Goal: Transaction & Acquisition: Book appointment/travel/reservation

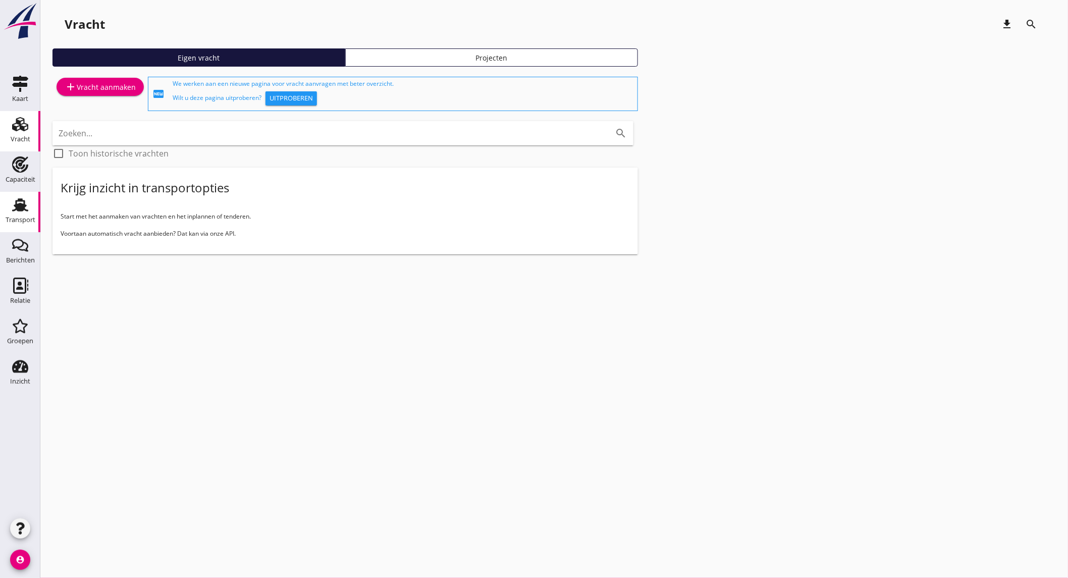
click at [22, 222] on div "Transport" at bounding box center [21, 220] width 30 height 7
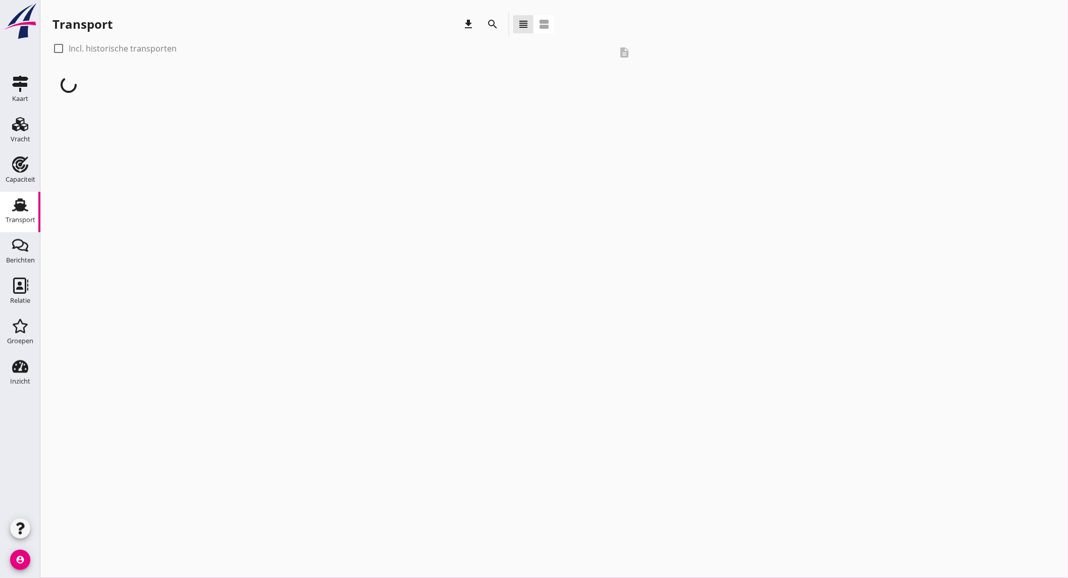
click at [499, 28] on div "search" at bounding box center [493, 24] width 18 height 12
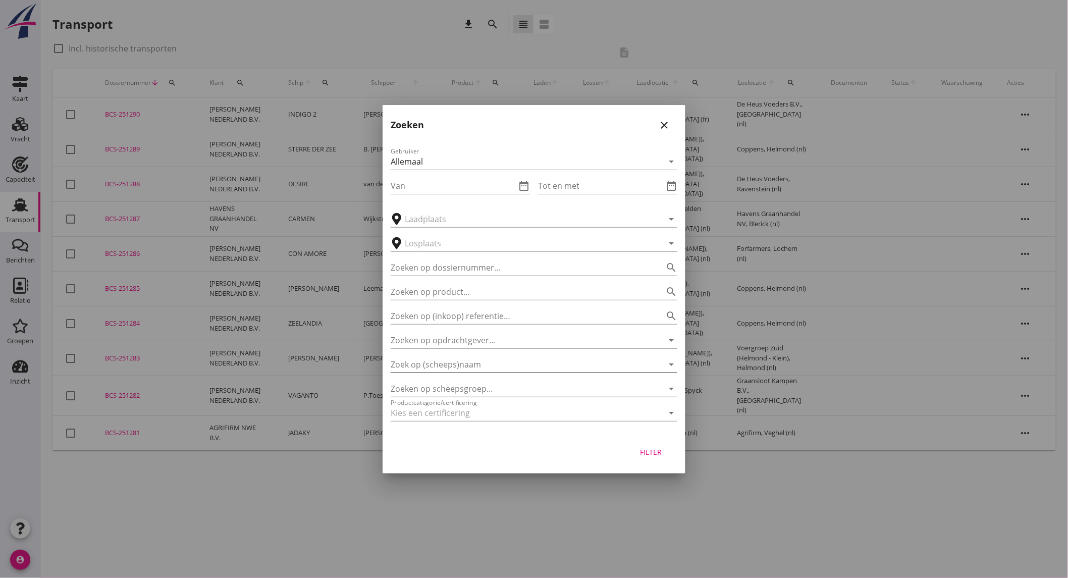
click at [463, 366] on input "Zoek op (scheeps)naam" at bounding box center [520, 364] width 259 height 16
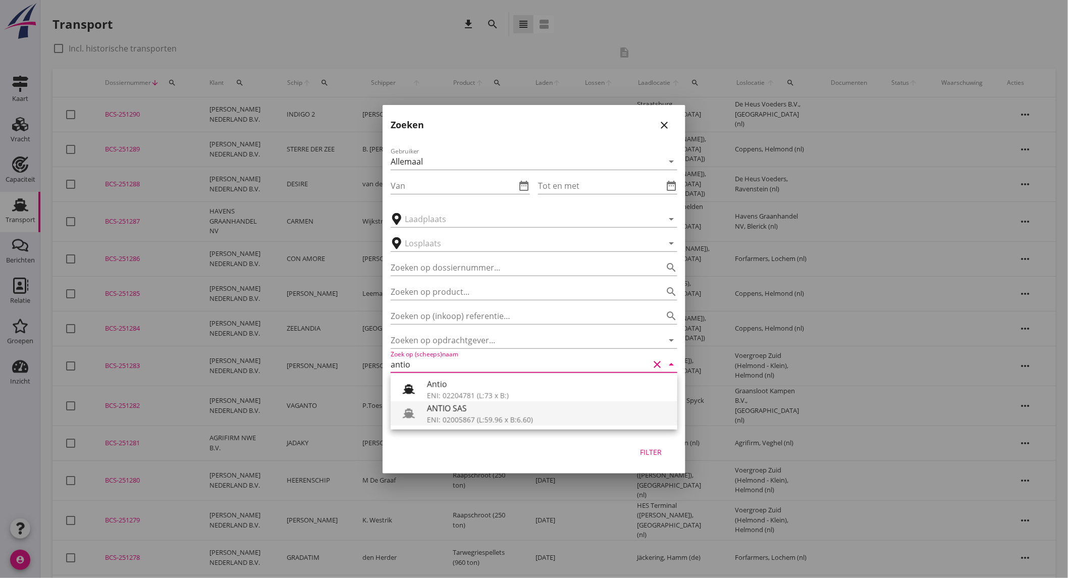
click at [460, 404] on div "ANTIO SAS" at bounding box center [548, 408] width 242 height 12
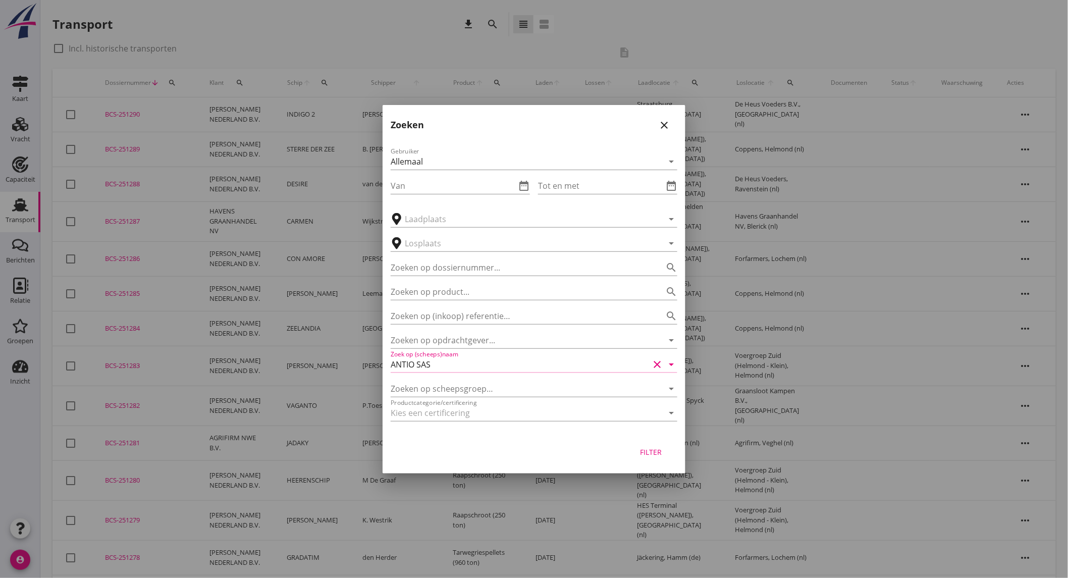
click at [664, 455] on div "Filter" at bounding box center [651, 452] width 28 height 11
type input "ANTIO SAS"
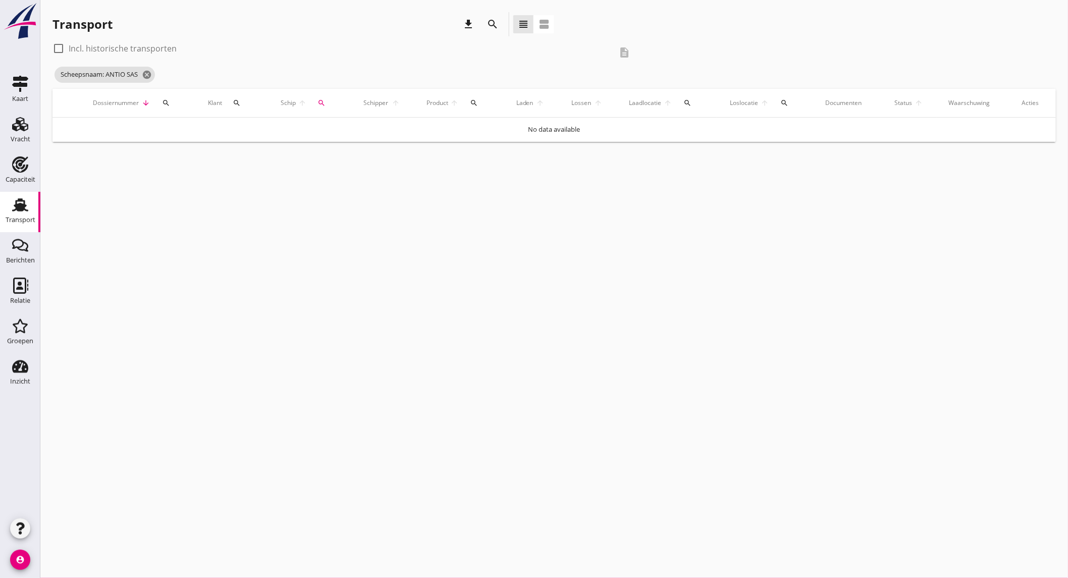
click at [497, 27] on icon "search" at bounding box center [493, 24] width 12 height 12
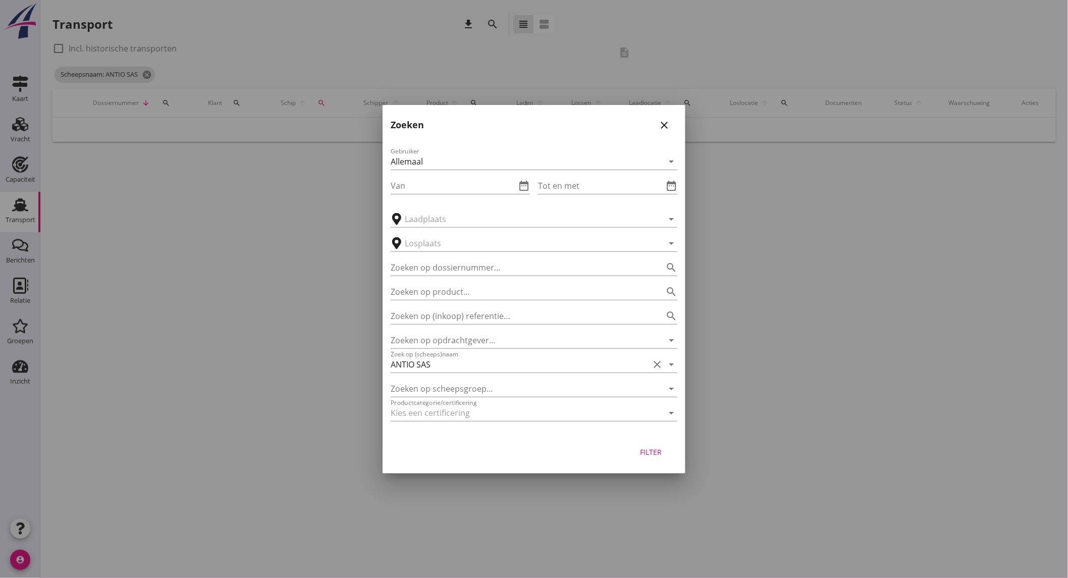
click at [668, 125] on icon "close" at bounding box center [664, 125] width 12 height 12
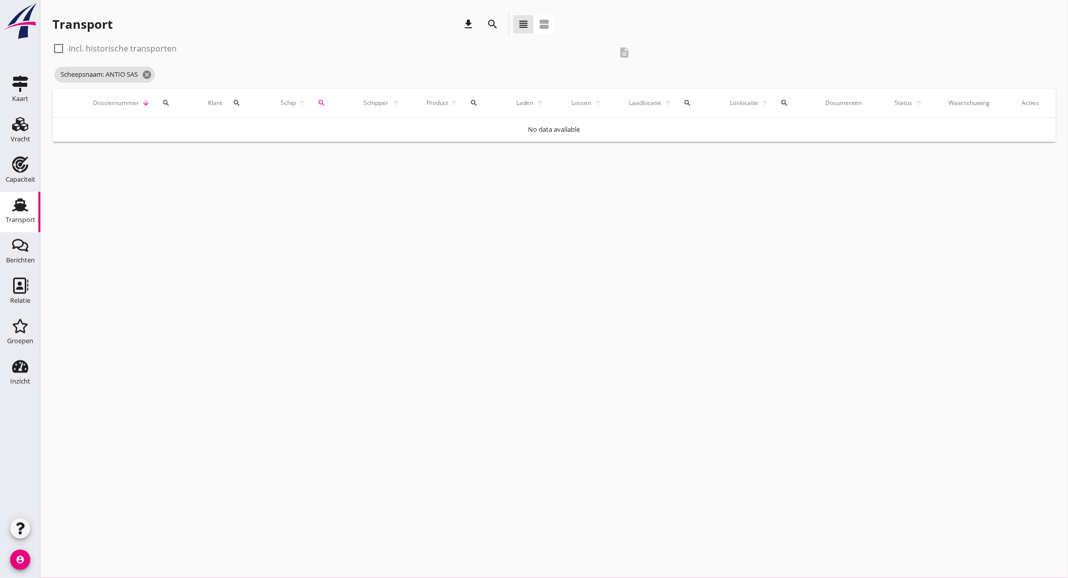
click at [150, 47] on label "Incl. historische transporten" at bounding box center [123, 48] width 108 height 10
checkbox input "true"
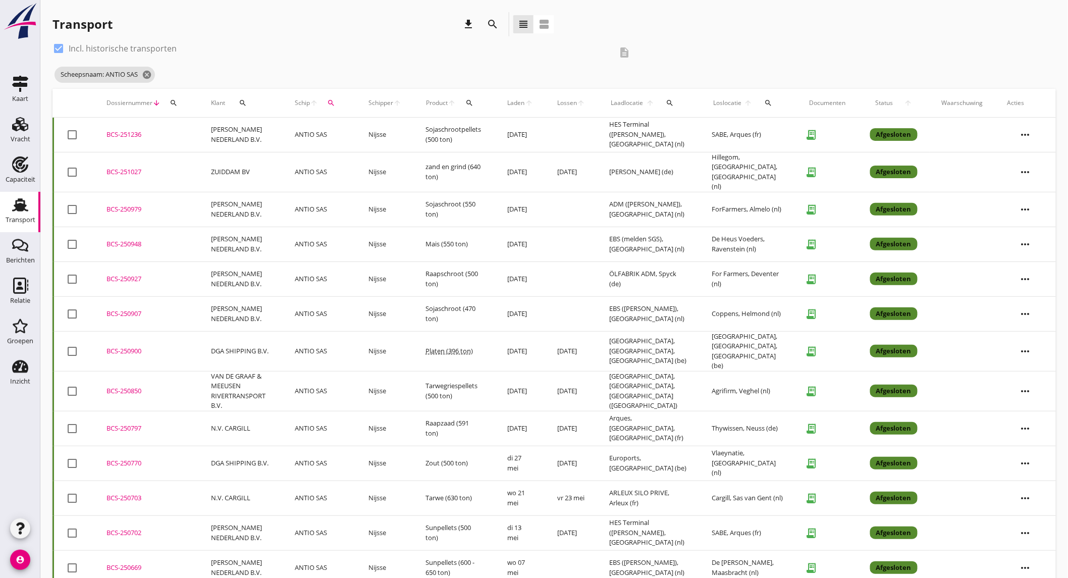
click at [249, 132] on td "[PERSON_NAME] NEDERLAND B.V." at bounding box center [241, 135] width 84 height 35
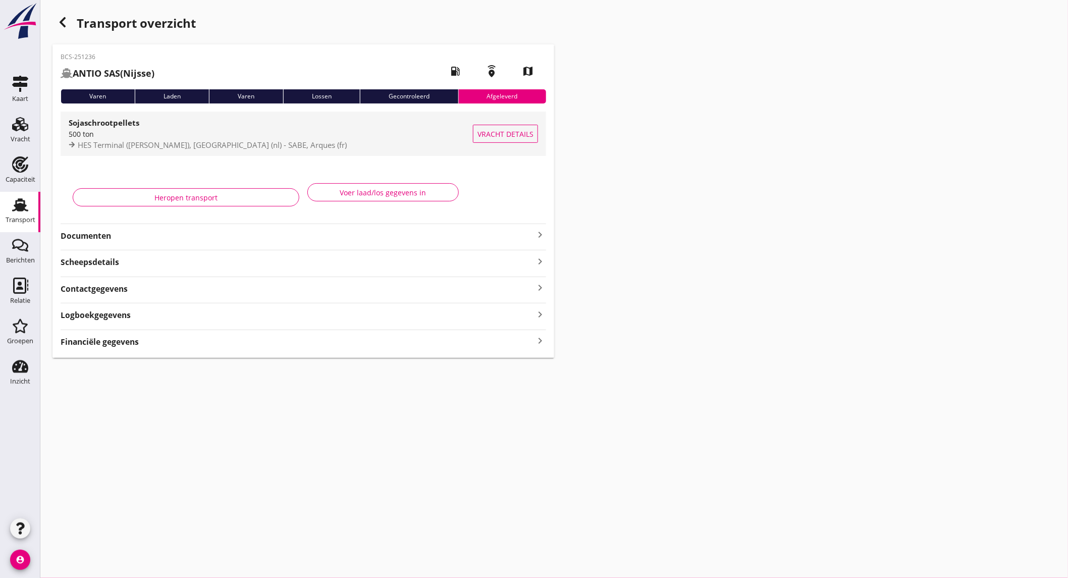
click at [127, 139] on div "HES Terminal ([PERSON_NAME]), [GEOGRAPHIC_DATA] (nl) - SABE, Arques (fr)" at bounding box center [271, 145] width 404 height 12
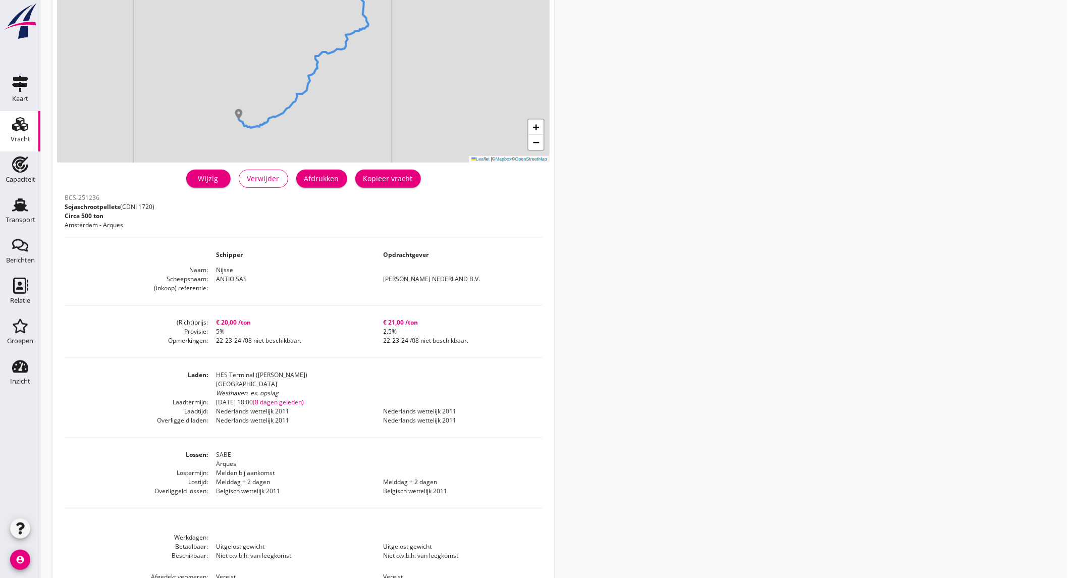
scroll to position [188, 0]
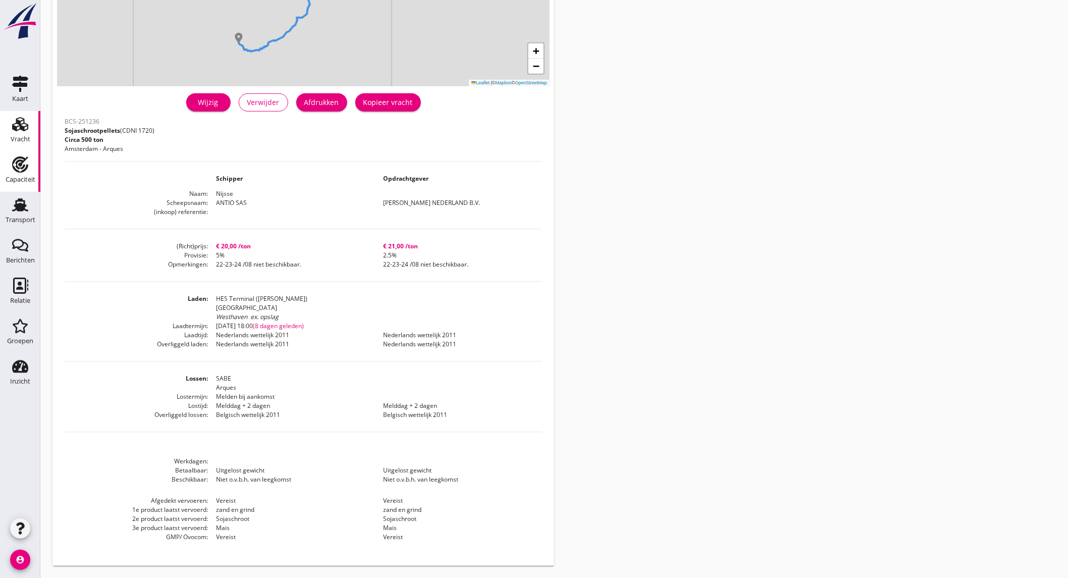
click at [16, 177] on div "Capaciteit" at bounding box center [21, 179] width 30 height 7
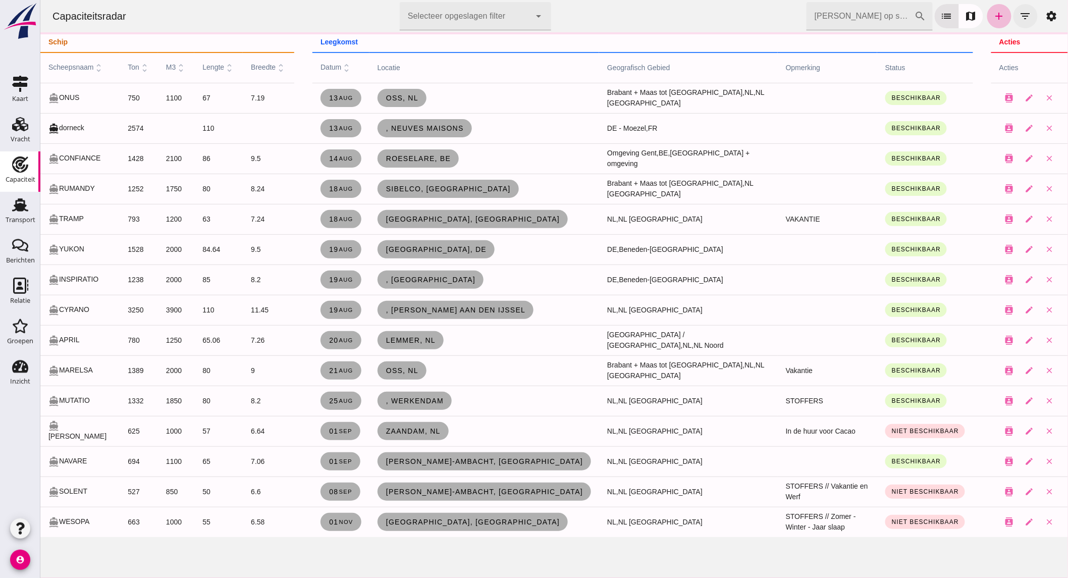
click at [1019, 16] on icon "filter_list" at bounding box center [1025, 16] width 12 height 12
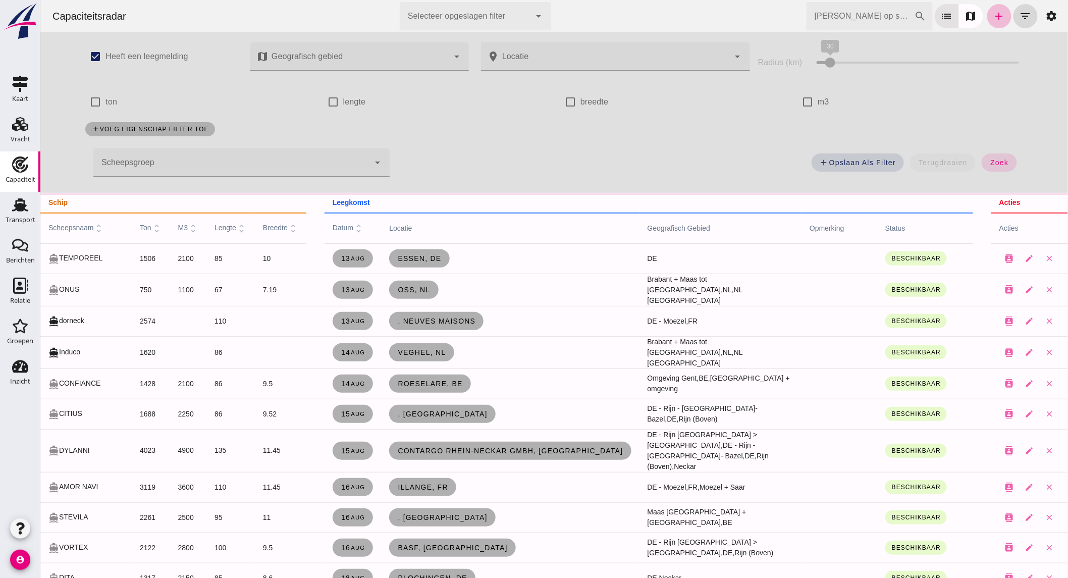
click at [105, 105] on label "ton" at bounding box center [111, 102] width 12 height 28
click input "ton"
checkbox input "true"
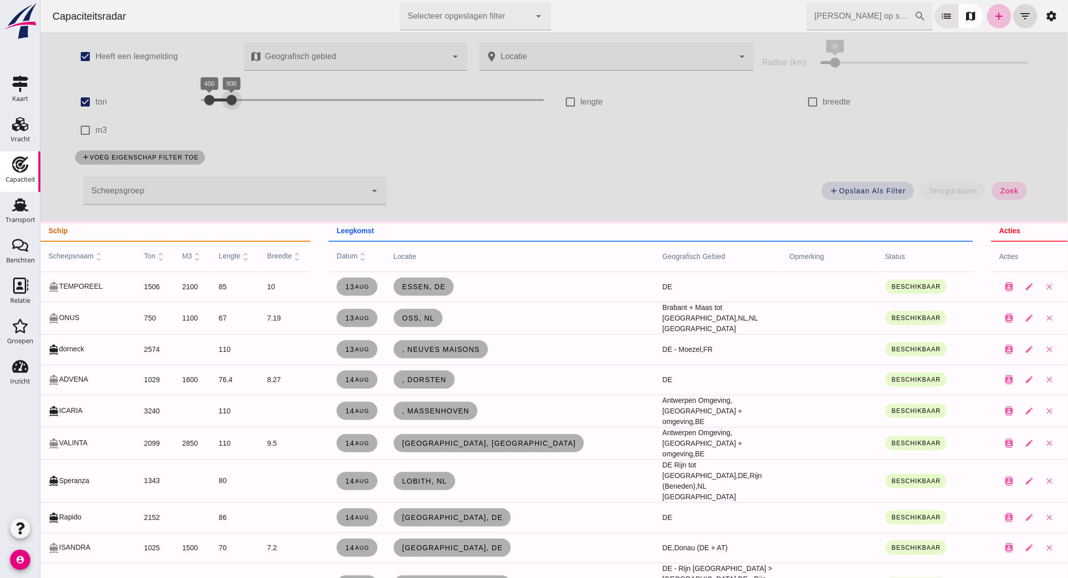
drag, startPoint x: 459, startPoint y: 98, endPoint x: 230, endPoint y: 103, distance: 229.3
click at [222, 103] on div at bounding box center [231, 100] width 20 height 20
click button "terugdraaien"
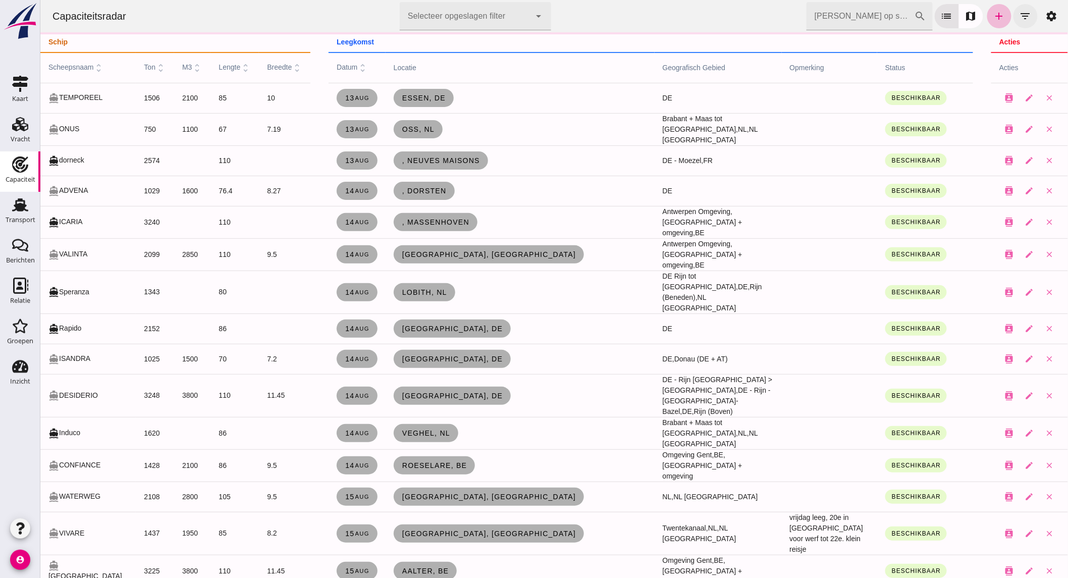
click button "filter_list"
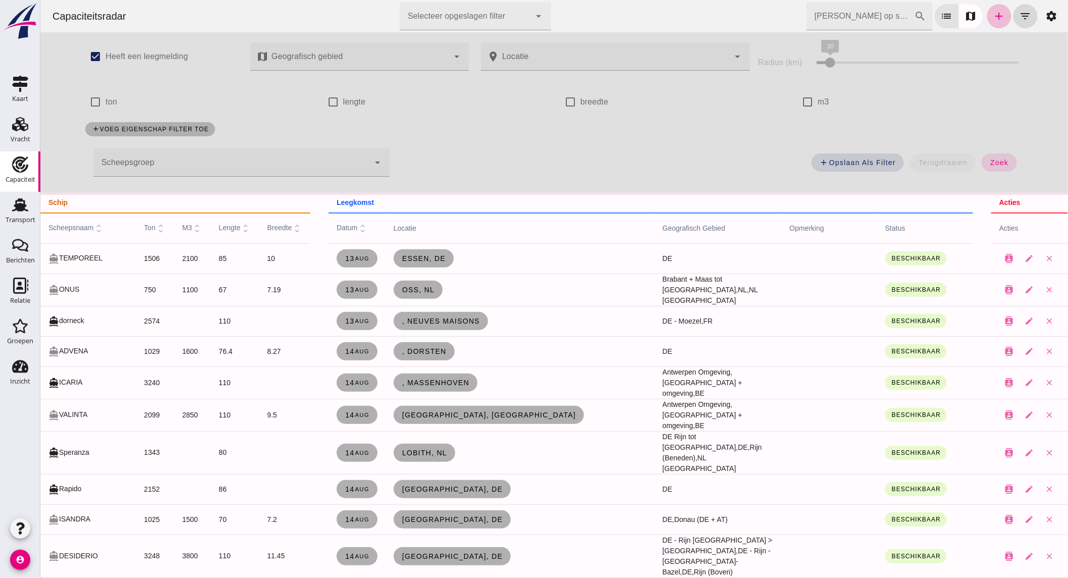
click at [108, 96] on label "ton" at bounding box center [111, 102] width 12 height 28
click input "ton"
checkbox input "true"
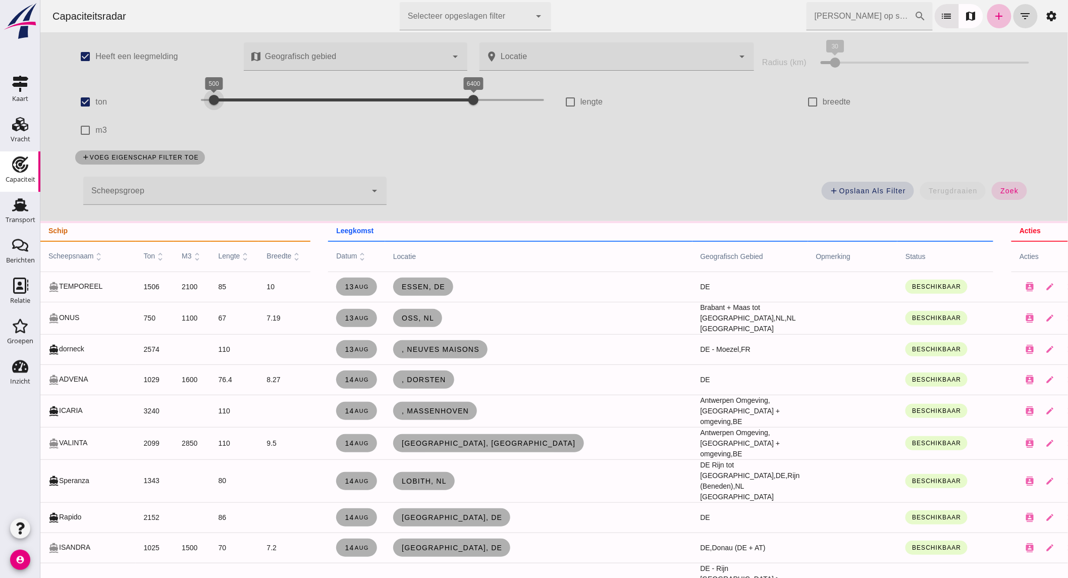
drag, startPoint x: 221, startPoint y: 99, endPoint x: 209, endPoint y: 101, distance: 11.7
click div "500 6400 500 6400"
drag, startPoint x: 415, startPoint y: 97, endPoint x: 233, endPoint y: 101, distance: 182.3
click at [233, 101] on div at bounding box center [235, 100] width 20 height 20
click span "zoek"
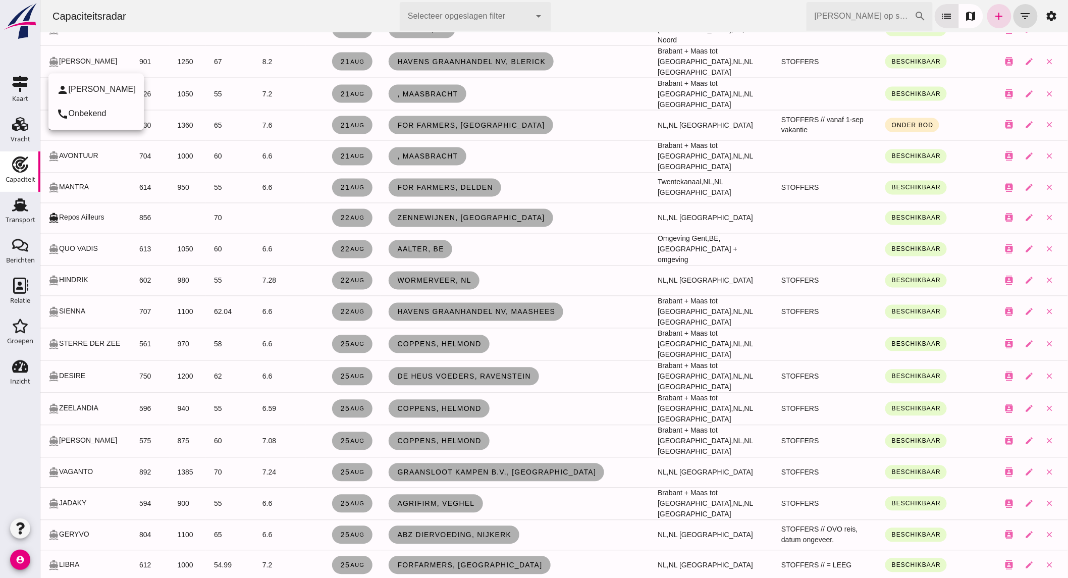
scroll to position [617, 0]
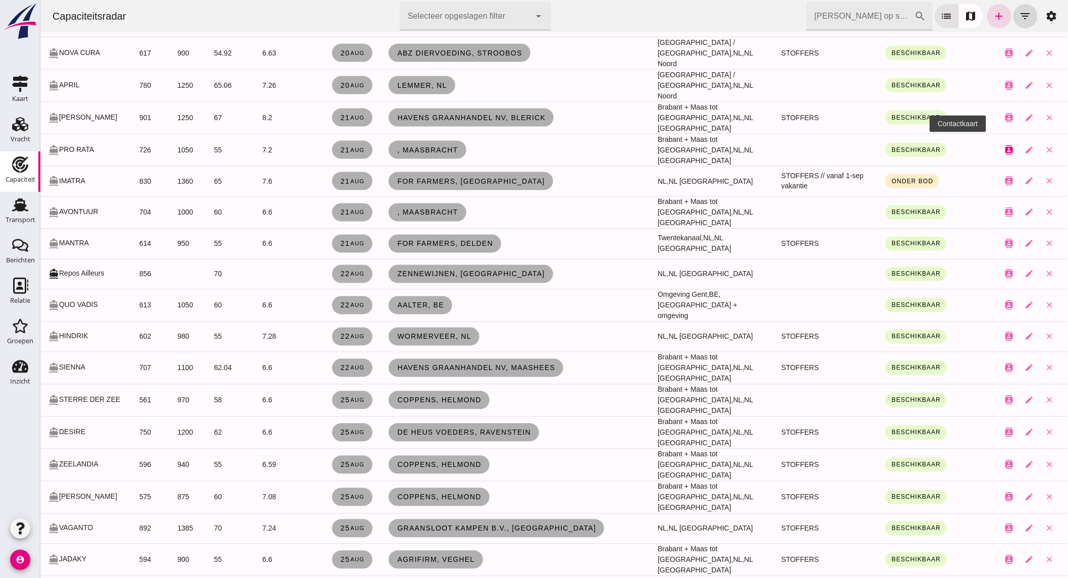
click button "contacts"
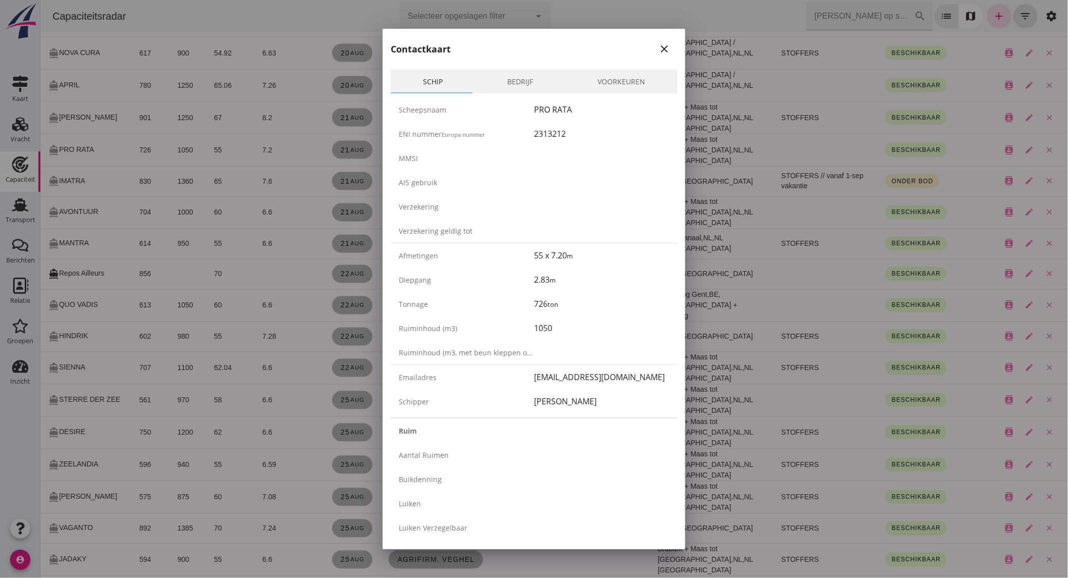
click at [528, 80] on link "Bedrijf" at bounding box center [520, 81] width 90 height 24
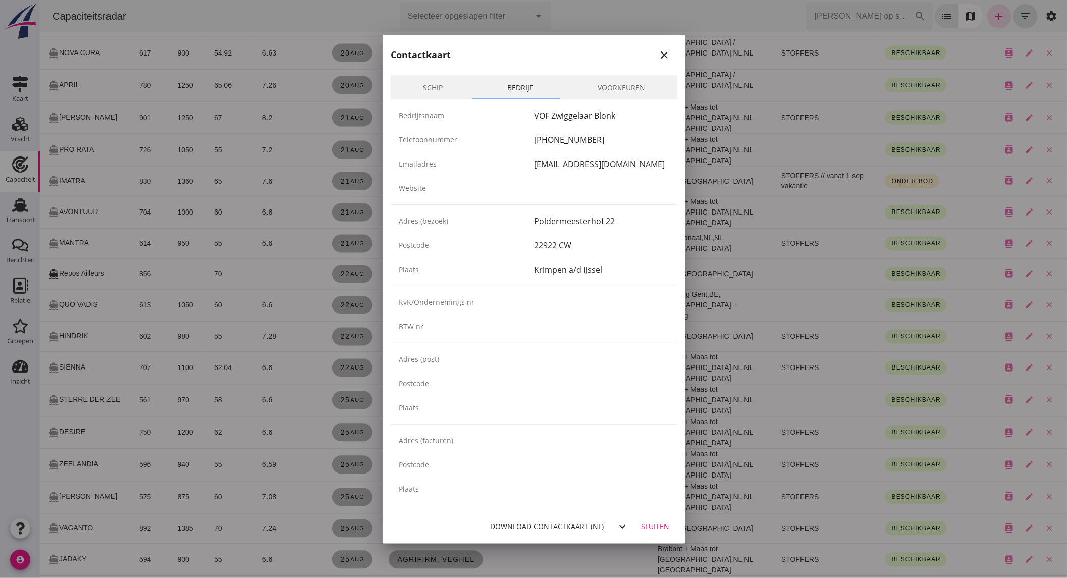
click at [438, 83] on link "Schip" at bounding box center [433, 87] width 84 height 24
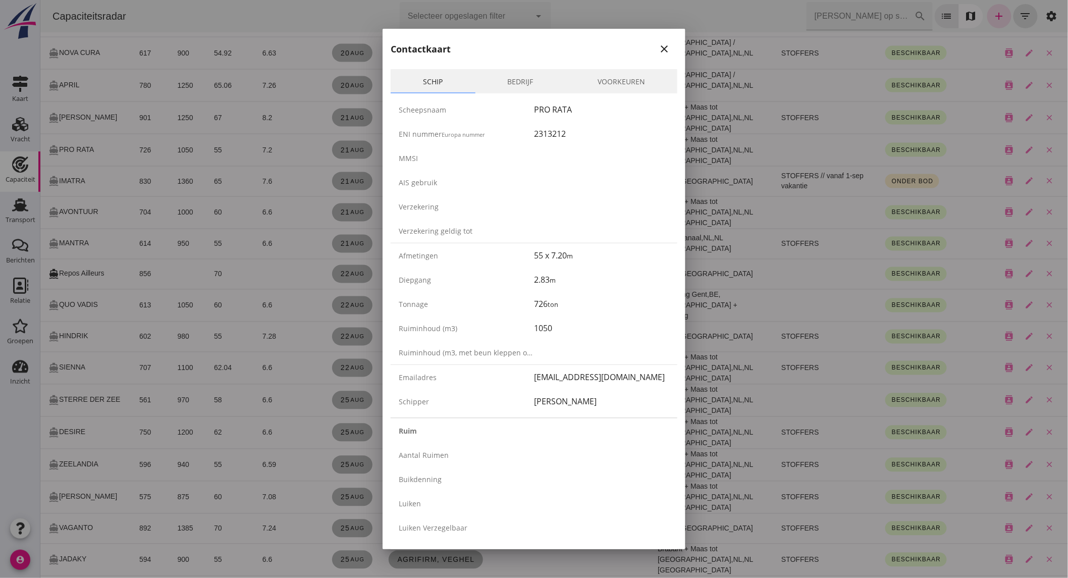
click at [215, 178] on div at bounding box center [534, 289] width 1068 height 578
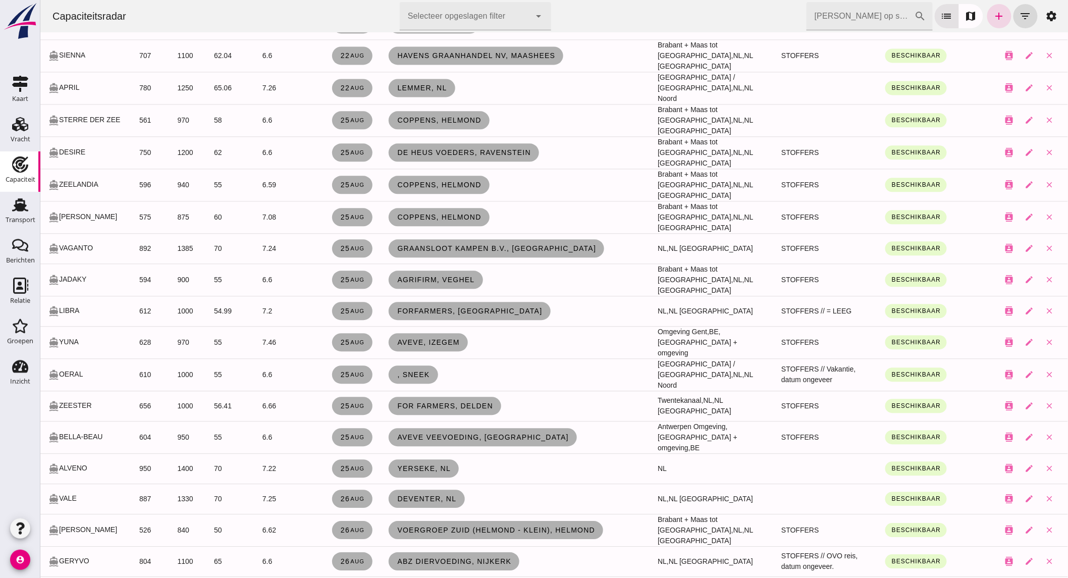
scroll to position [729, 0]
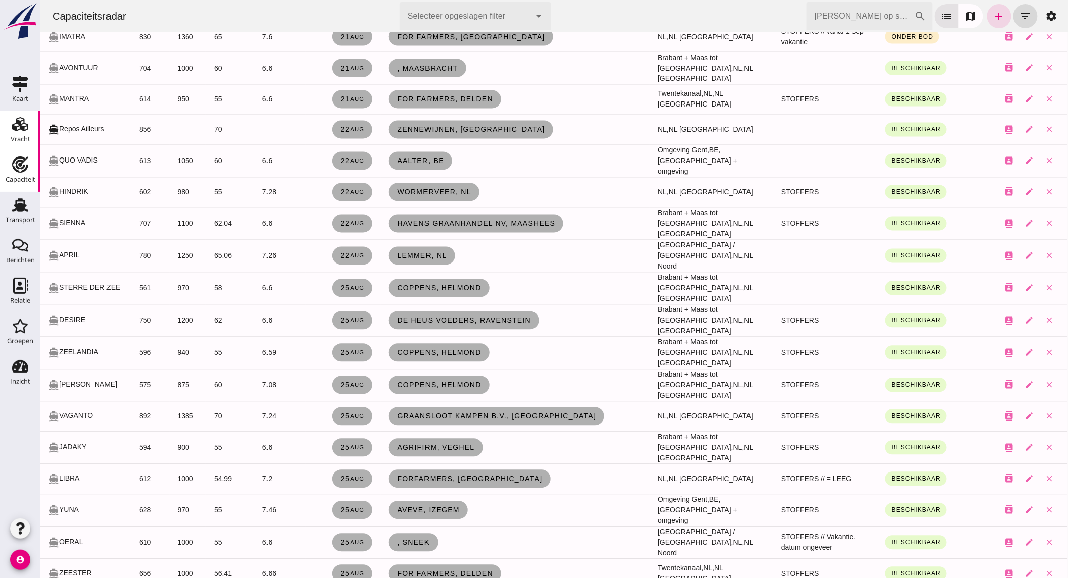
click at [17, 129] on use at bounding box center [20, 124] width 16 height 14
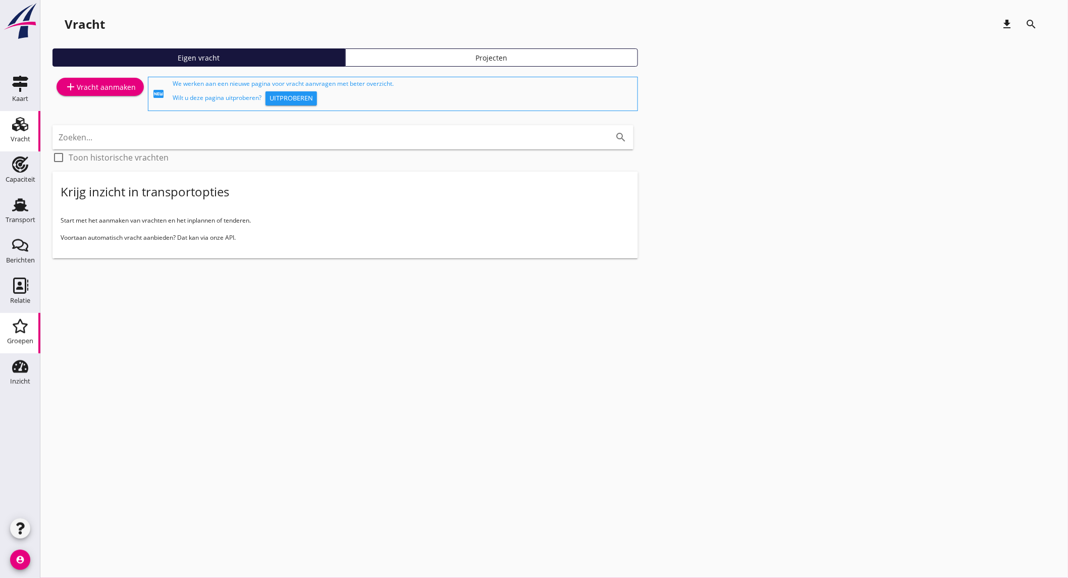
click at [23, 321] on icon "Groepen" at bounding box center [20, 326] width 16 height 16
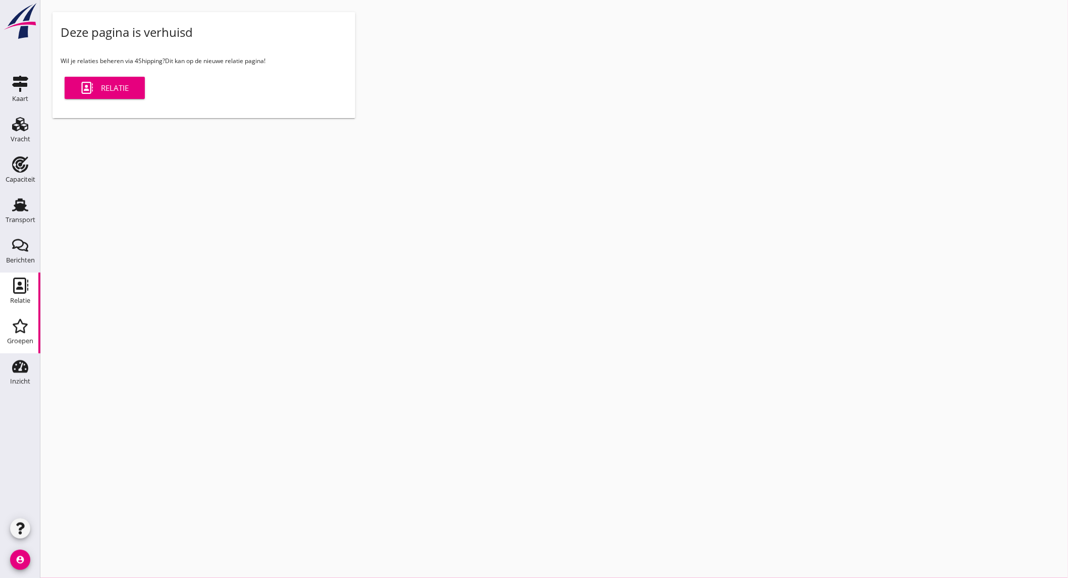
click at [19, 279] on icon "Relatie" at bounding box center [20, 286] width 16 height 16
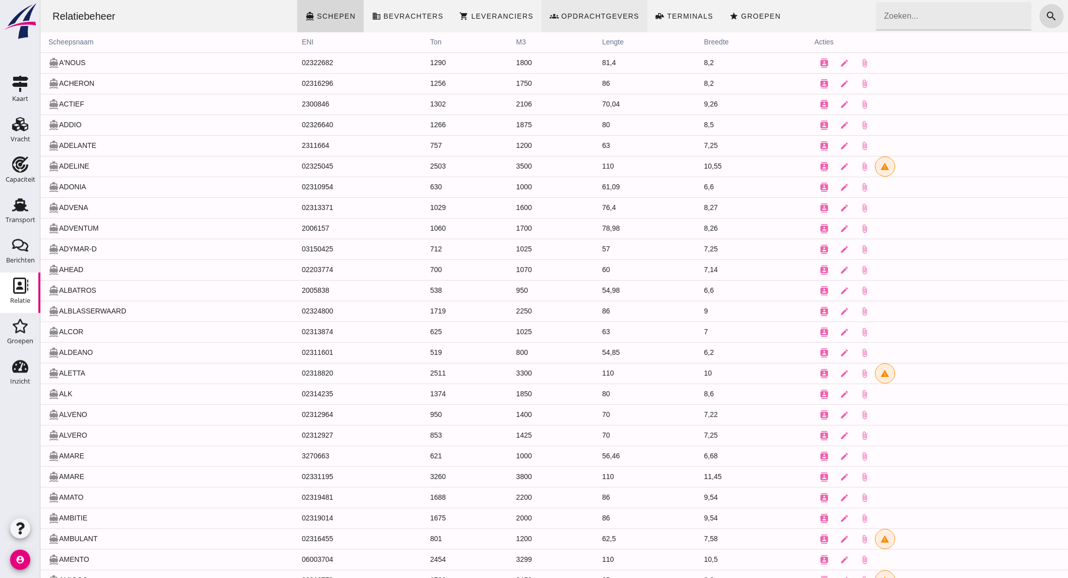
click span "Opdrachtgevers"
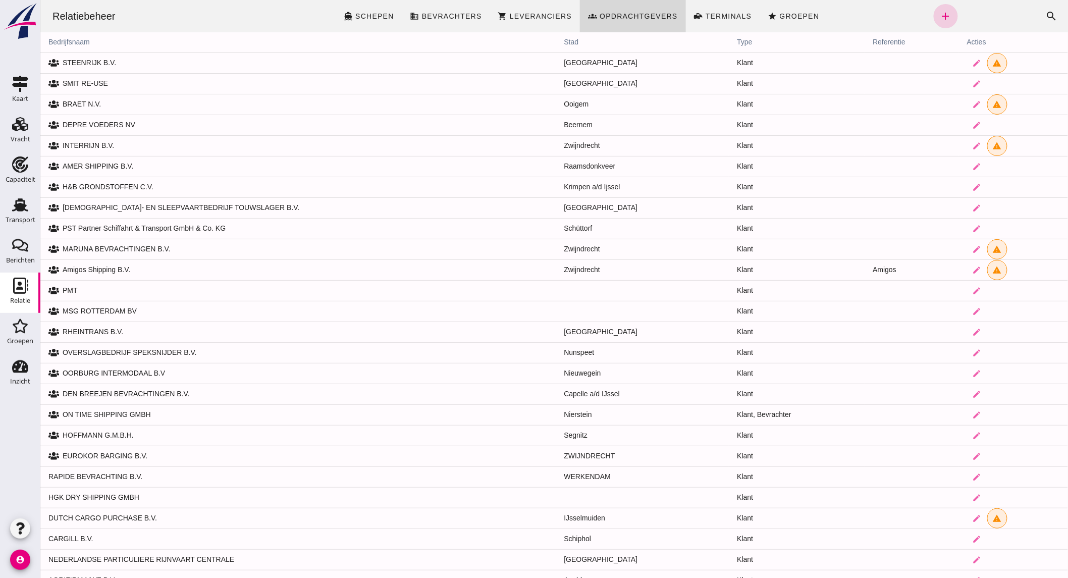
click link "add"
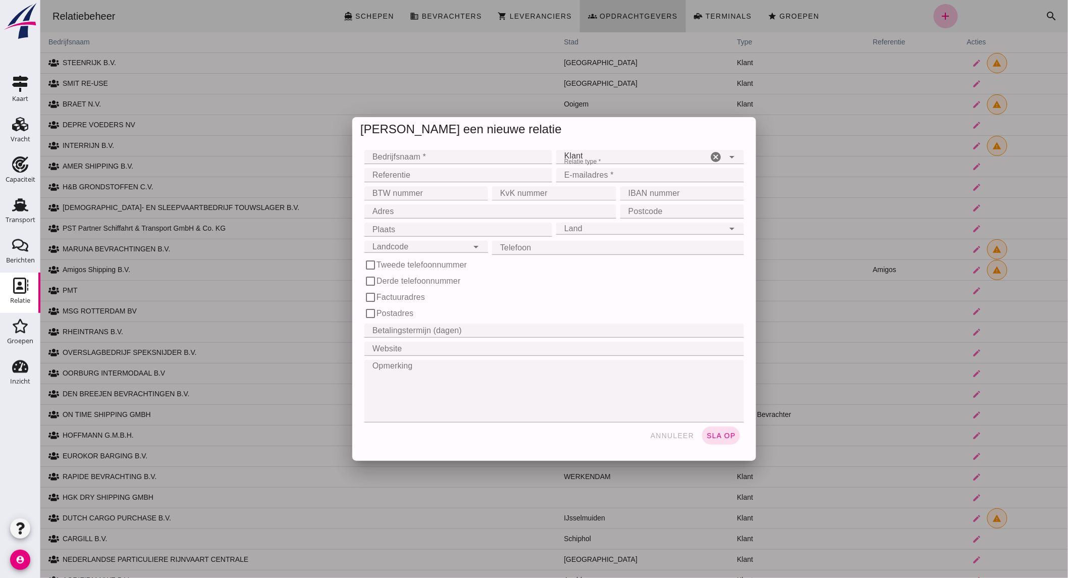
click input "Bedrijfsnaam *"
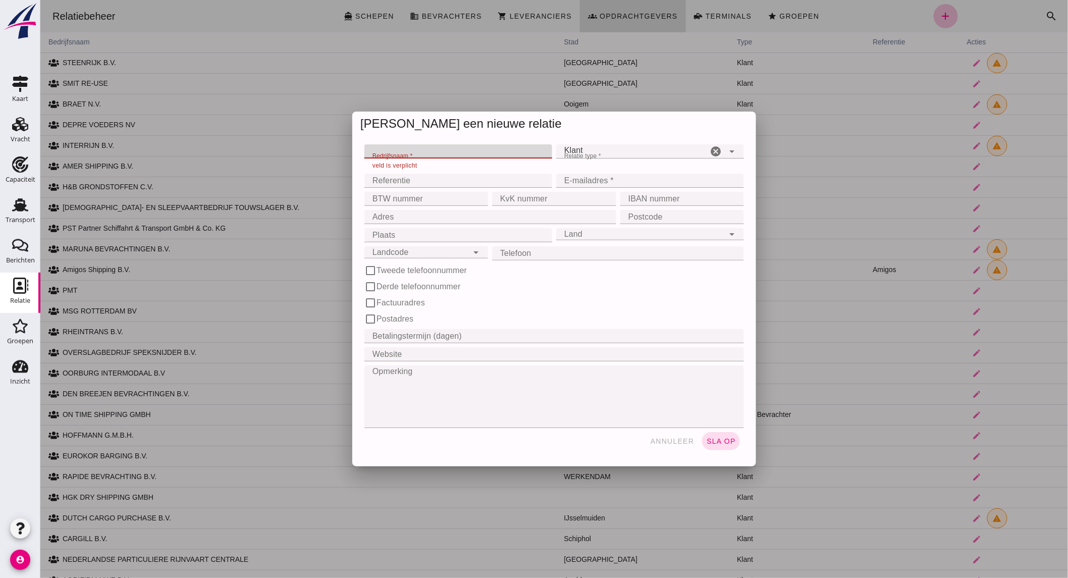
click input "Bedrijfsnaam *"
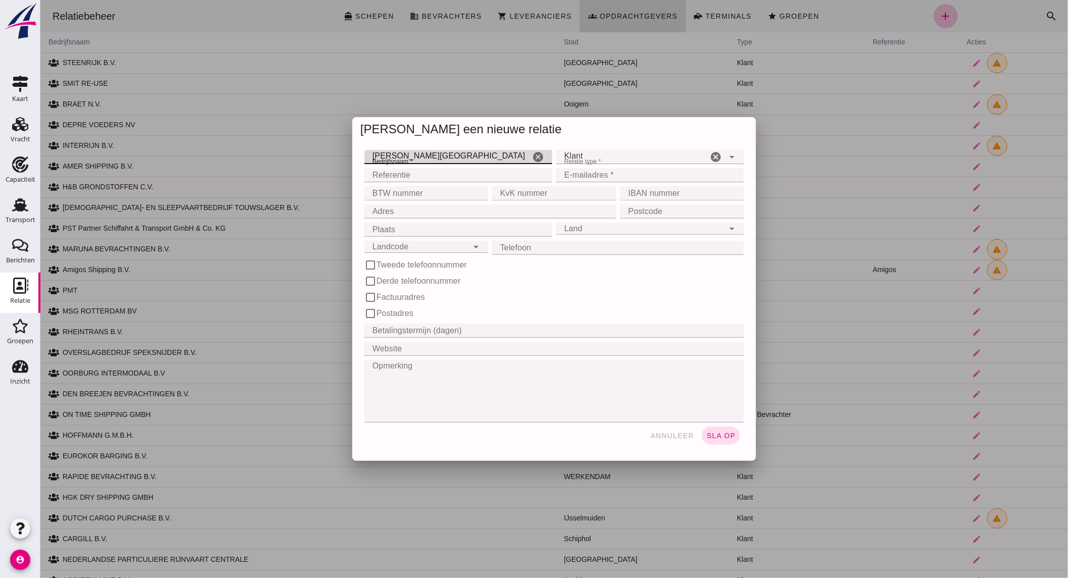
type input "[PERSON_NAME][GEOGRAPHIC_DATA]"
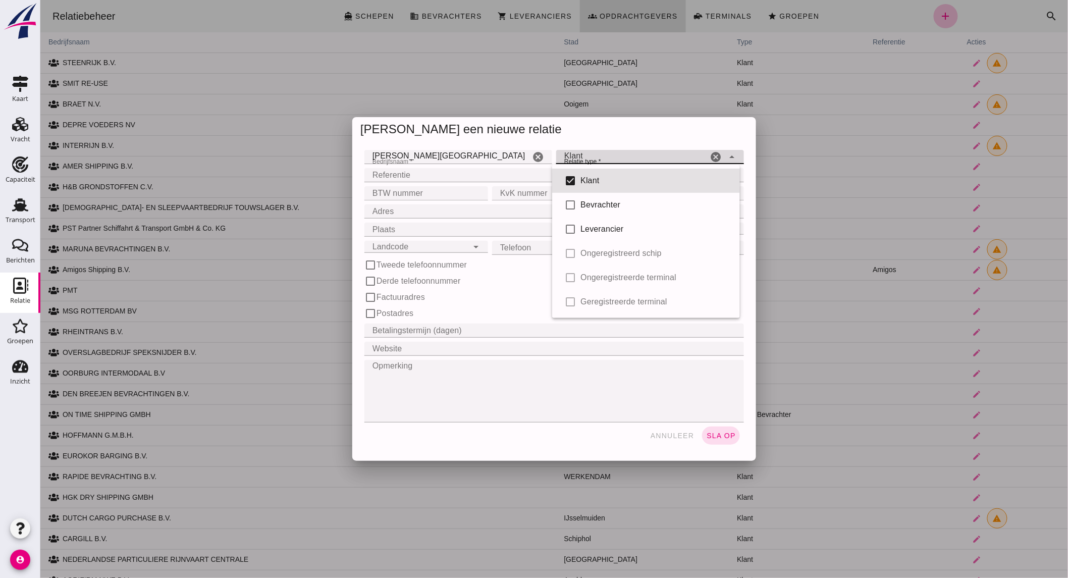
click div "Klant client"
click at [619, 183] on div "Klant" at bounding box center [655, 181] width 151 height 12
checkbox input "false"
click at [434, 202] on div "BTW nummer BTW nummer cancel" at bounding box center [426, 193] width 128 height 18
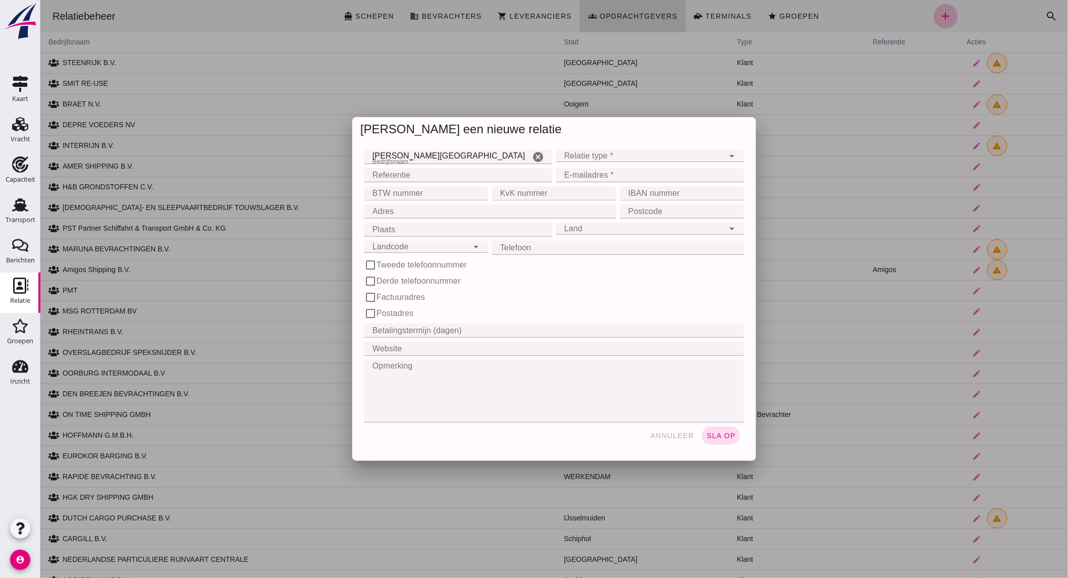
click div
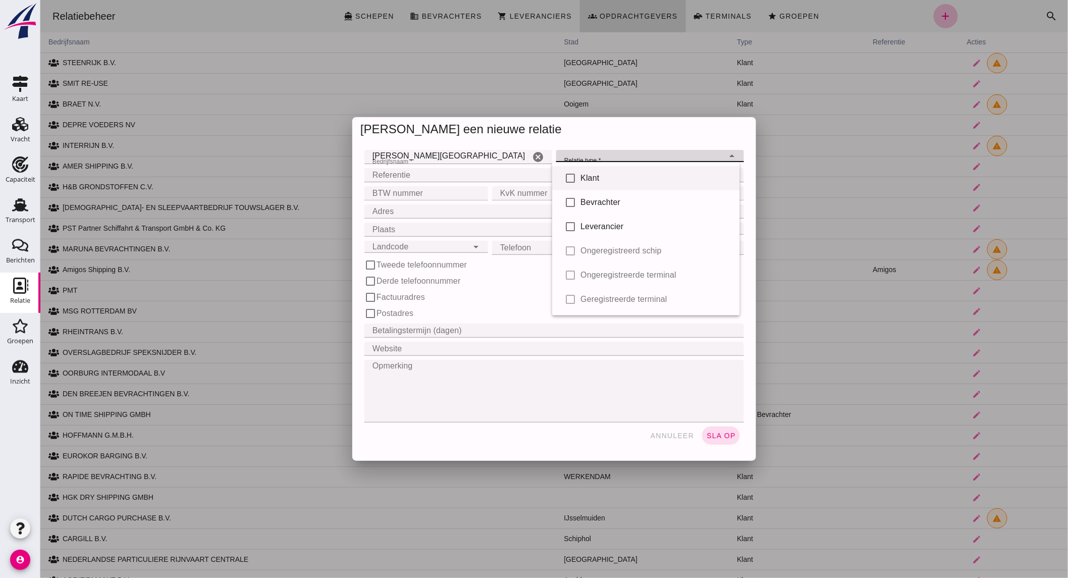
click at [594, 175] on div "Klant" at bounding box center [655, 178] width 151 height 12
type input "client"
checkbox input "true"
click input "KvK nummer"
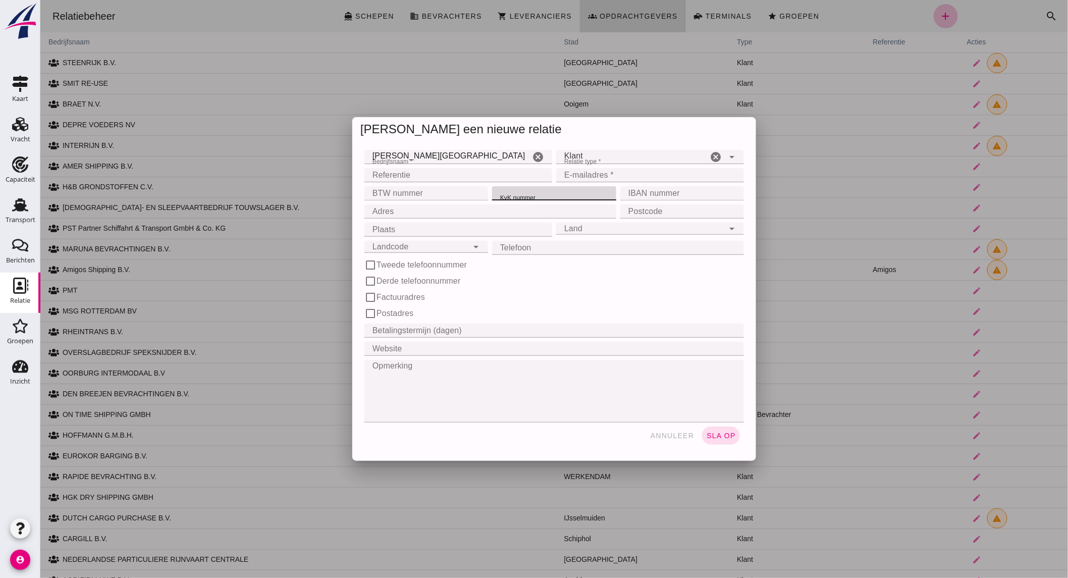
click input "E-mailadres *"
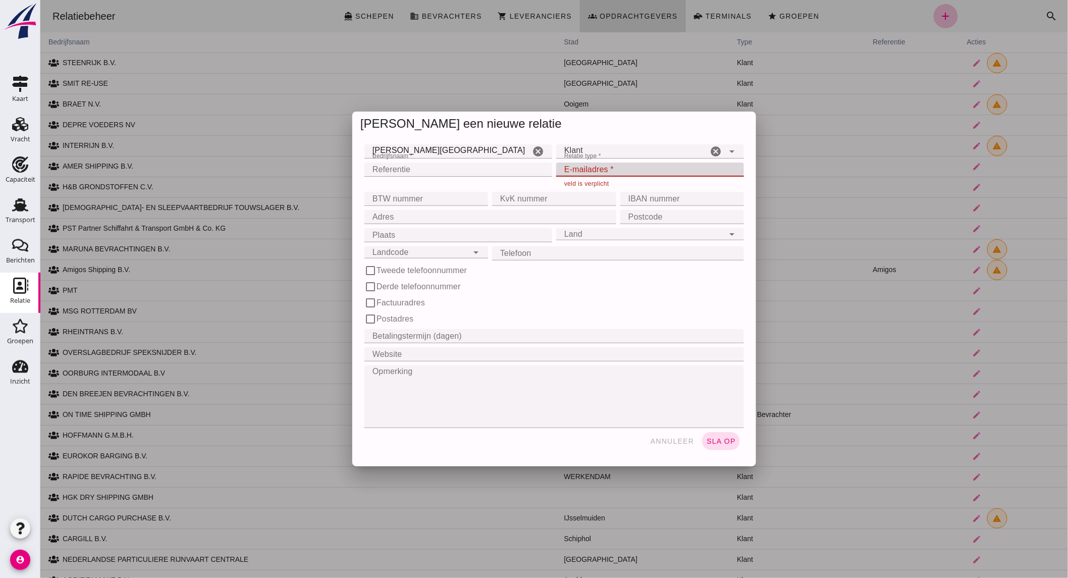
click input "E-mailadres *"
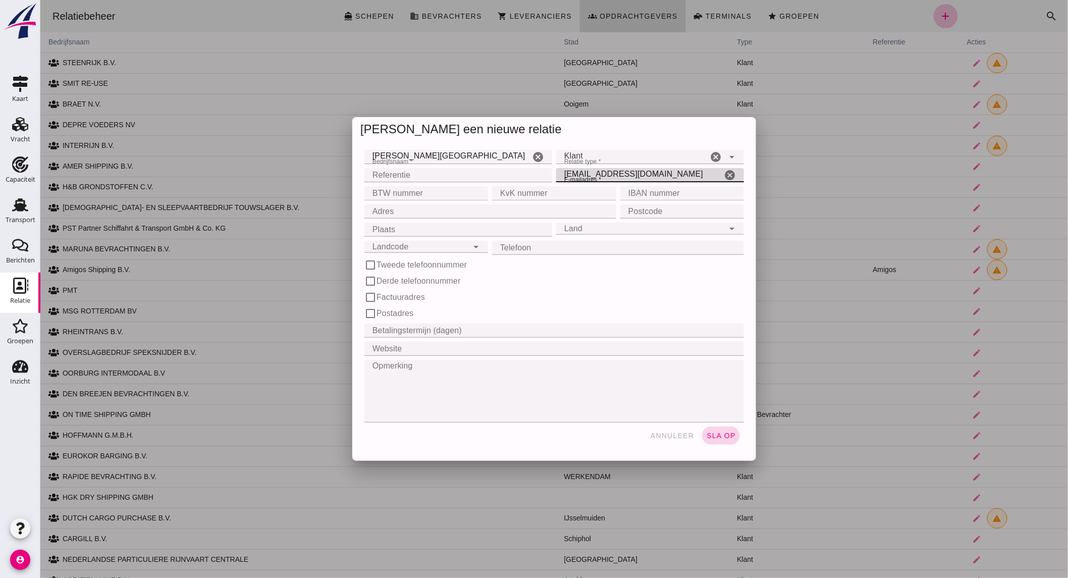
type input "[EMAIL_ADDRESS][DOMAIN_NAME]"
click button "sla op"
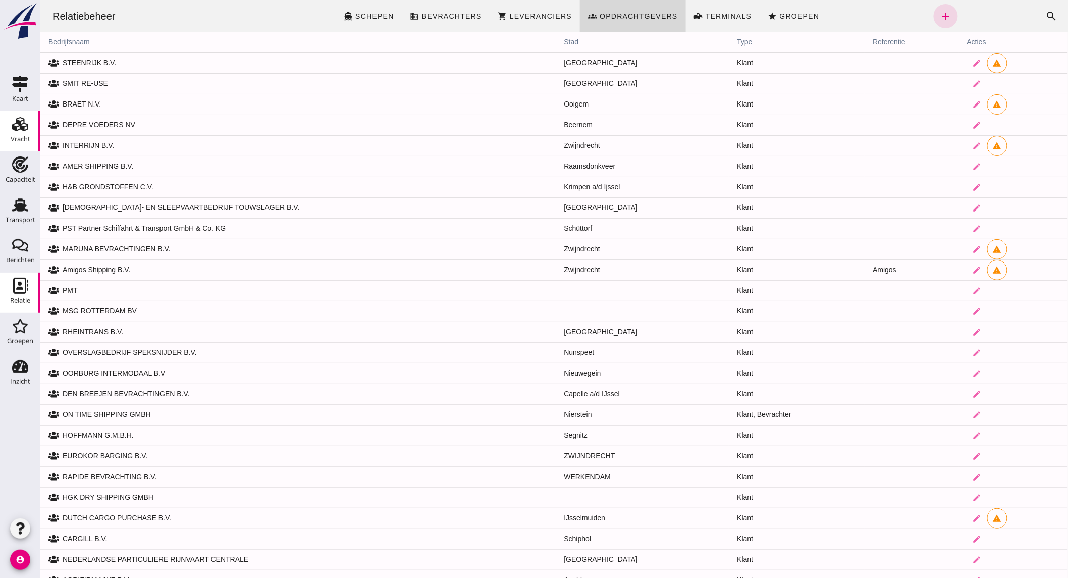
click at [26, 133] on div "Vracht" at bounding box center [21, 139] width 20 height 14
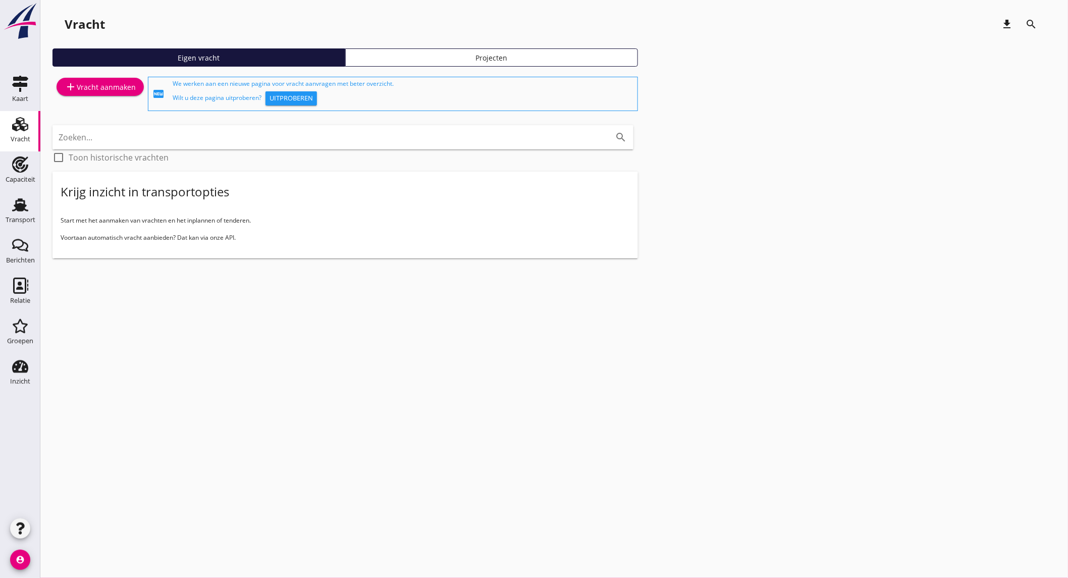
click at [90, 82] on div "add Vracht aanmaken" at bounding box center [100, 87] width 71 height 12
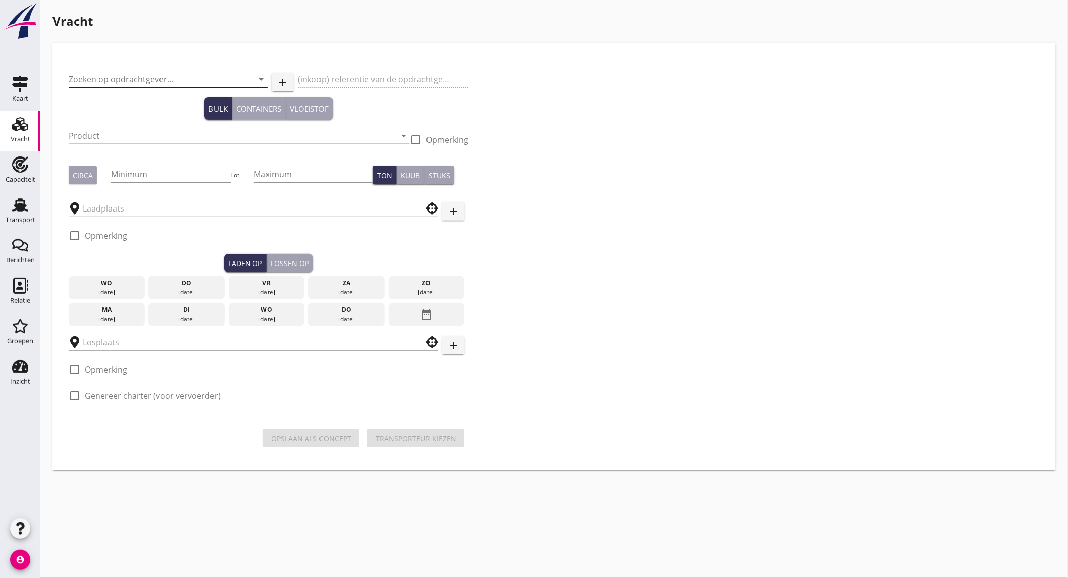
click at [142, 74] on input "Zoeken op opdrachtgever..." at bounding box center [154, 79] width 171 height 16
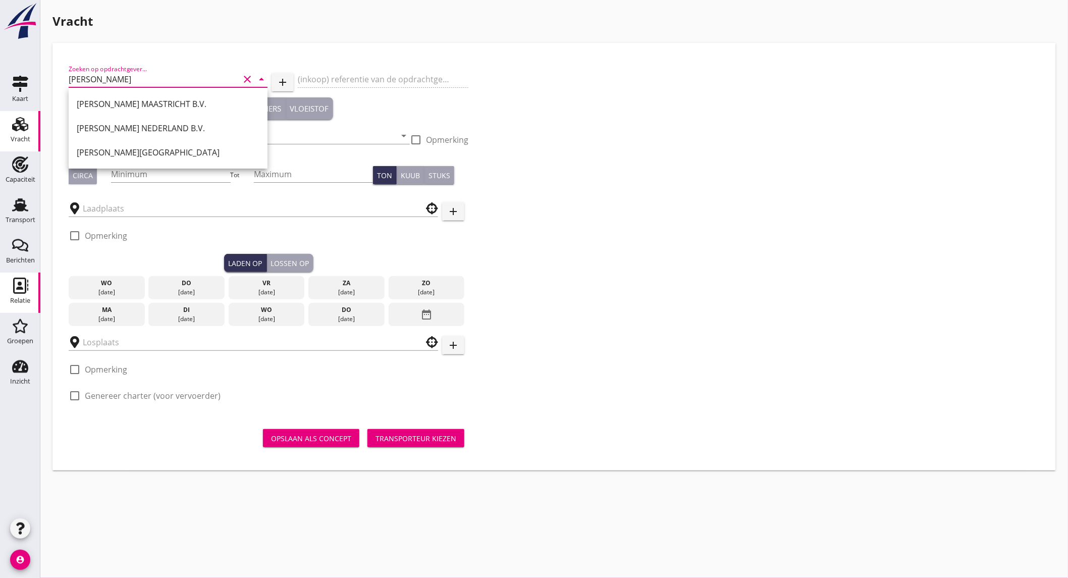
type input "[PERSON_NAME]"
drag, startPoint x: 21, startPoint y: 290, endPoint x: 521, endPoint y: 47, distance: 555.3
click at [21, 290] on icon "Relatie" at bounding box center [20, 286] width 16 height 16
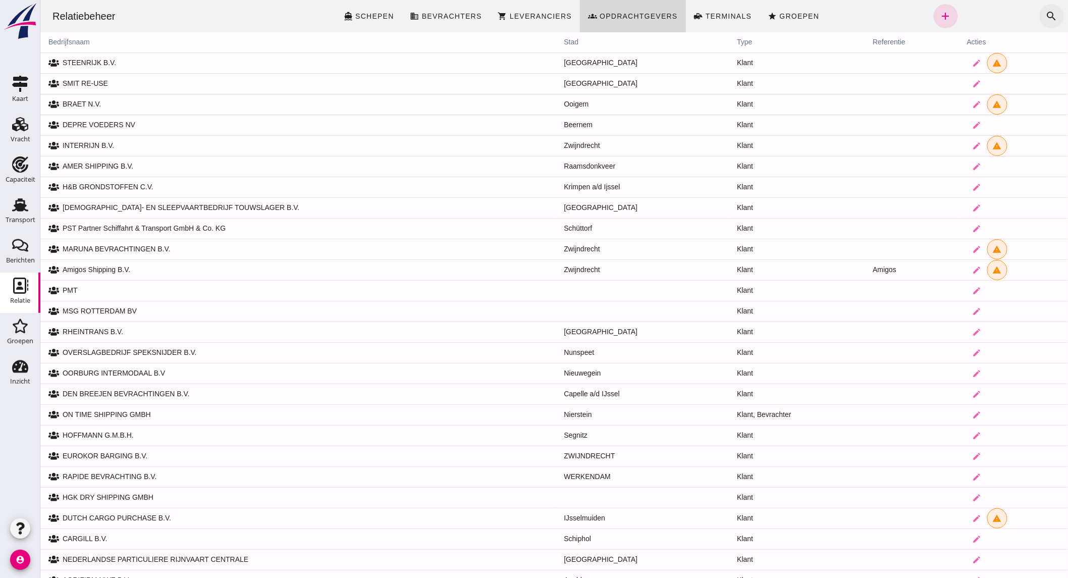
click at [1046, 14] on icon "search" at bounding box center [1052, 16] width 12 height 12
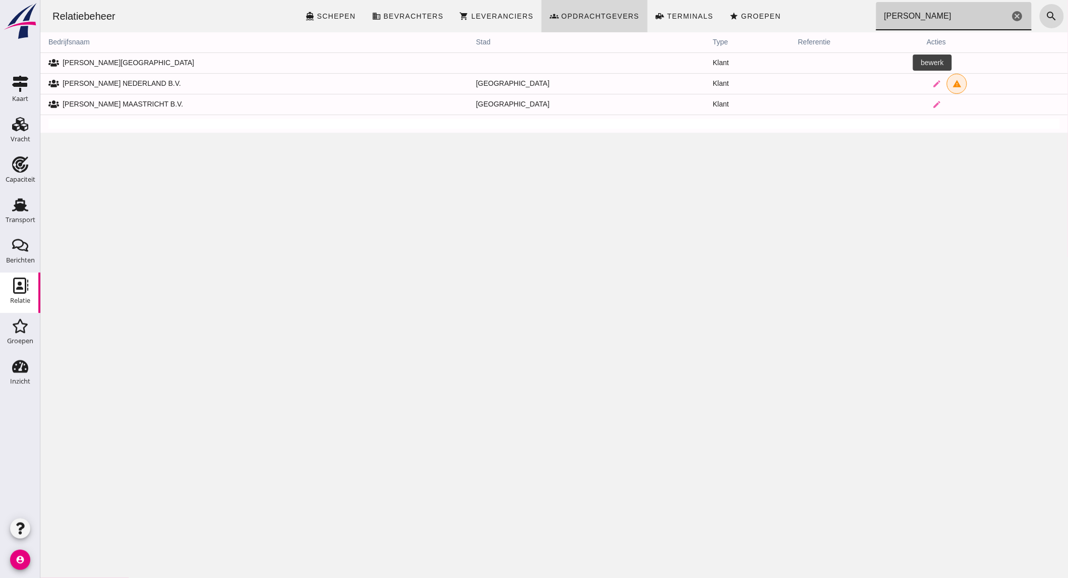
type input "[PERSON_NAME]"
click at [932, 59] on icon "edit" at bounding box center [936, 63] width 9 height 9
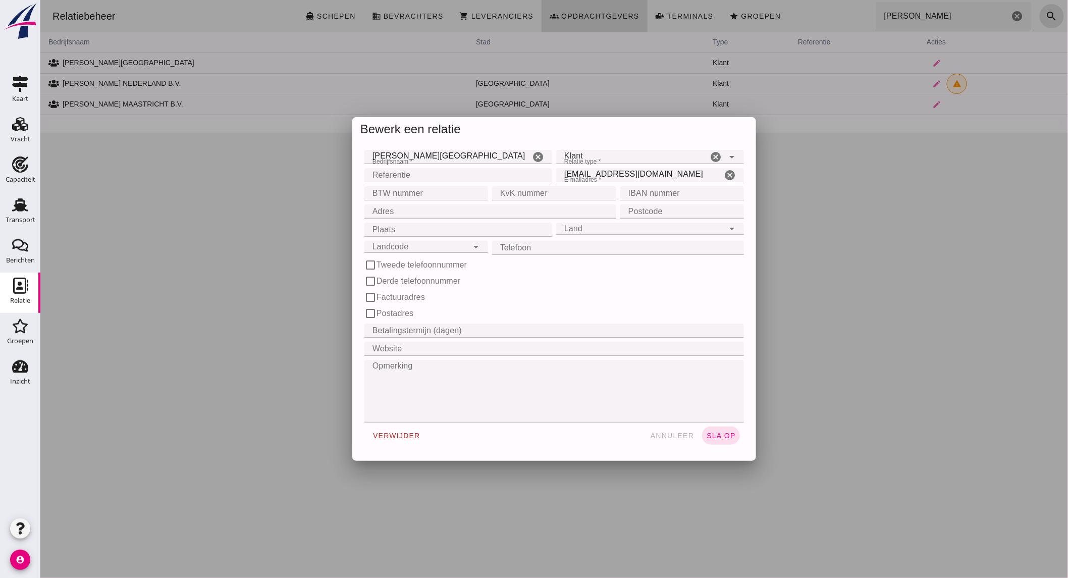
click input "[PERSON_NAME][GEOGRAPHIC_DATA]"
click input "Plaats"
type input "p"
type input "[GEOGRAPHIC_DATA]"
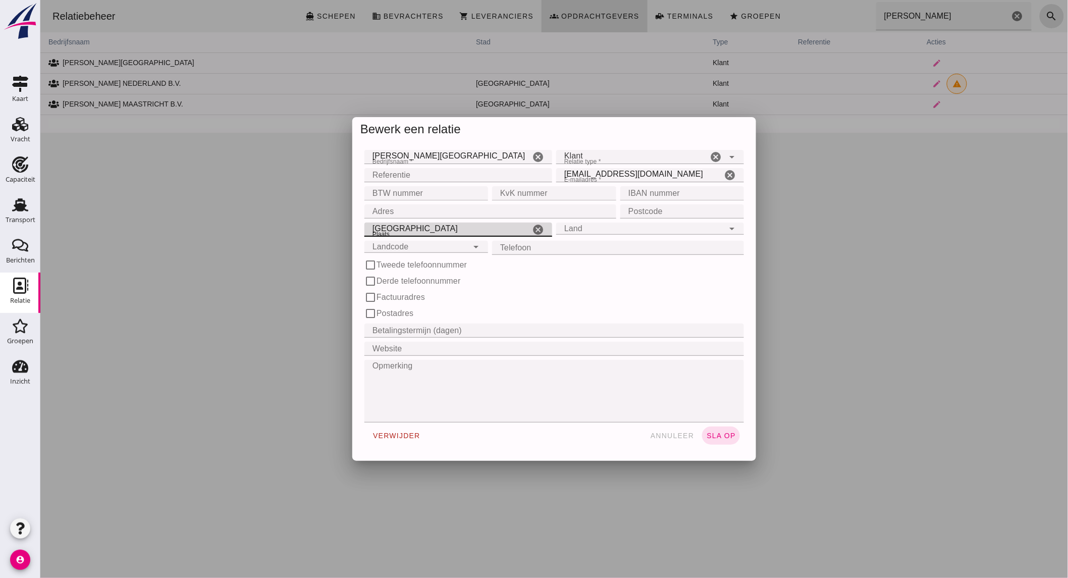
click at [603, 233] on div "Land Land" at bounding box center [640, 229] width 168 height 12
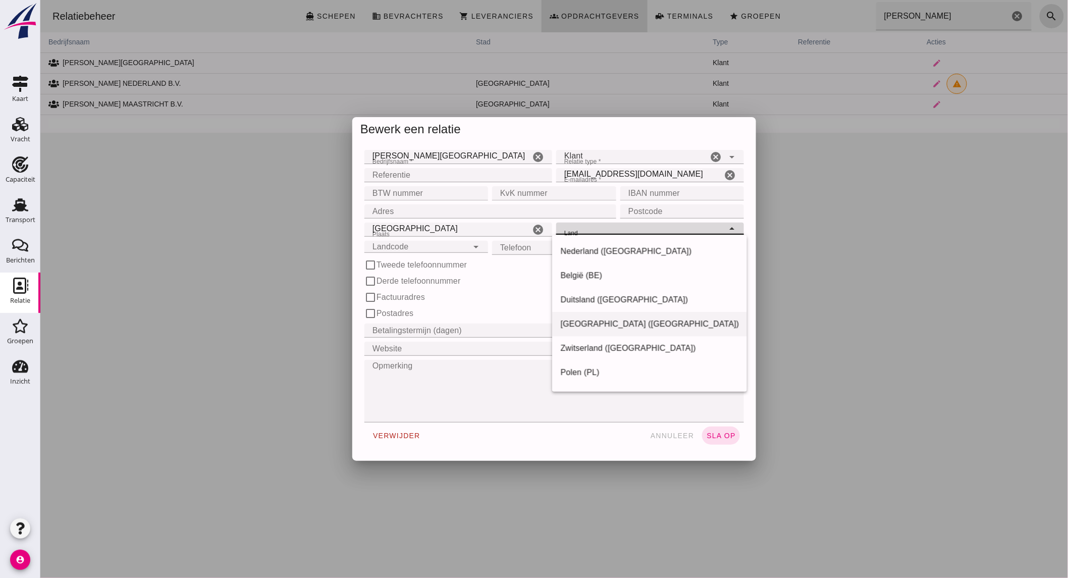
click at [606, 320] on div "[GEOGRAPHIC_DATA] ([GEOGRAPHIC_DATA])" at bounding box center [649, 324] width 179 height 12
type input "[GEOGRAPHIC_DATA] ([GEOGRAPHIC_DATA])"
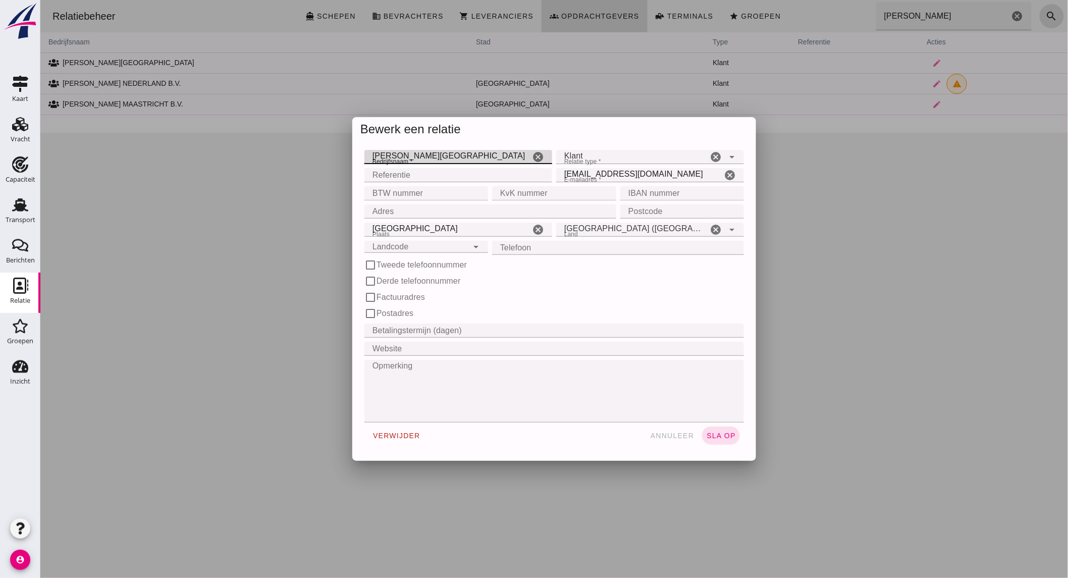
drag, startPoint x: 432, startPoint y: 152, endPoint x: 64, endPoint y: 135, distance: 369.0
click div "Bewerk een relatie Bedrijfsnaam * Bedrijfsnaam * [PERSON_NAME] cancel Relatie t…"
click input "[PERSON_NAME] PAR"
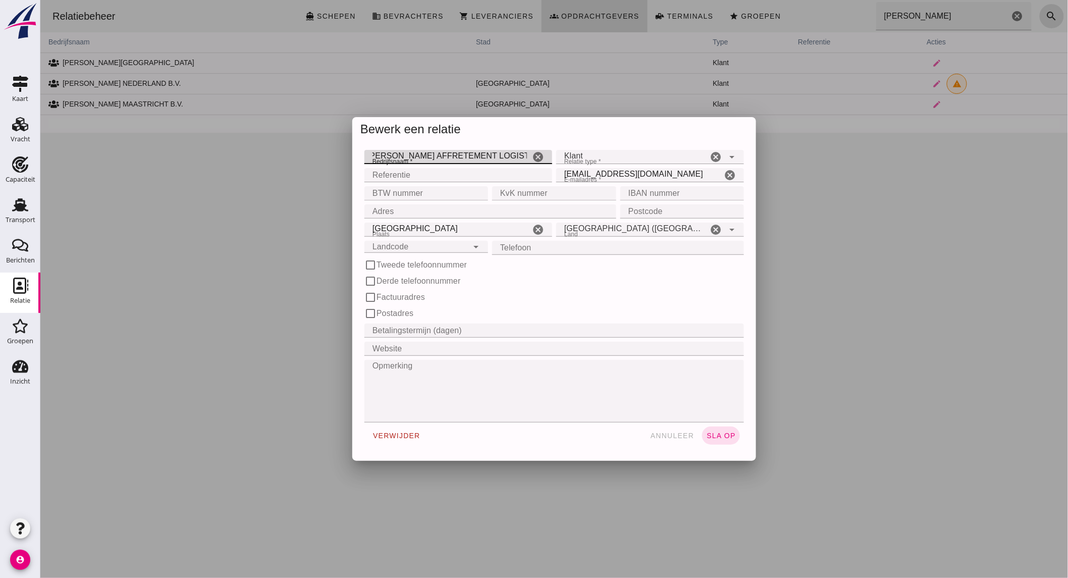
type input "[PERSON_NAME] AFFRETEMENT LOGISTIQUE"
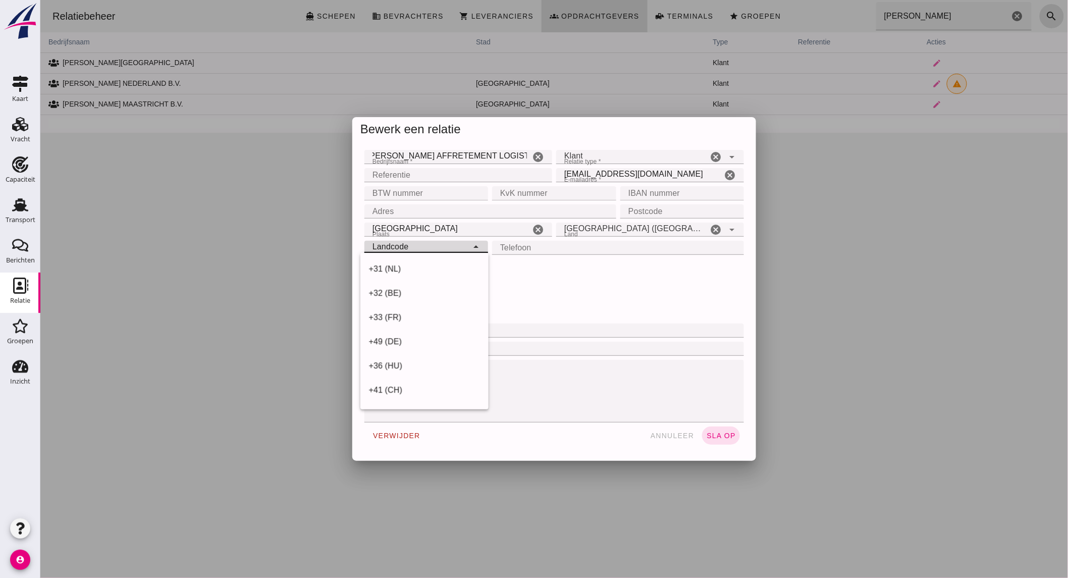
click at [442, 251] on div "Landcode Landcode" at bounding box center [416, 247] width 104 height 12
click at [399, 318] on div "+33 (FR)" at bounding box center [424, 318] width 112 height 12
type input "+33 (FR)"
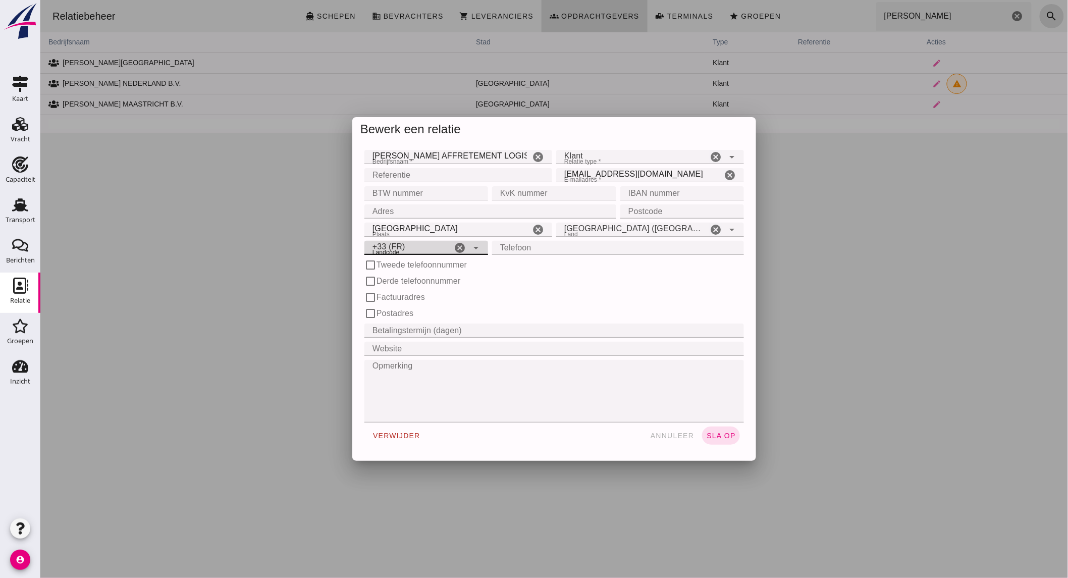
click input "Telefoon"
type input "0158162190"
click span "sla op"
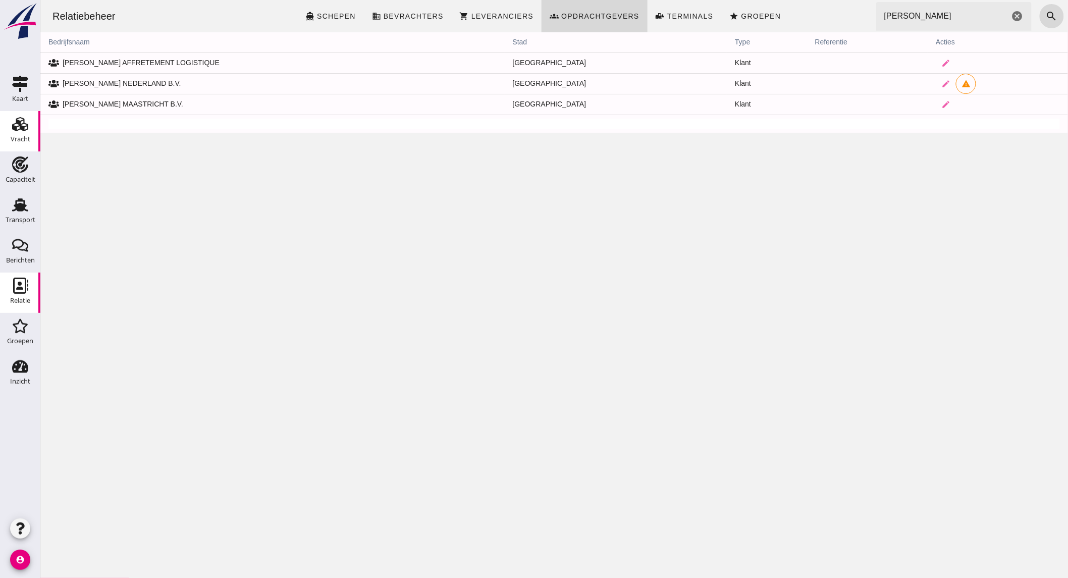
click at [23, 124] on use at bounding box center [20, 124] width 16 height 14
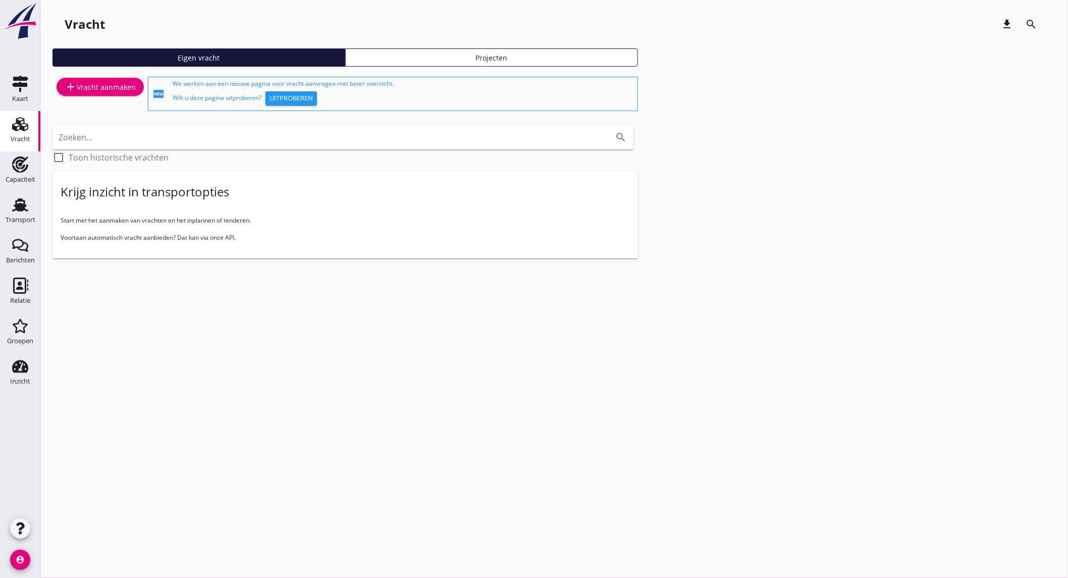
click at [96, 86] on div "add Vracht aanmaken" at bounding box center [100, 87] width 71 height 12
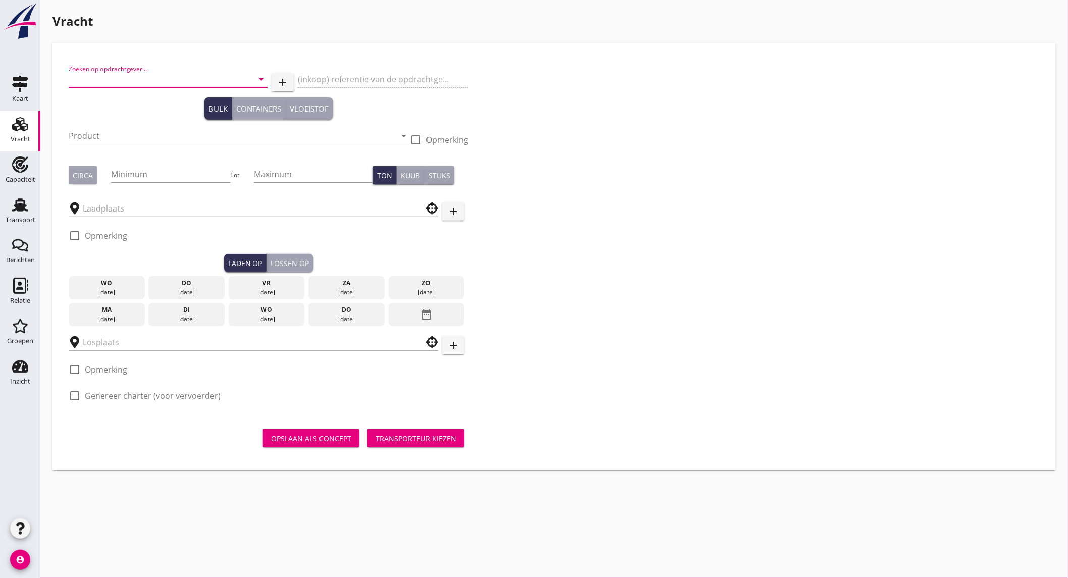
click at [136, 77] on input "Zoeken op opdrachtgever..." at bounding box center [154, 79] width 171 height 16
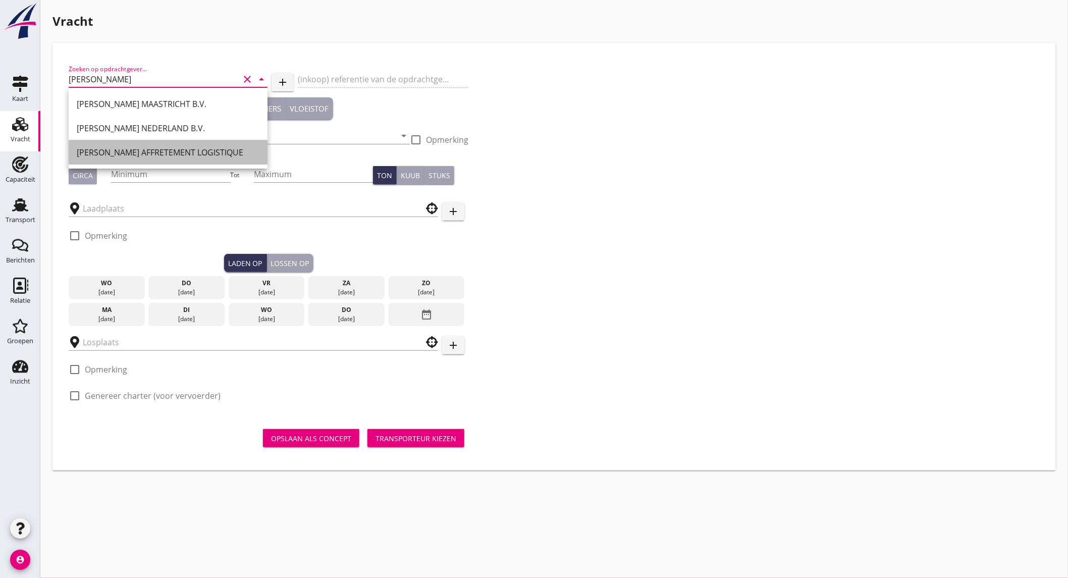
click at [203, 153] on div "[PERSON_NAME] AFFRETEMENT LOGISTIQUE" at bounding box center [168, 152] width 183 height 12
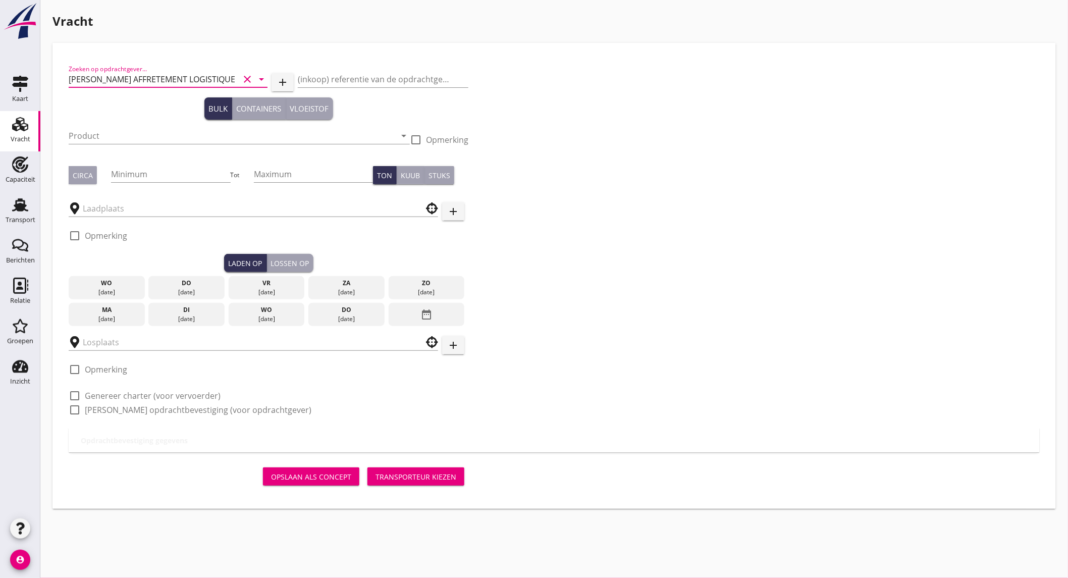
type input "[PERSON_NAME] AFFRETEMENT LOGISTIQUE"
click at [109, 132] on input "Product" at bounding box center [232, 136] width 327 height 16
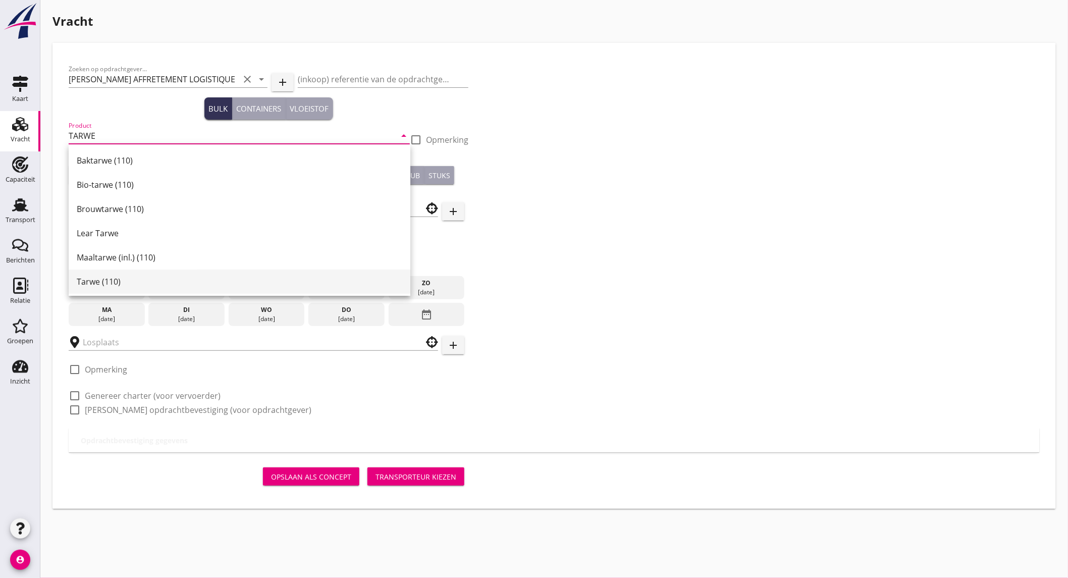
click at [132, 284] on div "Tarwe (110)" at bounding box center [240, 282] width 326 height 12
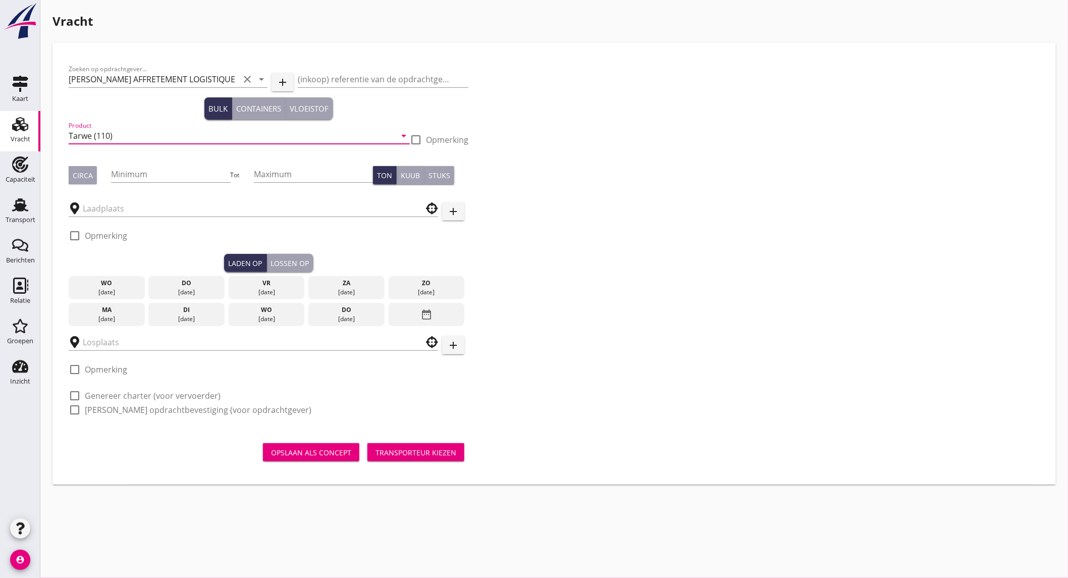
type input "Tarwe (110)"
click at [82, 174] on div "Circa" at bounding box center [83, 175] width 20 height 11
click at [174, 175] on input "Minimum" at bounding box center [170, 174] width 119 height 16
type input "500"
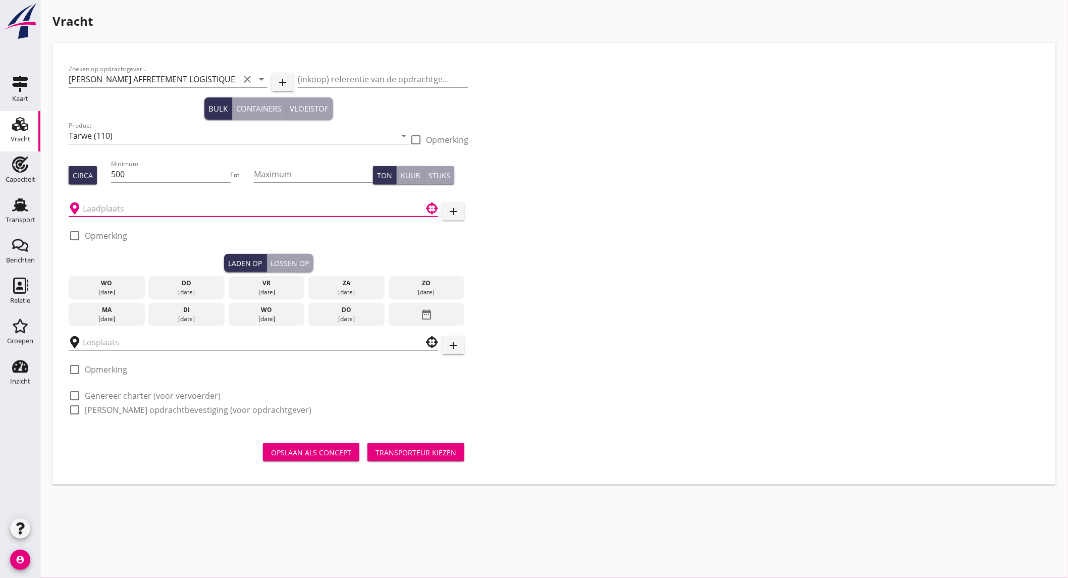
click at [165, 210] on input "text" at bounding box center [246, 208] width 327 height 16
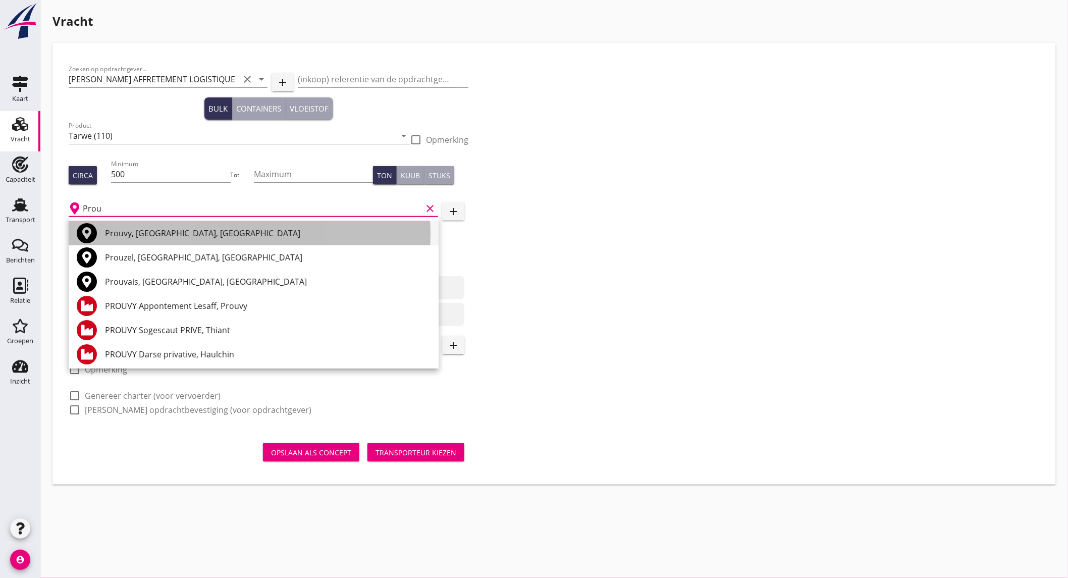
click at [152, 233] on div "Prouvy, [GEOGRAPHIC_DATA], [GEOGRAPHIC_DATA]" at bounding box center [268, 233] width 326 height 12
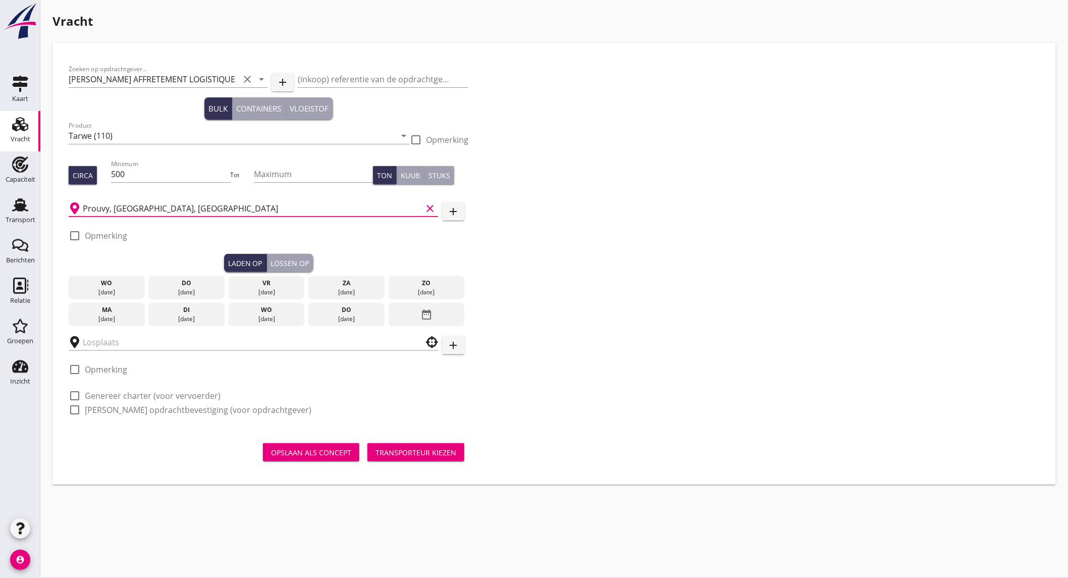
type input "Prouvy, [GEOGRAPHIC_DATA], [GEOGRAPHIC_DATA]"
click at [123, 237] on label "Opmerking" at bounding box center [106, 236] width 42 height 10
checkbox input "true"
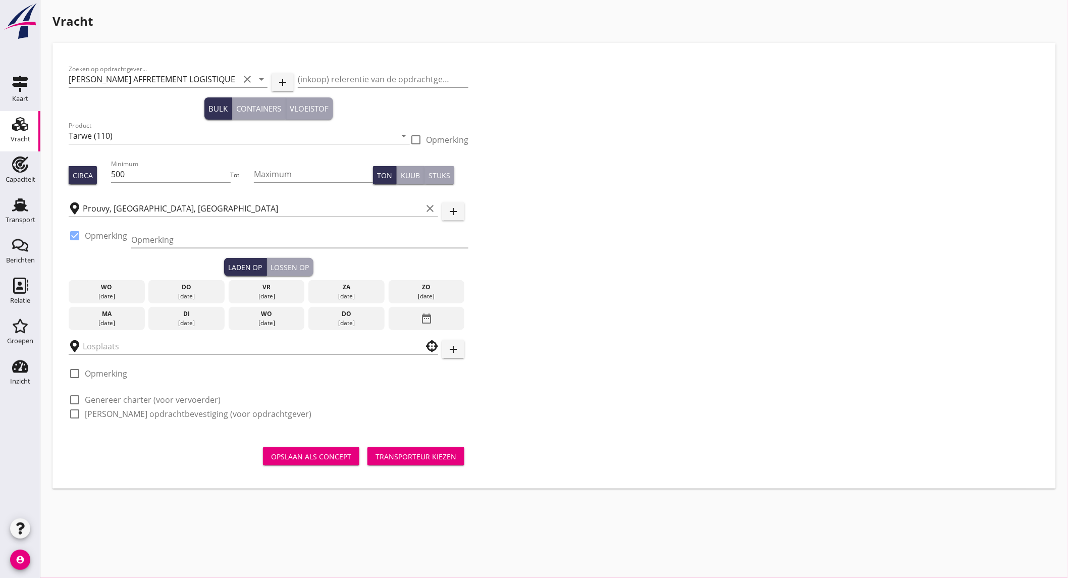
click at [165, 243] on input "Opmerking" at bounding box center [299, 240] width 337 height 16
type input "tel [PHONE_NUMBER]"
click at [113, 344] on input "text" at bounding box center [246, 346] width 327 height 16
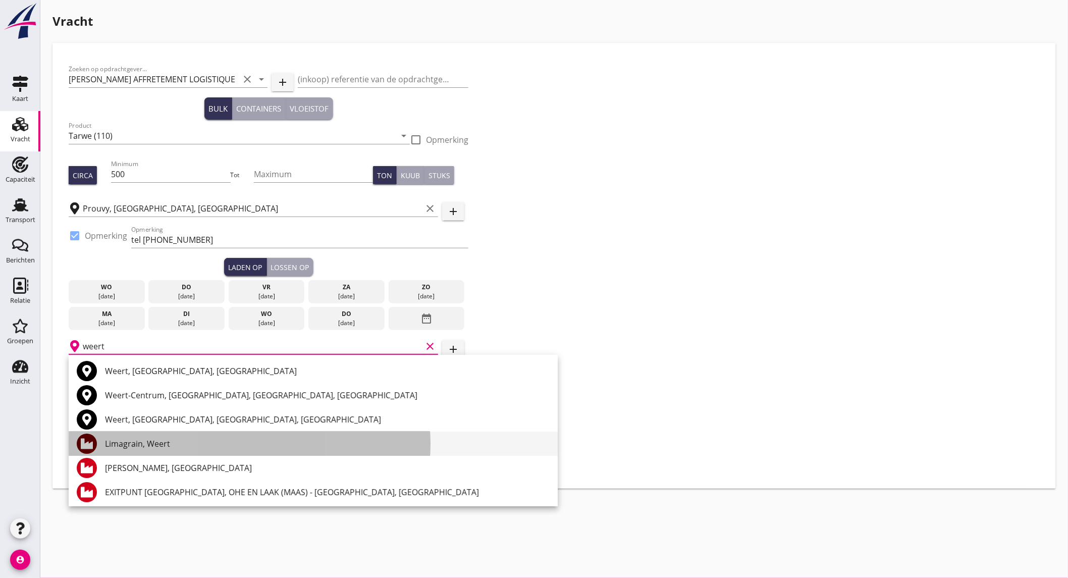
click at [159, 445] on div "Limagrain, Weert" at bounding box center [327, 444] width 445 height 12
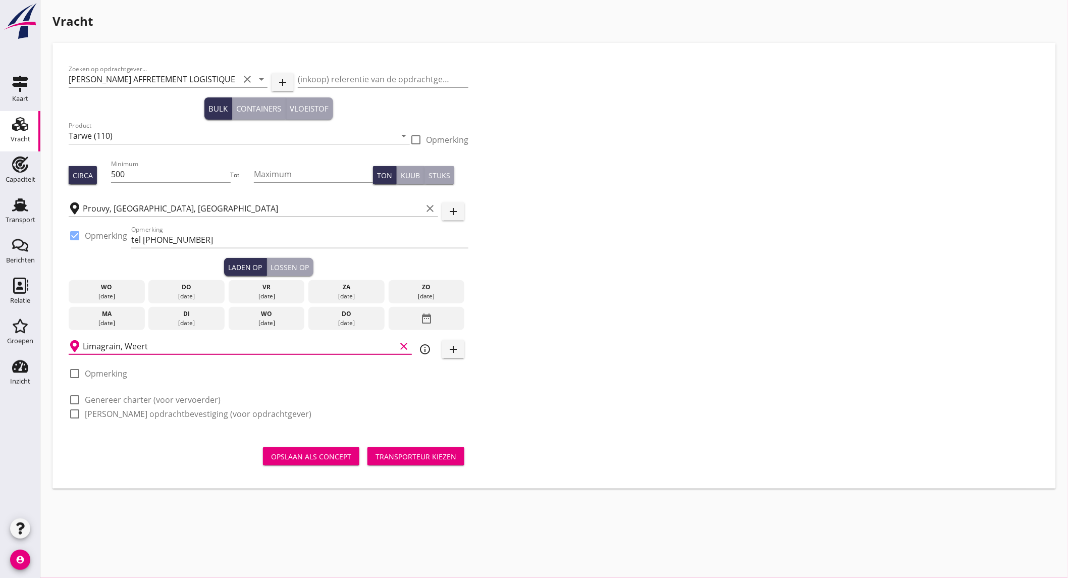
type input "Limagrain, Weert"
click at [350, 319] on div "[DATE]" at bounding box center [346, 323] width 71 height 9
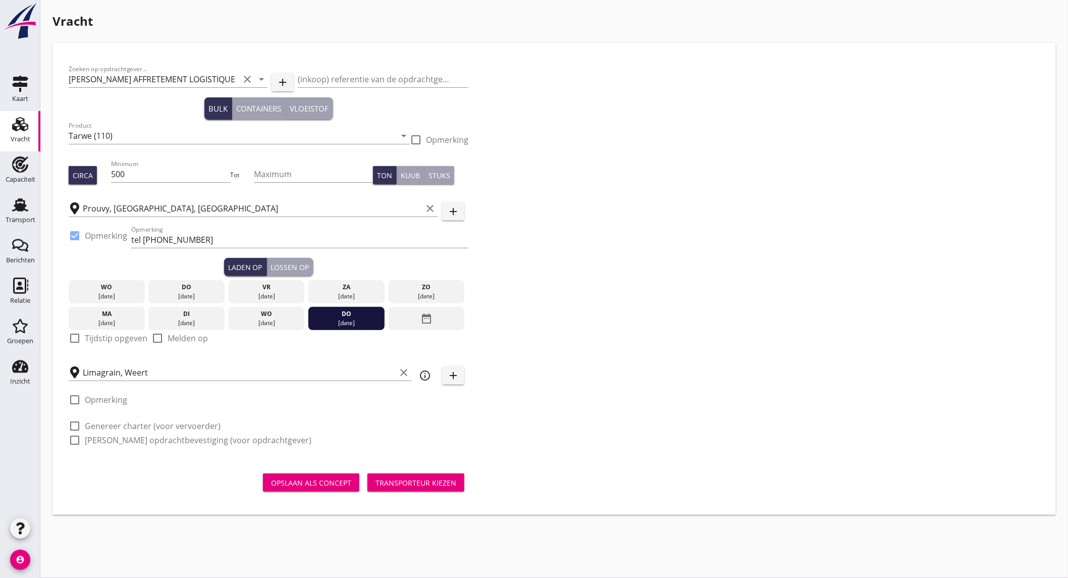
click at [123, 339] on label "Tijdstip opgeven" at bounding box center [116, 338] width 63 height 10
checkbox input "true"
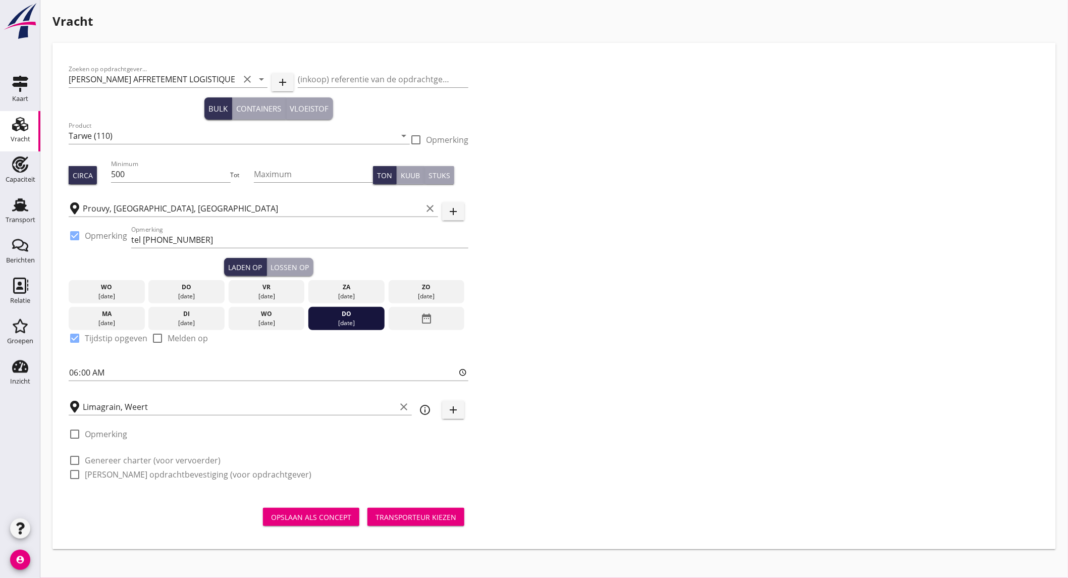
click at [135, 461] on label "Genereer charter (voor vervoerder)" at bounding box center [153, 460] width 136 height 10
checkbox input "true"
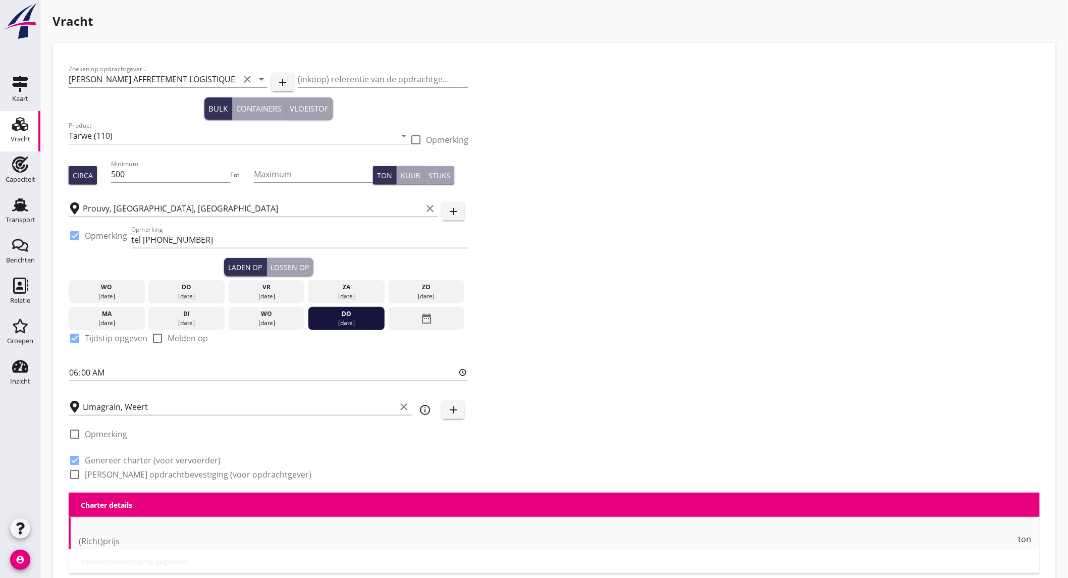
click at [132, 473] on label "[PERSON_NAME] opdrachtbevestiging (voor opdrachtgever)" at bounding box center [198, 475] width 227 height 10
checkbox input "true"
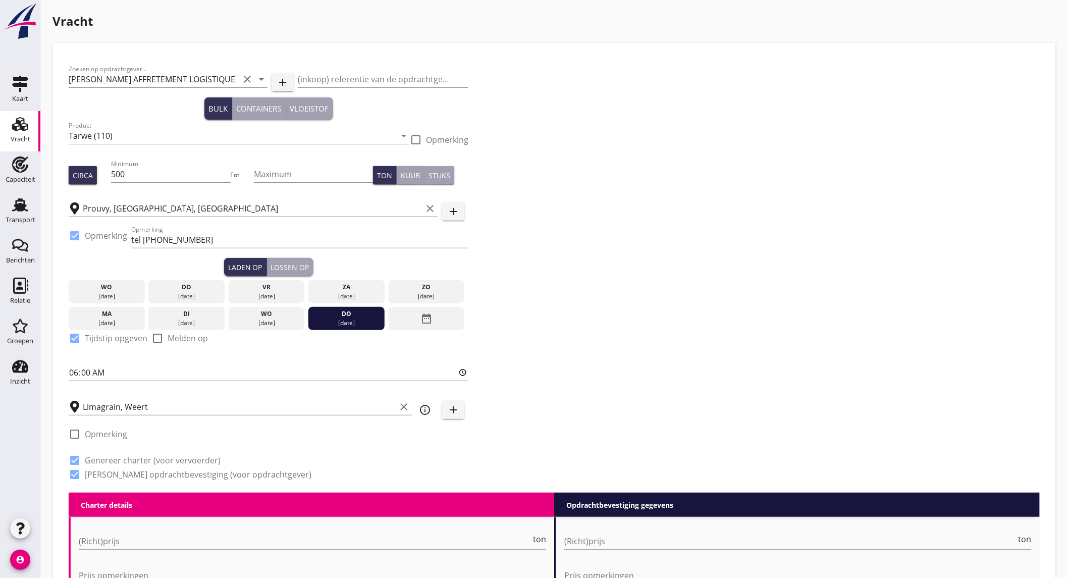
scroll to position [224, 0]
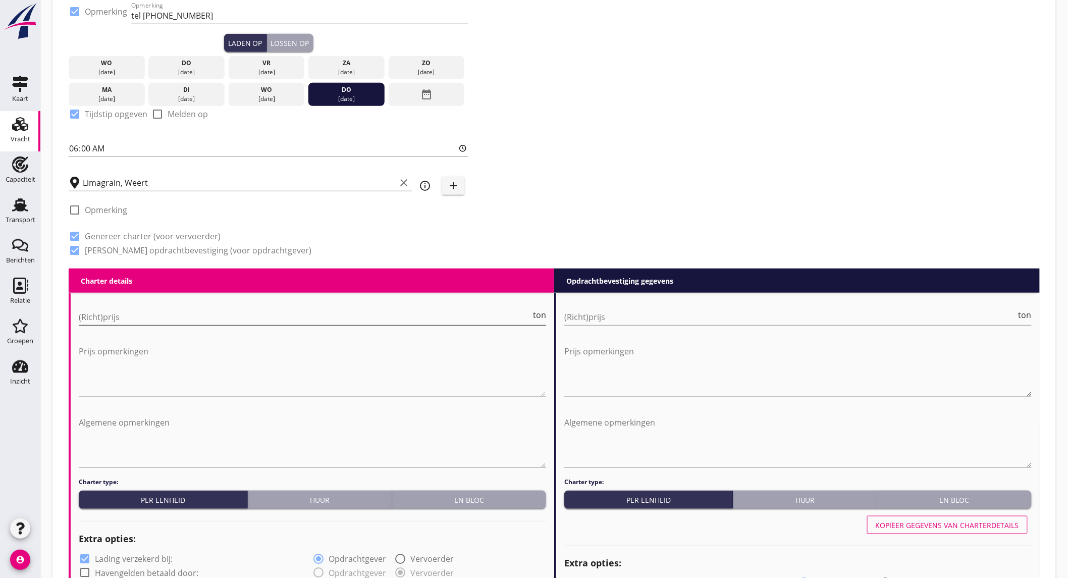
click at [137, 316] on input "(Richt)prijs" at bounding box center [305, 317] width 452 height 16
type input "16"
click at [596, 314] on input "(Richt)prijs" at bounding box center [790, 317] width 452 height 16
type input "16"
click at [410, 91] on div "date_range" at bounding box center [427, 94] width 76 height 23
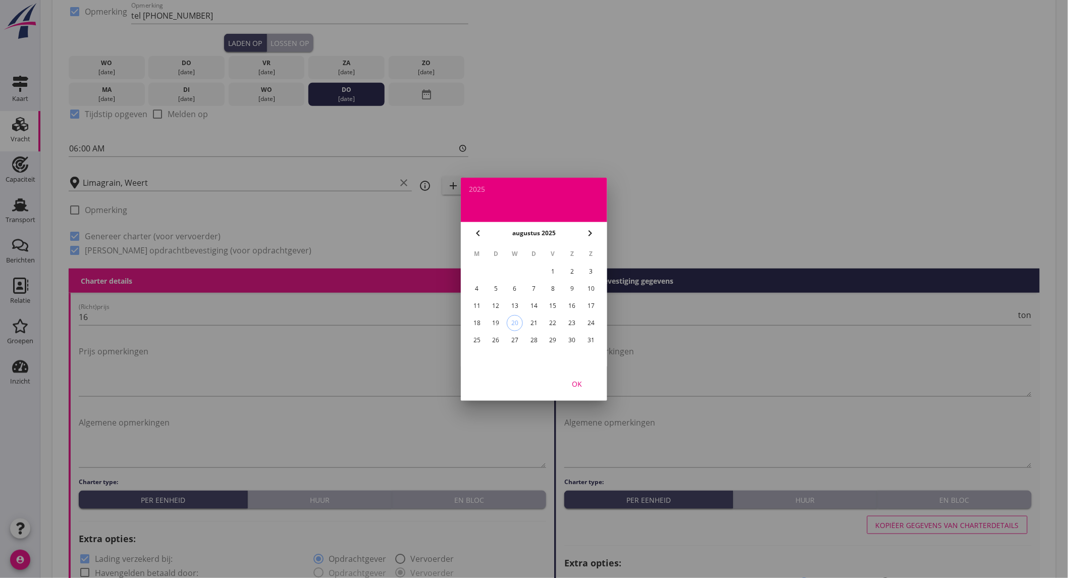
click at [592, 231] on icon "chevron_right" at bounding box center [590, 233] width 12 height 12
click at [480, 271] on div "1" at bounding box center [477, 272] width 16 height 16
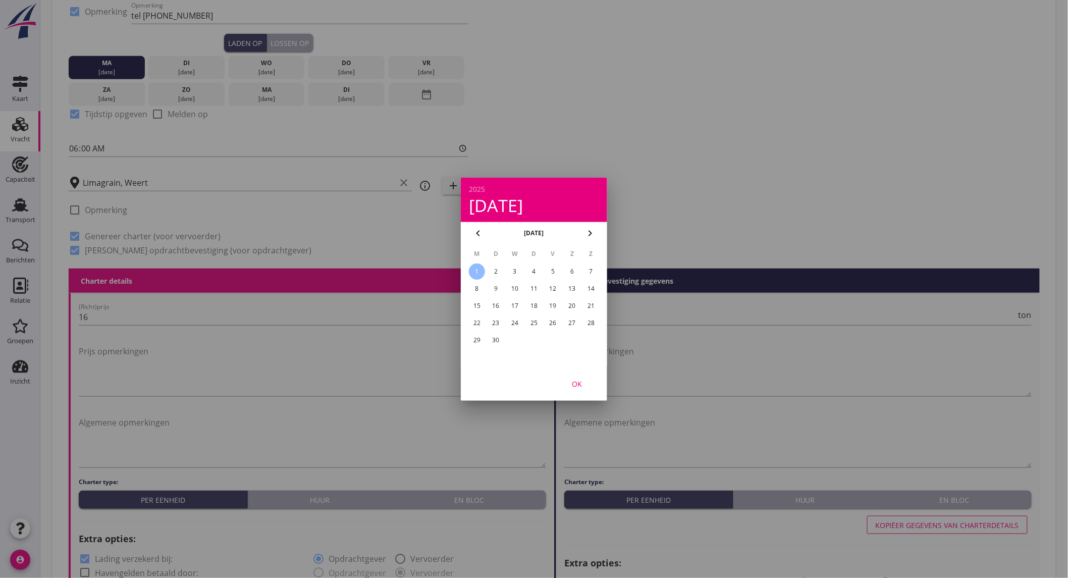
click at [167, 114] on div at bounding box center [534, 289] width 1068 height 578
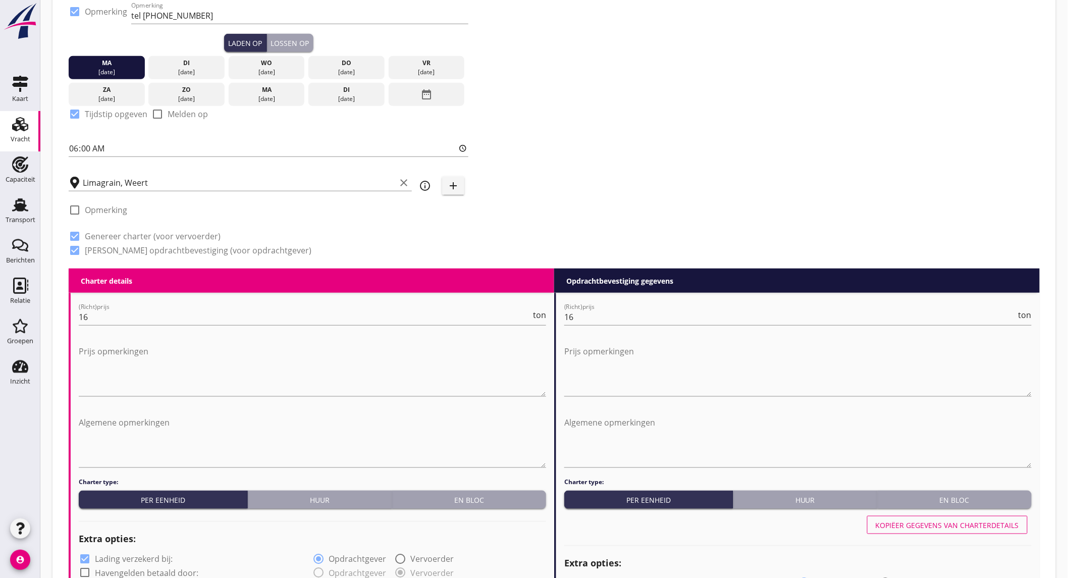
click at [161, 113] on div at bounding box center [157, 114] width 17 height 17
checkbox input "true"
click at [78, 114] on div at bounding box center [74, 114] width 17 height 17
checkbox input "false"
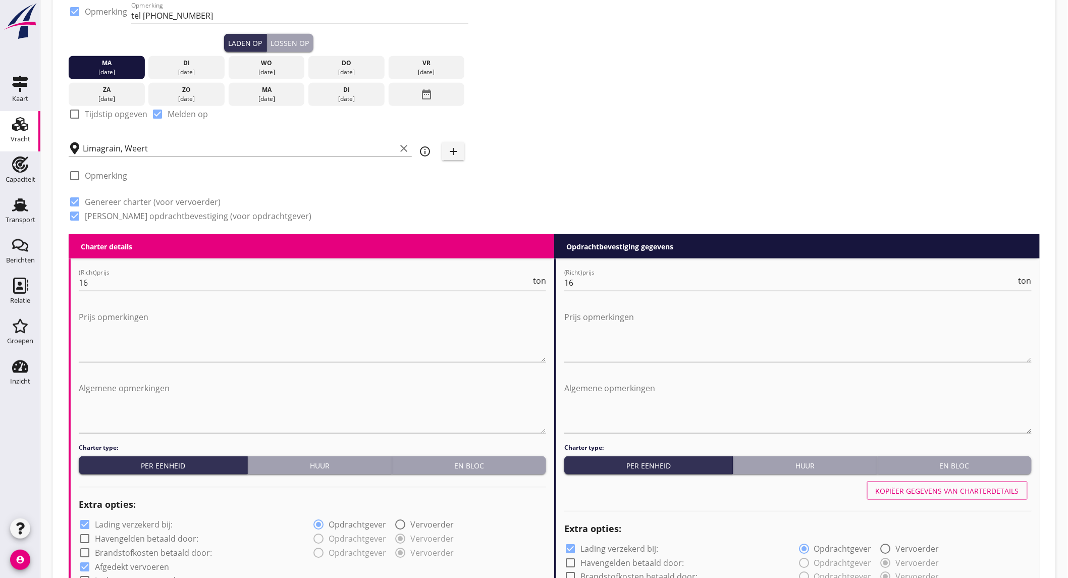
click at [632, 113] on div "Zoeken op opdrachtgever... [PERSON_NAME] AFFRETEMENT LOGISTIQUE clear arrow_dro…" at bounding box center [555, 34] width 980 height 399
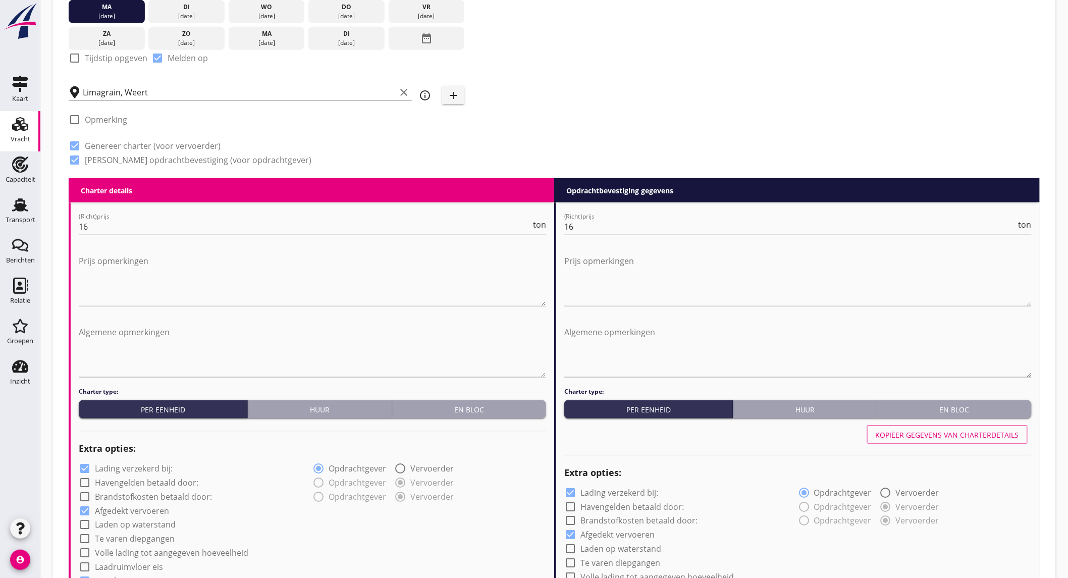
scroll to position [336, 0]
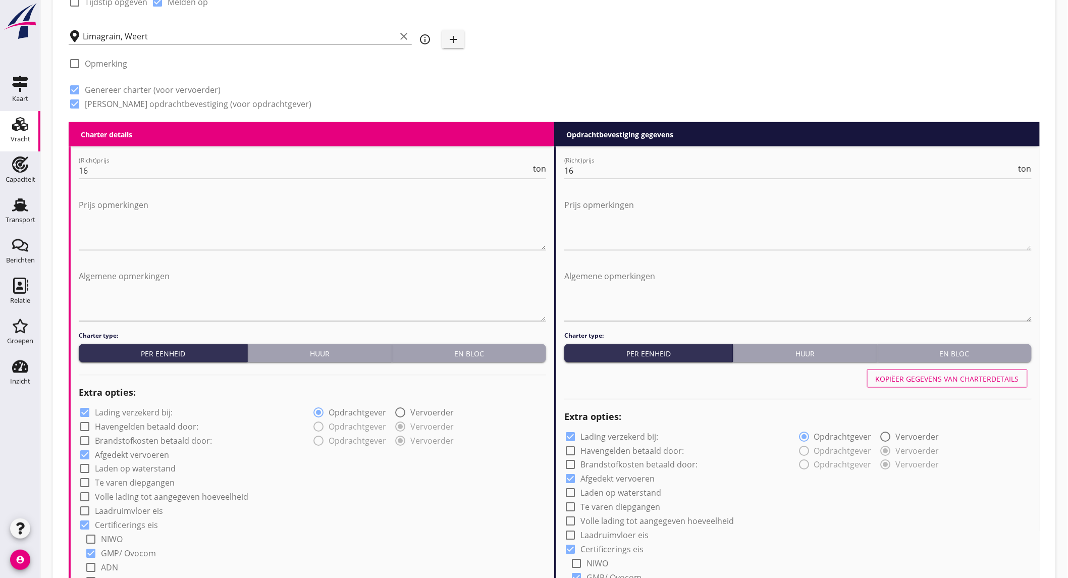
click at [129, 409] on label "Lading verzekerd bij:" at bounding box center [134, 412] width 78 height 10
checkbox input "false"
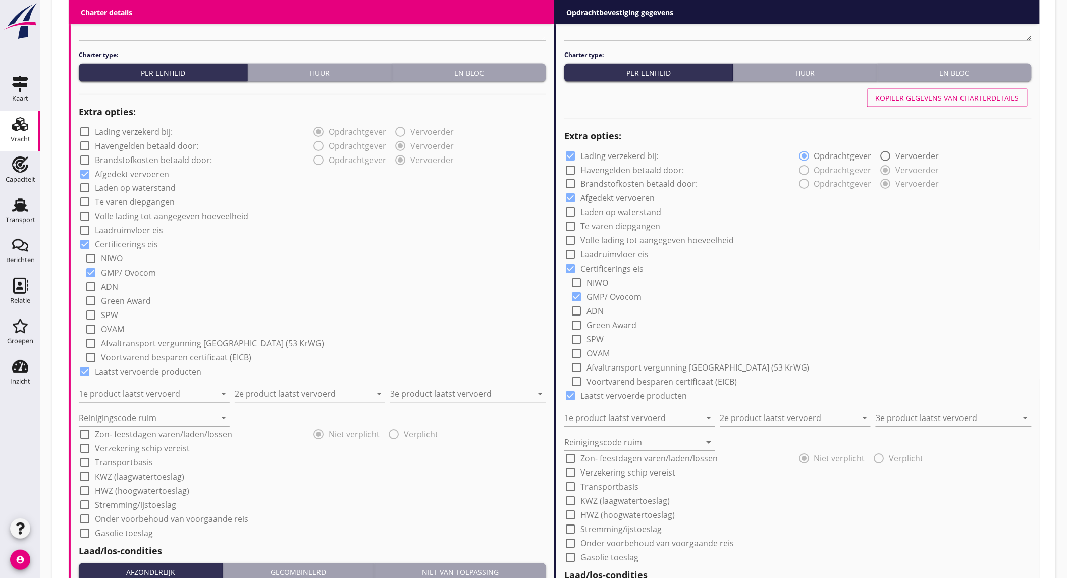
click at [162, 392] on input "1e product laatst vervoerd" at bounding box center [147, 394] width 137 height 16
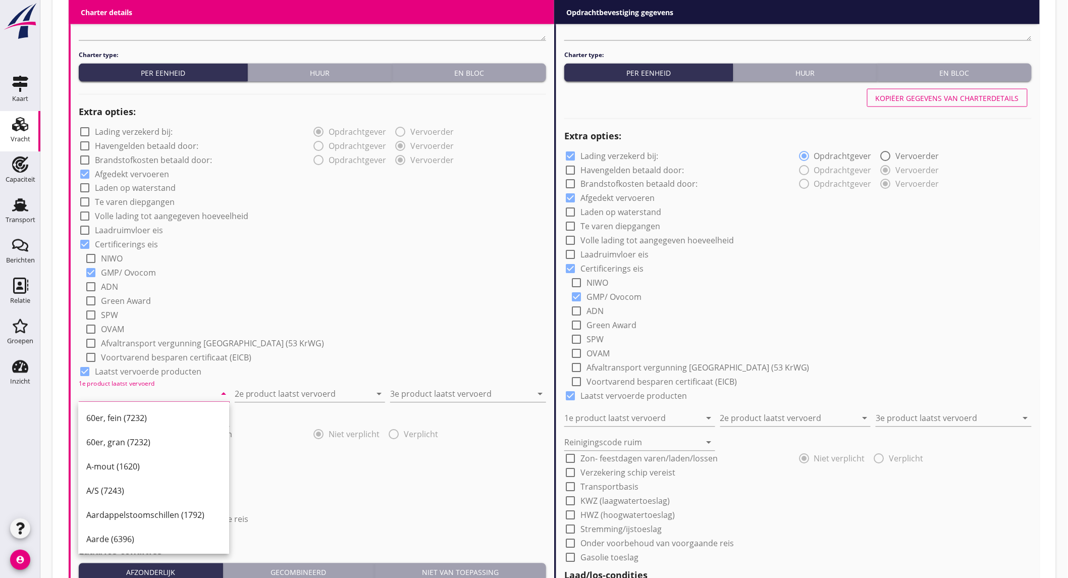
click at [177, 394] on input "1e product laatst vervoerd" at bounding box center [147, 394] width 137 height 16
click at [164, 390] on input "soja" at bounding box center [147, 394] width 137 height 16
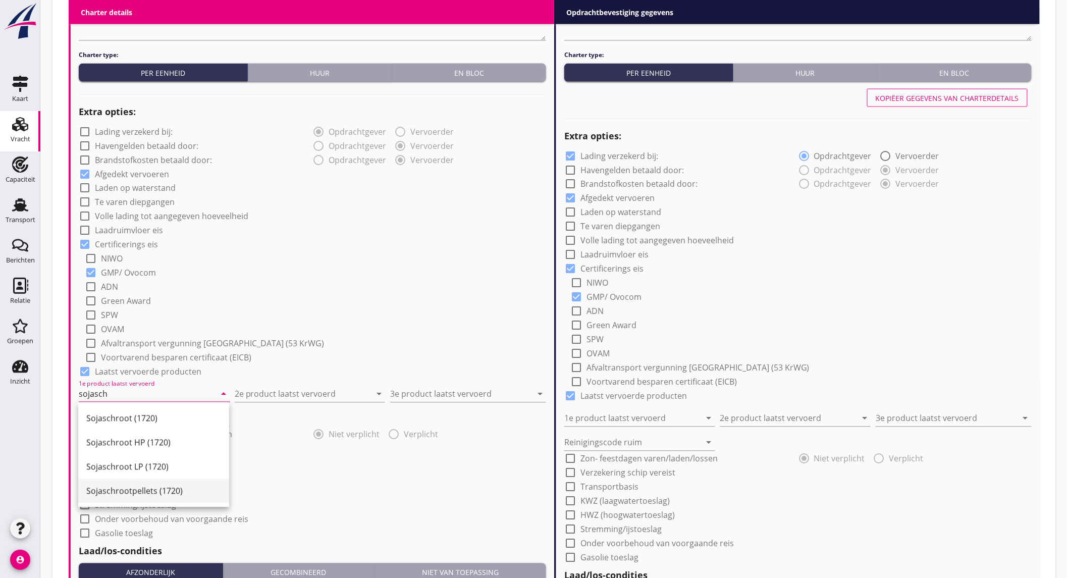
click at [150, 495] on div "Sojaschrootpellets (1720)" at bounding box center [153, 491] width 135 height 12
type input "Sojaschrootpellets (1720)"
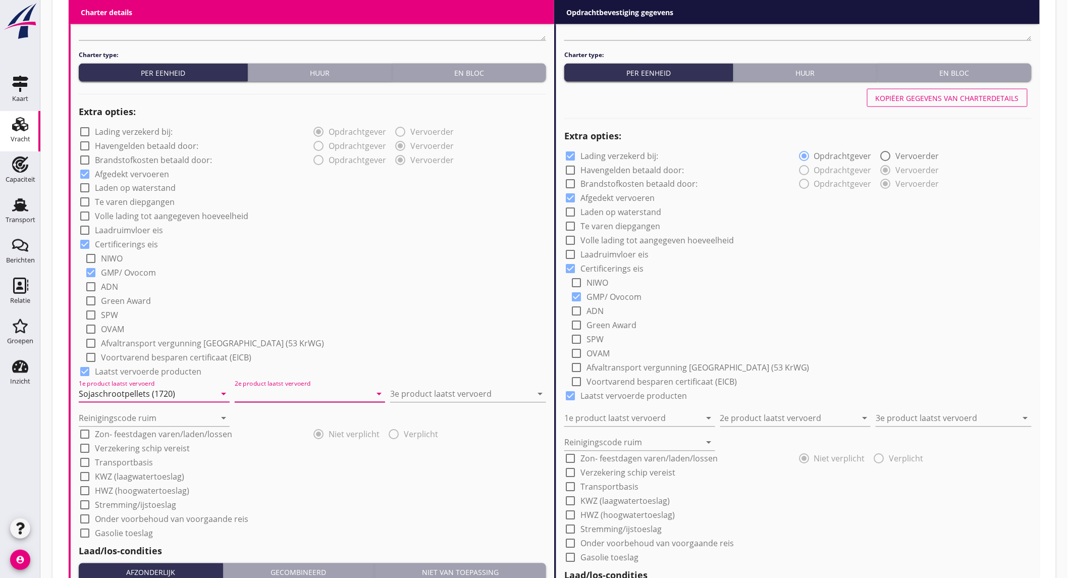
click at [265, 389] on input "2e product laatst vervoerd" at bounding box center [303, 394] width 137 height 16
type input "zand en grind"
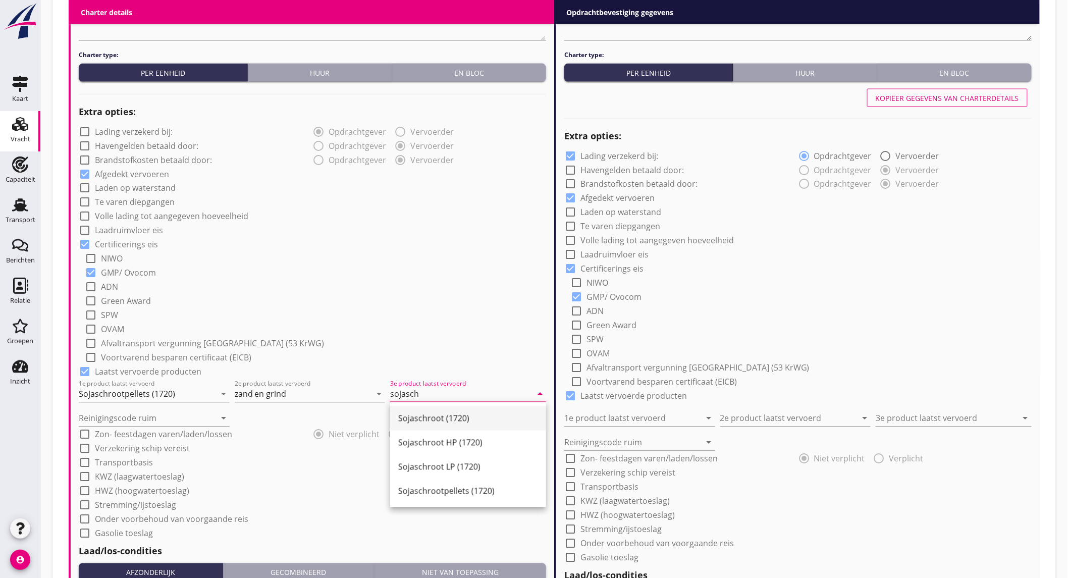
click at [416, 418] on div "Sojaschroot (1720)" at bounding box center [468, 419] width 140 height 12
type input "Sojaschroot (1720)"
click at [196, 417] on input "Reinigingscode ruim" at bounding box center [147, 418] width 137 height 16
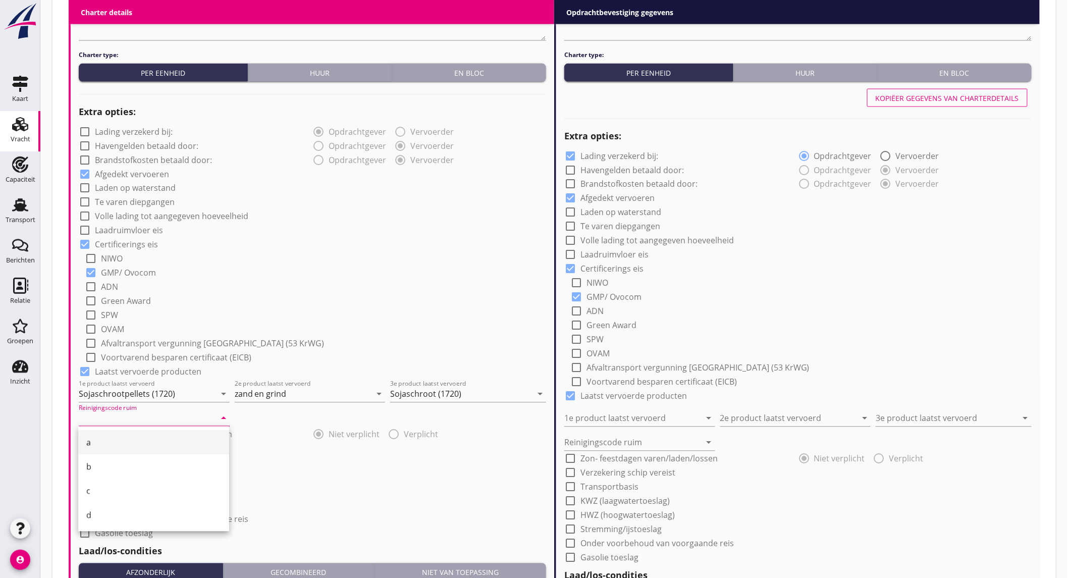
click at [147, 445] on div "a" at bounding box center [153, 443] width 135 height 12
type input "a"
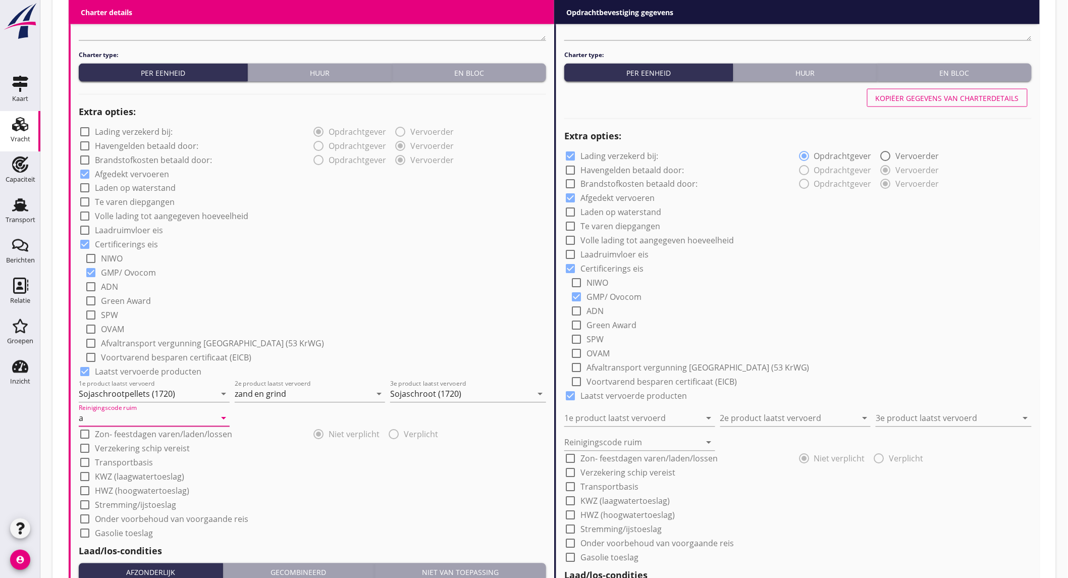
scroll to position [729, 0]
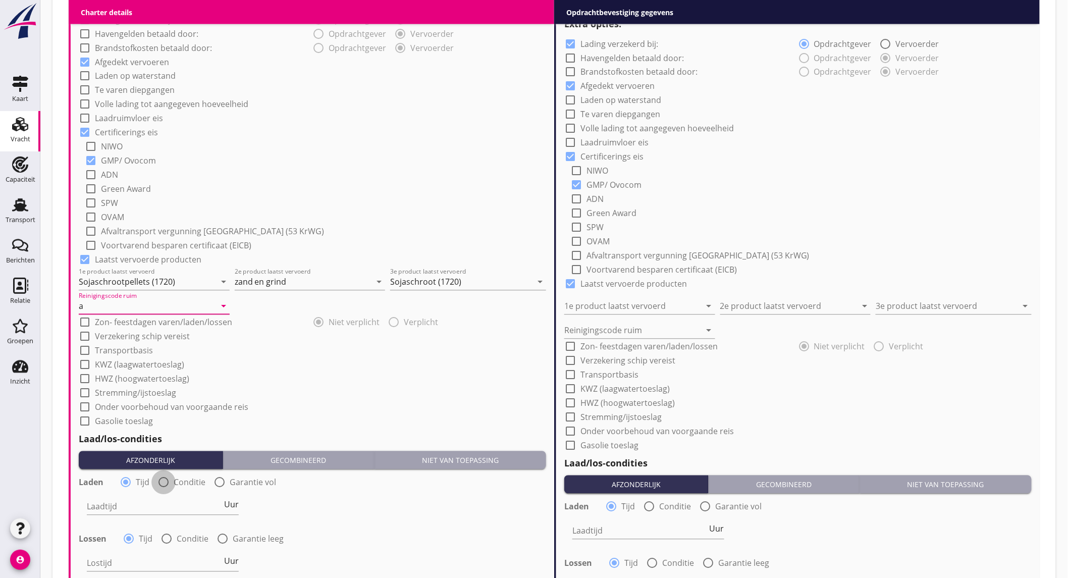
click at [169, 480] on div at bounding box center [163, 482] width 17 height 17
radio input "false"
radio input "true"
click at [164, 495] on div "Laadtijd condities arrow_drop_down" at bounding box center [201, 509] width 229 height 32
click at [163, 500] on div at bounding box center [194, 507] width 215 height 16
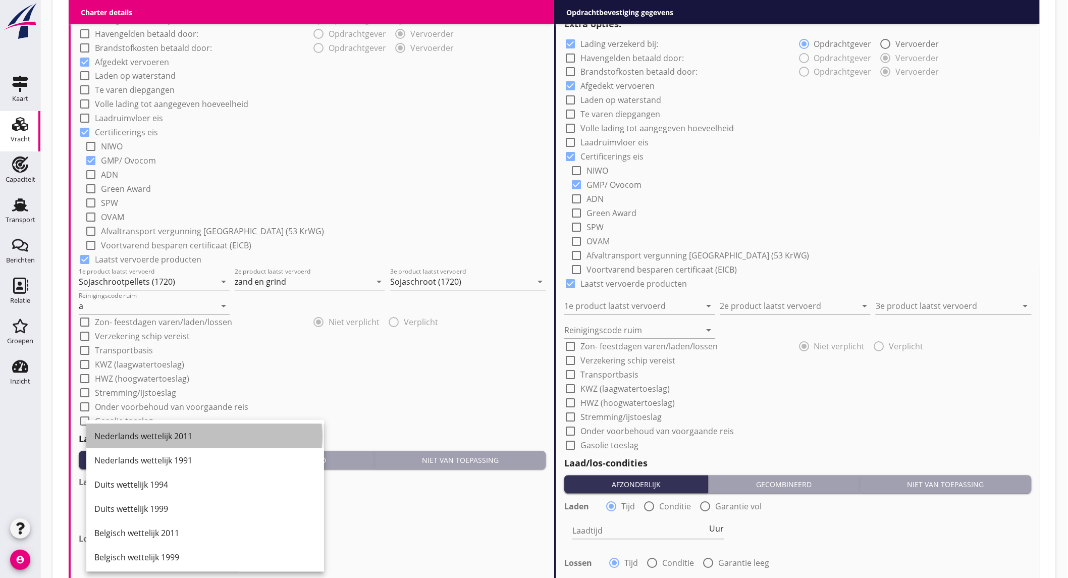
click at [181, 431] on div "Nederlands wettelijk 2011" at bounding box center [205, 437] width 222 height 12
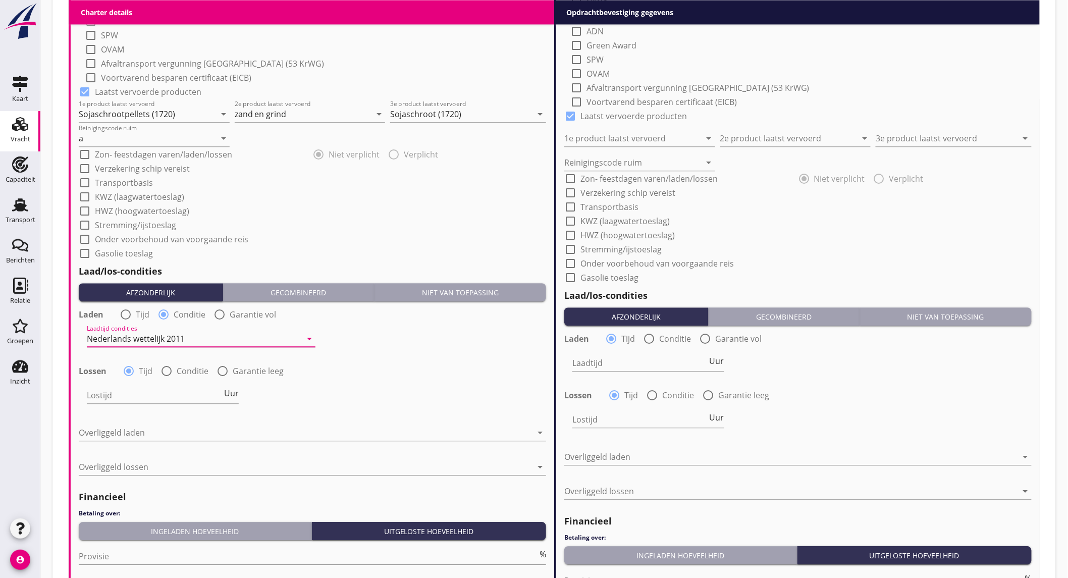
scroll to position [953, 0]
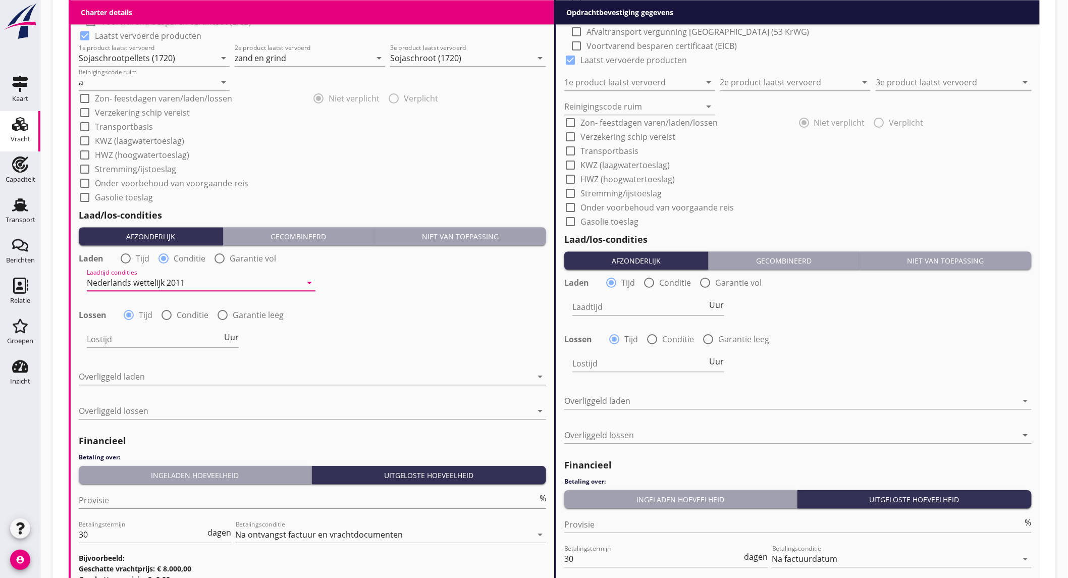
click at [132, 260] on div at bounding box center [125, 258] width 17 height 17
radio input "true"
click at [230, 280] on span "Uur" at bounding box center [231, 281] width 15 height 8
type input "2"
click at [168, 316] on div at bounding box center [166, 314] width 17 height 17
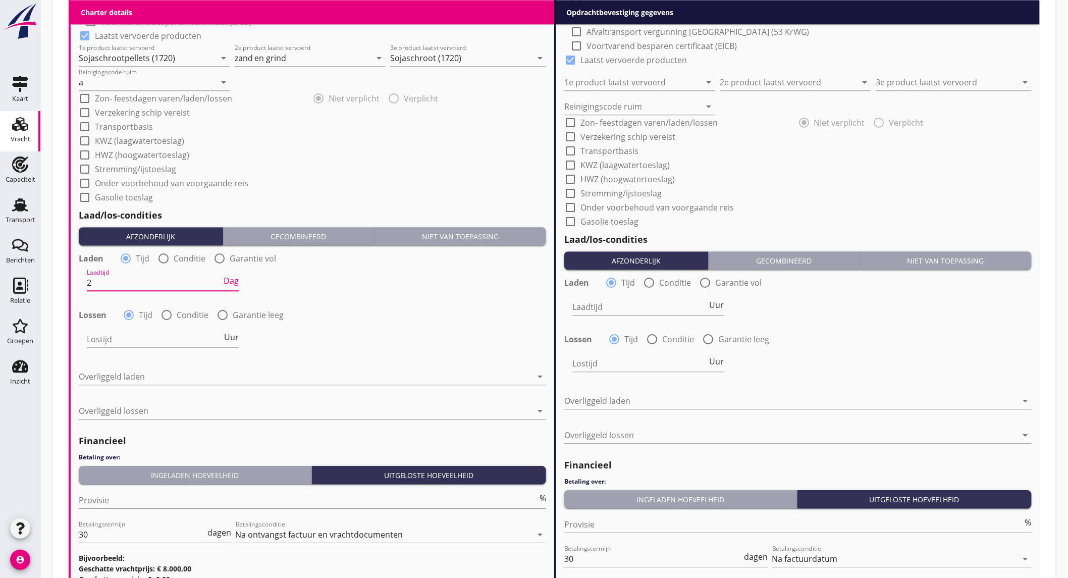
radio input "false"
radio input "true"
click at [170, 340] on div at bounding box center [194, 339] width 215 height 16
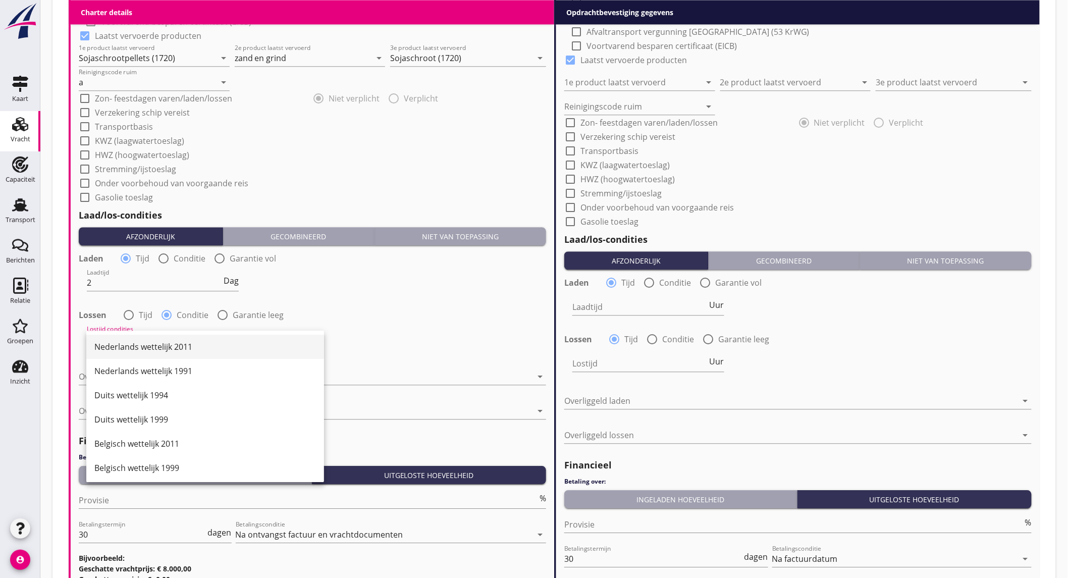
click at [180, 347] on div "Nederlands wettelijk 2011" at bounding box center [205, 347] width 222 height 12
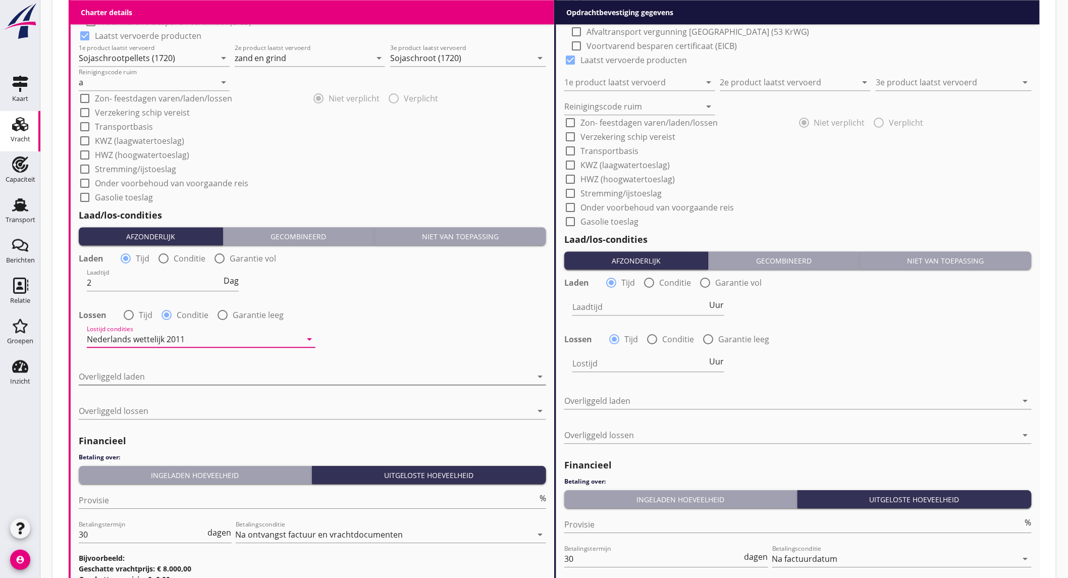
click at [182, 375] on div at bounding box center [305, 377] width 453 height 16
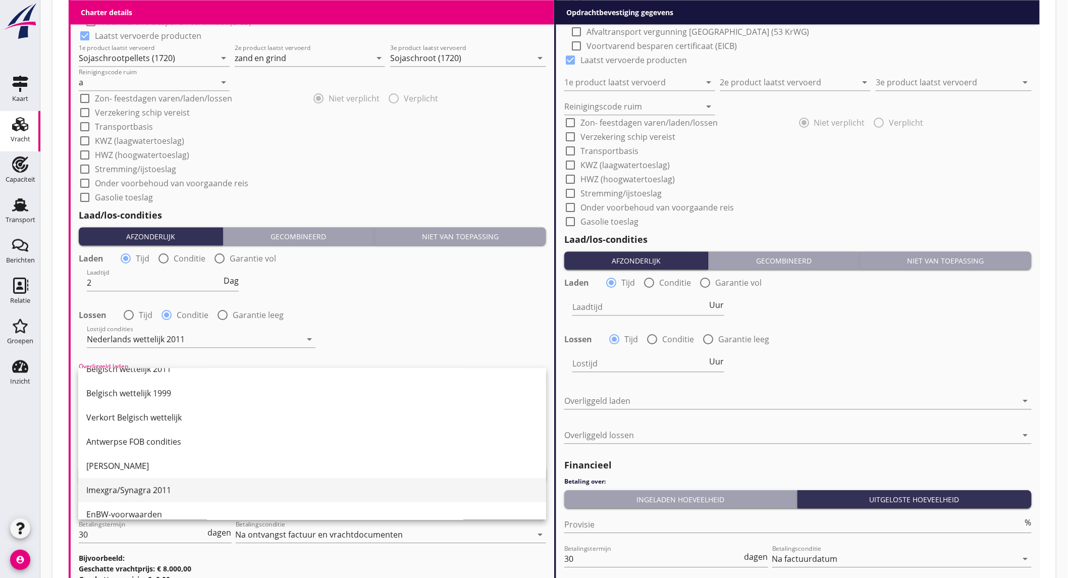
scroll to position [168, 0]
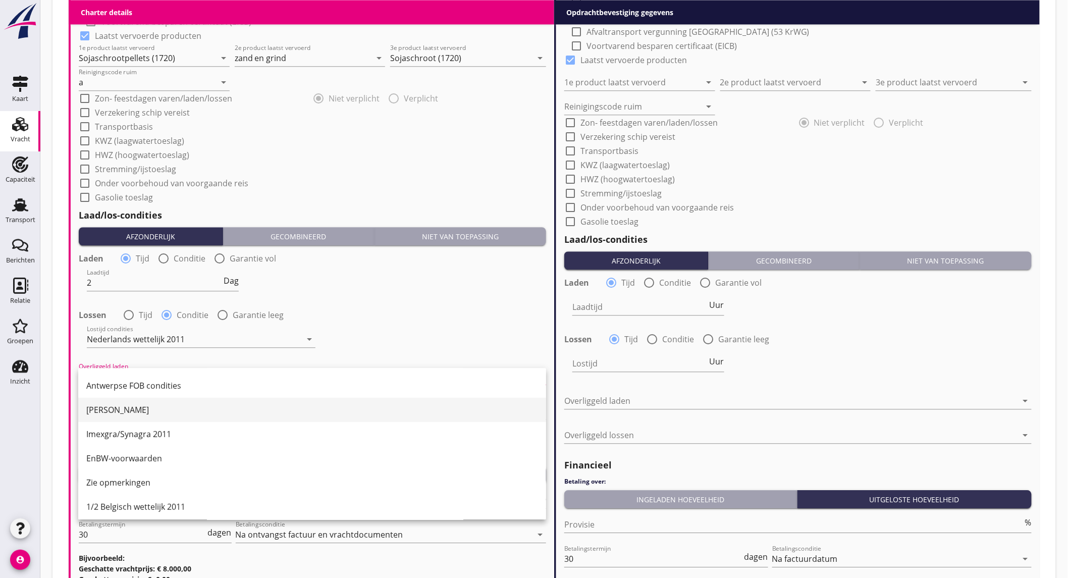
click at [148, 407] on div "[PERSON_NAME]" at bounding box center [312, 410] width 452 height 12
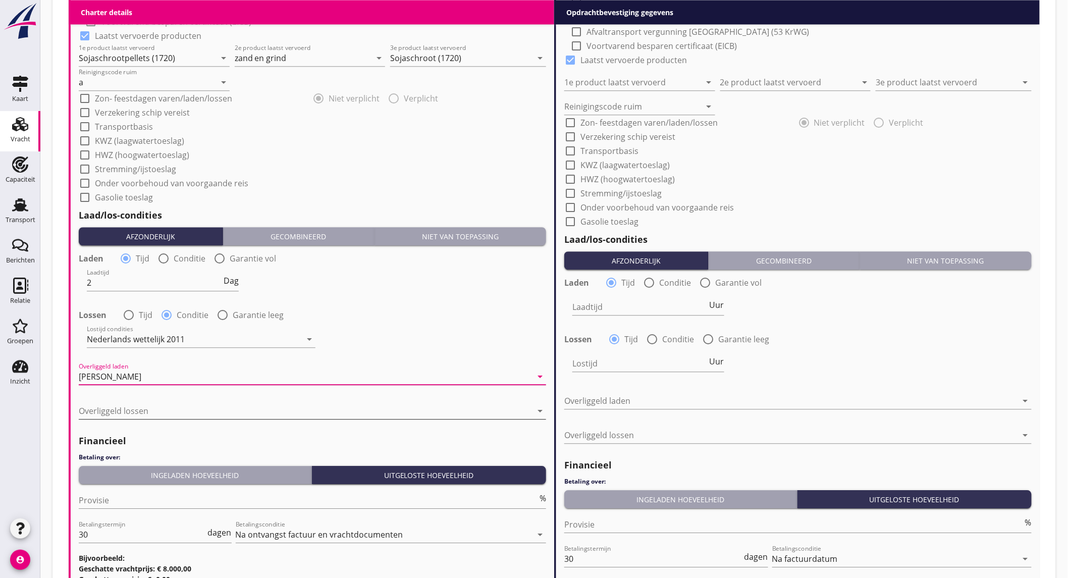
click at [118, 413] on div at bounding box center [305, 411] width 453 height 16
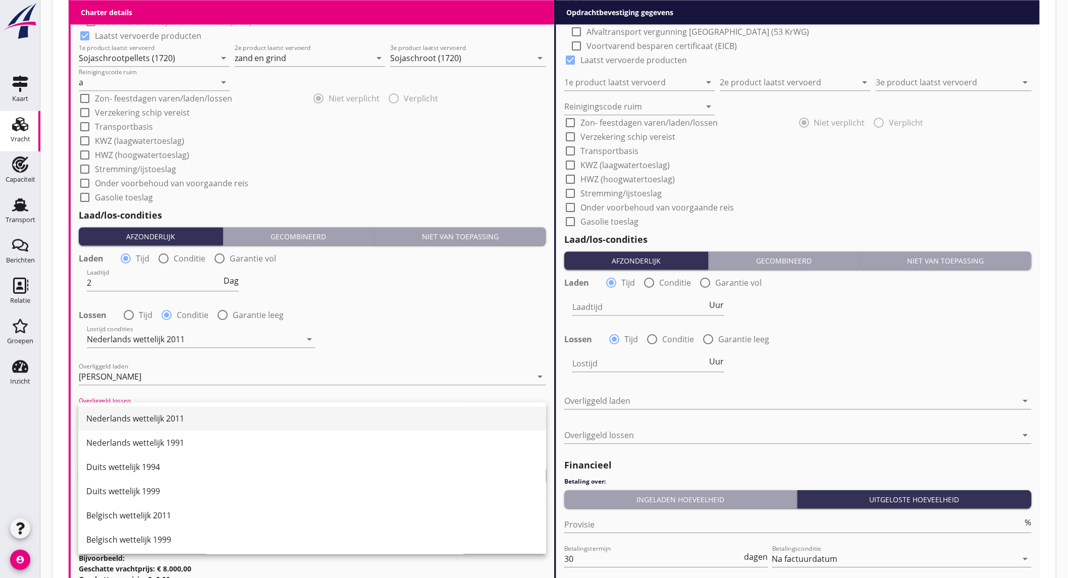
click at [135, 413] on div "Nederlands wettelijk 2011" at bounding box center [312, 419] width 452 height 12
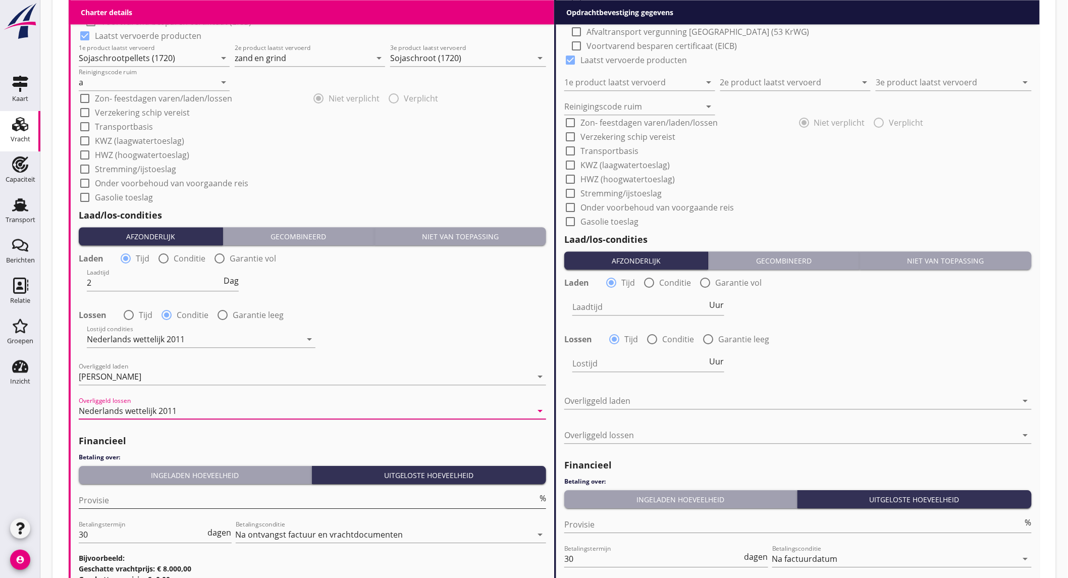
click at [118, 501] on input "Provisie" at bounding box center [308, 500] width 459 height 16
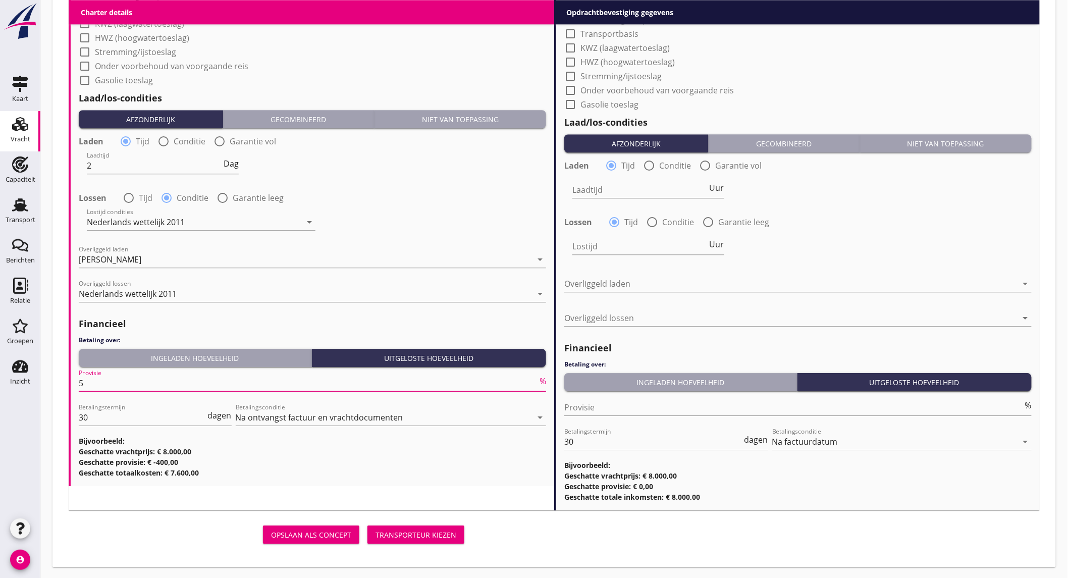
scroll to position [790, 0]
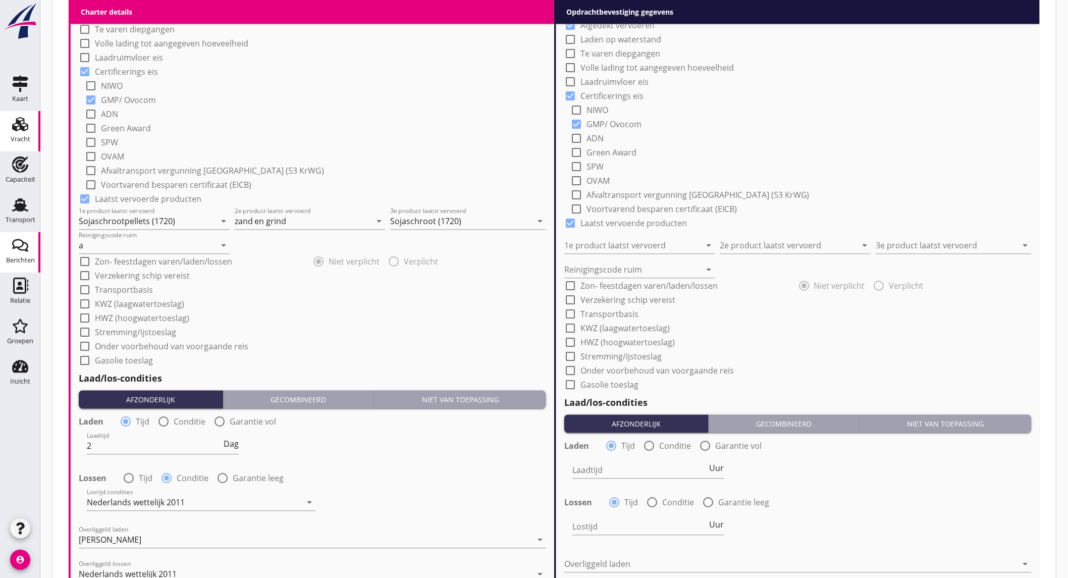
type input "5"
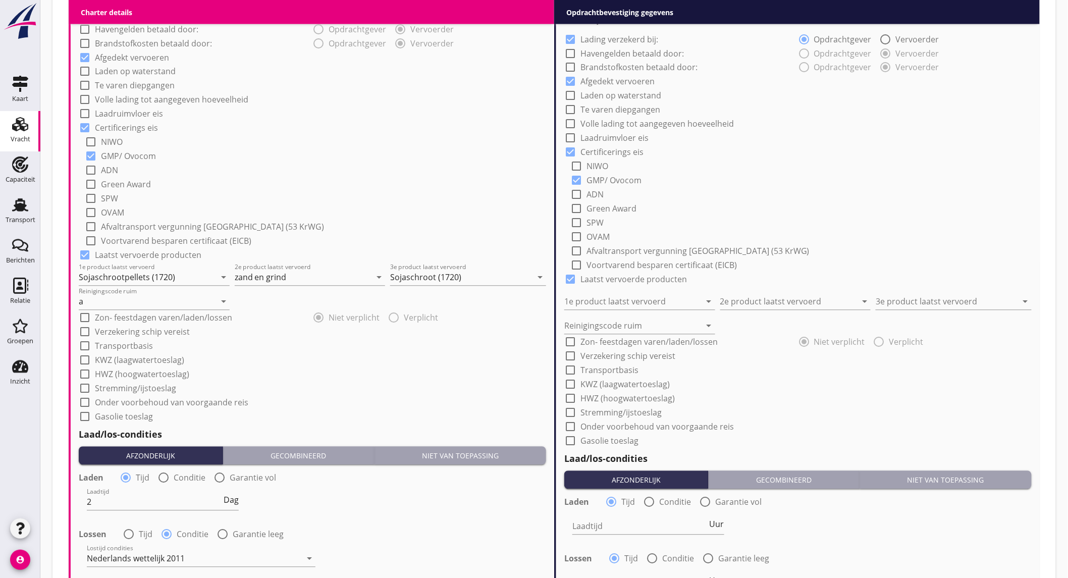
scroll to position [622, 0]
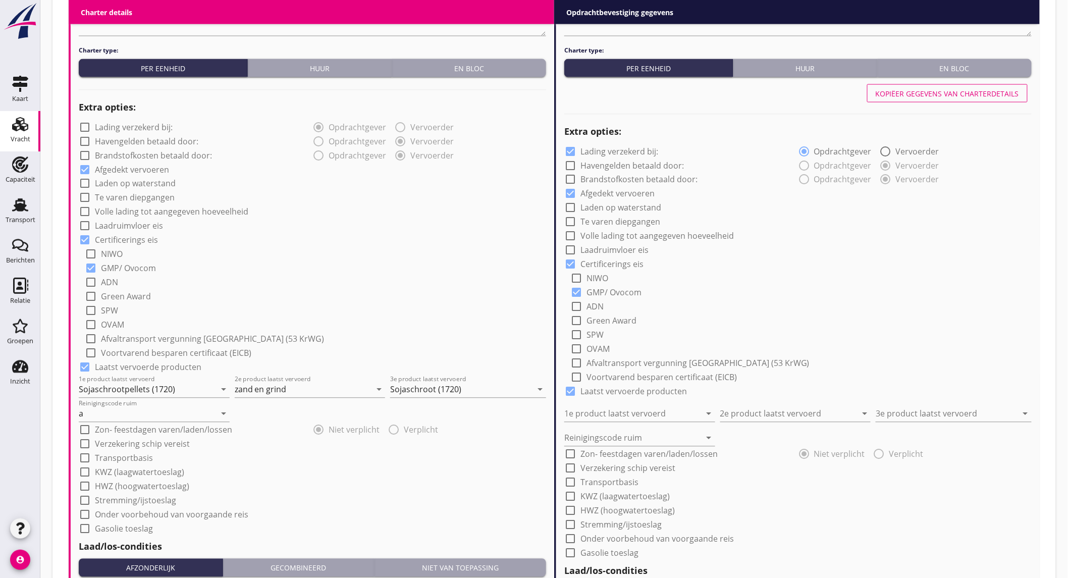
click at [932, 86] on button "Kopiëer gegevens van charterdetails" at bounding box center [947, 93] width 161 height 18
checkbox input "false"
type input "Sojaschrootpellets (1720)"
type input "zand en grind"
type input "Sojaschroot (1720)"
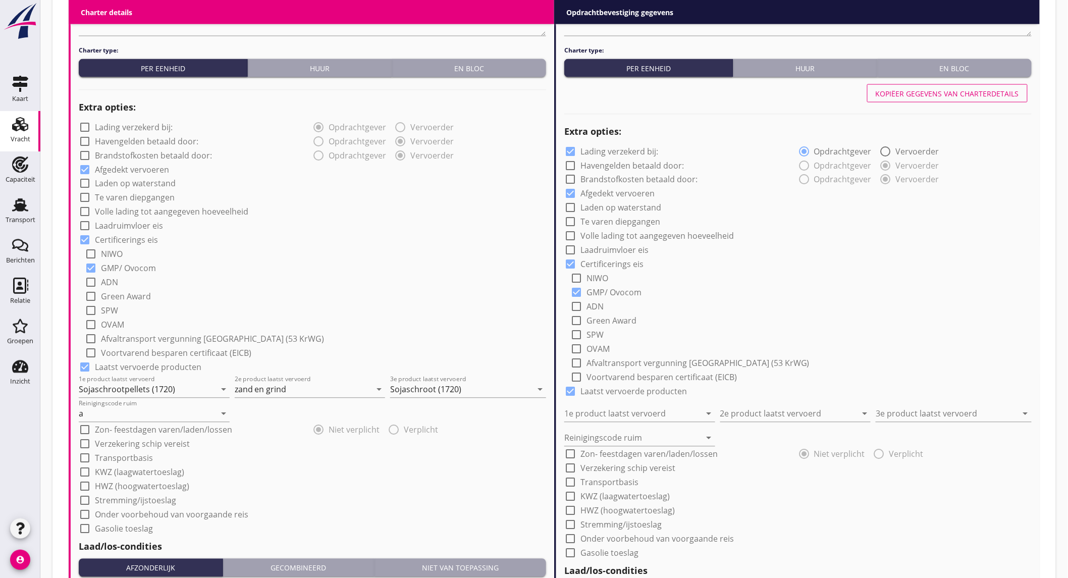
type input "a"
type input "2"
radio input "false"
radio input "true"
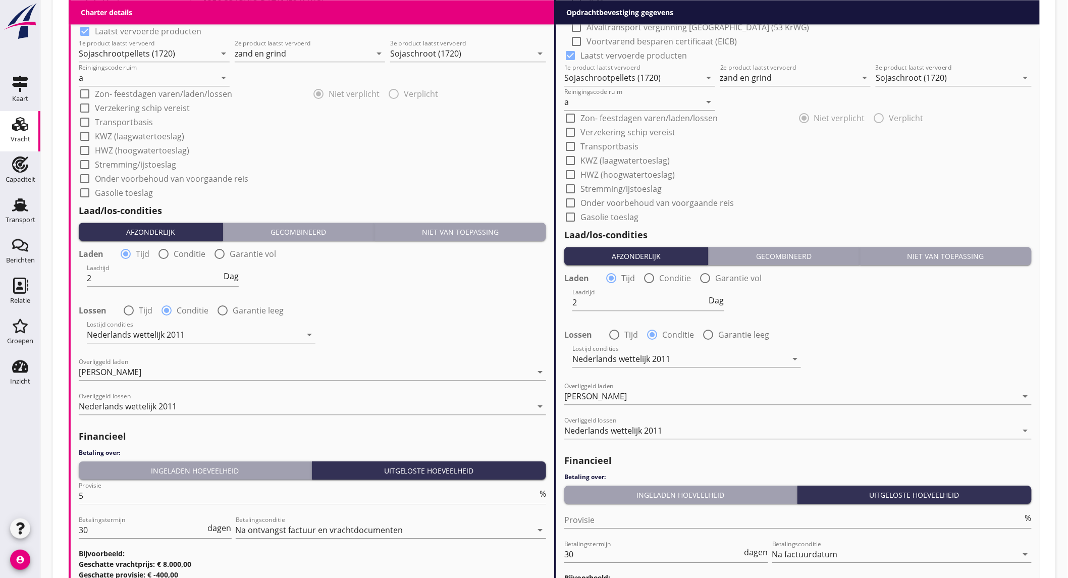
scroll to position [1070, 0]
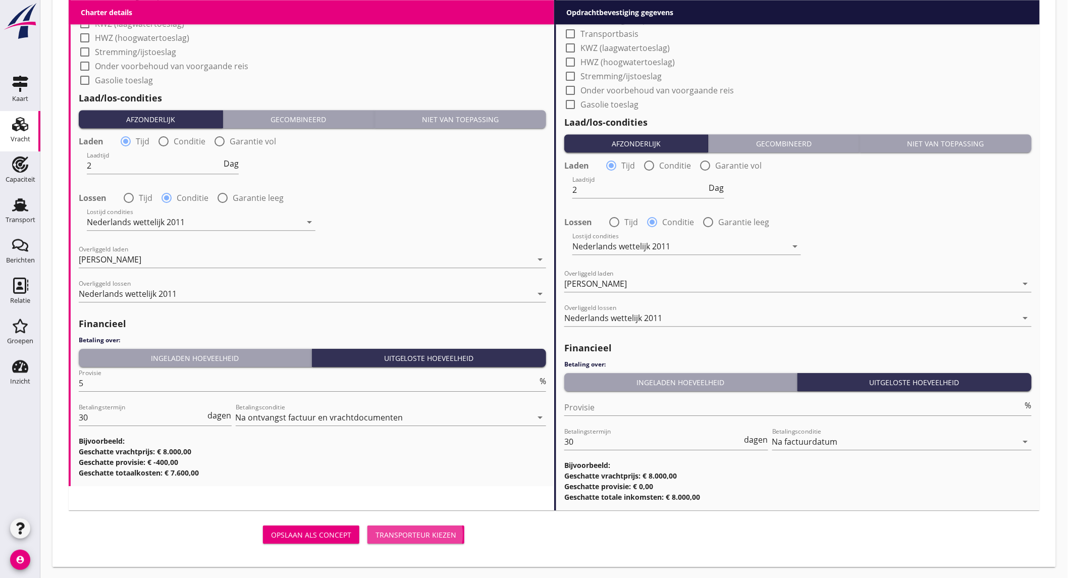
click at [412, 535] on div "Transporteur kiezen" at bounding box center [416, 535] width 81 height 11
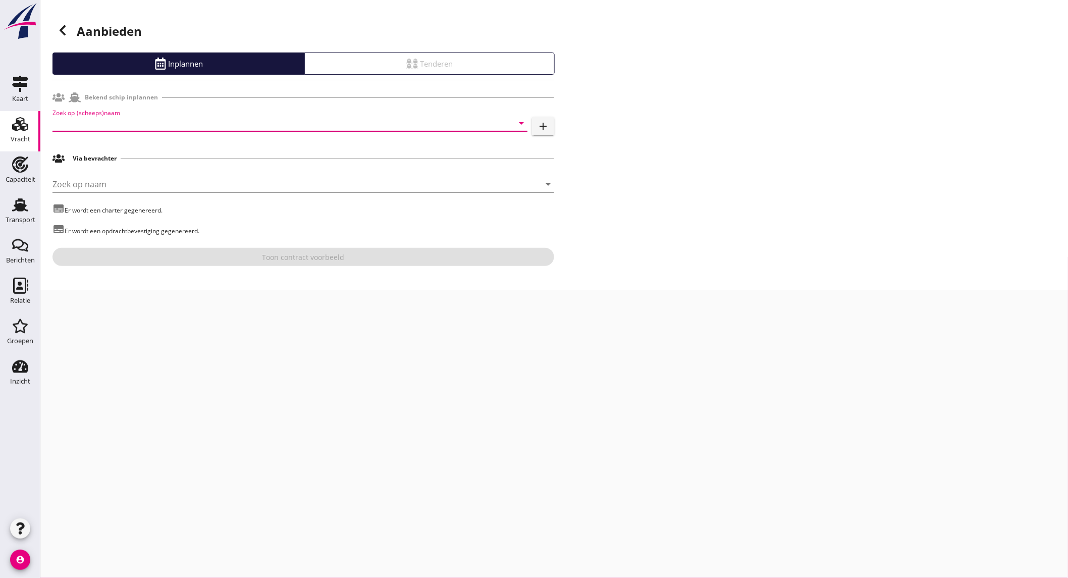
click at [100, 127] on input "Zoek op (scheeps)naam" at bounding box center [276, 123] width 447 height 16
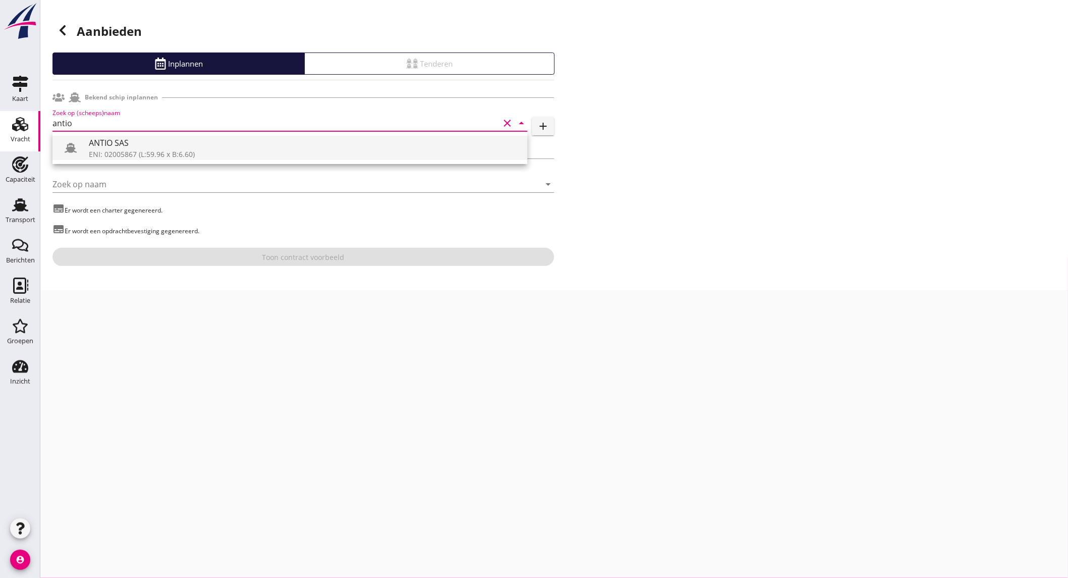
click at [107, 153] on div "ENI: 02005867 (L:59.96 x B:6.60)" at bounding box center [304, 154] width 431 height 11
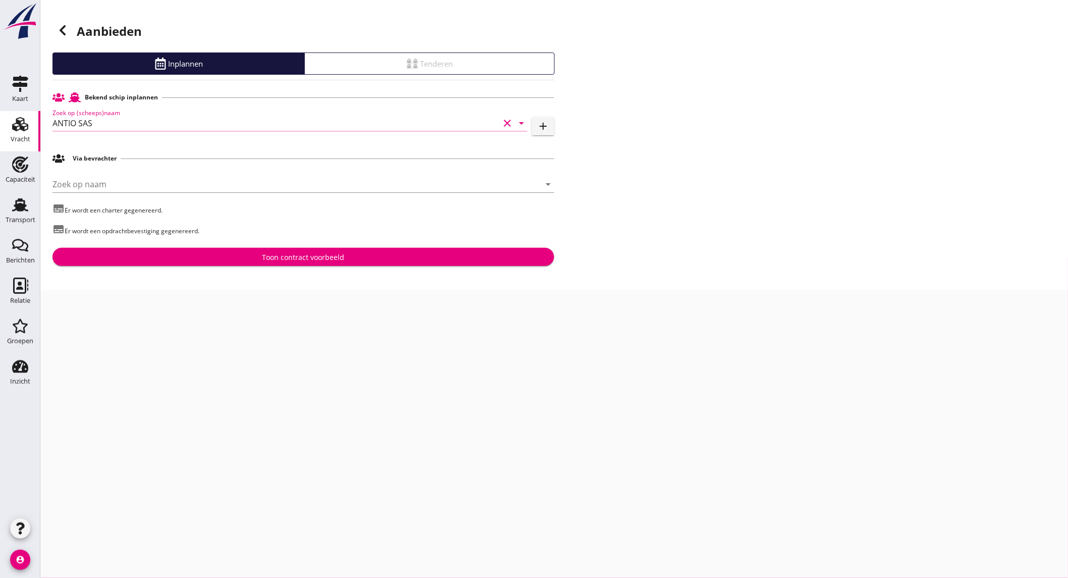
type input "ANTIO SAS"
click at [256, 258] on div "Toon contract voorbeeld" at bounding box center [304, 257] width 486 height 11
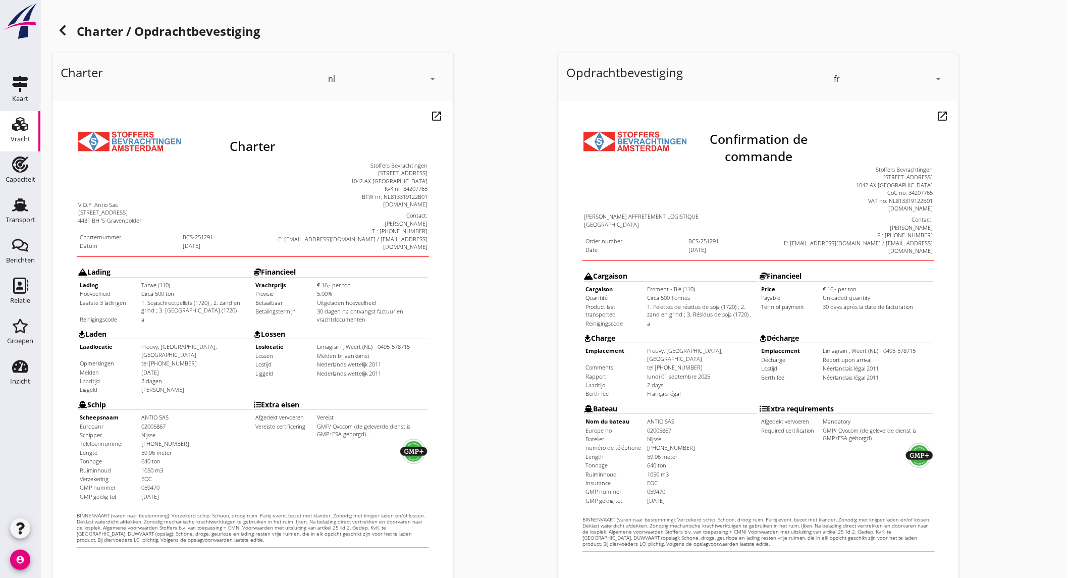
scroll to position [169, 0]
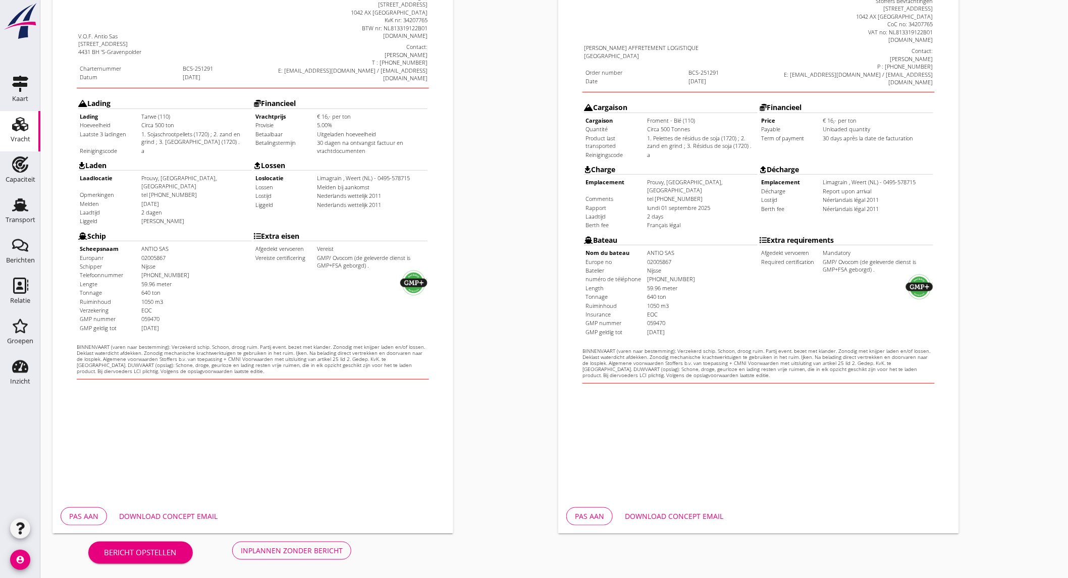
click at [189, 510] on button "Download concept email" at bounding box center [168, 516] width 115 height 18
click at [312, 553] on div "Inplannen zonder bericht" at bounding box center [292, 550] width 102 height 11
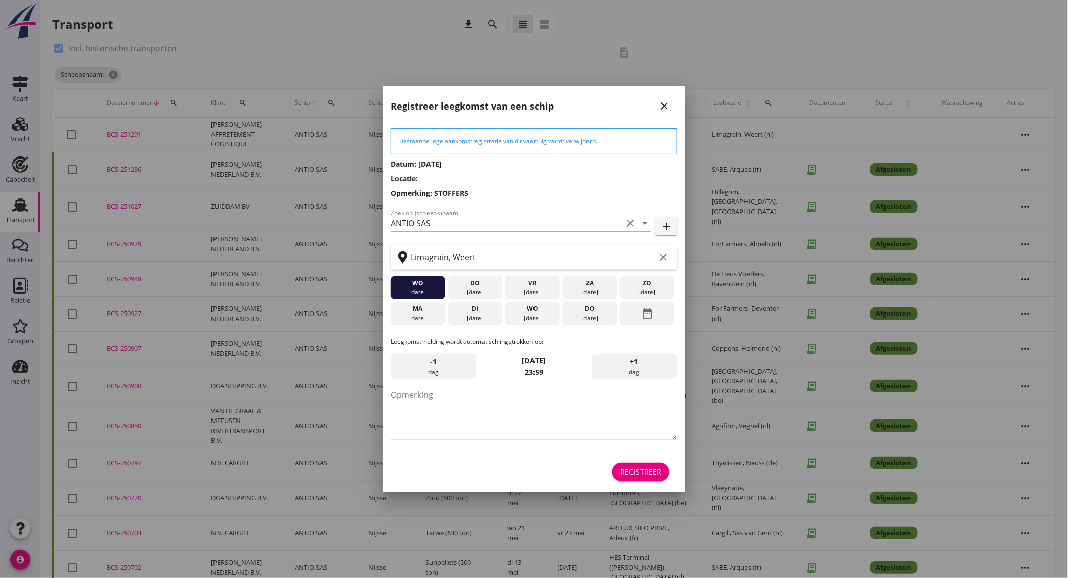
click at [665, 316] on div "date_range" at bounding box center [647, 313] width 55 height 23
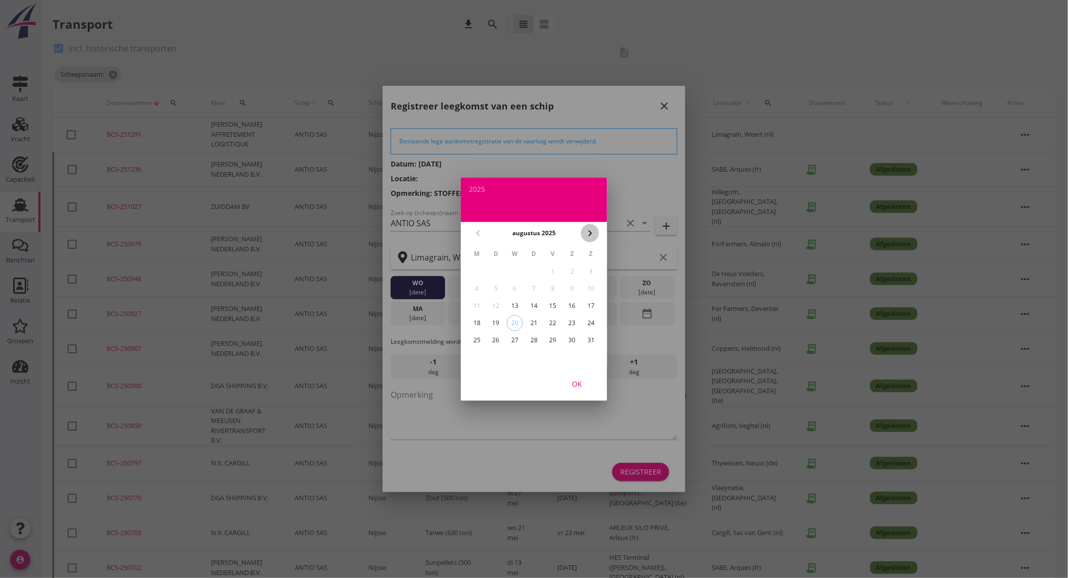
click at [597, 233] on div "chevron_right" at bounding box center [590, 233] width 18 height 12
click at [481, 270] on div "1" at bounding box center [477, 272] width 16 height 16
click at [573, 378] on div "OK" at bounding box center [577, 383] width 28 height 11
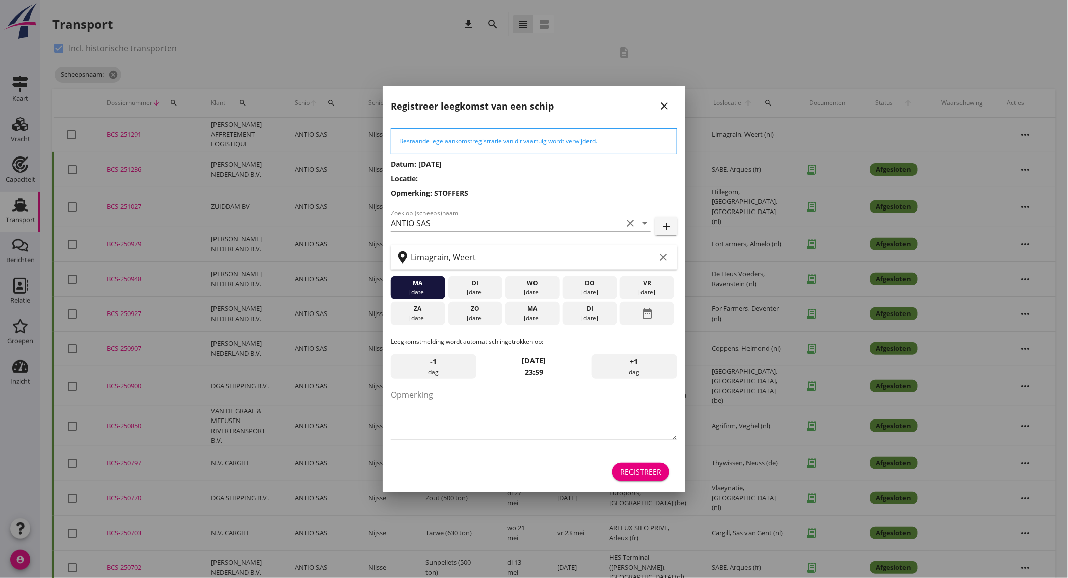
click at [653, 477] on div "Registreer" at bounding box center [641, 472] width 41 height 11
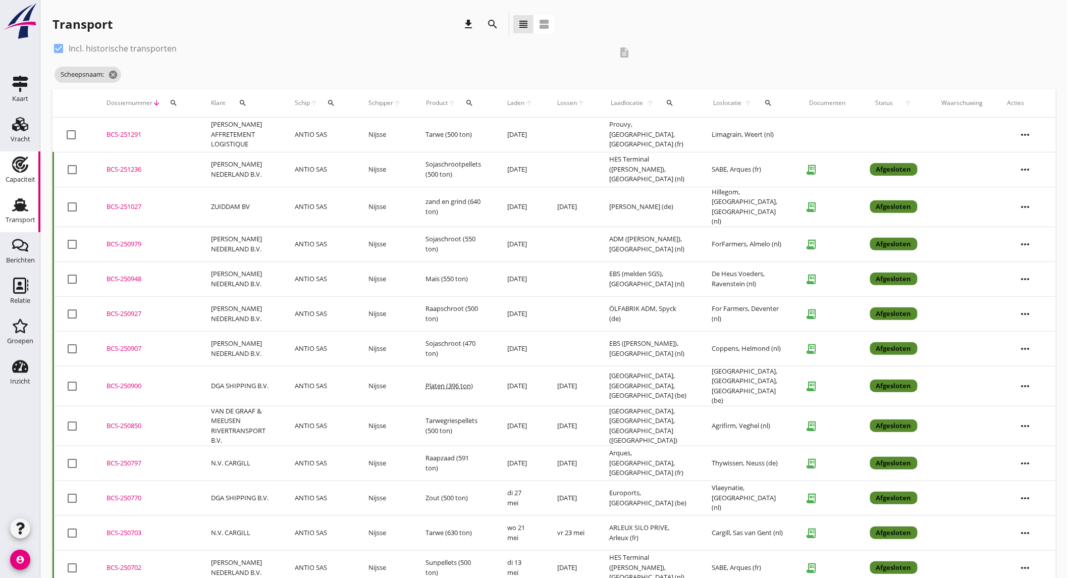
click at [18, 165] on use at bounding box center [20, 165] width 16 height 16
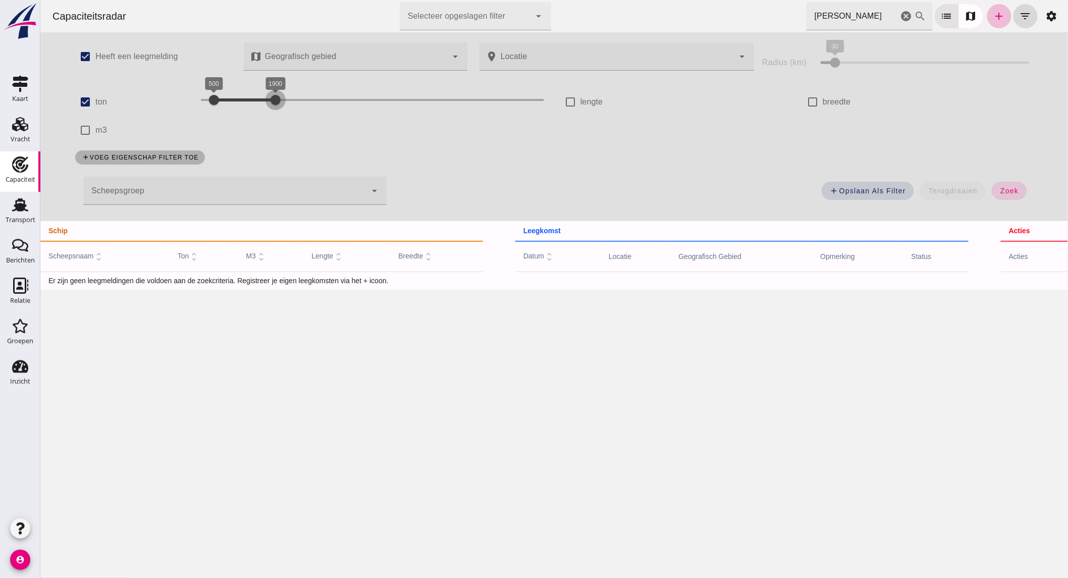
drag, startPoint x: 271, startPoint y: 93, endPoint x: 345, endPoint y: 86, distance: 74.6
click at [280, 95] on div "1900" at bounding box center [275, 100] width 10 height 10
click icon "cancel"
click div "500 3700 500 3700"
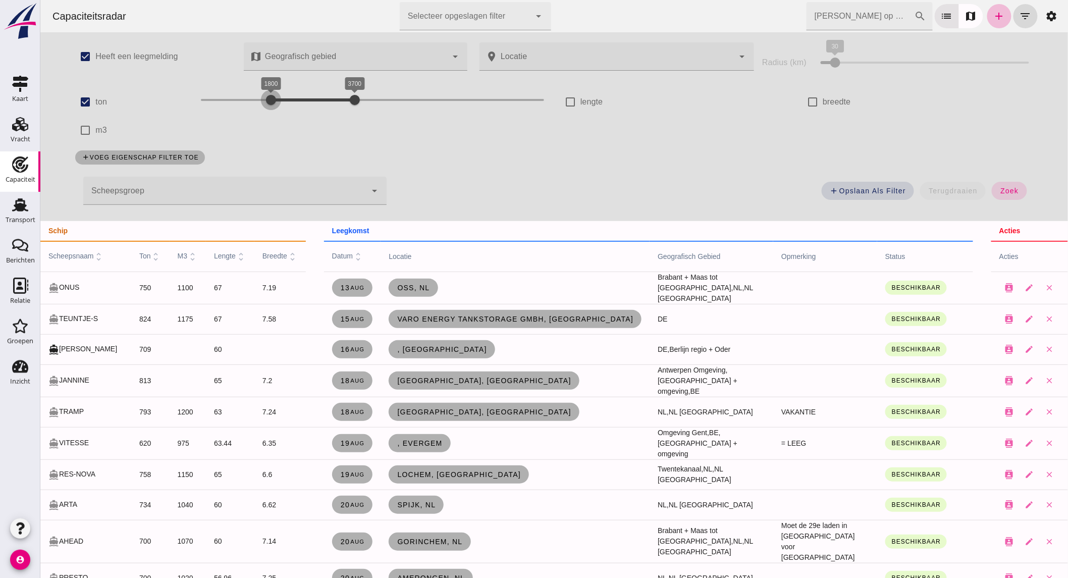
click at [261, 99] on div at bounding box center [271, 100] width 20 height 20
click span "zoek"
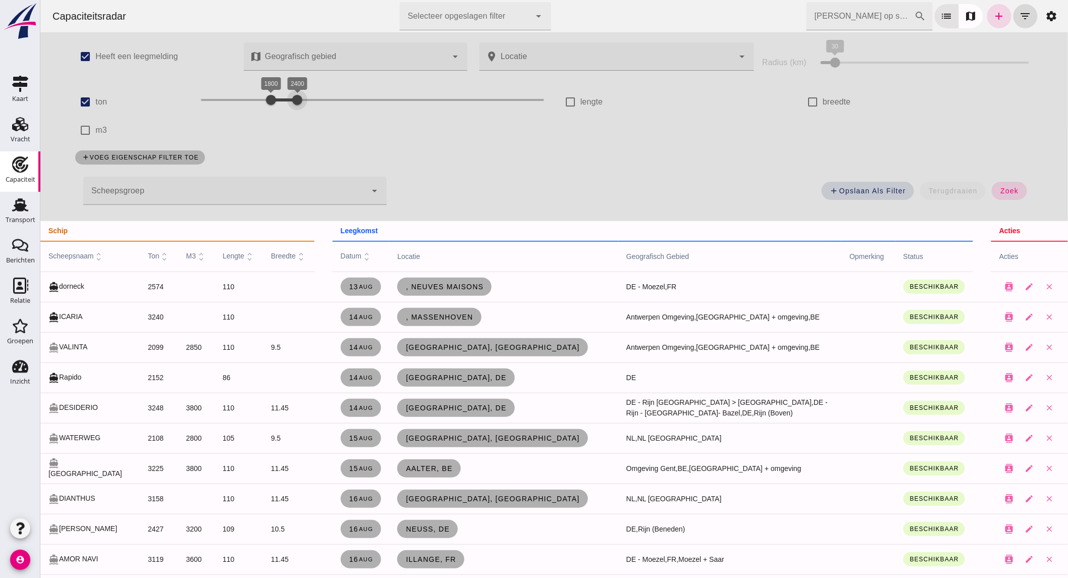
drag, startPoint x: 344, startPoint y: 99, endPoint x: 288, endPoint y: 99, distance: 55.5
click at [288, 99] on div at bounding box center [297, 100] width 20 height 20
click button "zoek"
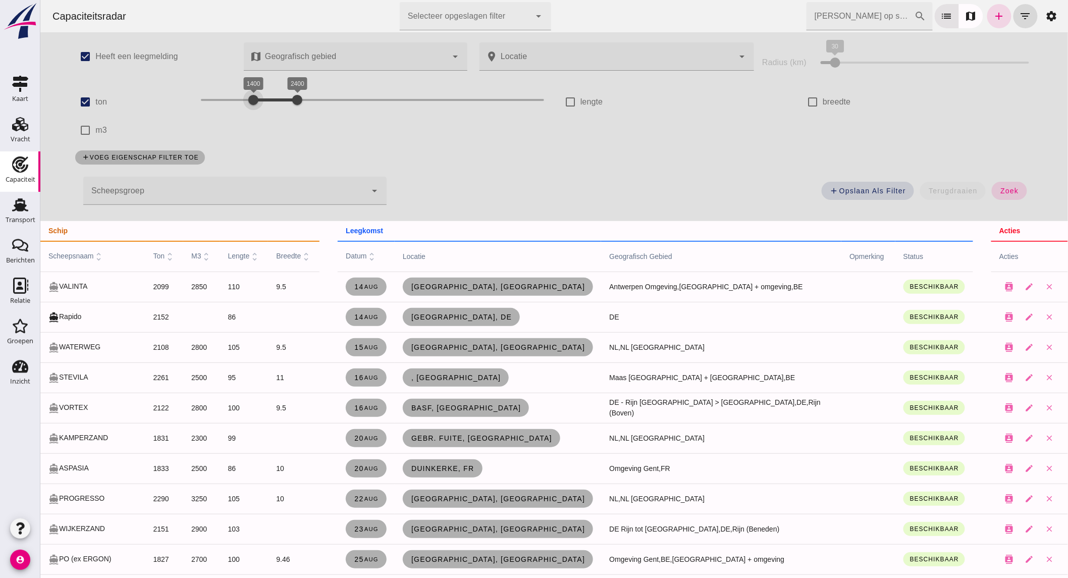
drag, startPoint x: 259, startPoint y: 97, endPoint x: 242, endPoint y: 99, distance: 16.3
click at [243, 99] on div at bounding box center [253, 100] width 20 height 20
drag, startPoint x: 290, startPoint y: 101, endPoint x: 274, endPoint y: 102, distance: 16.2
click at [274, 102] on div at bounding box center [280, 100] width 20 height 20
click span "zoek"
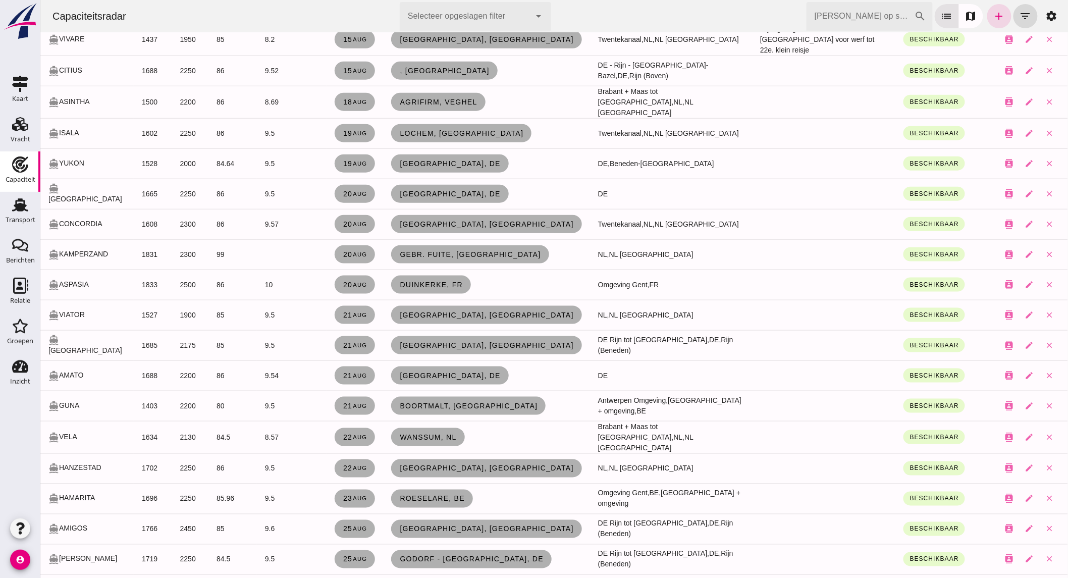
scroll to position [285, 0]
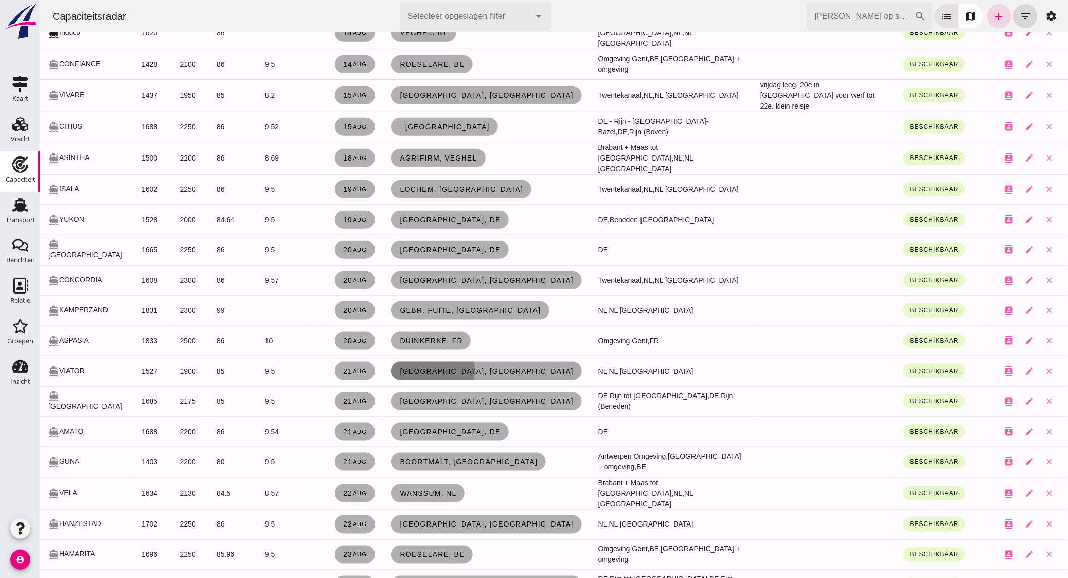
click span "[GEOGRAPHIC_DATA], [GEOGRAPHIC_DATA]"
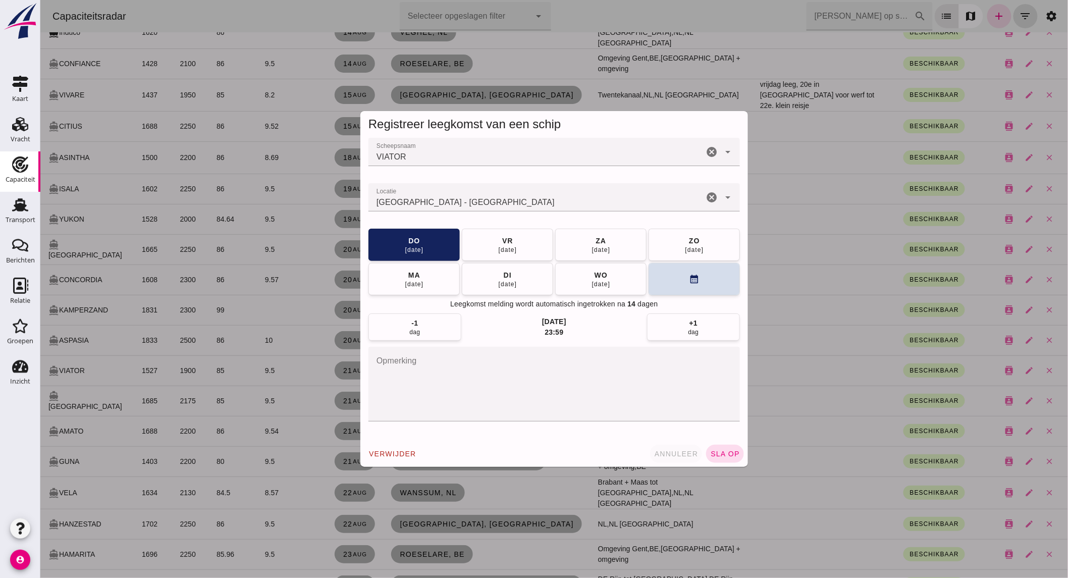
click span "annuleer"
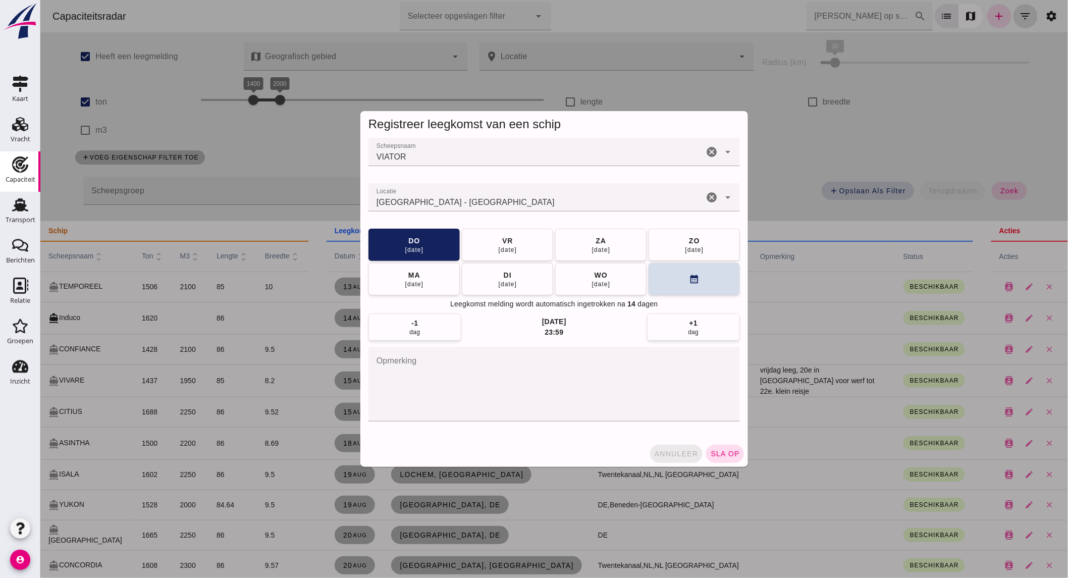
scroll to position [285, 0]
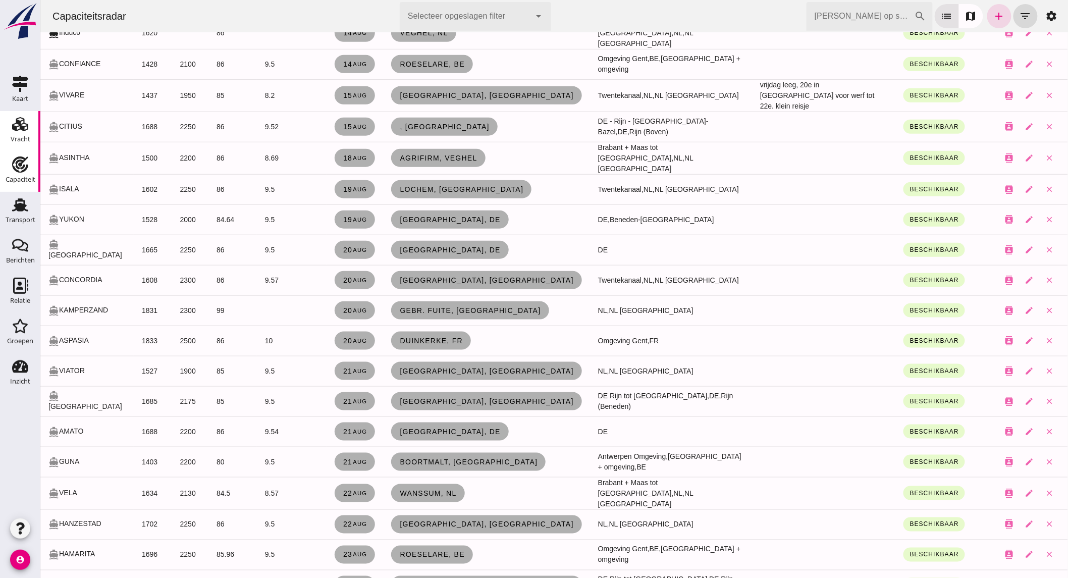
click at [18, 132] on div "Vracht" at bounding box center [21, 139] width 20 height 14
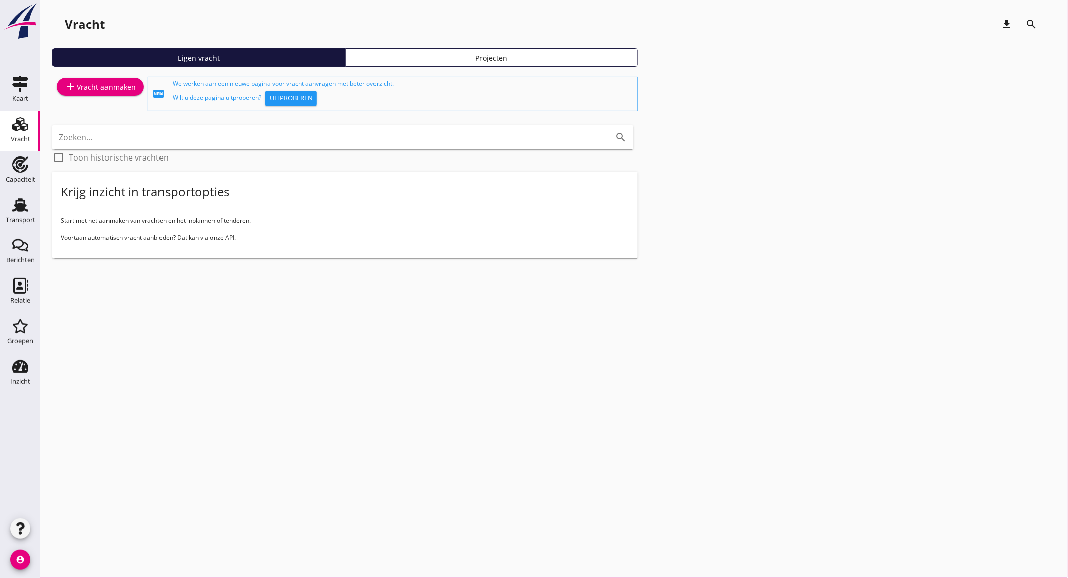
click at [119, 86] on div "add Vracht aanmaken" at bounding box center [100, 87] width 71 height 12
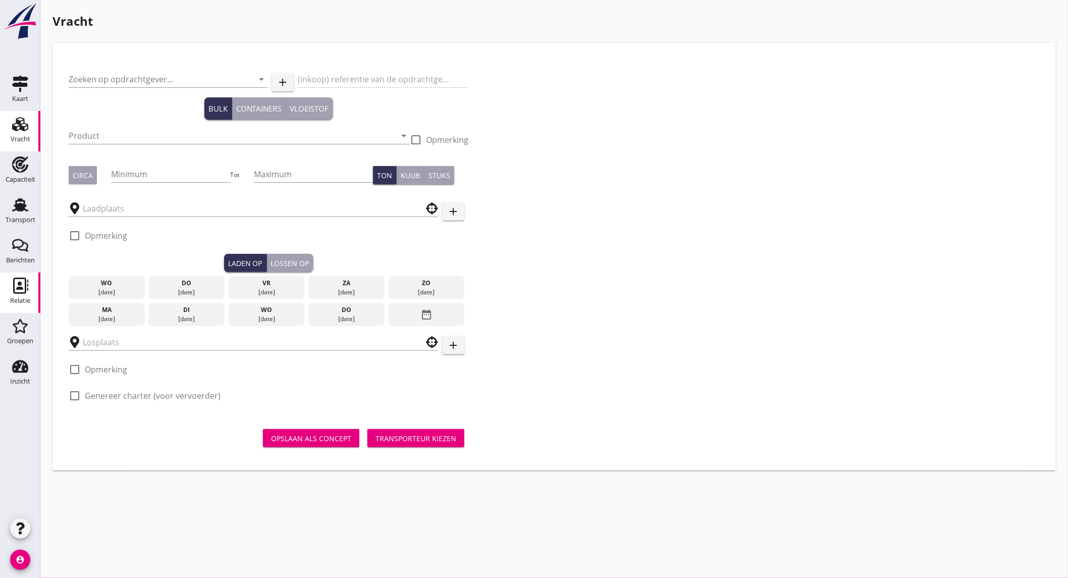
click at [13, 300] on div "Relatie" at bounding box center [20, 300] width 20 height 7
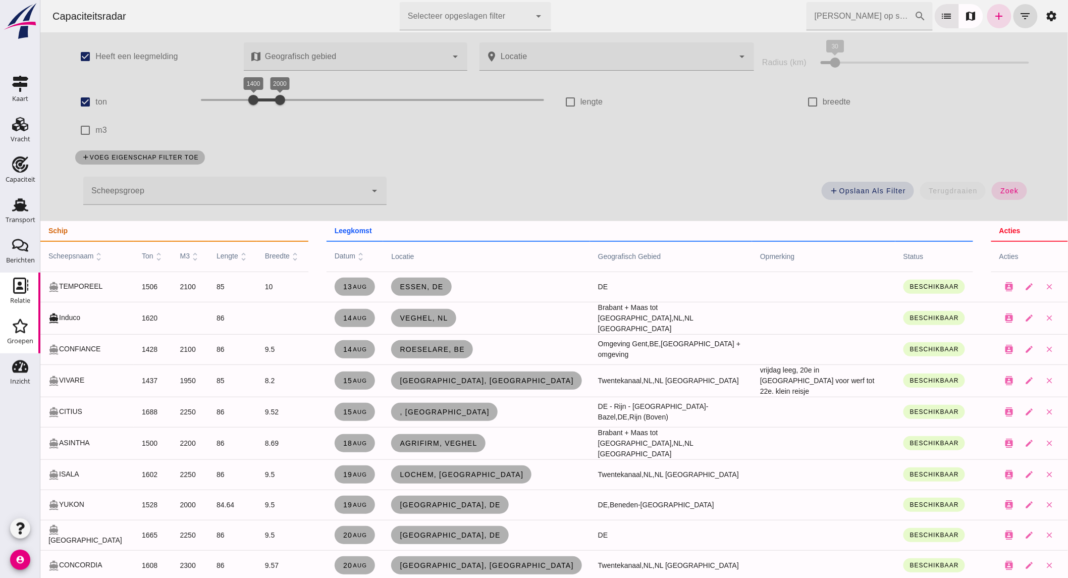
click at [24, 346] on div "Groepen" at bounding box center [20, 341] width 26 height 14
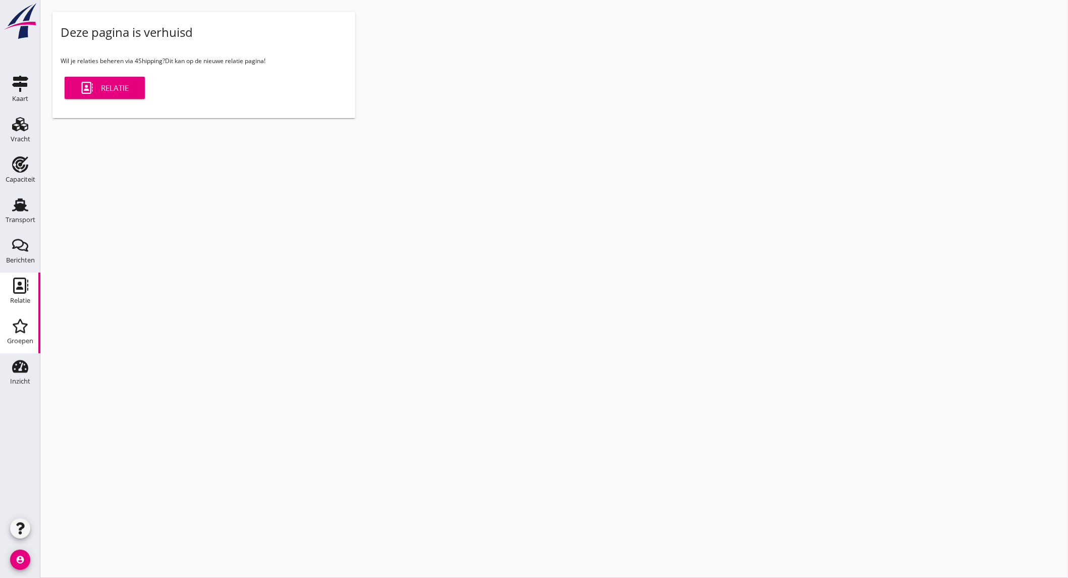
click at [24, 283] on icon "Relatie" at bounding box center [20, 286] width 16 height 16
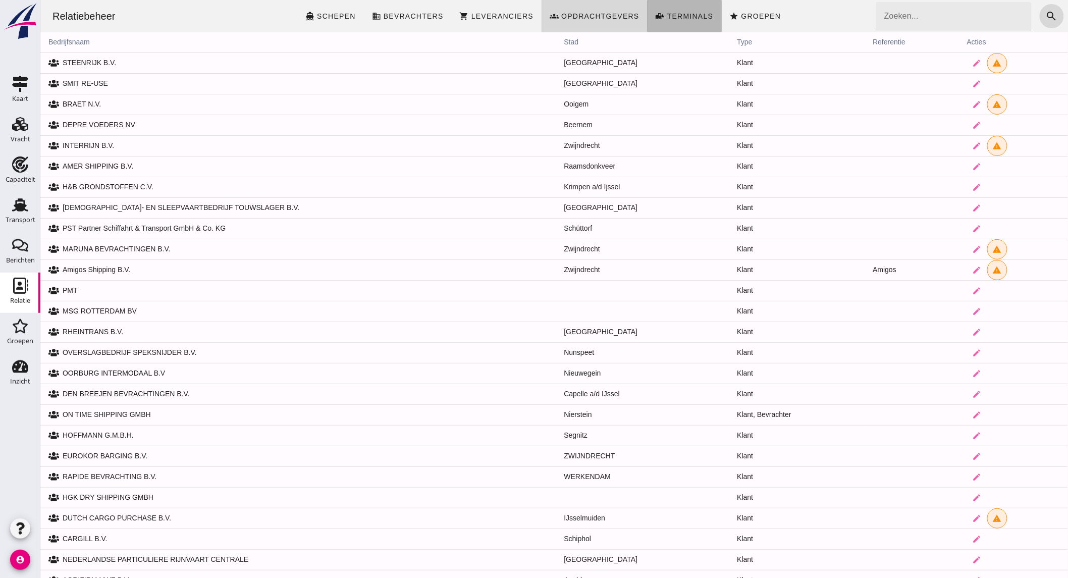
click span "Terminals"
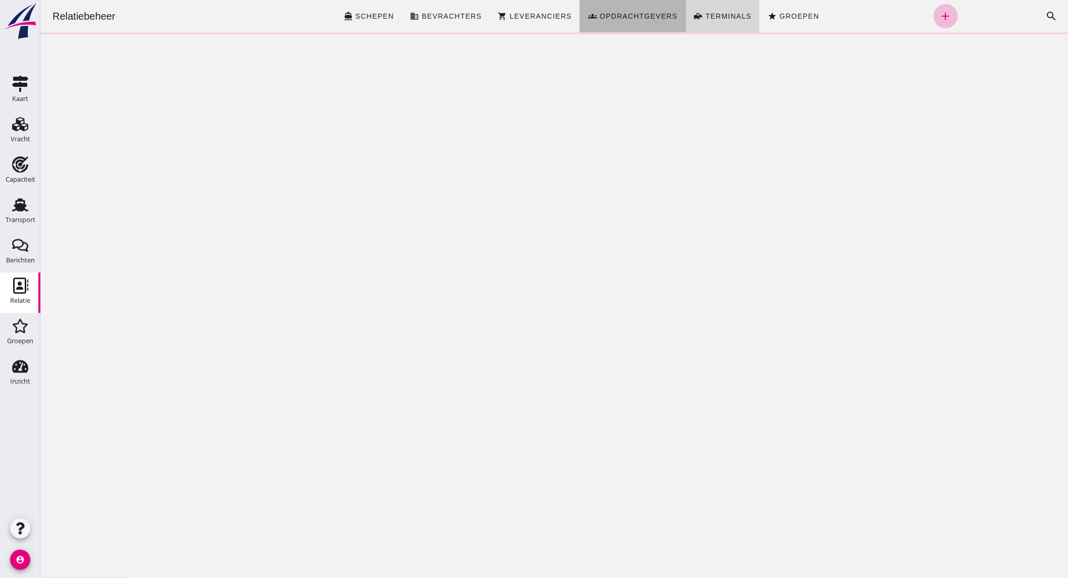
click link "groups Opdrachtgevers"
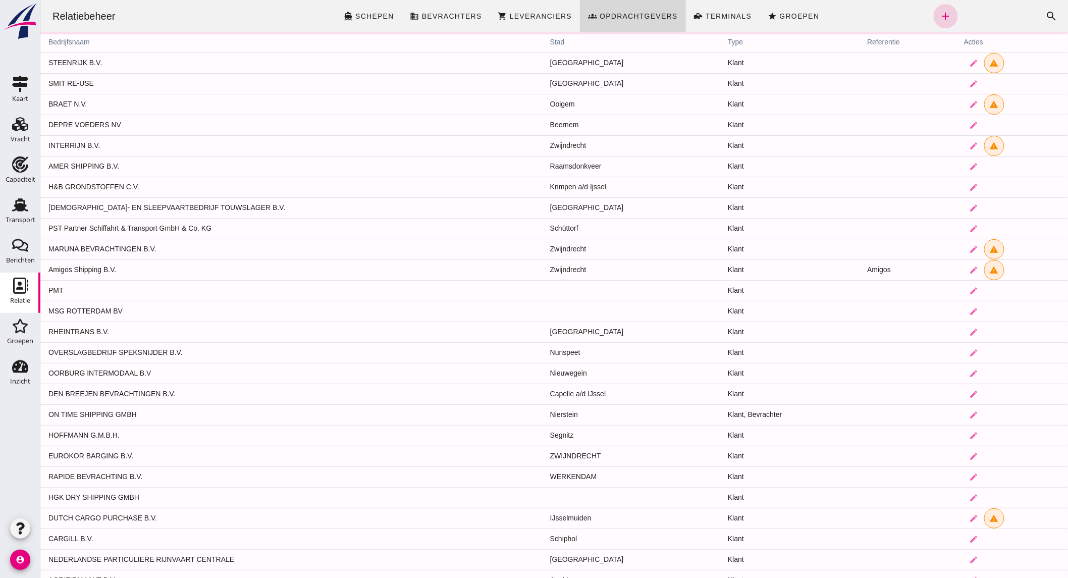
click at [940, 16] on icon "add" at bounding box center [946, 16] width 12 height 12
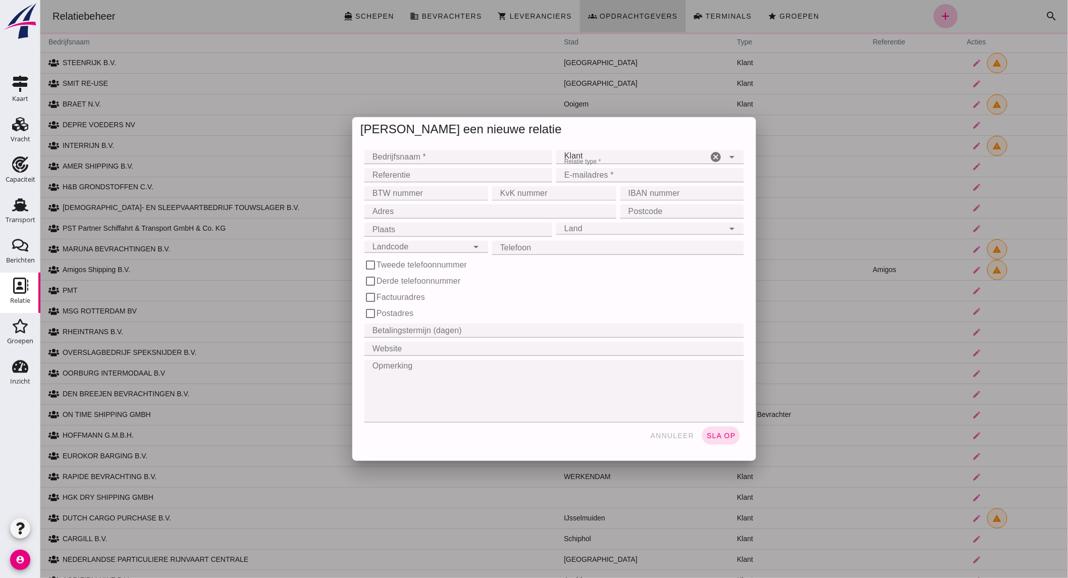
click input "Bedrijfsnaam *"
type input "MORSSINKHOF GROEP HENGELO B.V."
click input "E-mailadres *"
type input "I"
type input "[EMAIL_ADDRESS][DOMAIN_NAME]"
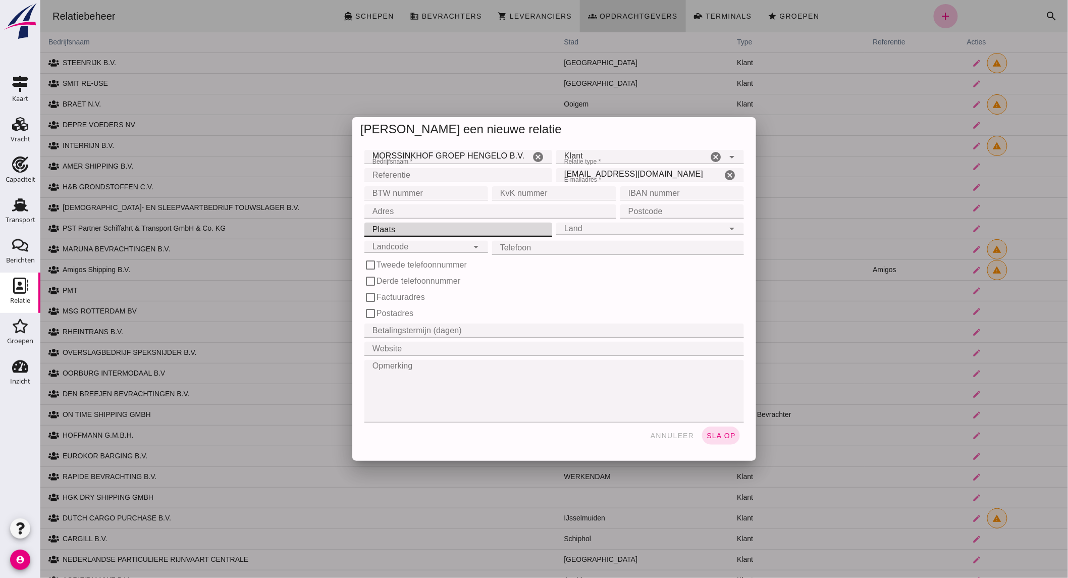
click input "Plaats"
type input "[GEOGRAPHIC_DATA]"
click icon "arrow_drop_down"
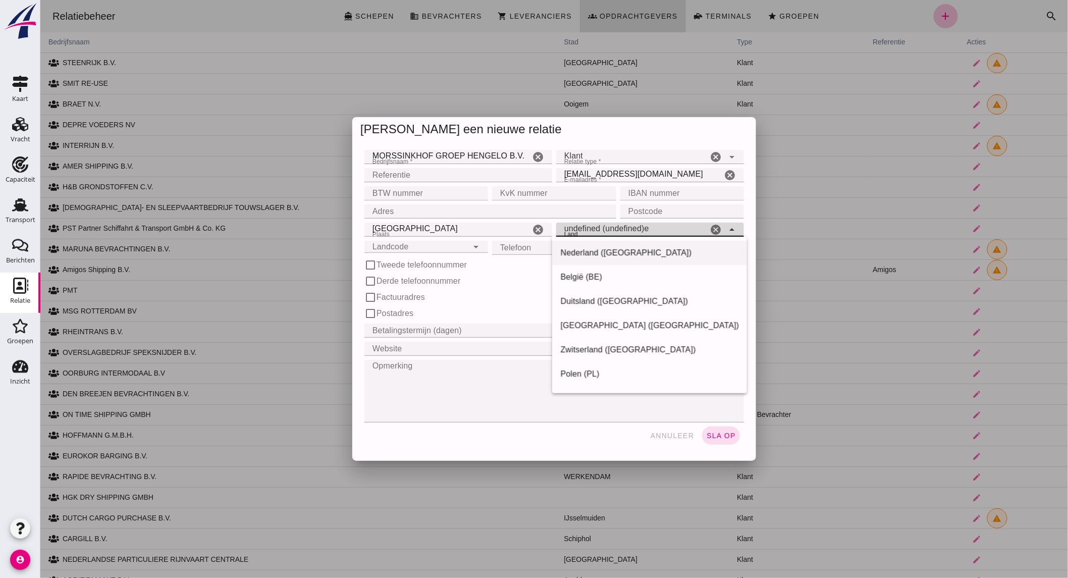
click at [673, 253] on div "Nederland ([GEOGRAPHIC_DATA])" at bounding box center [649, 253] width 179 height 12
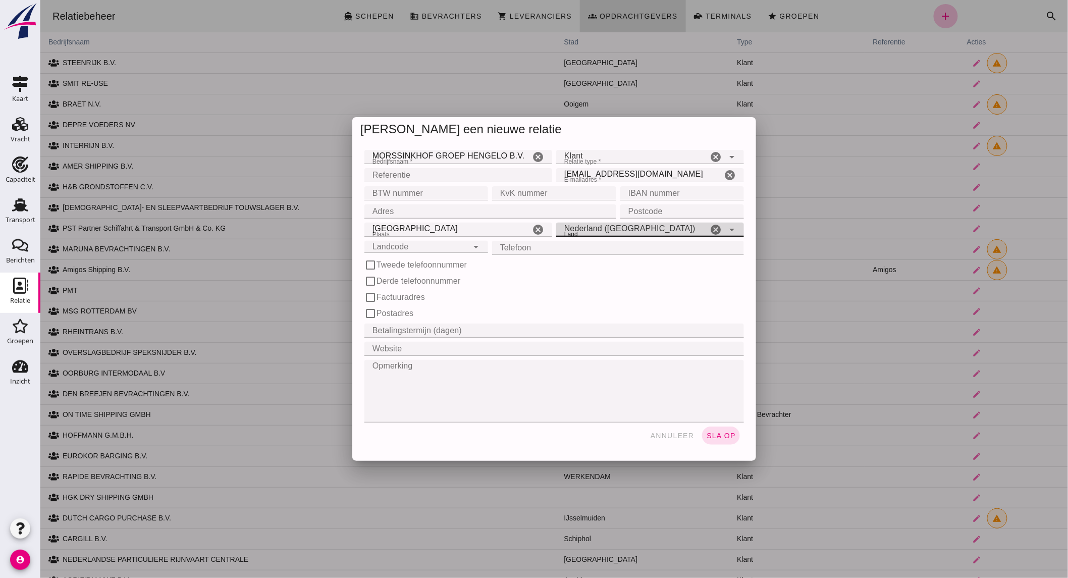
type input "Nederland ([GEOGRAPHIC_DATA])"
click at [453, 247] on div "Landcode Landcode" at bounding box center [416, 247] width 104 height 12
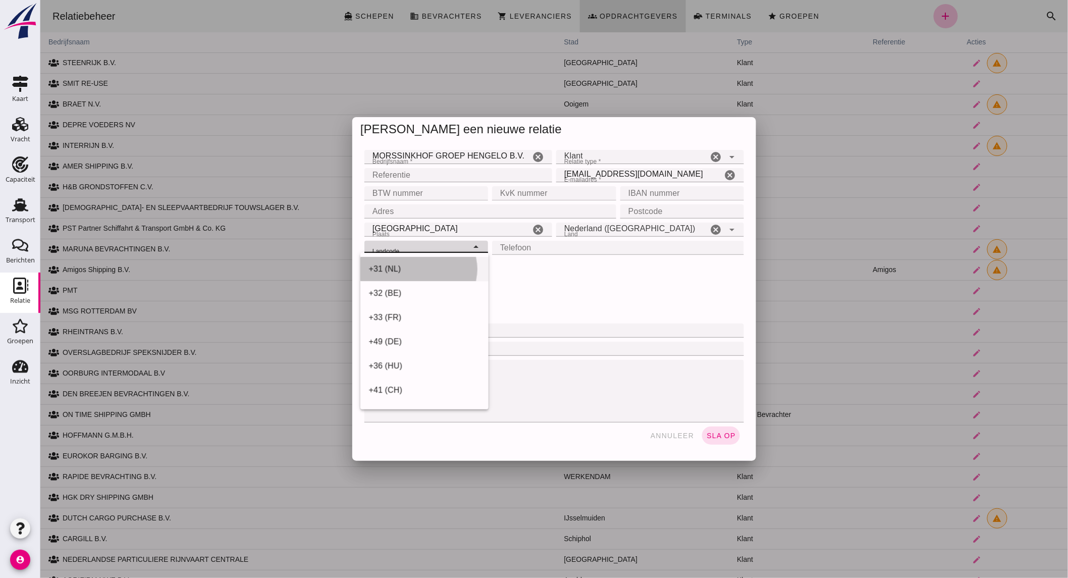
click at [440, 263] on div "+31 (NL)" at bounding box center [424, 269] width 112 height 12
type input "+31 (NL)"
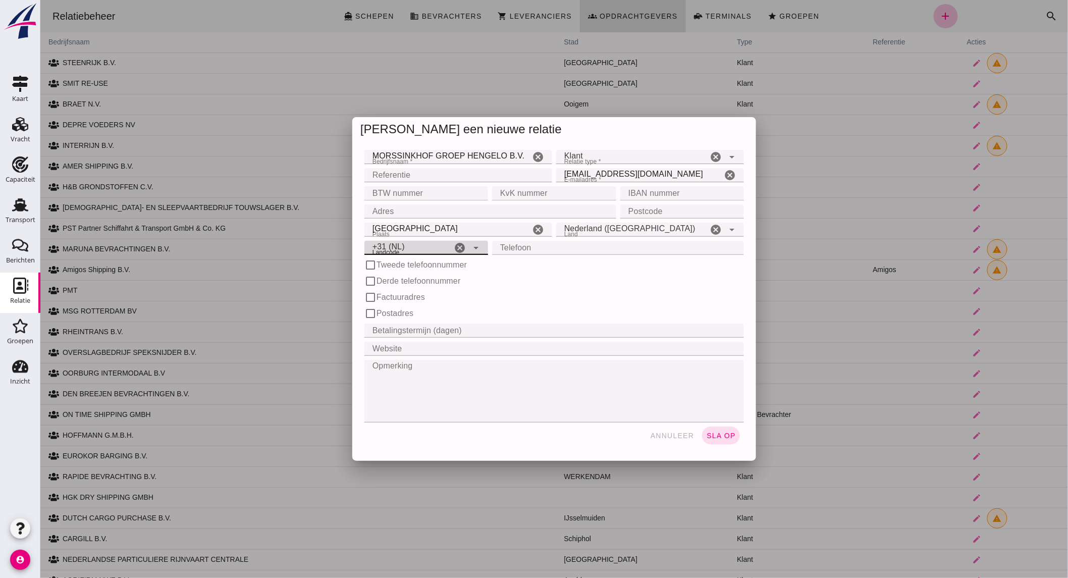
click input "Telefoon"
click input "BTW nummer"
type input "nl 0050.51.307.B01"
type input "06043587"
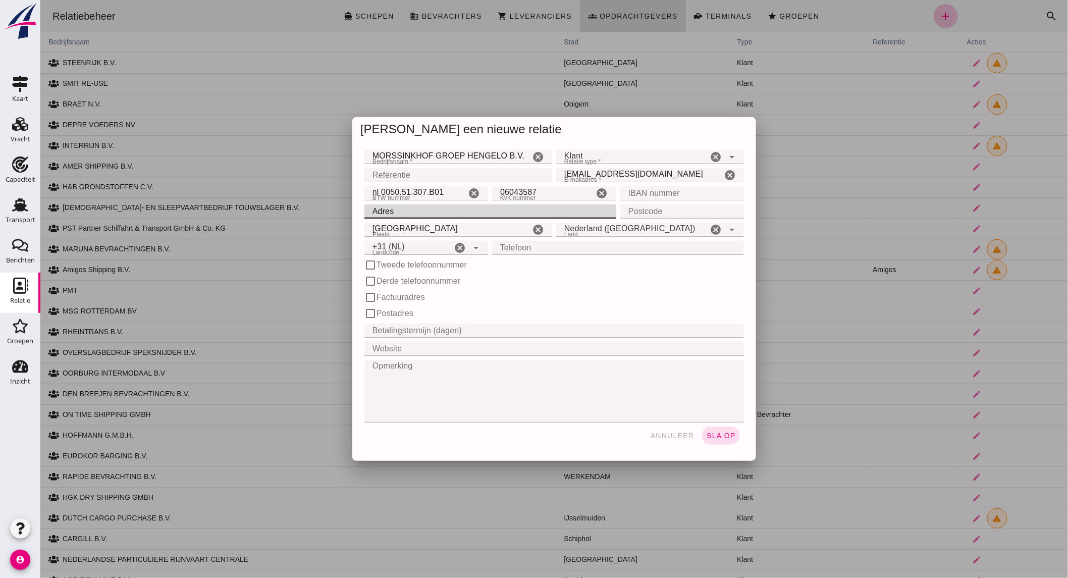
click input "Adres"
type input "postbus 397"
click input "Postcode"
type input "7550 HB"
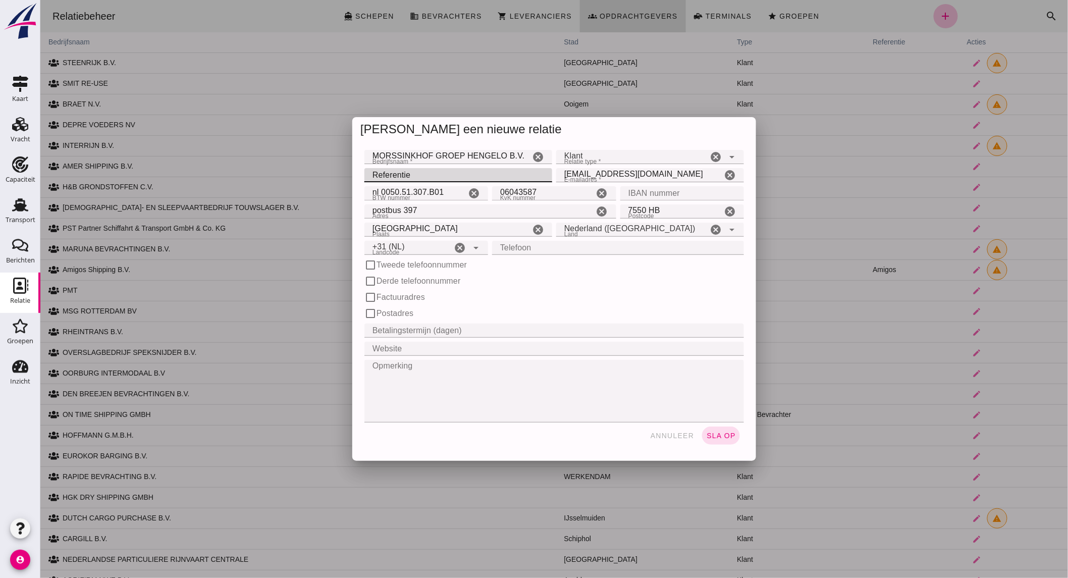
click input "Referentie"
type input "[PERSON_NAME] in het veld"
click span "sla op"
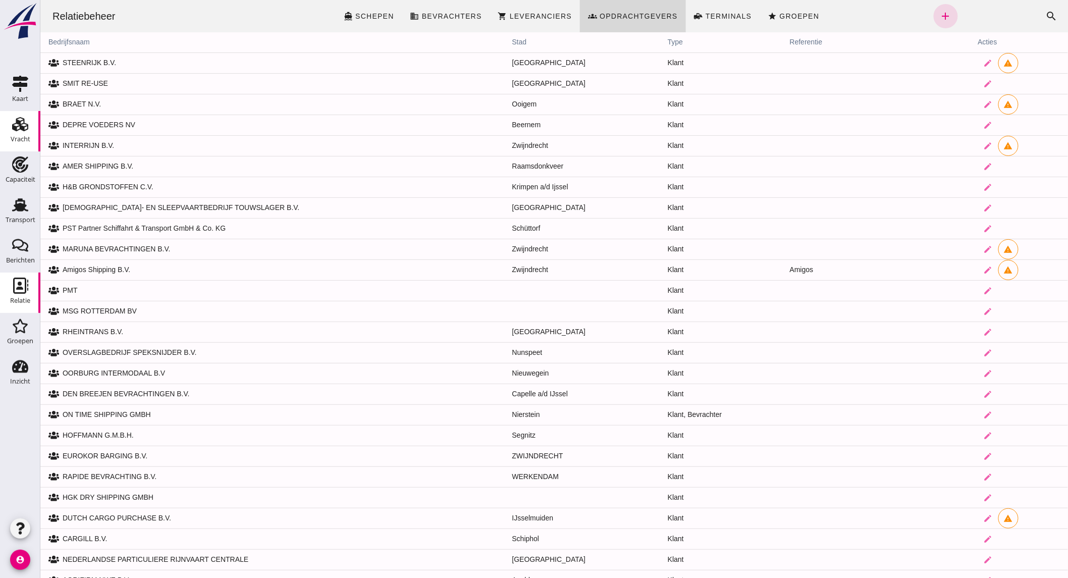
click at [26, 136] on div "Vracht" at bounding box center [21, 139] width 20 height 7
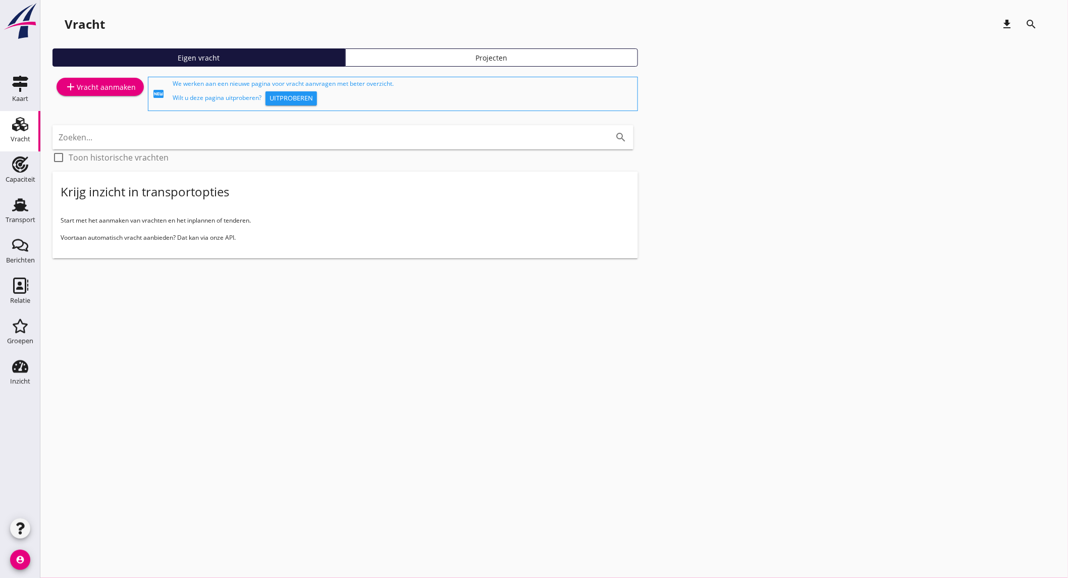
click at [90, 86] on div "add Vracht aanmaken" at bounding box center [100, 87] width 71 height 12
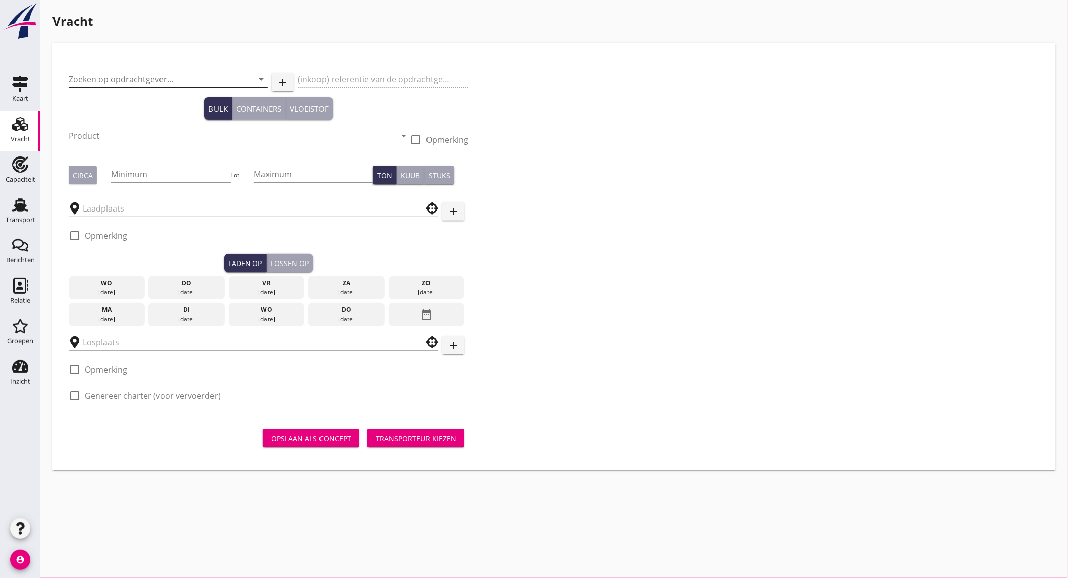
click at [144, 75] on input "Zoeken op opdrachtgever..." at bounding box center [154, 79] width 171 height 16
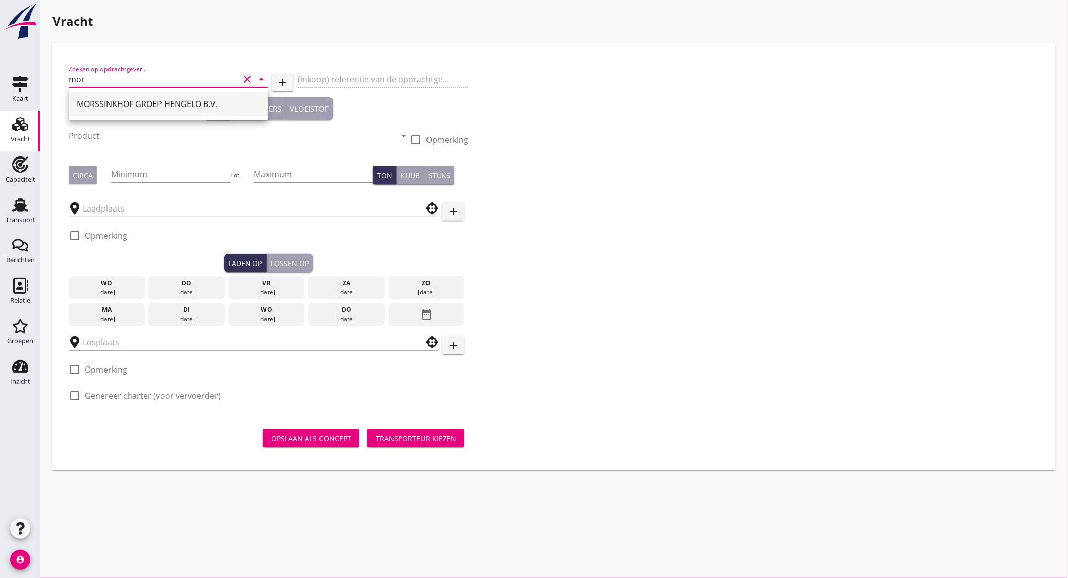
click at [143, 96] on div "MORSSINKHOF GROEP HENGELO B.V." at bounding box center [168, 104] width 183 height 24
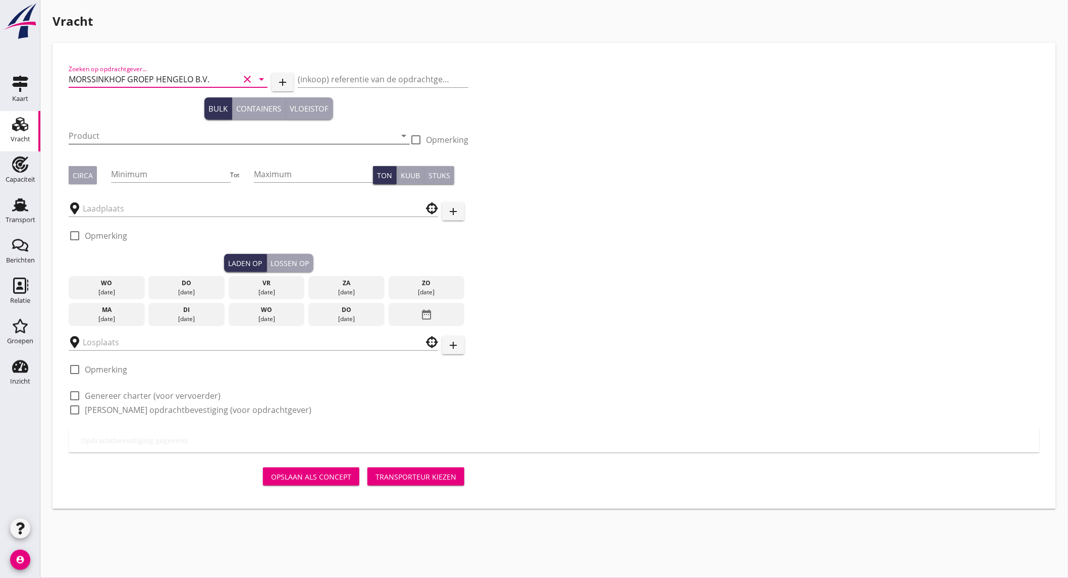
type input "MORSSINKHOF GROEP HENGELO B.V."
click at [141, 134] on input "Product" at bounding box center [232, 136] width 327 height 16
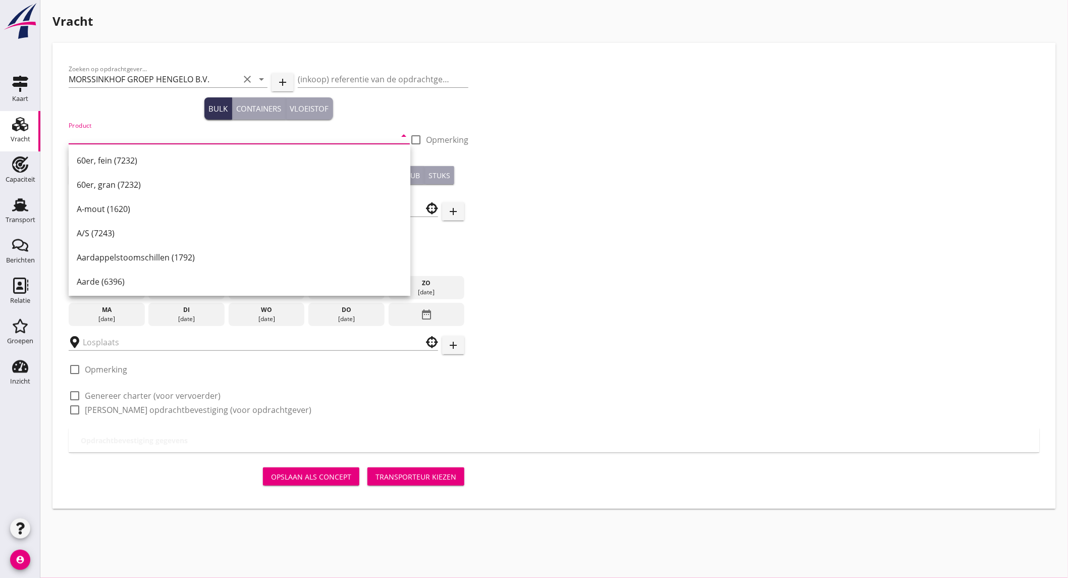
click at [125, 139] on input "Product" at bounding box center [232, 136] width 327 height 16
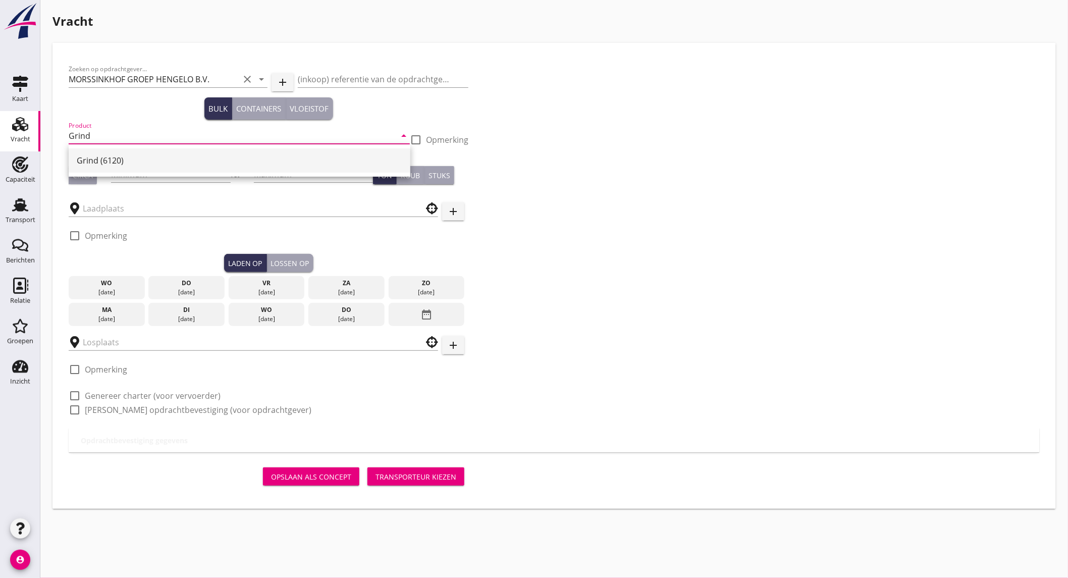
click at [123, 154] on div "Grind (6120)" at bounding box center [240, 160] width 326 height 12
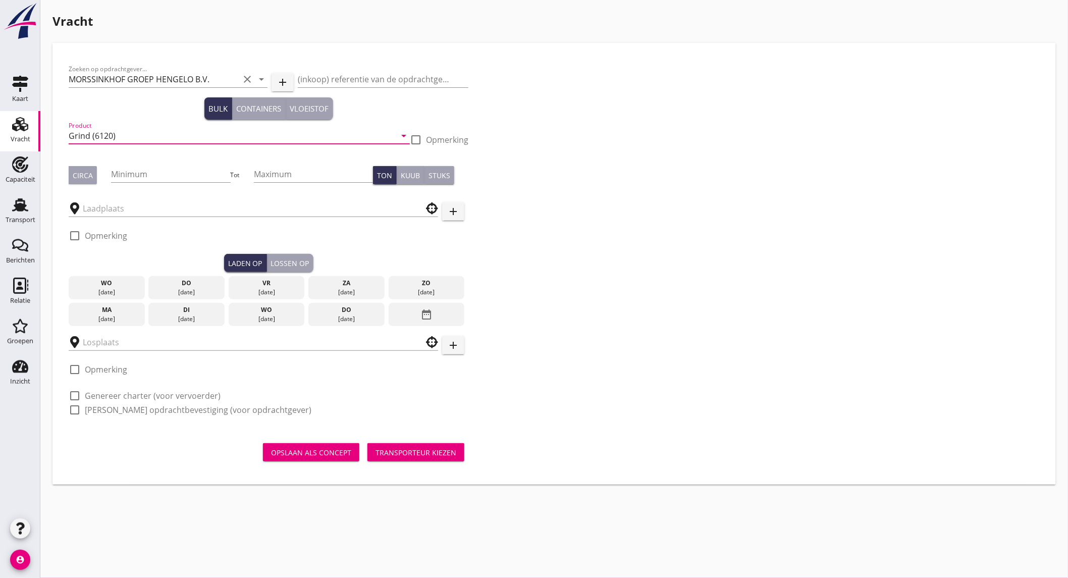
type input "Grind (6120)"
click at [423, 139] on div at bounding box center [415, 139] width 17 height 17
checkbox input "true"
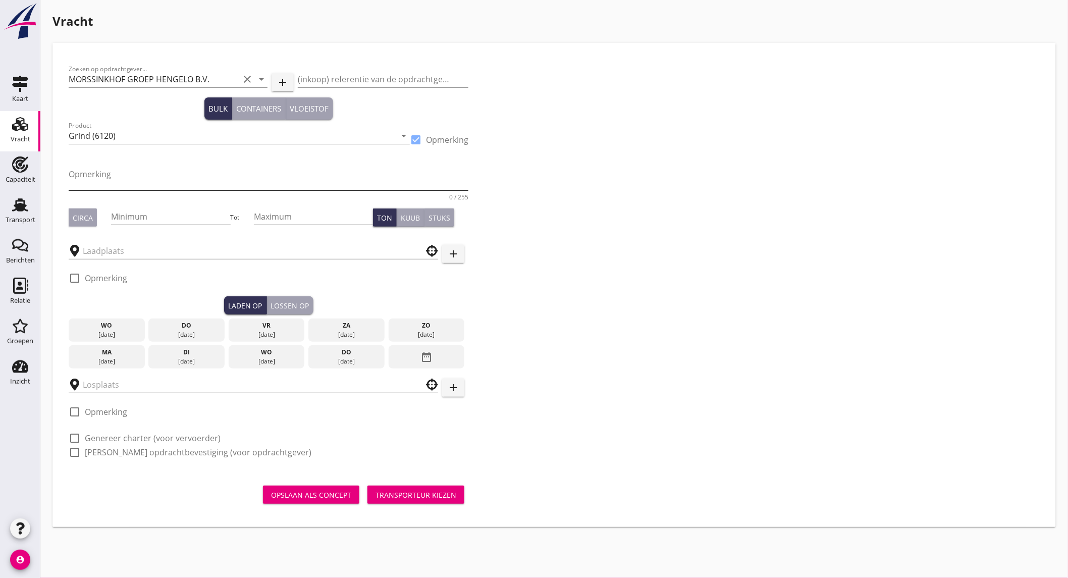
click at [176, 179] on textarea "Opmerking" at bounding box center [269, 178] width 400 height 24
type textarea "8-16 mm"
drag, startPoint x: 84, startPoint y: 214, endPoint x: 91, endPoint y: 214, distance: 7.1
click at [85, 214] on div "Circa" at bounding box center [83, 218] width 20 height 11
click at [157, 216] on input "Minimum" at bounding box center [170, 217] width 119 height 16
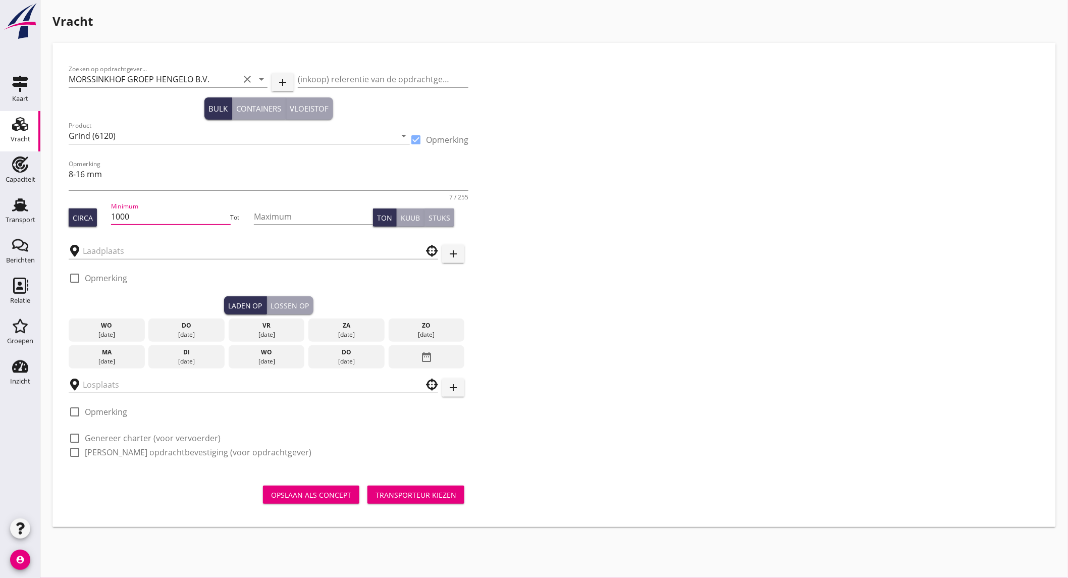
type input "1000"
click at [308, 218] on input "Maximum" at bounding box center [313, 217] width 119 height 16
type input "1325"
click at [217, 246] on input "text" at bounding box center [246, 251] width 327 height 16
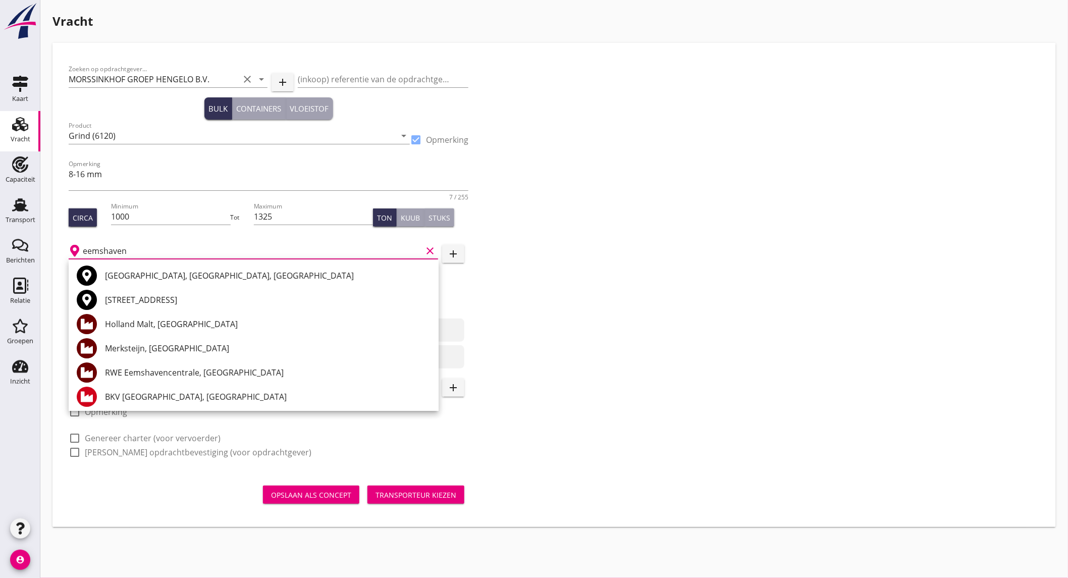
drag, startPoint x: 194, startPoint y: 279, endPoint x: 126, endPoint y: 276, distance: 68.2
click at [194, 279] on div "[GEOGRAPHIC_DATA], [GEOGRAPHIC_DATA], [GEOGRAPHIC_DATA]" at bounding box center [268, 276] width 326 height 12
type input "[GEOGRAPHIC_DATA], [GEOGRAPHIC_DATA], [GEOGRAPHIC_DATA]"
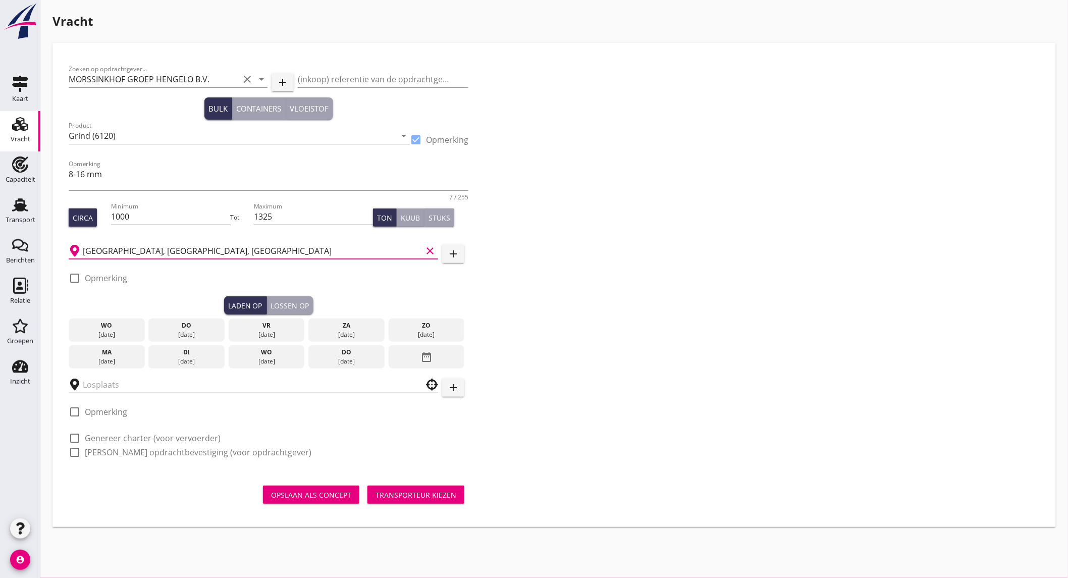
click at [114, 274] on label "Opmerking" at bounding box center [106, 278] width 42 height 10
checkbox input "true"
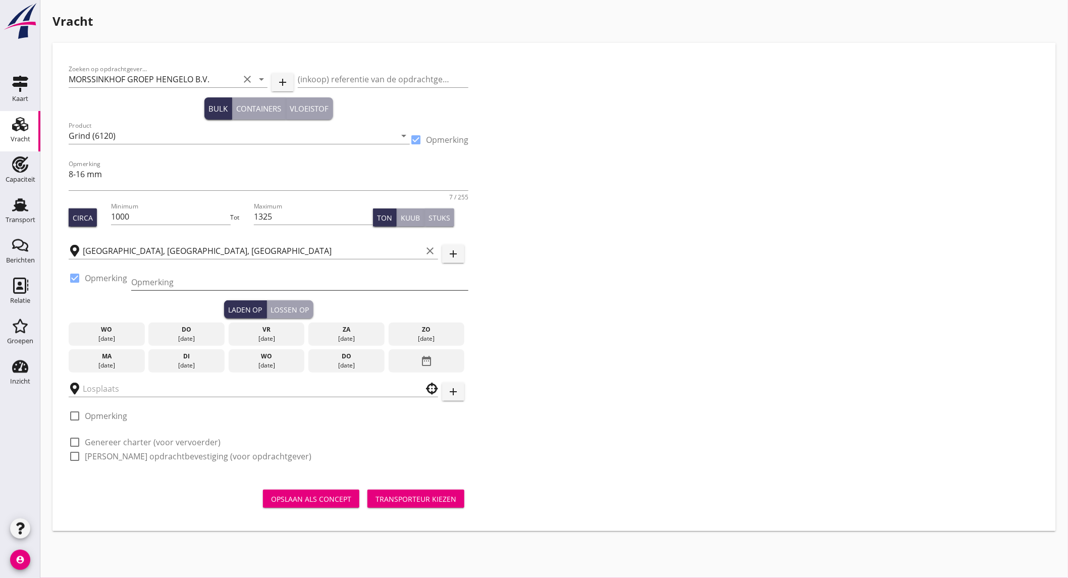
click at [195, 283] on input "Opmerking" at bounding box center [299, 282] width 337 height 16
type input "Tel nummer volgt"
click at [188, 338] on div "[DATE]" at bounding box center [186, 338] width 71 height 9
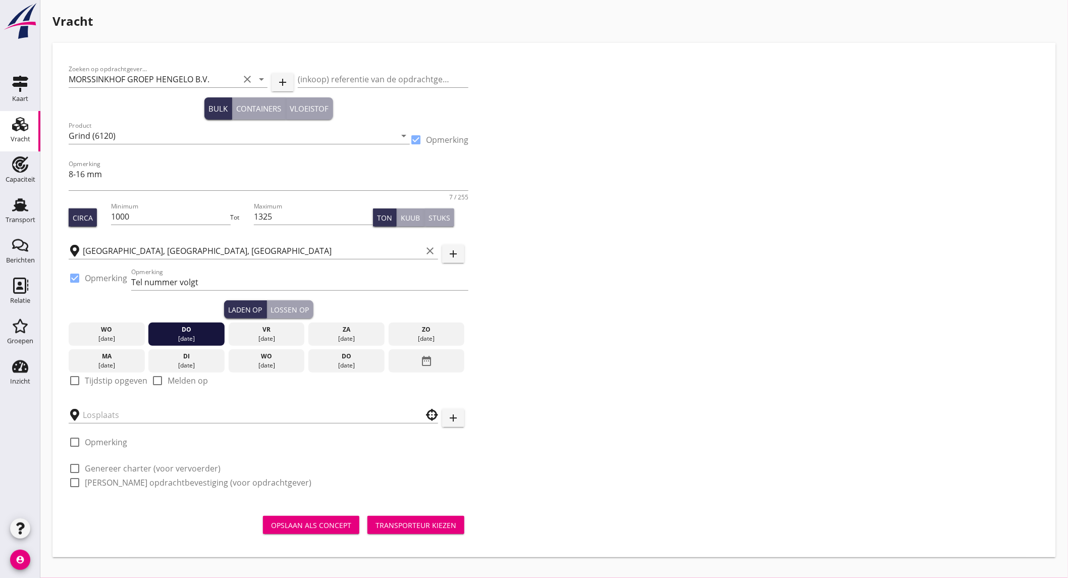
click at [112, 381] on label "Tijdstip opgeven" at bounding box center [116, 381] width 63 height 10
checkbox input "true"
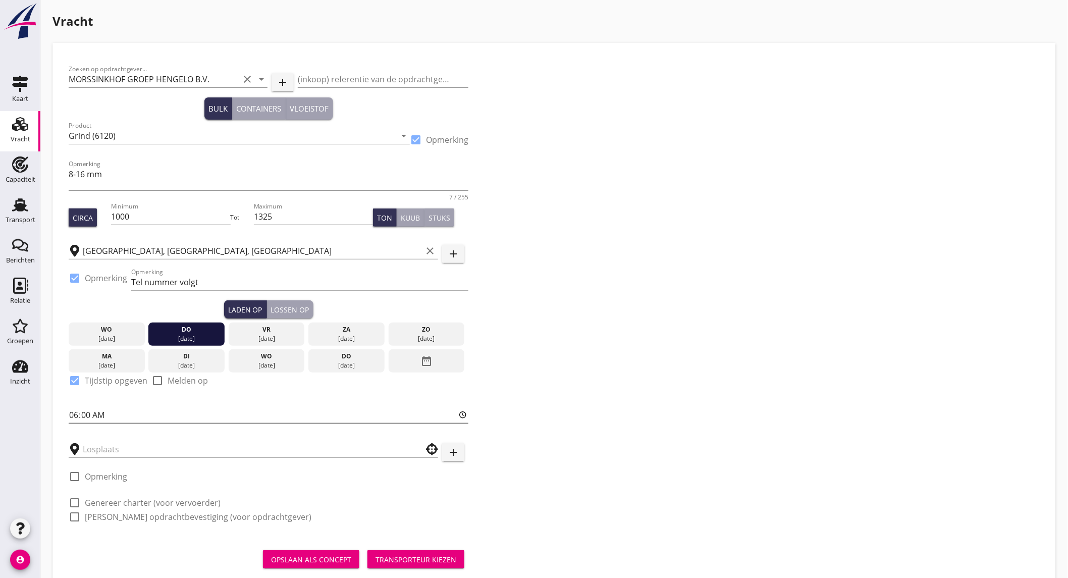
click at [100, 418] on input "06:00" at bounding box center [269, 415] width 400 height 16
type input "12:00"
click at [184, 447] on input "text" at bounding box center [246, 449] width 327 height 16
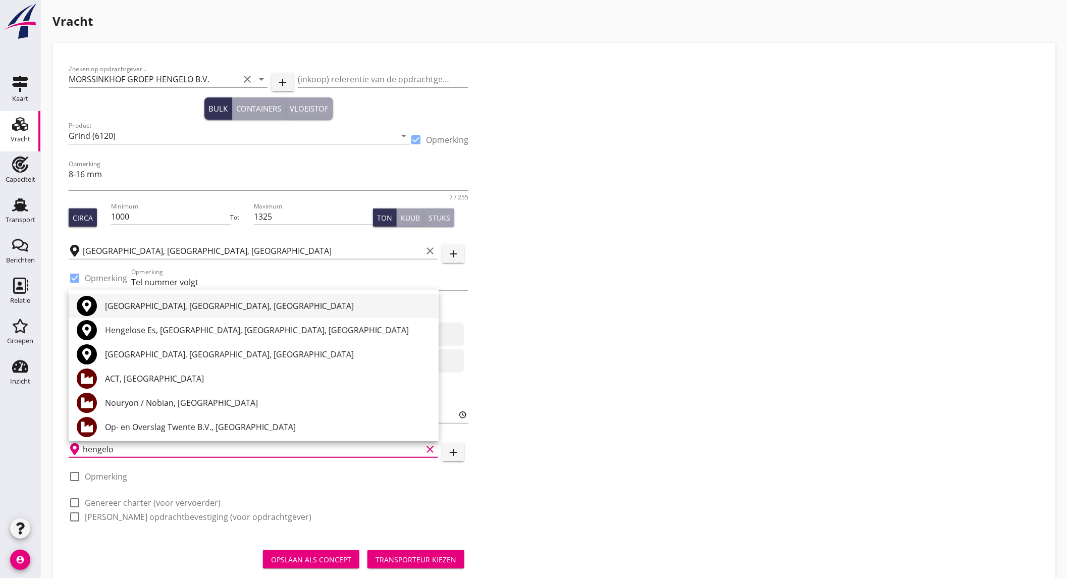
click at [157, 306] on div "[GEOGRAPHIC_DATA], [GEOGRAPHIC_DATA], [GEOGRAPHIC_DATA]" at bounding box center [268, 306] width 326 height 12
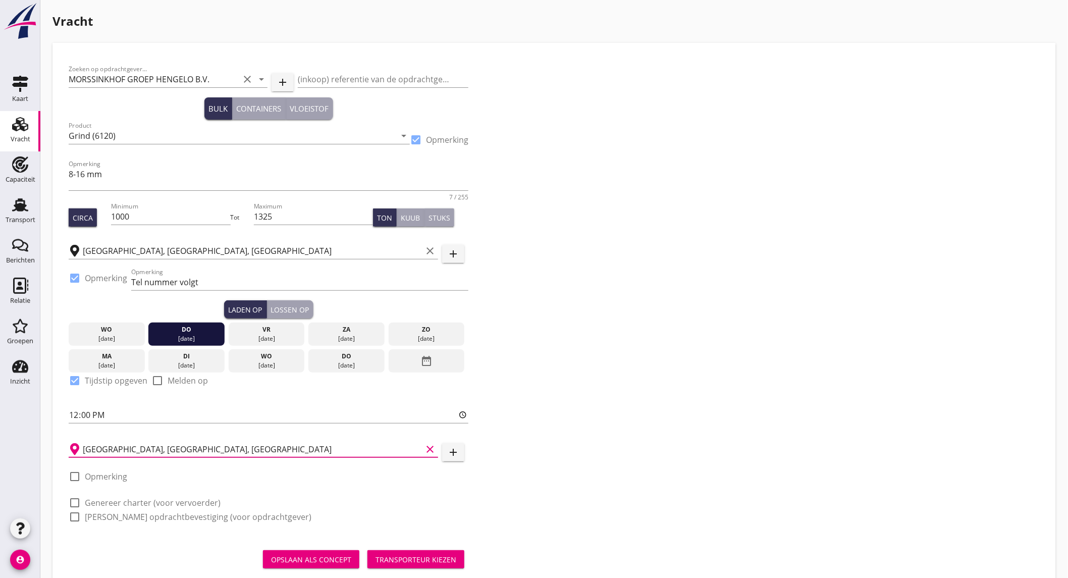
type input "[GEOGRAPHIC_DATA], [GEOGRAPHIC_DATA], [GEOGRAPHIC_DATA]"
click at [95, 479] on label "Opmerking" at bounding box center [106, 477] width 42 height 10
checkbox input "true"
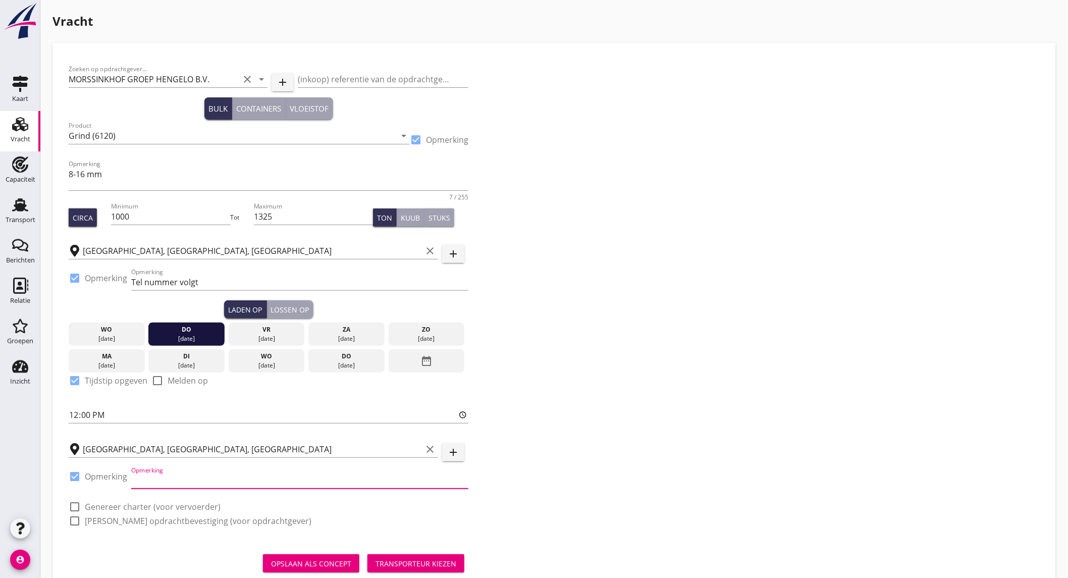
click at [204, 480] on input "Opmerking" at bounding box center [299, 481] width 337 height 16
type input "tel. [PHONE_NUMBER]"
click at [130, 503] on label "Genereer charter (voor vervoerder)" at bounding box center [153, 507] width 136 height 10
checkbox input "true"
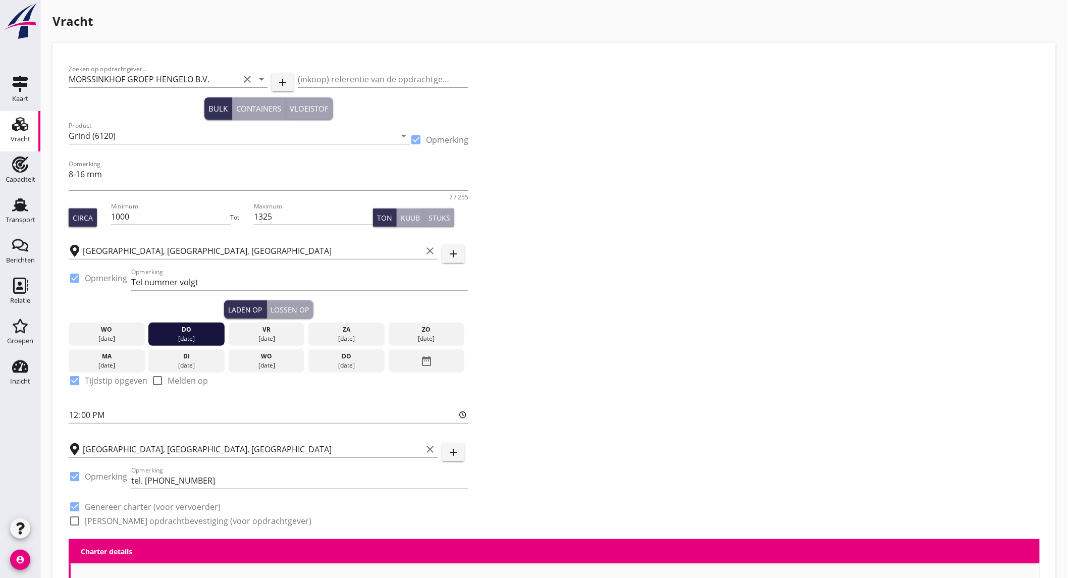
click at [128, 517] on label "[PERSON_NAME] opdrachtbevestiging (voor opdrachtgever)" at bounding box center [198, 521] width 227 height 10
checkbox input "true"
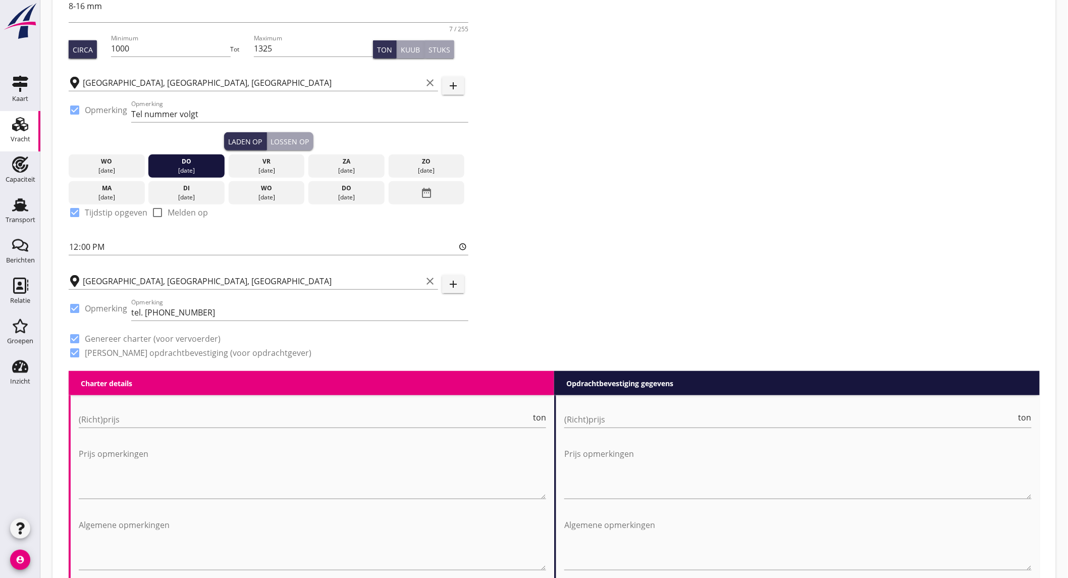
scroll to position [280, 0]
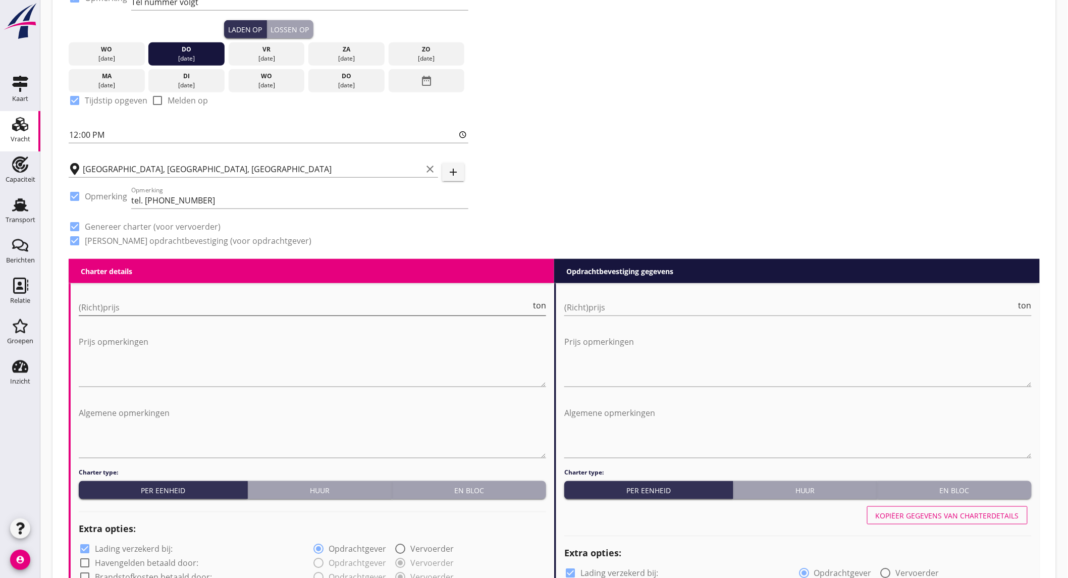
click at [355, 303] on input "(Richt)prijs" at bounding box center [305, 307] width 452 height 16
click at [225, 308] on input "(Richt)prijs" at bounding box center [305, 307] width 452 height 16
type input "6"
click at [627, 308] on input "(Richt)prijs" at bounding box center [790, 307] width 452 height 16
type input "6"
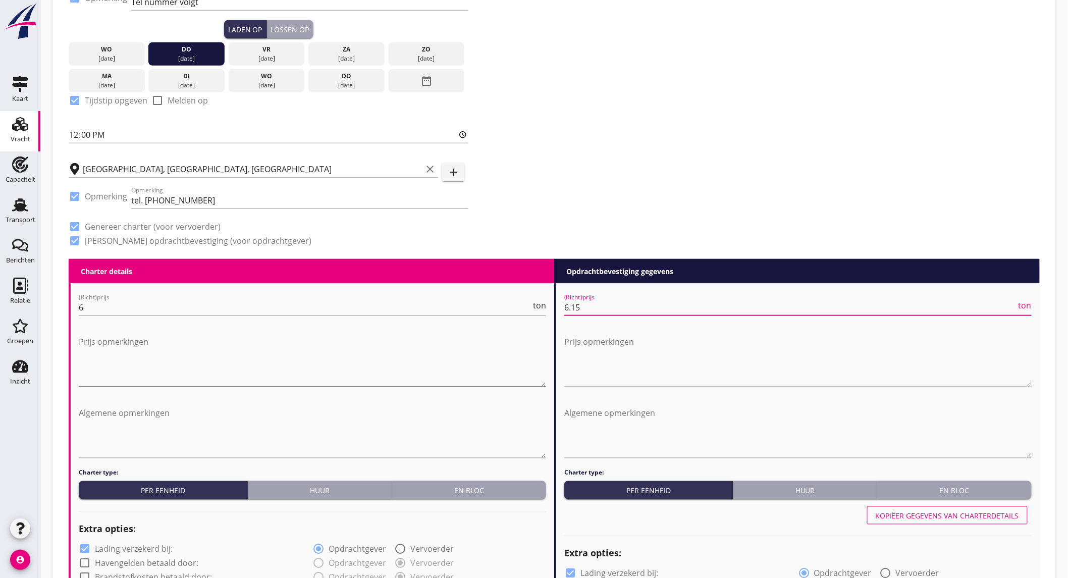
type input "6.15"
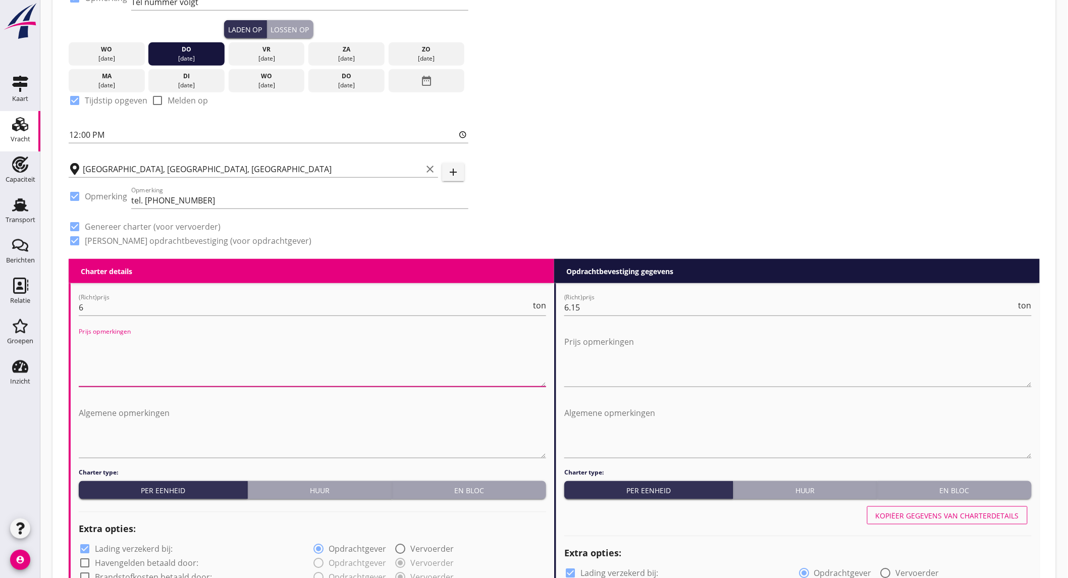
click at [159, 359] on textarea "Prijs opmerkingen" at bounding box center [313, 360] width 468 height 53
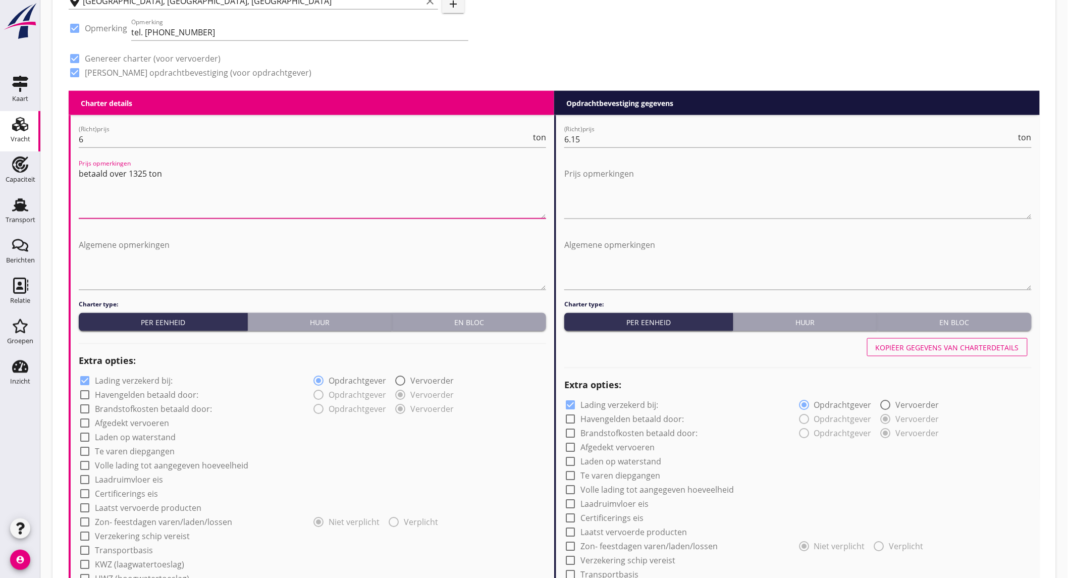
type textarea "betaald over 1325 ton"
click at [133, 379] on label "Lading verzekerd bij:" at bounding box center [134, 381] width 78 height 10
checkbox input "false"
click at [150, 437] on label "Laden op waterstand" at bounding box center [135, 438] width 81 height 10
checkbox input "true"
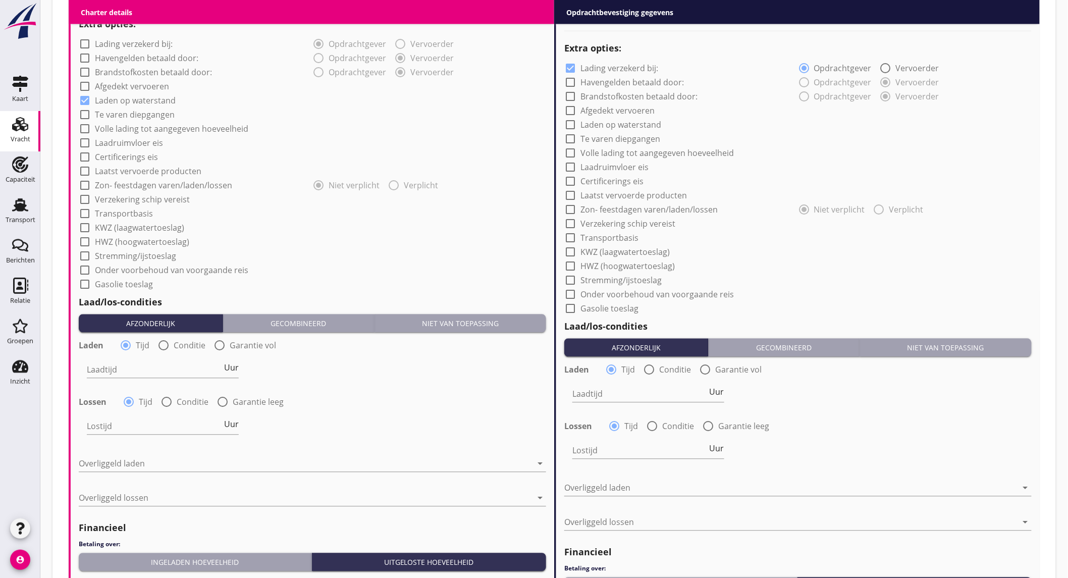
scroll to position [953, 0]
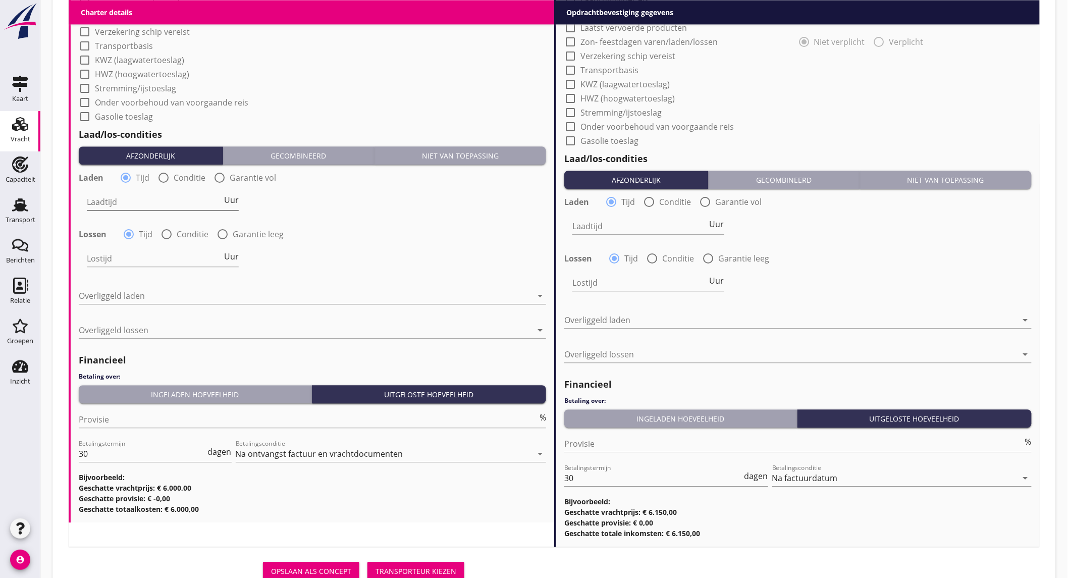
click at [152, 198] on input "Laadtijd" at bounding box center [154, 202] width 135 height 16
type input "24"
click at [147, 253] on input "Lostijd" at bounding box center [154, 258] width 135 height 16
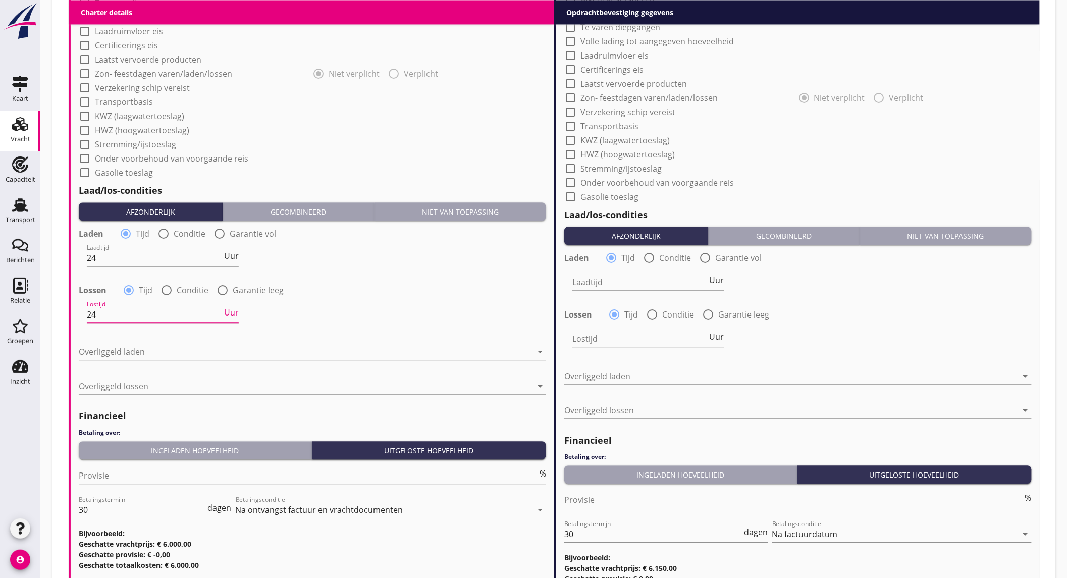
scroll to position [280, 0]
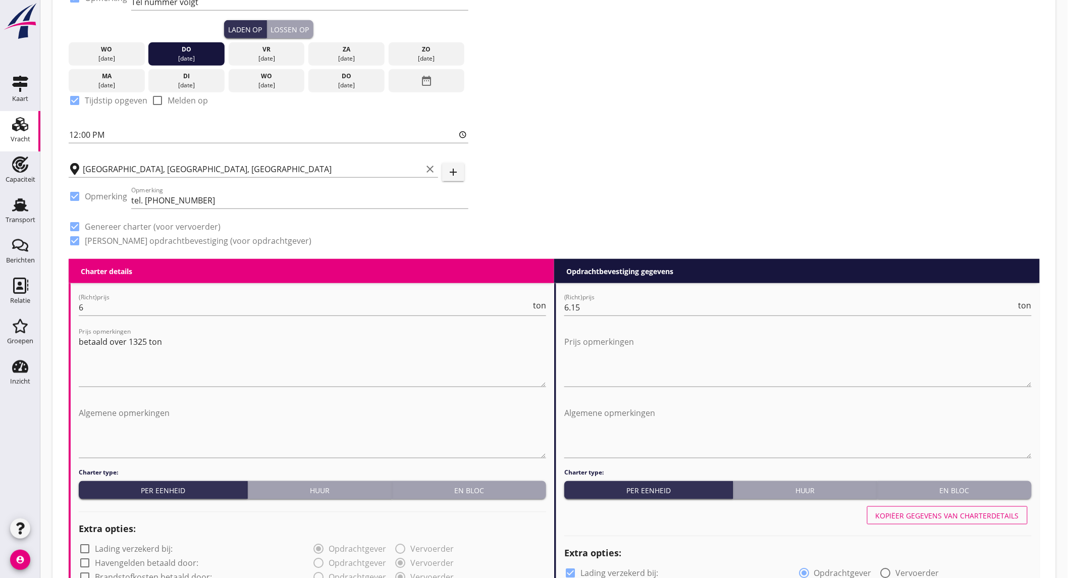
type input "24"
click at [283, 28] on div "Lossen op" at bounding box center [290, 29] width 38 height 11
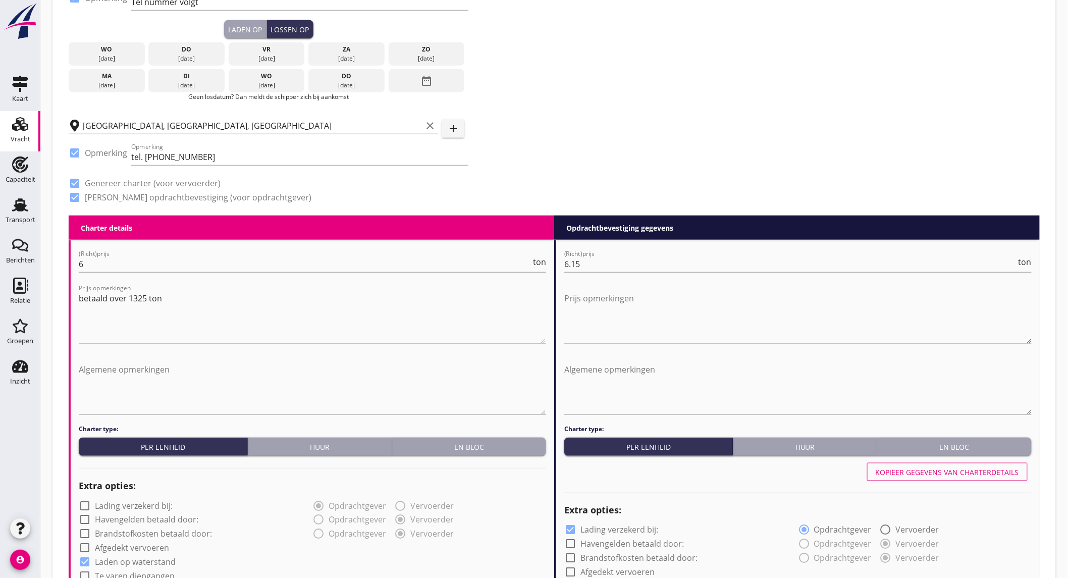
click at [107, 79] on div "ma" at bounding box center [106, 76] width 71 height 9
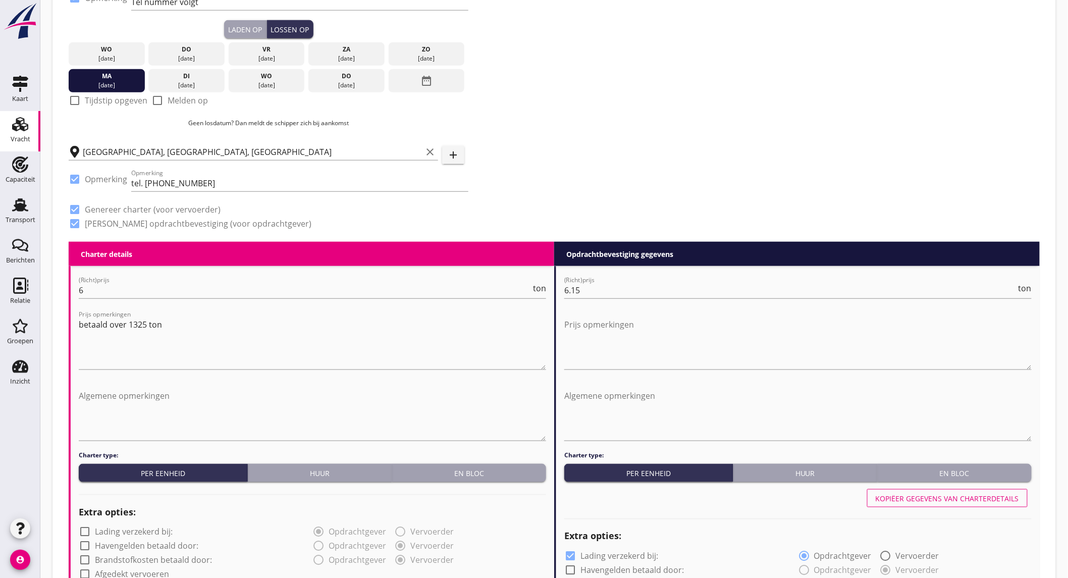
click at [102, 97] on label "Tijdstip opgeven" at bounding box center [116, 100] width 63 height 10
checkbox input "true"
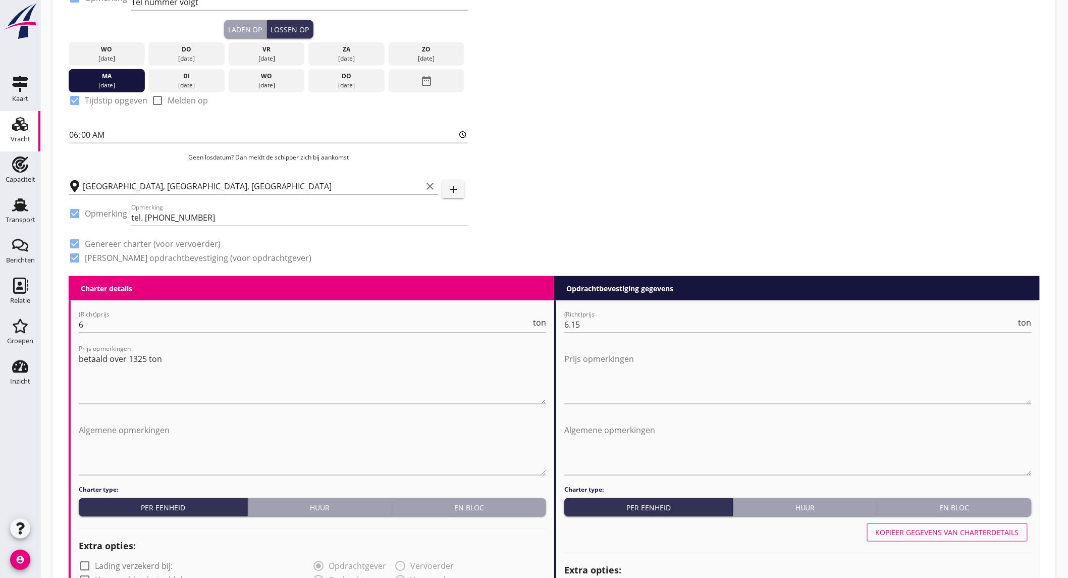
click at [162, 100] on div at bounding box center [157, 100] width 17 height 17
checkbox input "true"
click at [104, 96] on label "Tijdstip opgeven" at bounding box center [116, 100] width 63 height 10
checkbox input "false"
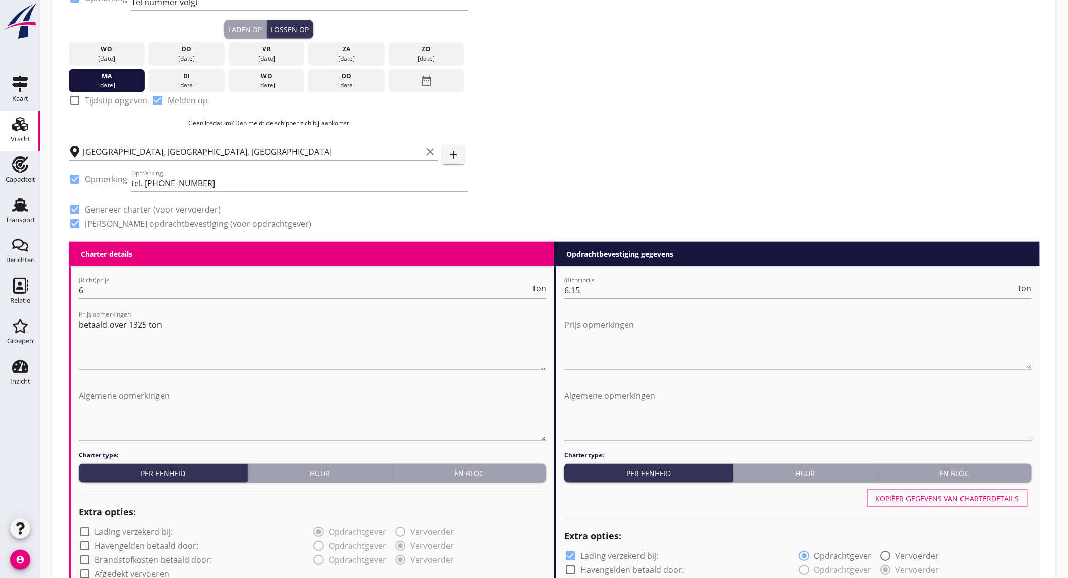
click at [110, 74] on div "ma" at bounding box center [106, 76] width 71 height 9
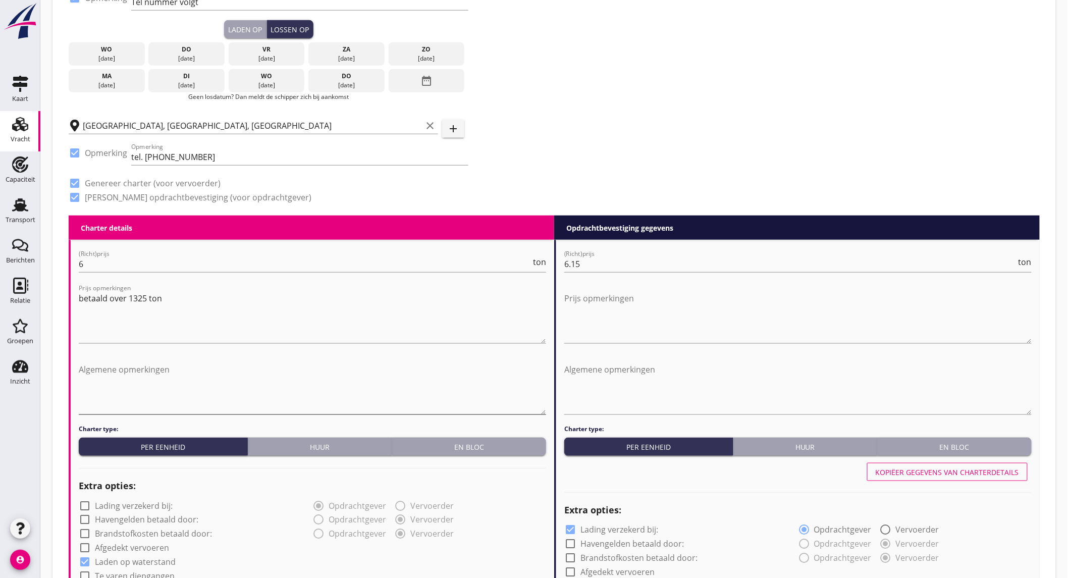
click at [161, 362] on textarea "Algemene opmerkingen" at bounding box center [313, 388] width 468 height 53
drag, startPoint x: 301, startPoint y: 377, endPoint x: 59, endPoint y: 355, distance: 243.4
click at [59, 355] on div "Zoeken op opdrachtgever... MORSSINKHOF GROEP HENGELO B.V. clear arrow_drop_down…" at bounding box center [555, 498] width 1004 height 1470
type textarea "Lossen van tevoren afstemmen met de loslocatie ivm een sluis is dit nog onzeker…"
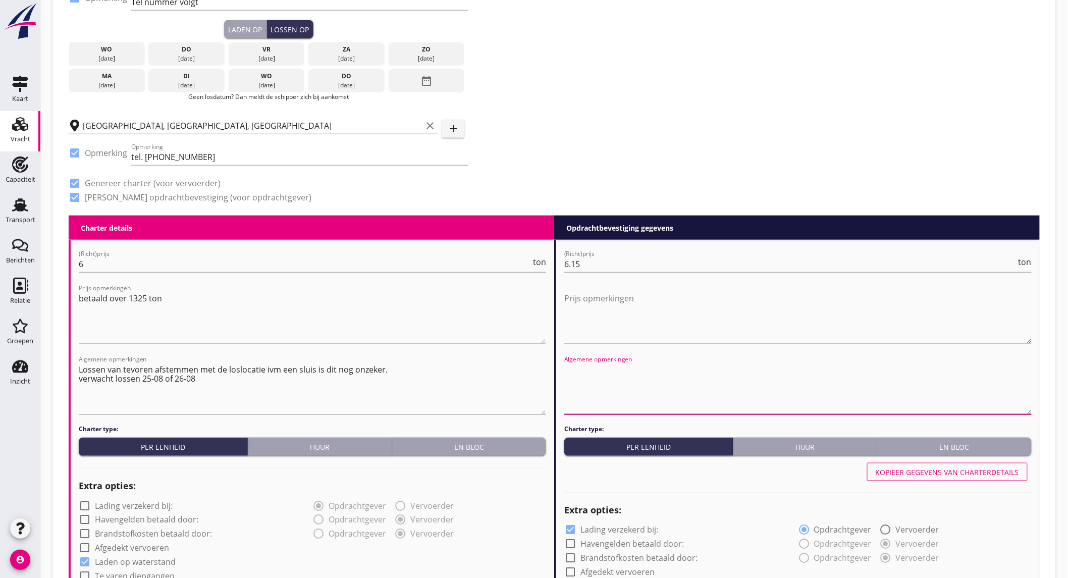
click at [583, 364] on textarea "Algemene opmerkingen" at bounding box center [798, 388] width 468 height 53
paste textarea "Lossen van tevoren afstemmen met de loslocatie ivm een sluis is dit nog onzeker…"
type textarea "Lossen van tevoren afstemmen met de loslocatie ivm een sluis is dit nog onzeker…"
click at [503, 331] on textarea "betaald over 1325 ton" at bounding box center [313, 316] width 468 height 53
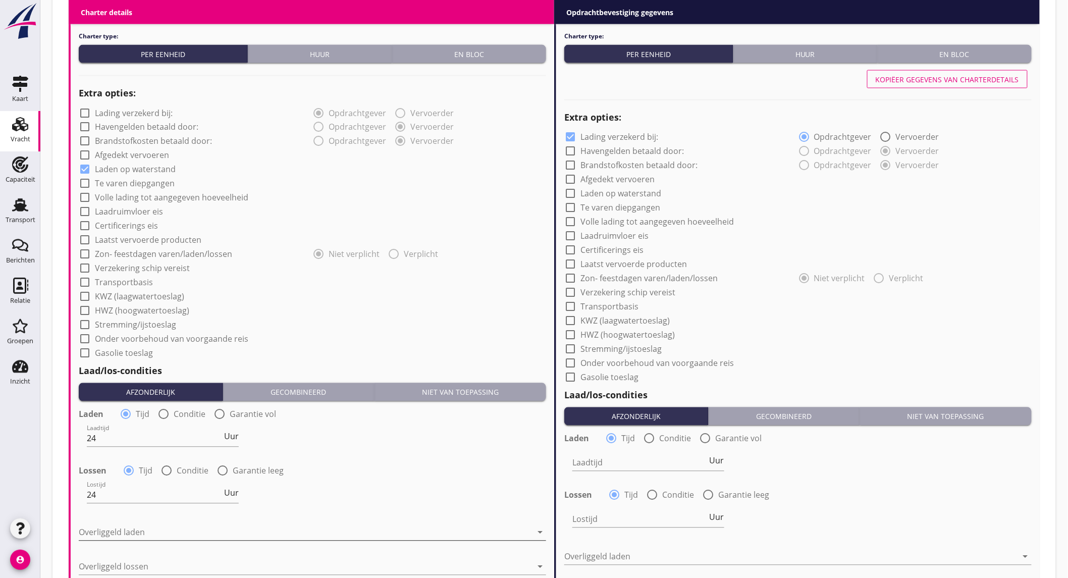
scroll to position [729, 0]
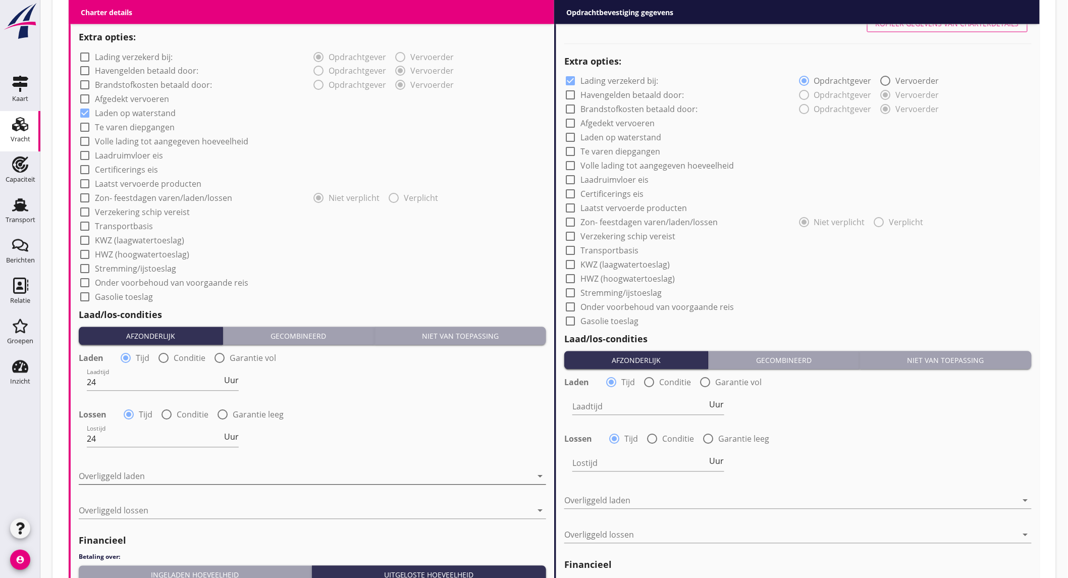
click at [124, 469] on div at bounding box center [305, 477] width 453 height 16
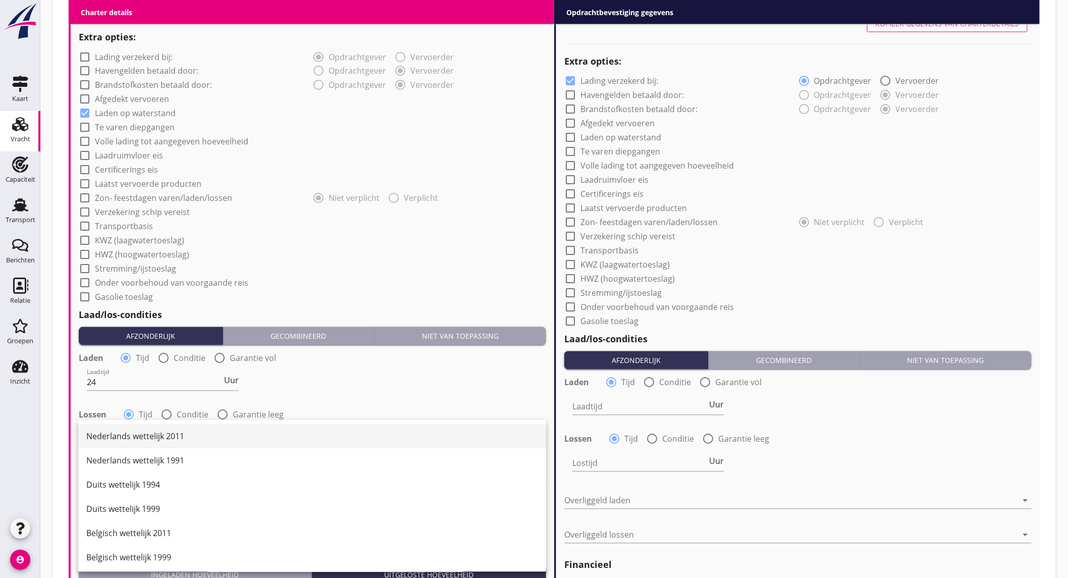
click at [148, 437] on div "Nederlands wettelijk 2011" at bounding box center [312, 437] width 452 height 12
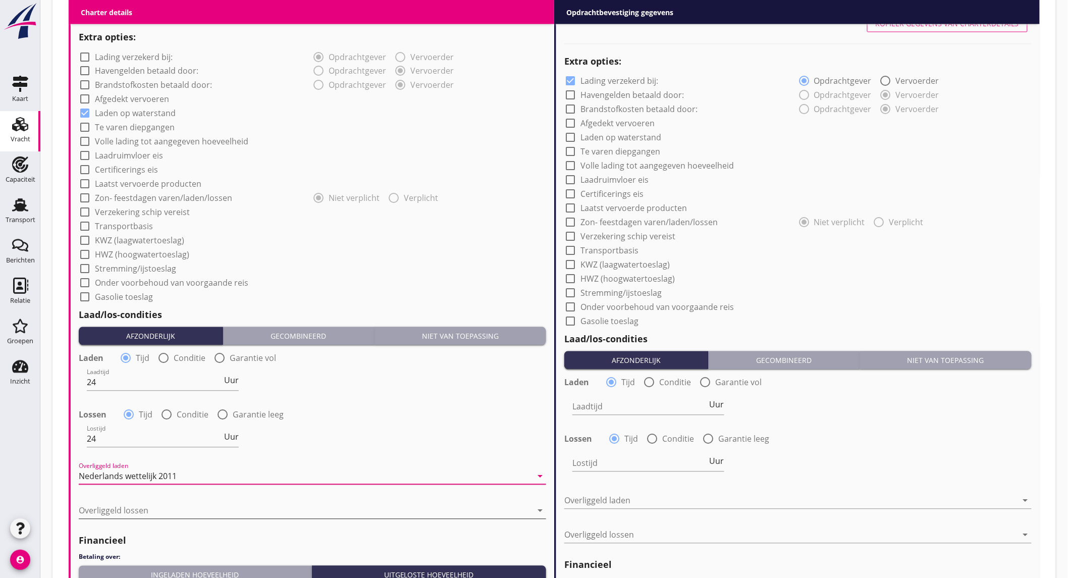
click at [154, 505] on div at bounding box center [305, 511] width 453 height 16
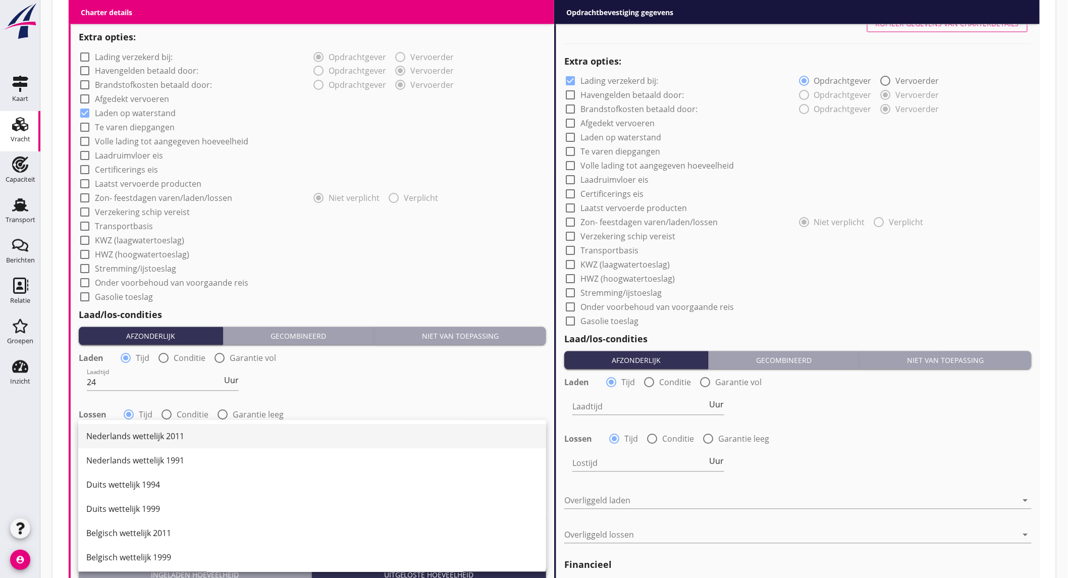
click at [160, 433] on div "Nederlands wettelijk 2011" at bounding box center [312, 437] width 452 height 12
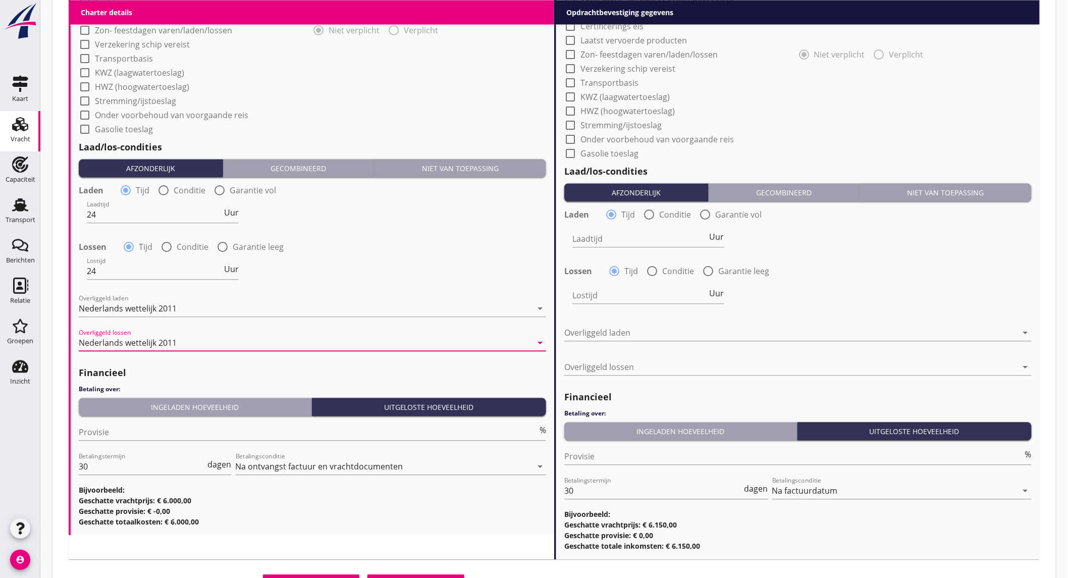
scroll to position [946, 0]
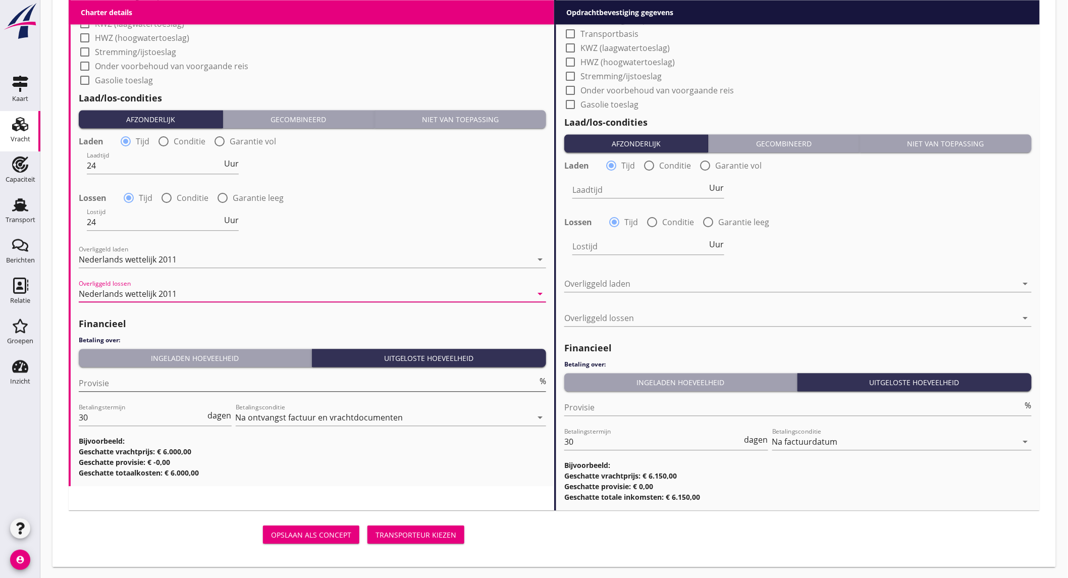
click at [178, 383] on input "Provisie" at bounding box center [308, 383] width 459 height 16
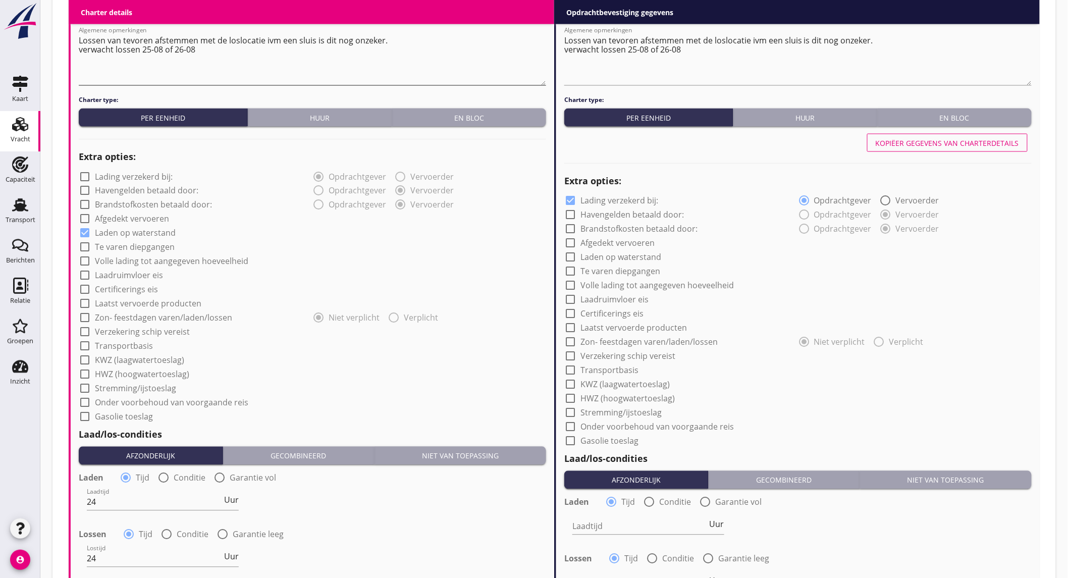
scroll to position [441, 0]
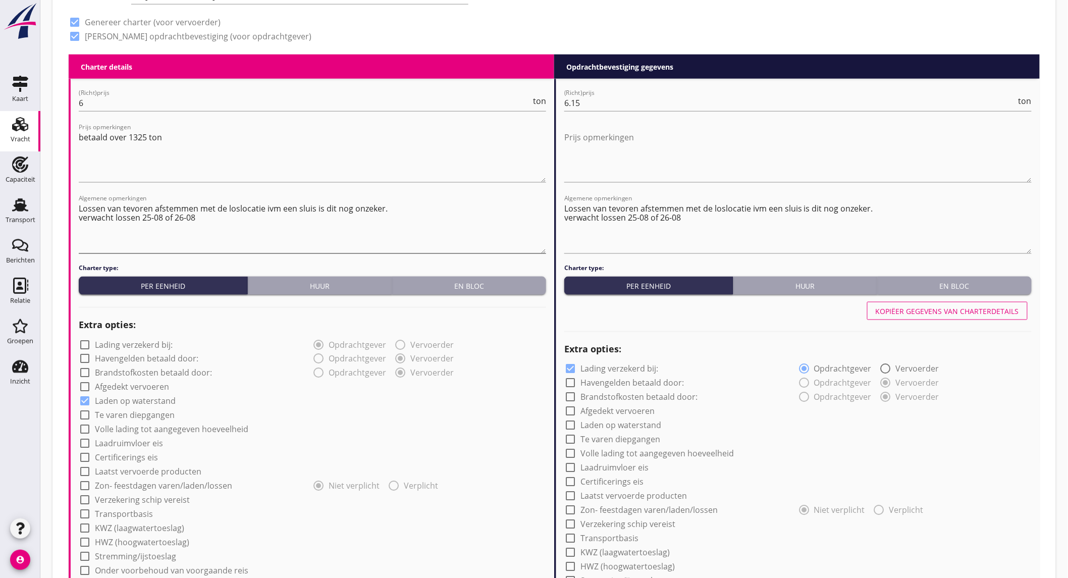
type input "5"
click at [207, 219] on textarea "Lossen van tevoren afstemmen met de loslocatie ivm een sluis is dit nog onzeker…" at bounding box center [313, 226] width 468 height 53
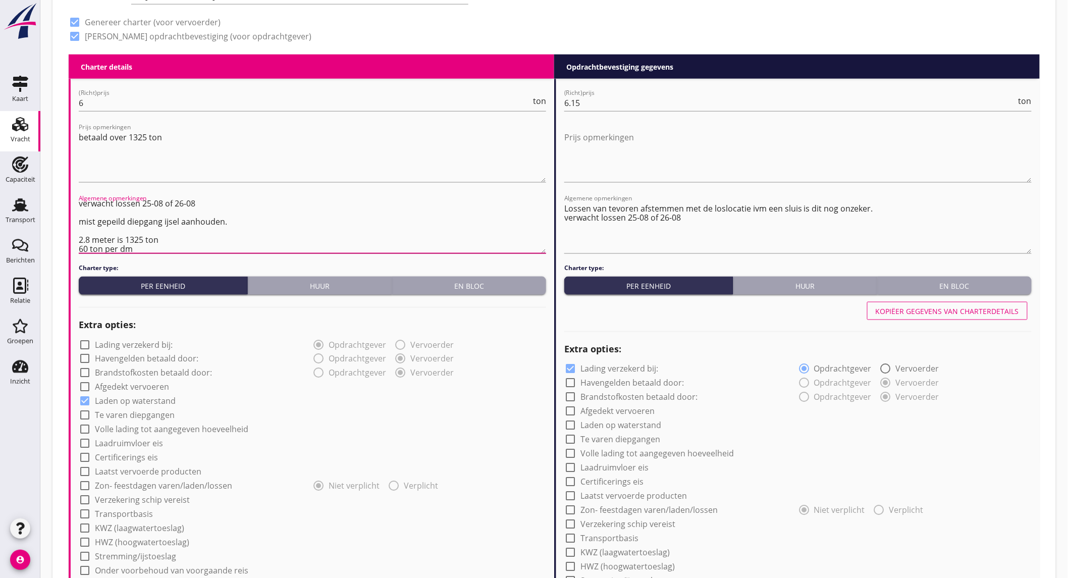
scroll to position [18, 0]
drag, startPoint x: 140, startPoint y: 245, endPoint x: 67, endPoint y: 211, distance: 80.4
click at [67, 211] on div "Zoeken op opdrachtgever... MORSSINKHOF GROEP HENGELO B.V. clear arrow_drop_down…" at bounding box center [555, 337] width 988 height 1454
type textarea "Lossen van tevoren afstemmen met de loslocatie ivm een sluis is dit nog onzeker…"
click at [574, 236] on textarea "Lossen van tevoren afstemmen met de loslocatie ivm een sluis is dit nog onzeker…" at bounding box center [798, 226] width 468 height 53
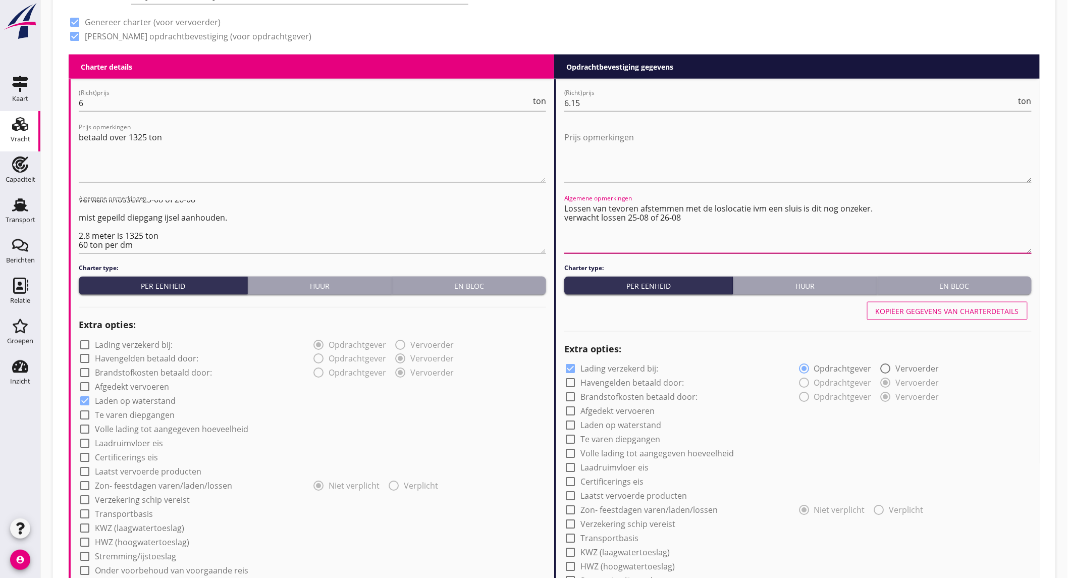
click at [703, 211] on textarea "Lossen van tevoren afstemmen met de loslocatie ivm een sluis is dit nog onzeker…" at bounding box center [798, 226] width 468 height 53
click at [698, 217] on textarea "Lossen van tevoren afstemmen met de loslocatie ivm een sluis is dit nog onzeker…" at bounding box center [798, 226] width 468 height 53
paste textarea "mist gepeild diepgang ijsel aanhouden. 2.8 meter is 1325 ton 60 ton per dm"
type textarea "Lossen van tevoren afstemmen met de loslocatie ivm een sluis is dit nog onzeker…"
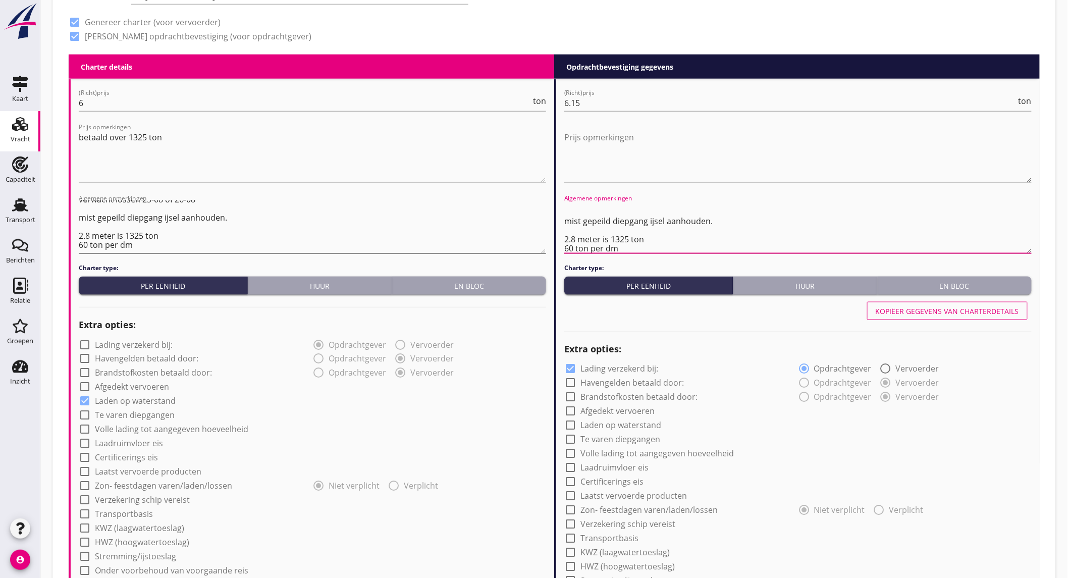
click at [445, 200] on textarea "Lossen van tevoren afstemmen met de loslocatie ivm een sluis is dit nog onzeker…" at bounding box center [313, 226] width 468 height 53
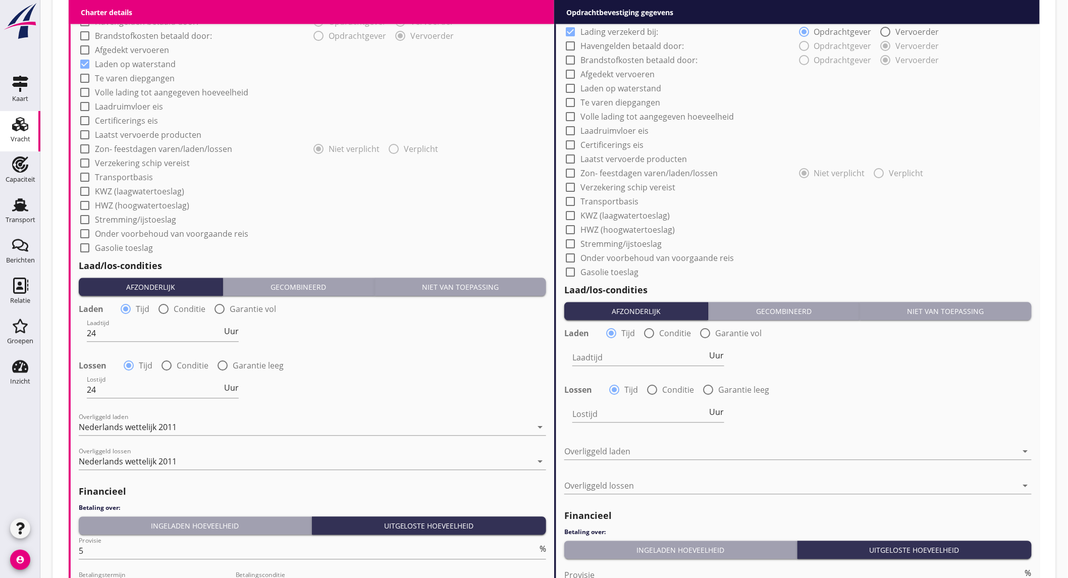
scroll to position [441, 0]
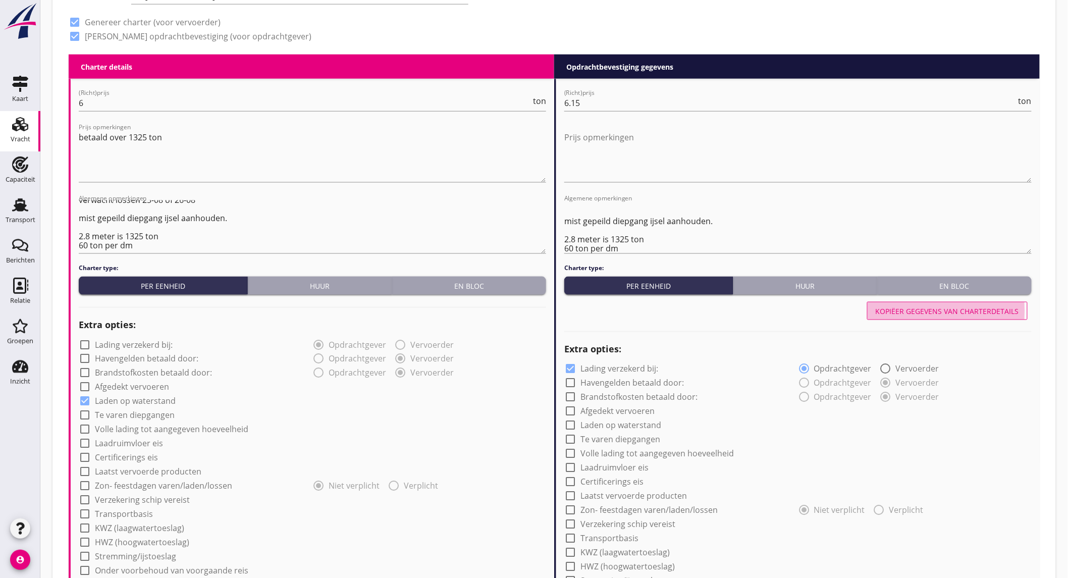
click at [910, 309] on div "Kopiëer gegevens van charterdetails" at bounding box center [947, 311] width 143 height 11
checkbox input "false"
checkbox input "true"
type input "24"
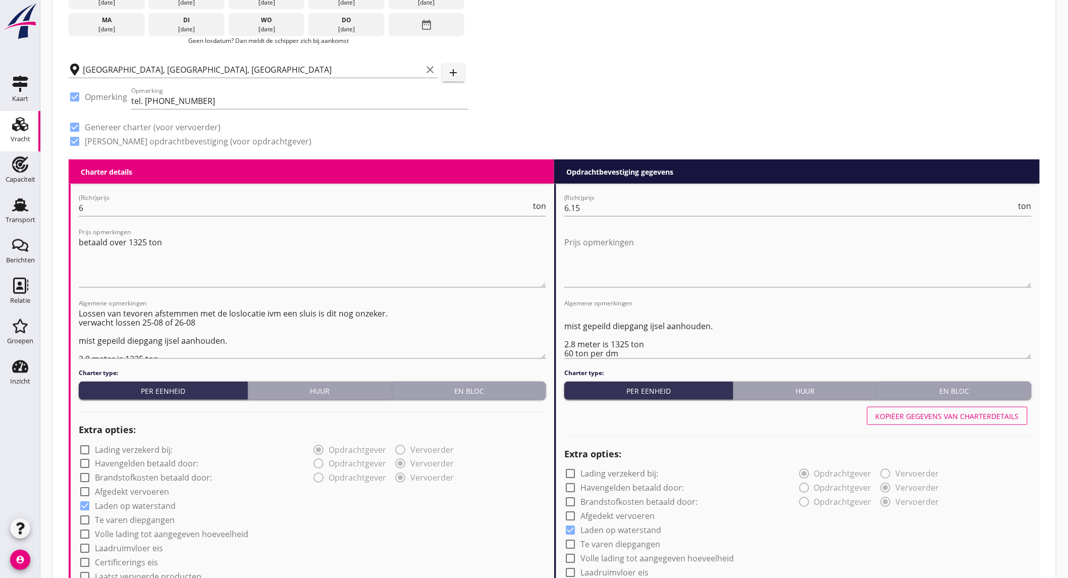
scroll to position [946, 0]
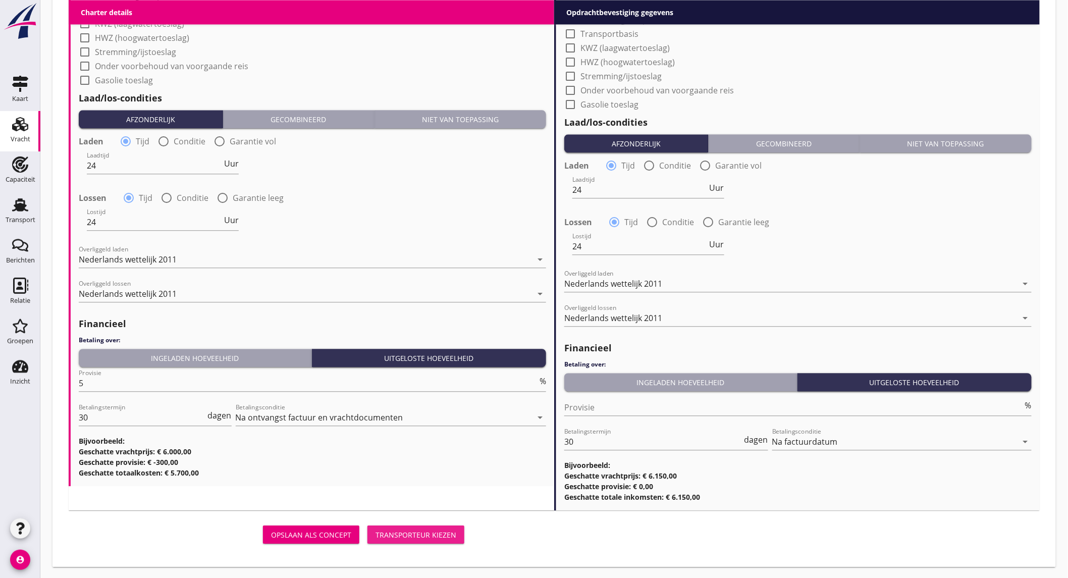
click at [417, 531] on div "Transporteur kiezen" at bounding box center [416, 535] width 81 height 11
click at [427, 537] on div "Transporteur kiezen" at bounding box center [416, 535] width 81 height 11
click at [437, 534] on div "Transporteur kiezen" at bounding box center [416, 535] width 81 height 11
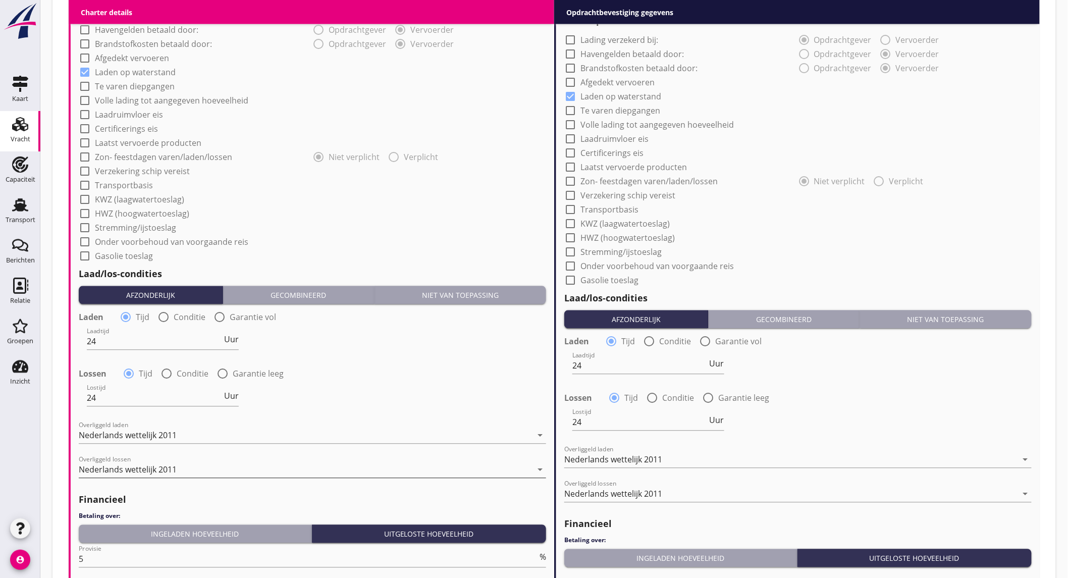
scroll to position [0, 0]
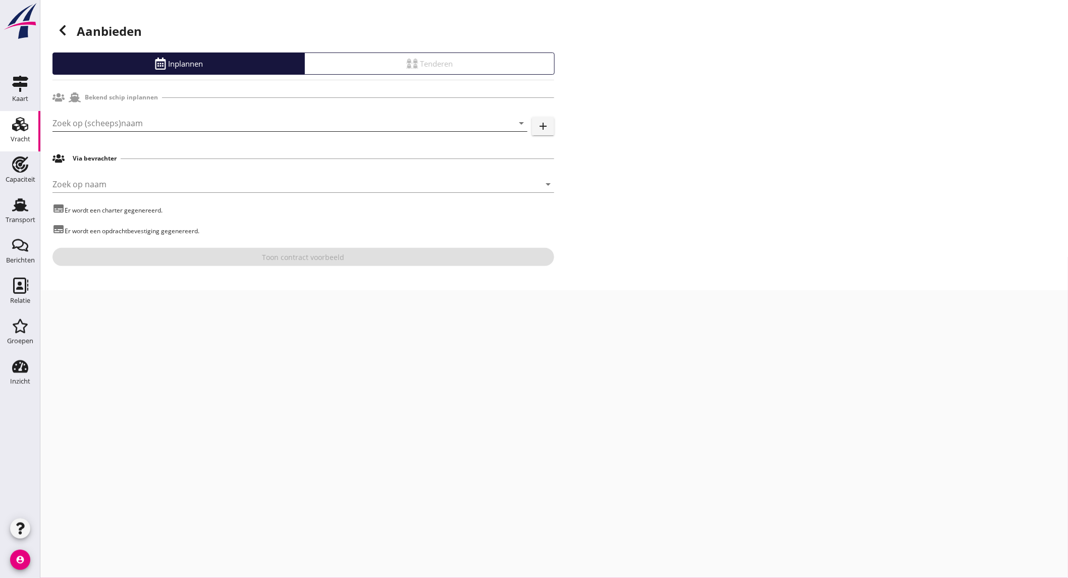
click at [146, 124] on input "Zoek op (scheeps)naam" at bounding box center [276, 123] width 447 height 16
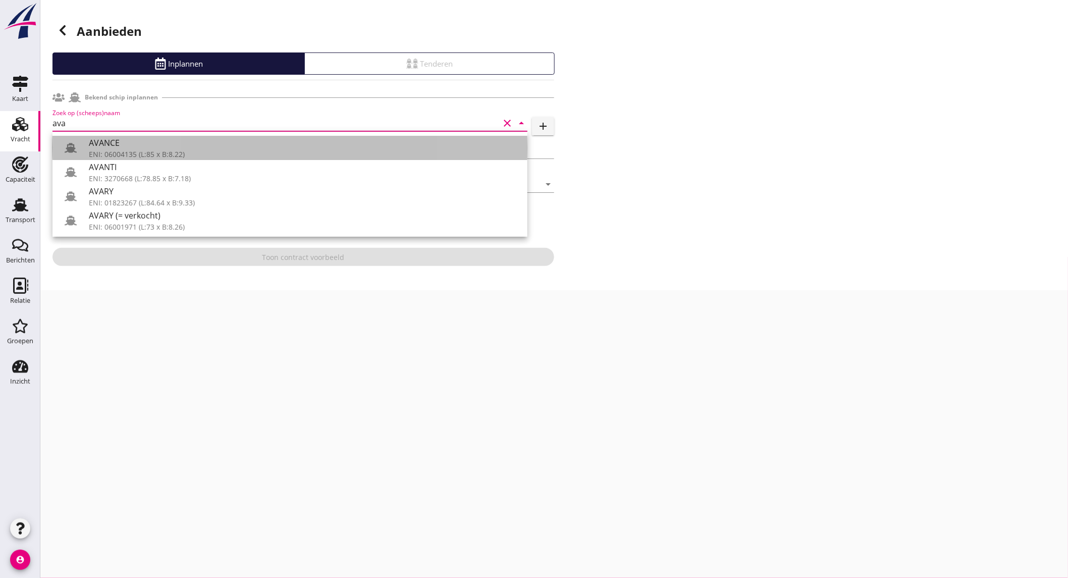
click at [150, 144] on div "AVANCE" at bounding box center [304, 143] width 431 height 12
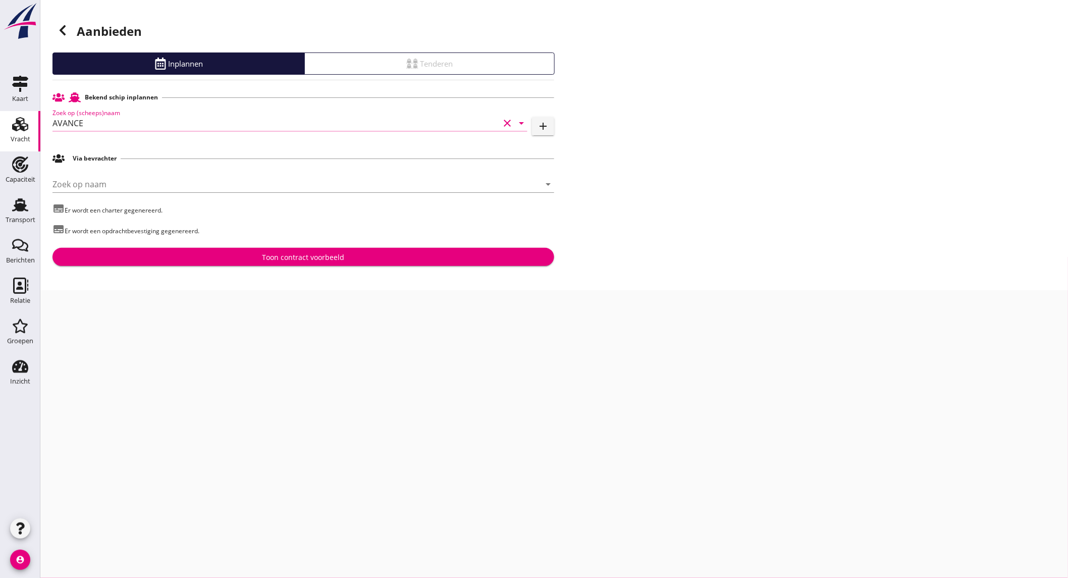
type input "AVANCE"
click at [233, 256] on div "Toon contract voorbeeld" at bounding box center [304, 257] width 486 height 11
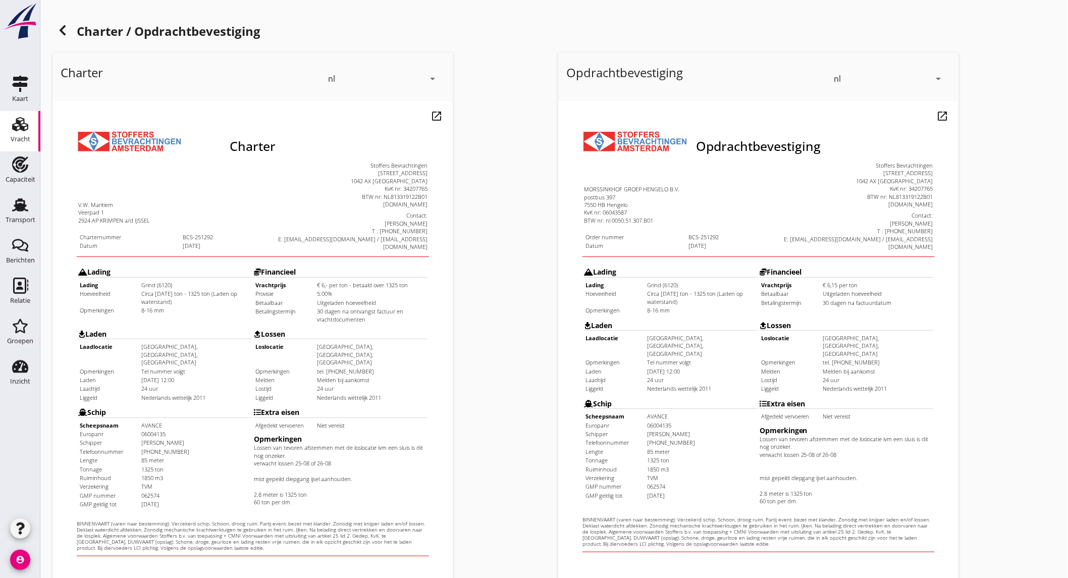
scroll to position [169, 0]
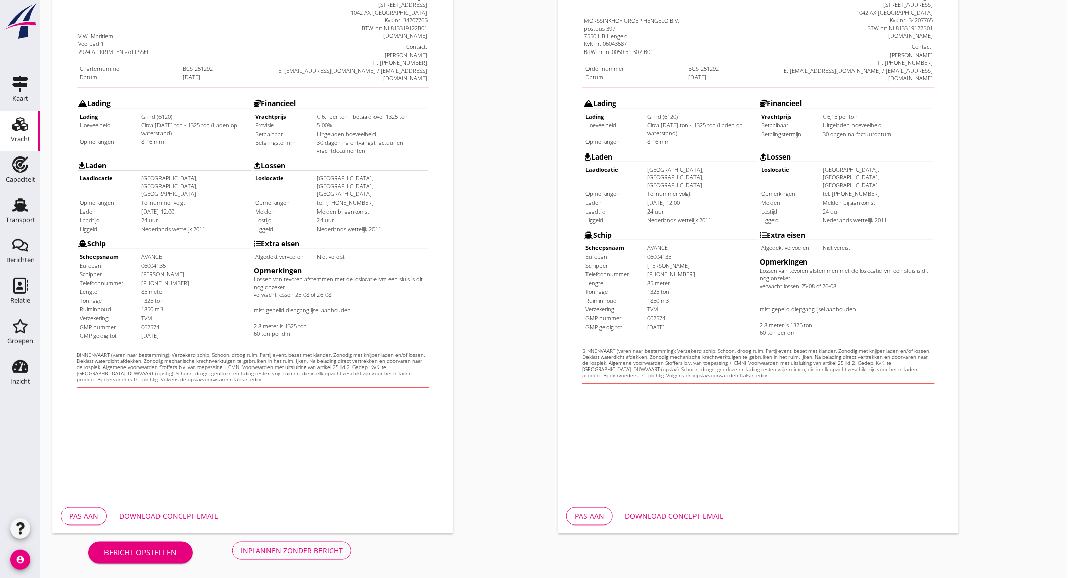
click at [199, 518] on div "Download concept email" at bounding box center [168, 516] width 98 height 11
click at [654, 518] on div "Download concept email" at bounding box center [674, 516] width 98 height 11
click at [246, 548] on div "Inplannen zonder bericht" at bounding box center [292, 550] width 102 height 11
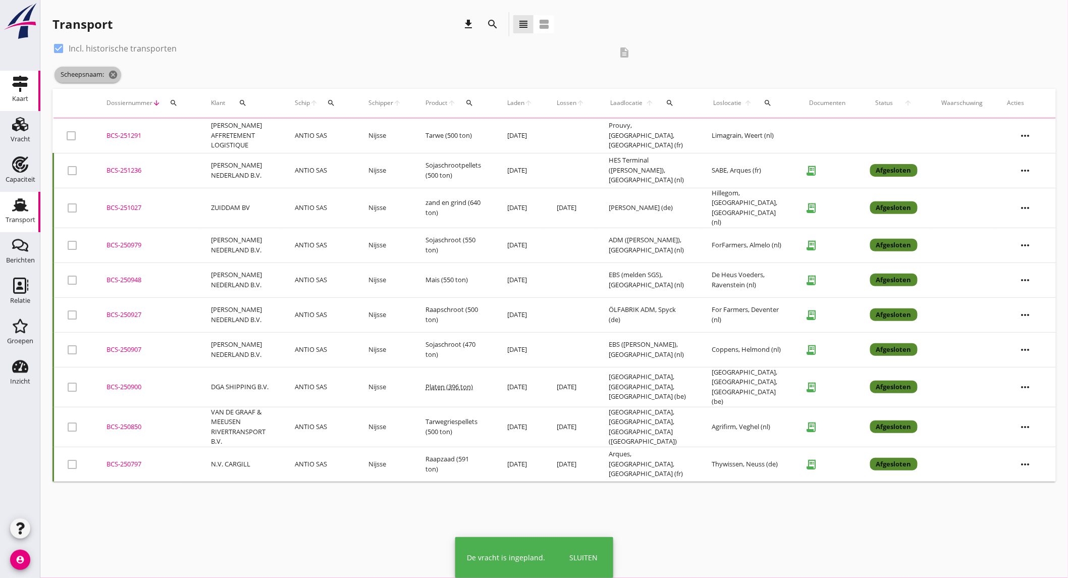
drag, startPoint x: 116, startPoint y: 76, endPoint x: 32, endPoint y: 76, distance: 84.3
click at [116, 76] on icon "cancel" at bounding box center [113, 75] width 10 height 10
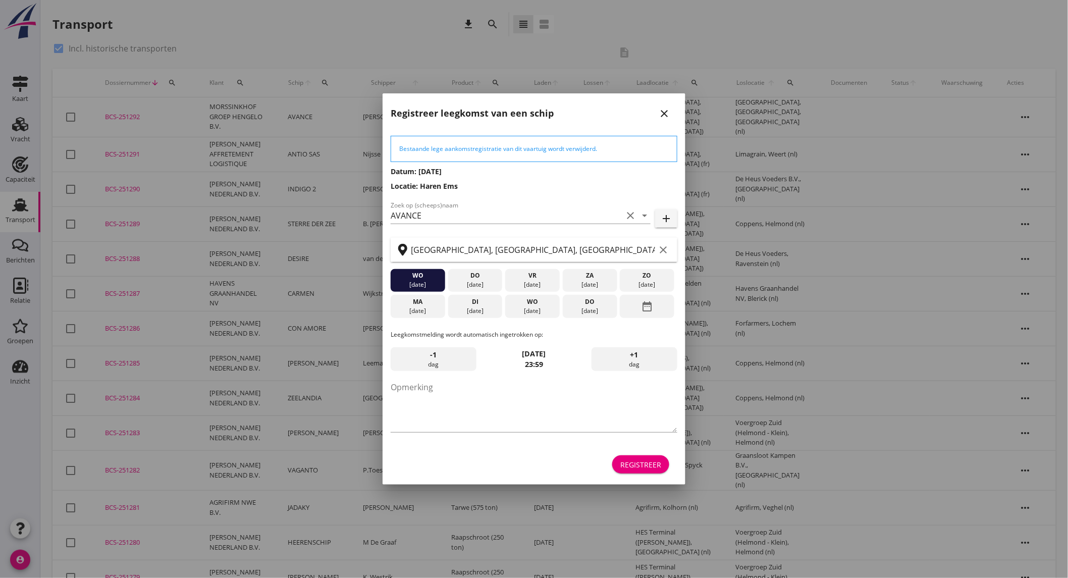
click at [428, 315] on div "[DATE]" at bounding box center [417, 310] width 49 height 9
click at [653, 470] on button "Registreer" at bounding box center [640, 464] width 57 height 18
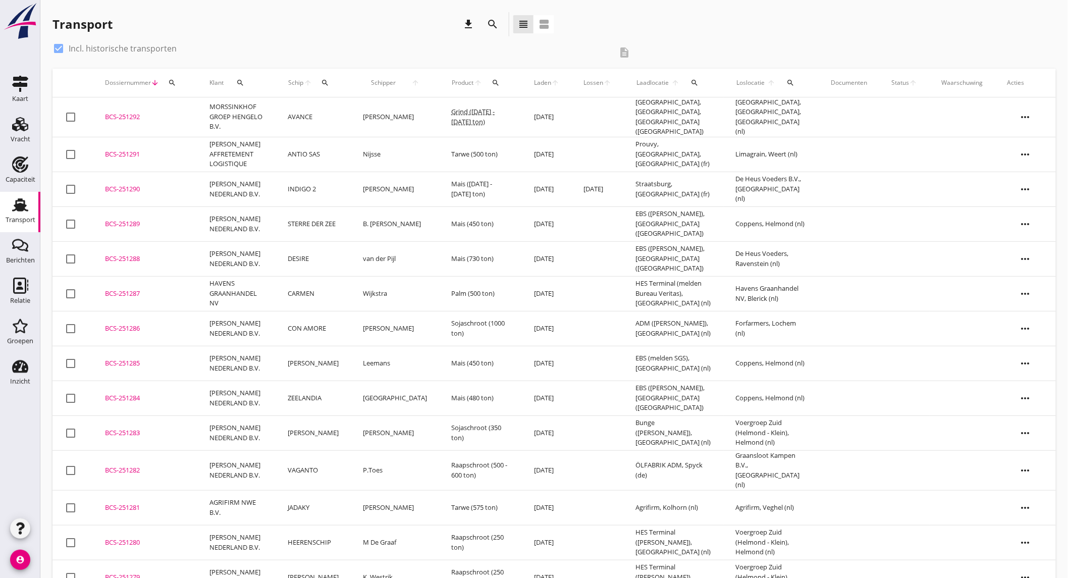
click at [320, 215] on td "STERRE DER ZEE" at bounding box center [313, 224] width 75 height 35
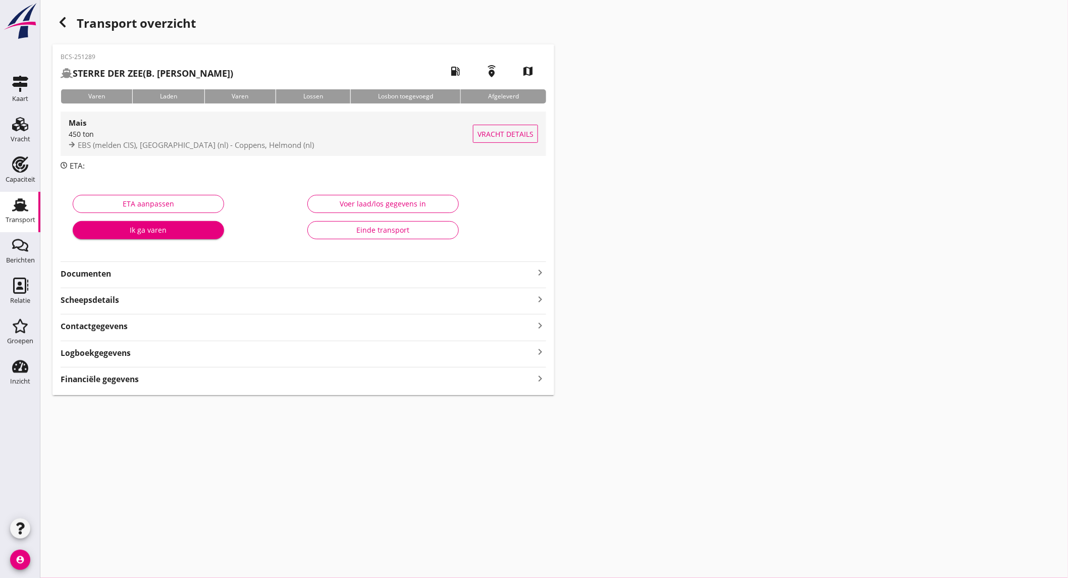
click at [153, 136] on div "450 ton" at bounding box center [271, 134] width 404 height 11
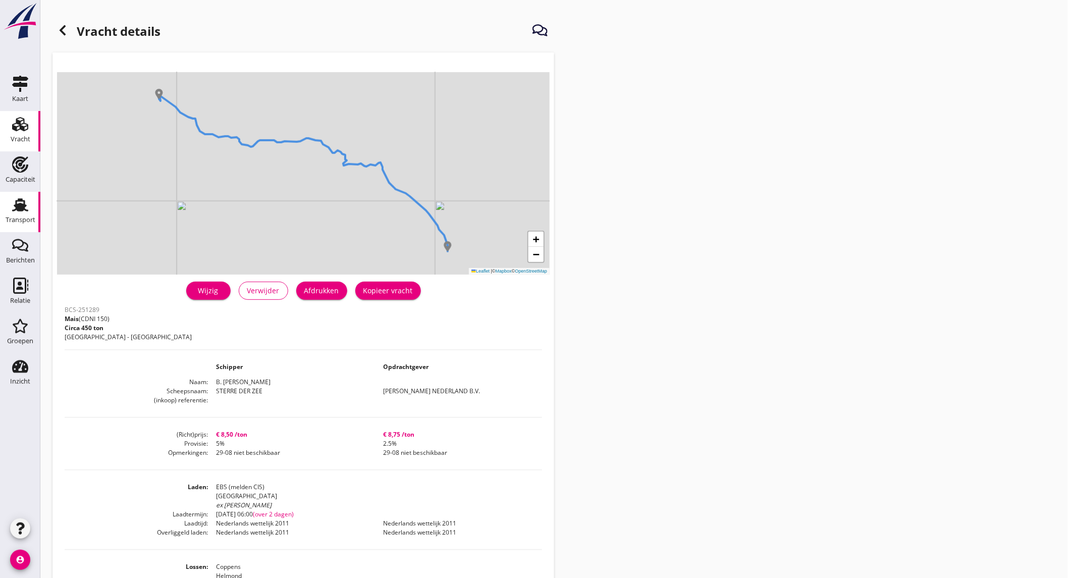
click at [18, 215] on div "Transport" at bounding box center [21, 220] width 30 height 14
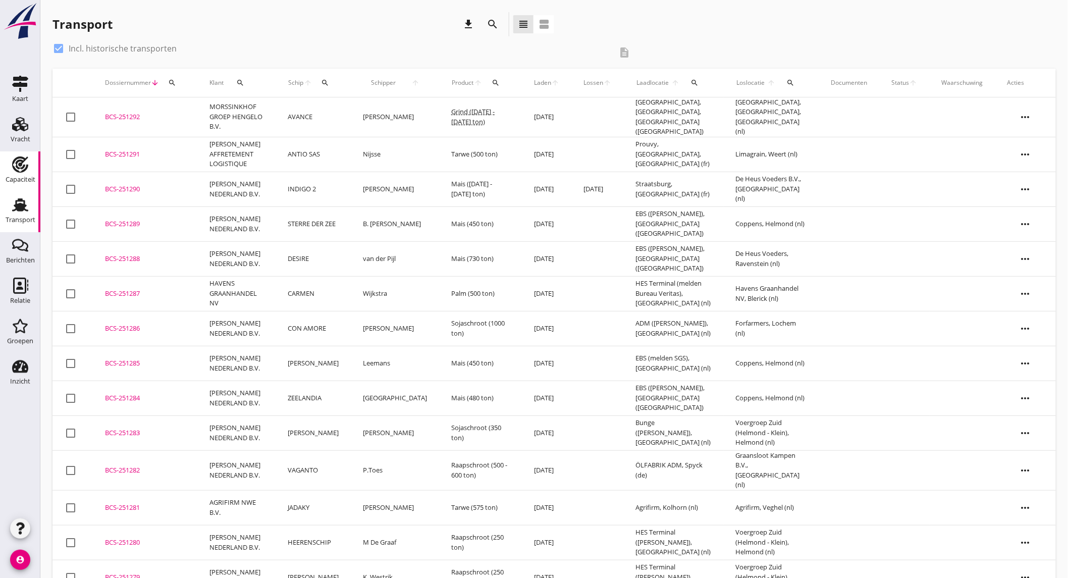
click at [18, 183] on div "Capaciteit" at bounding box center [21, 180] width 30 height 14
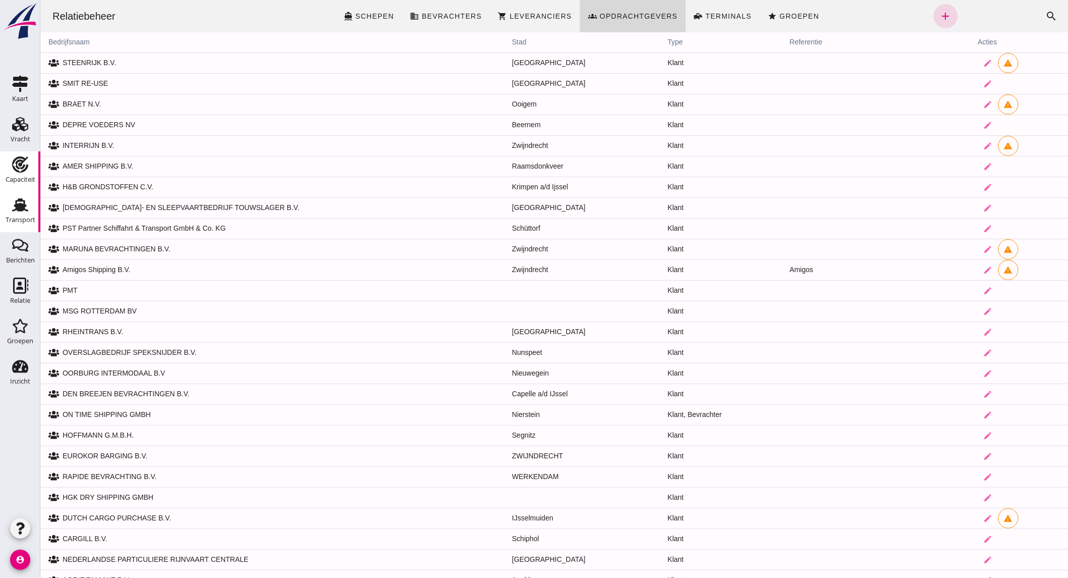
click at [16, 218] on div "Transport" at bounding box center [21, 220] width 30 height 7
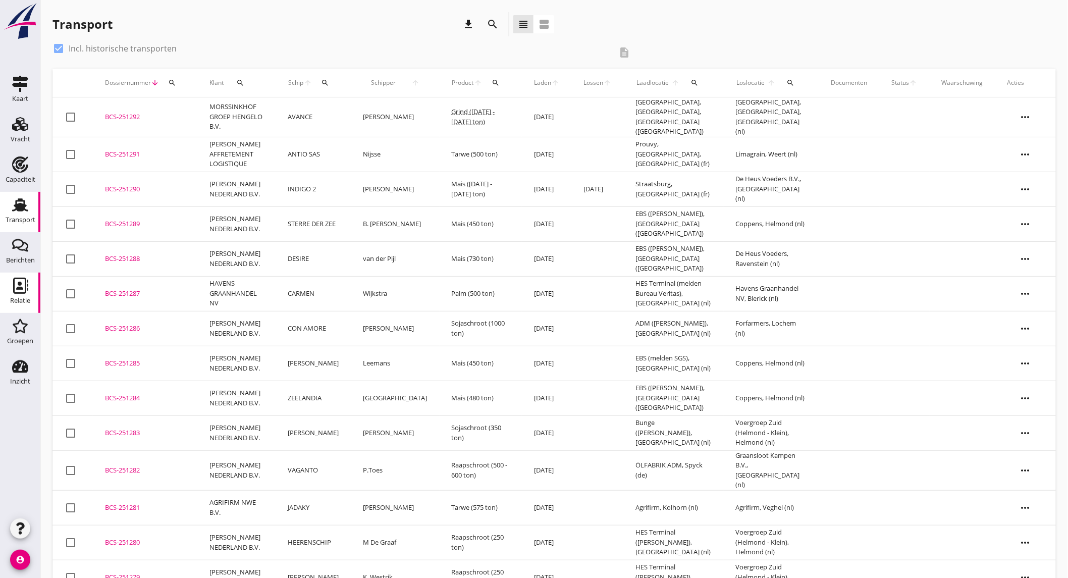
click at [27, 288] on icon "Relatie" at bounding box center [20, 286] width 16 height 16
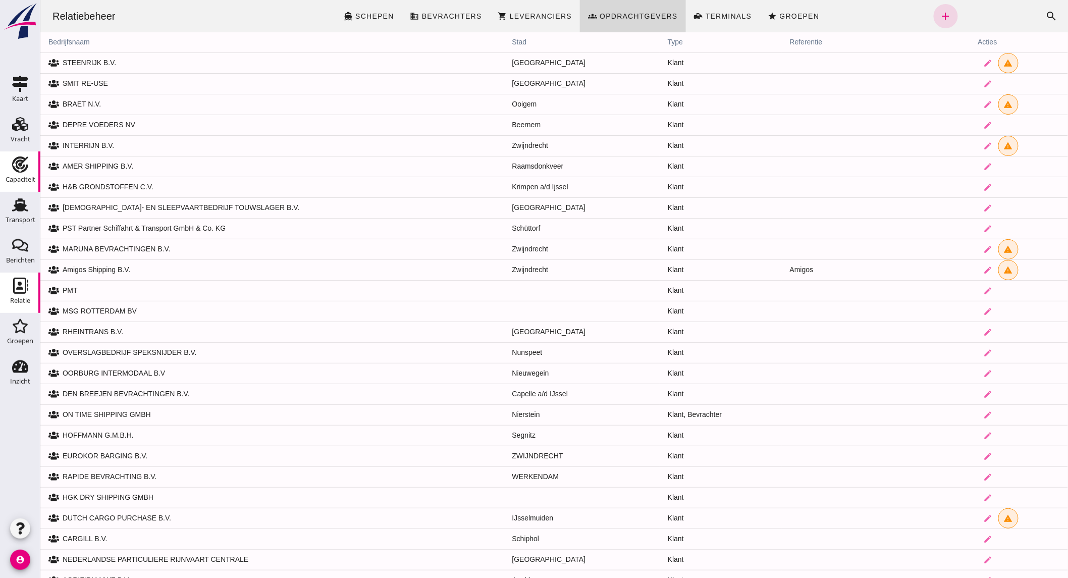
click at [19, 174] on div "Capaciteit" at bounding box center [21, 180] width 30 height 14
click at [24, 218] on div "Transport" at bounding box center [21, 220] width 30 height 7
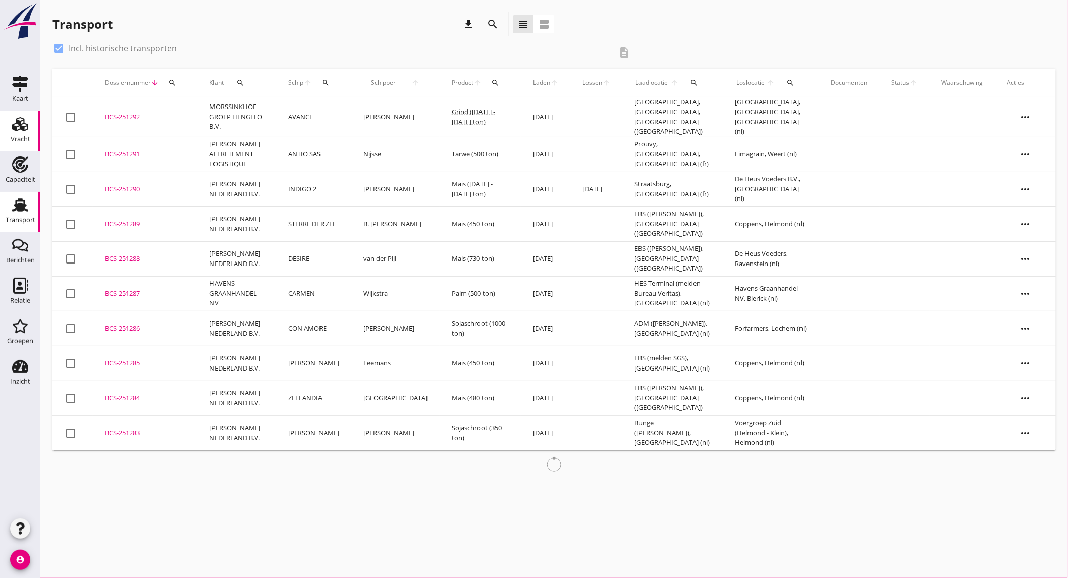
click at [23, 143] on div "Vracht" at bounding box center [21, 139] width 20 height 14
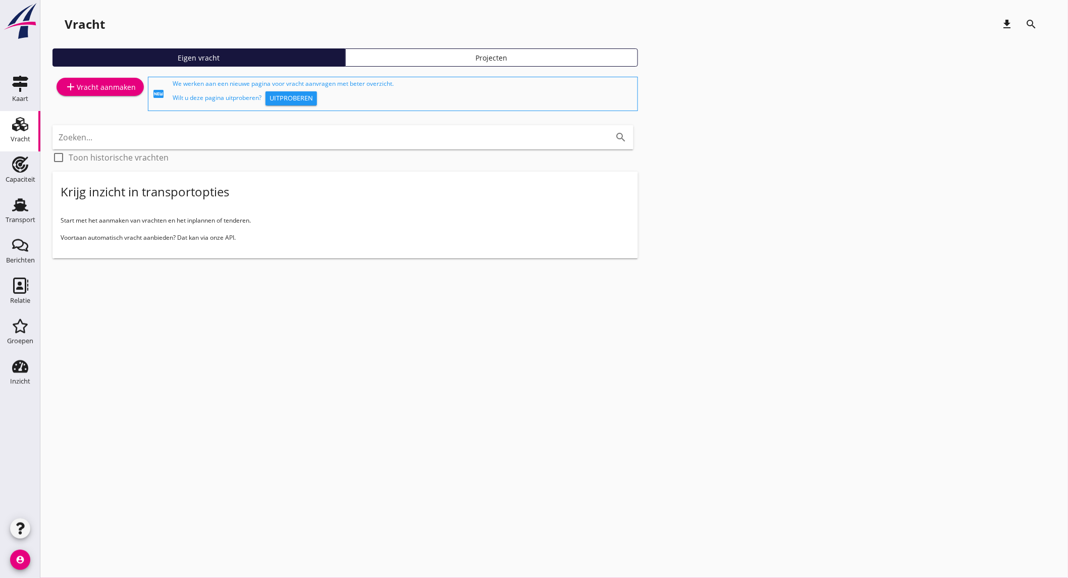
click at [126, 89] on div "add Vracht aanmaken" at bounding box center [100, 87] width 71 height 12
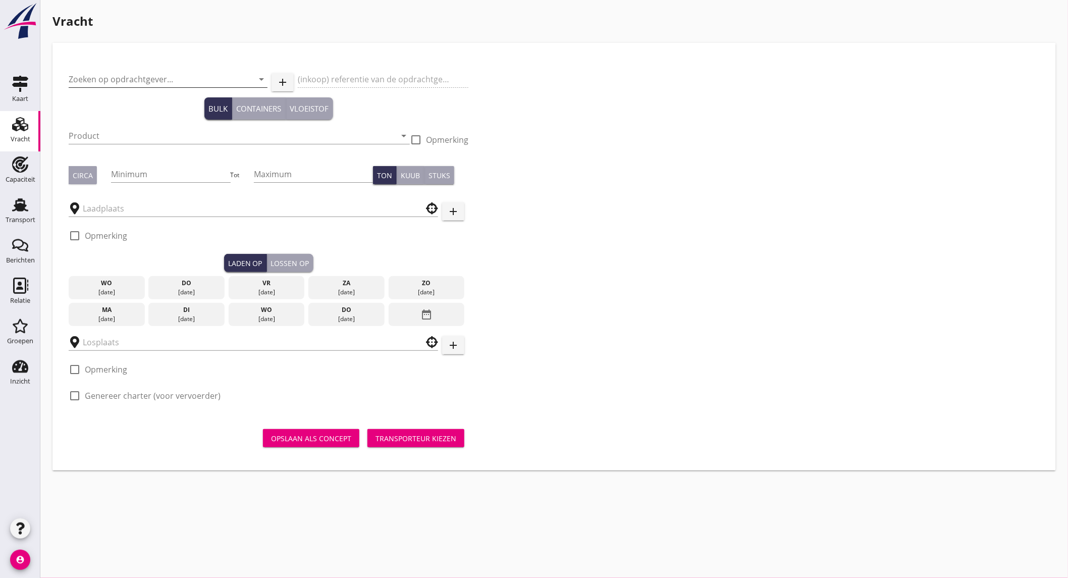
click at [140, 72] on input "Zoeken op opdrachtgever..." at bounding box center [154, 79] width 171 height 16
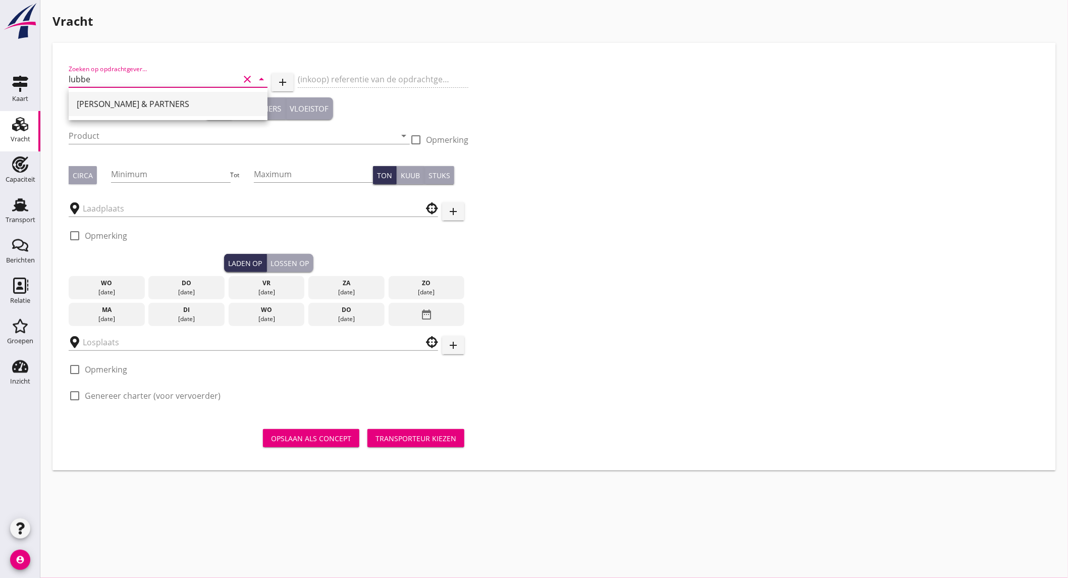
click at [125, 102] on div "[PERSON_NAME] & PARTNERS" at bounding box center [168, 104] width 183 height 12
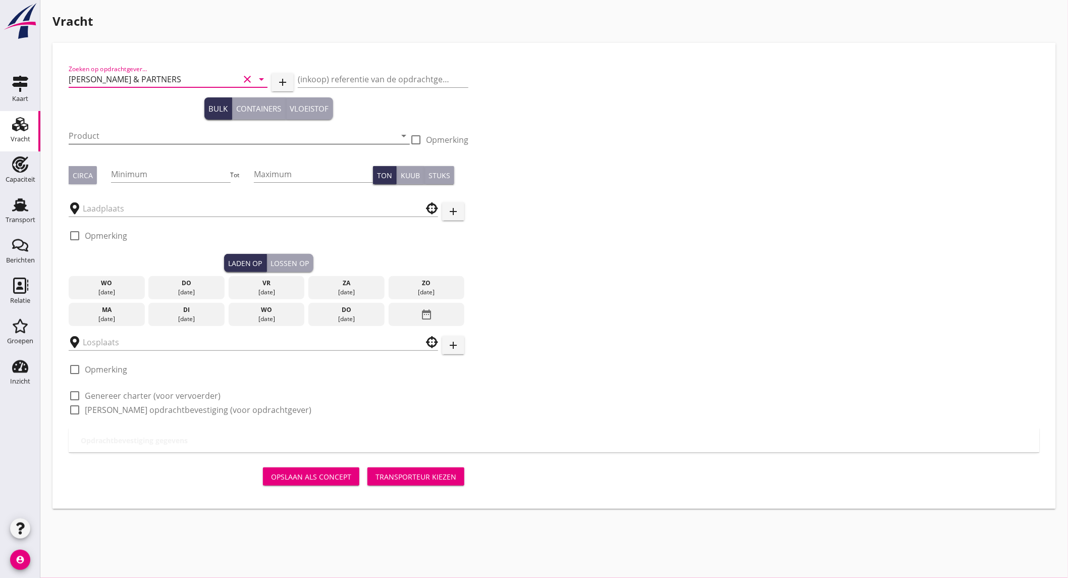
type input "[PERSON_NAME] & PARTNERS"
click at [108, 133] on input "Product" at bounding box center [232, 136] width 327 height 16
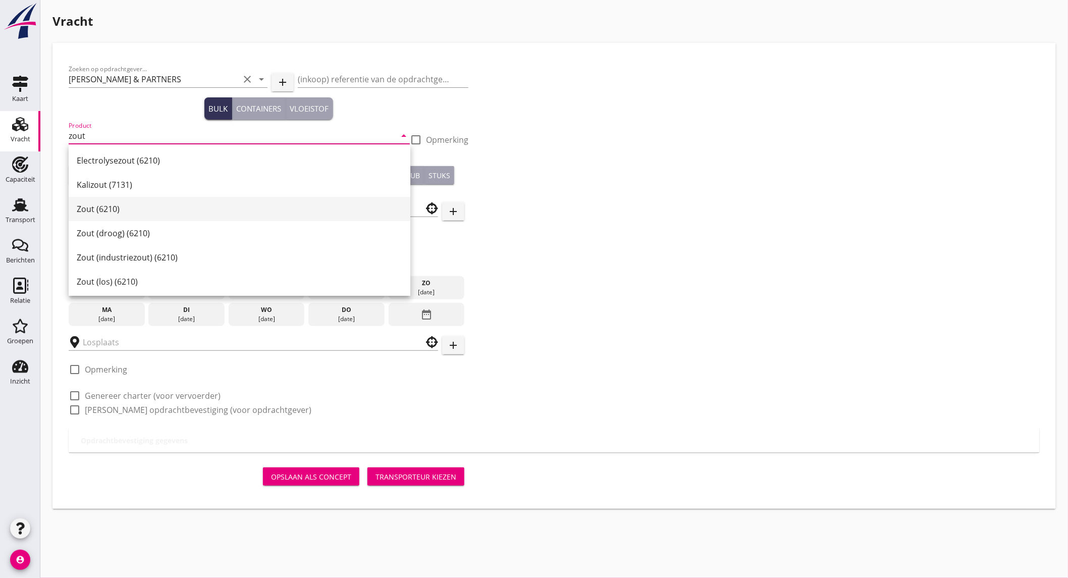
click at [86, 209] on div "Zout (6210)" at bounding box center [240, 209] width 326 height 12
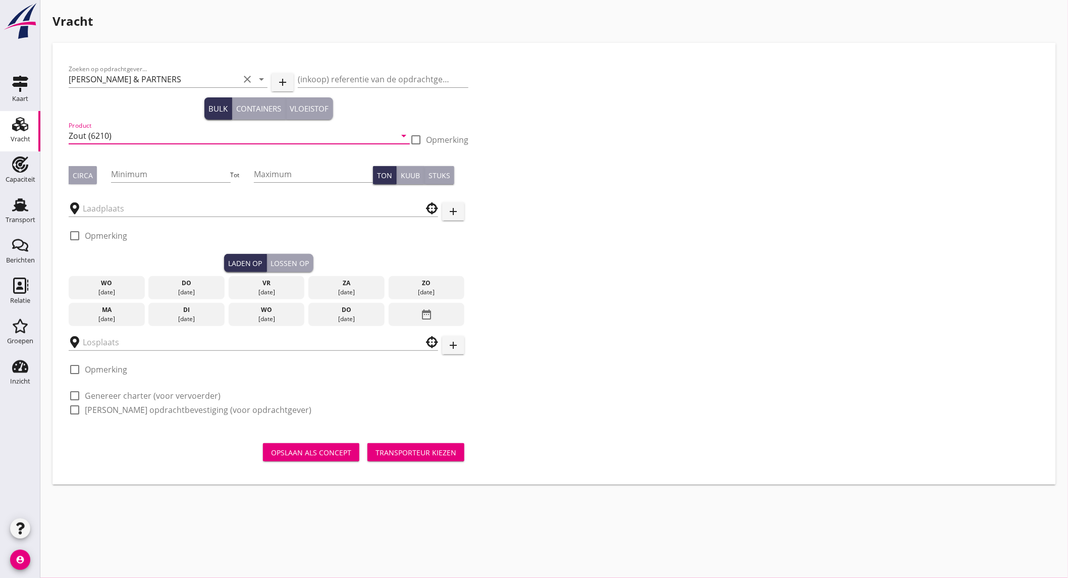
type input "Zout (6210)"
click at [93, 178] on button "Circa" at bounding box center [83, 175] width 28 height 18
click at [128, 174] on input "Minimum" at bounding box center [170, 174] width 119 height 16
type input "1325"
click at [117, 205] on input "text" at bounding box center [246, 208] width 327 height 16
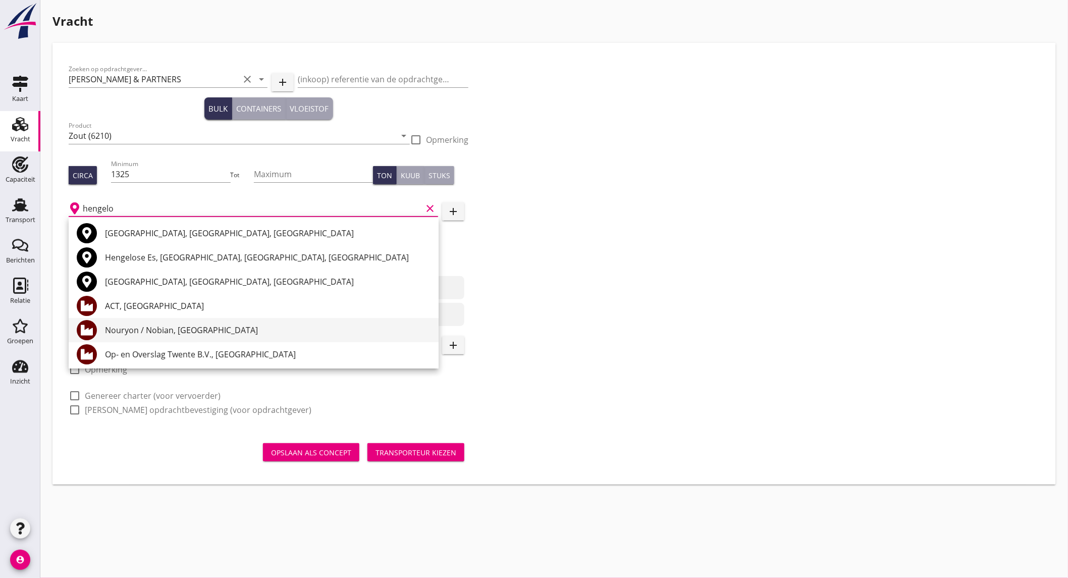
click at [159, 330] on div "Nouryon / Nobian, [GEOGRAPHIC_DATA]" at bounding box center [268, 330] width 326 height 12
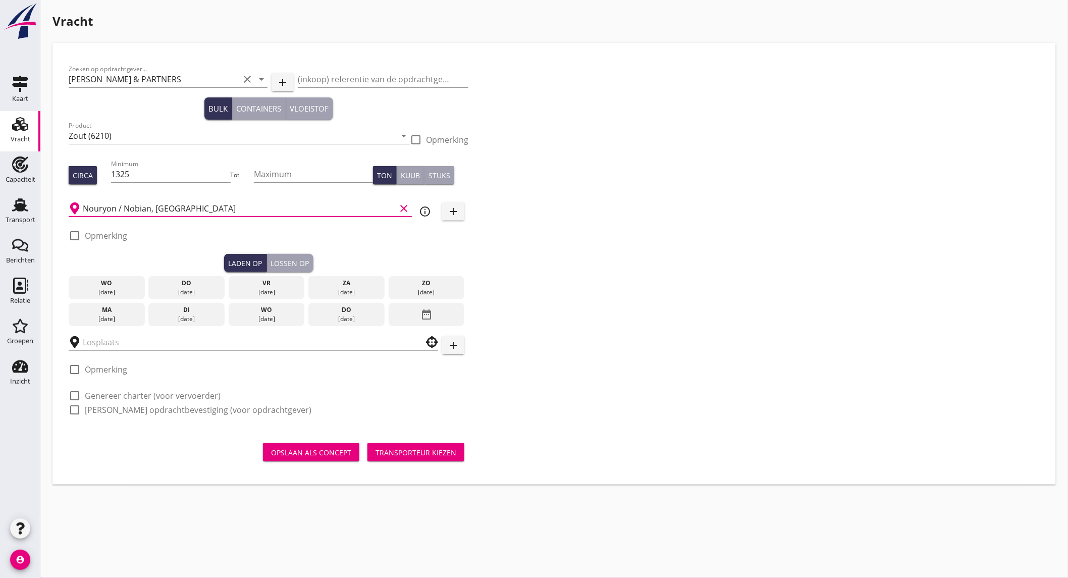
type input "Nouryon / Nobian, [GEOGRAPHIC_DATA]"
click at [181, 312] on div "di" at bounding box center [186, 309] width 71 height 9
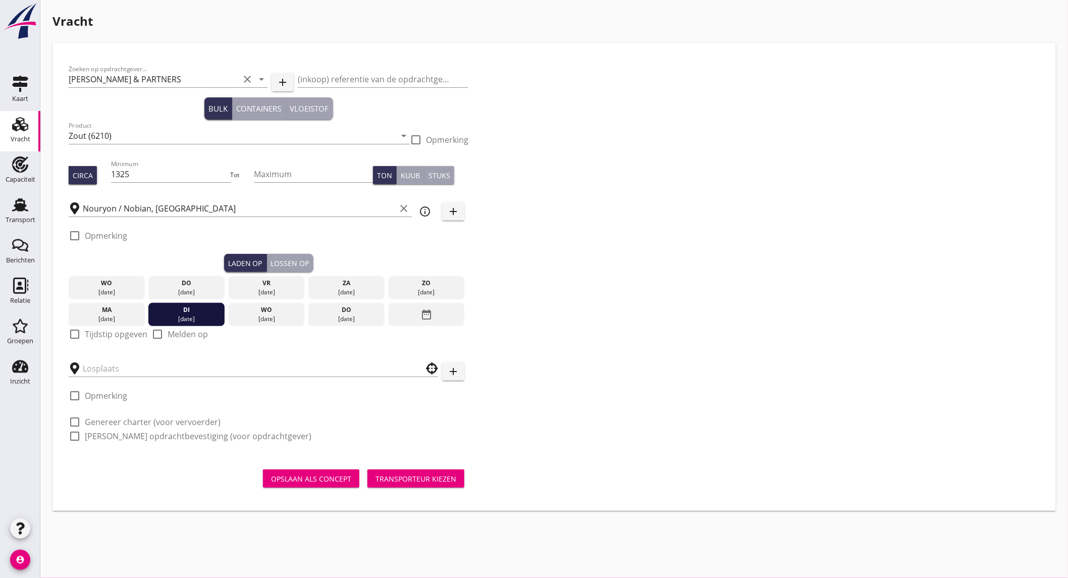
click at [120, 335] on label "Tijdstip opgeven" at bounding box center [116, 334] width 63 height 10
checkbox input "true"
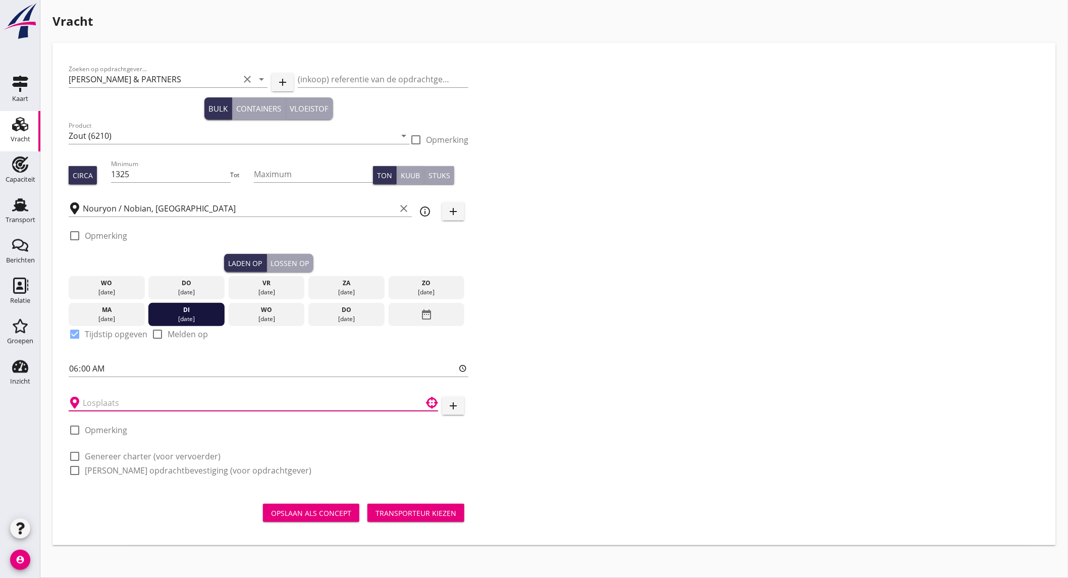
click at [120, 405] on input "text" at bounding box center [246, 403] width 327 height 16
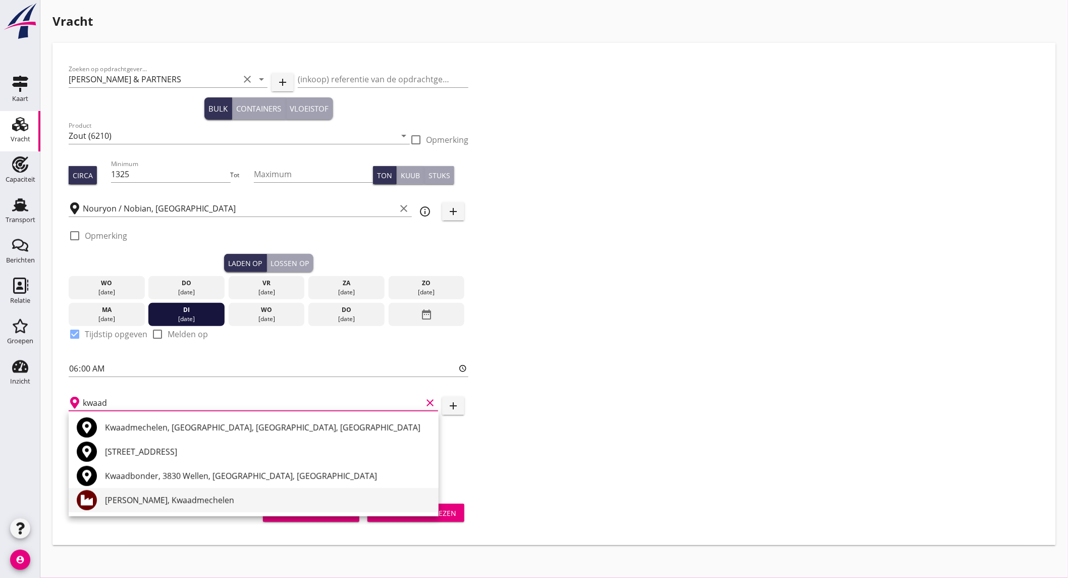
click at [166, 502] on div "[PERSON_NAME], Kwaadmechelen" at bounding box center [268, 500] width 326 height 12
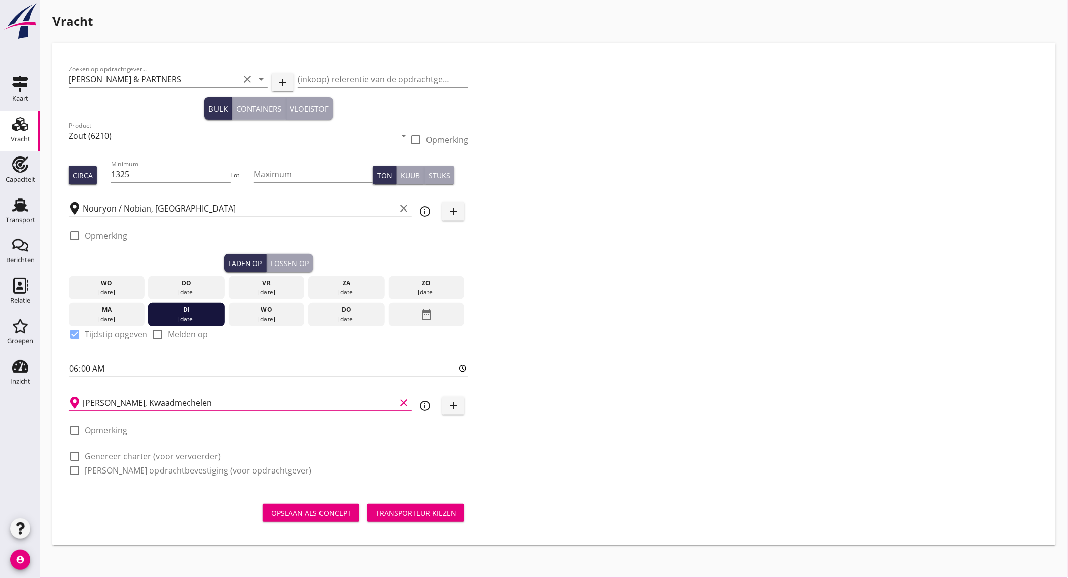
type input "[PERSON_NAME], Kwaadmechelen"
click at [118, 458] on label "Genereer charter (voor vervoerder)" at bounding box center [153, 456] width 136 height 10
checkbox input "true"
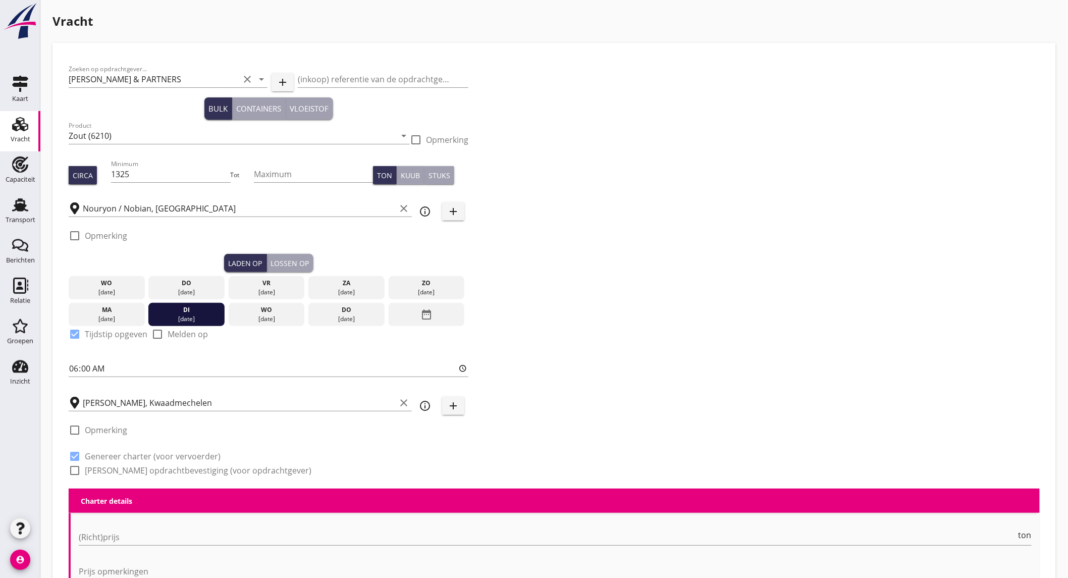
click at [115, 467] on label "[PERSON_NAME] opdrachtbevestiging (voor opdrachtgever)" at bounding box center [198, 471] width 227 height 10
checkbox input "true"
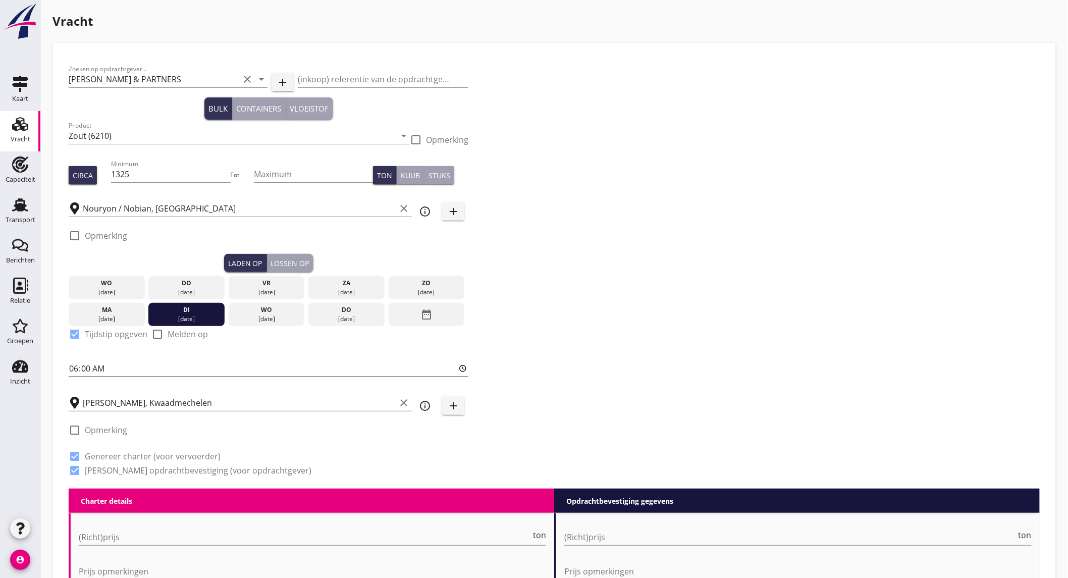
scroll to position [168, 0]
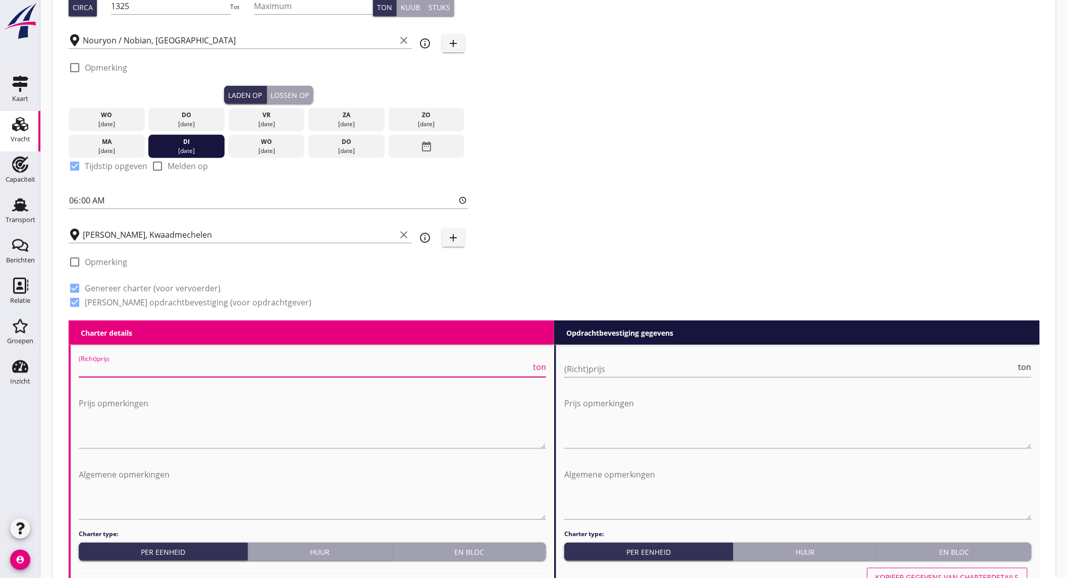
click at [128, 371] on input "(Richt)prijs" at bounding box center [305, 369] width 452 height 16
type input "5"
type input "5.5"
click at [619, 364] on input "(Richt)prijs" at bounding box center [790, 369] width 452 height 16
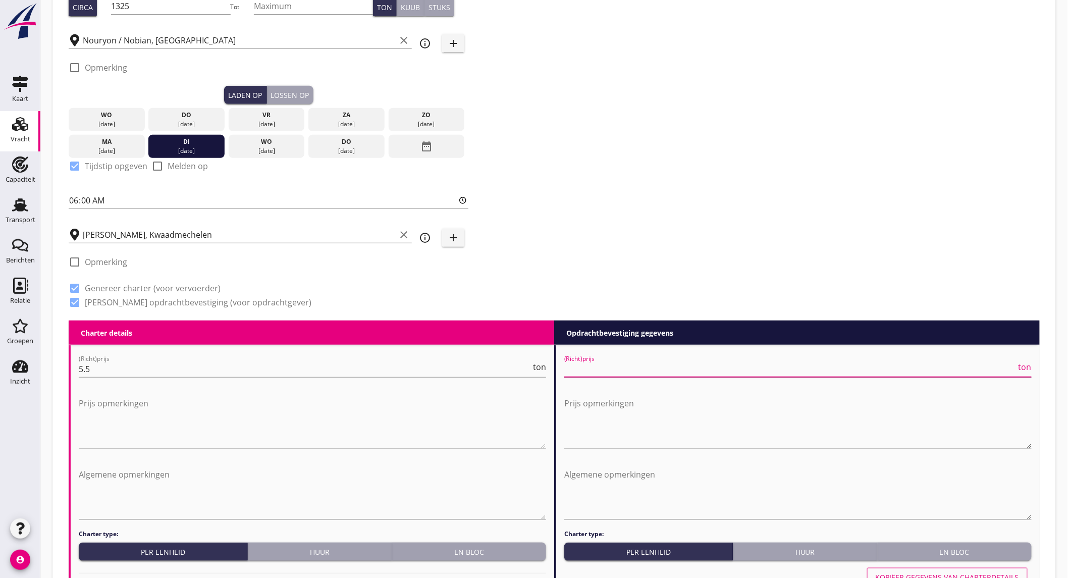
type input "5"
type input "5.5"
click at [370, 408] on textarea "Prijs opmerkingen" at bounding box center [313, 421] width 468 height 53
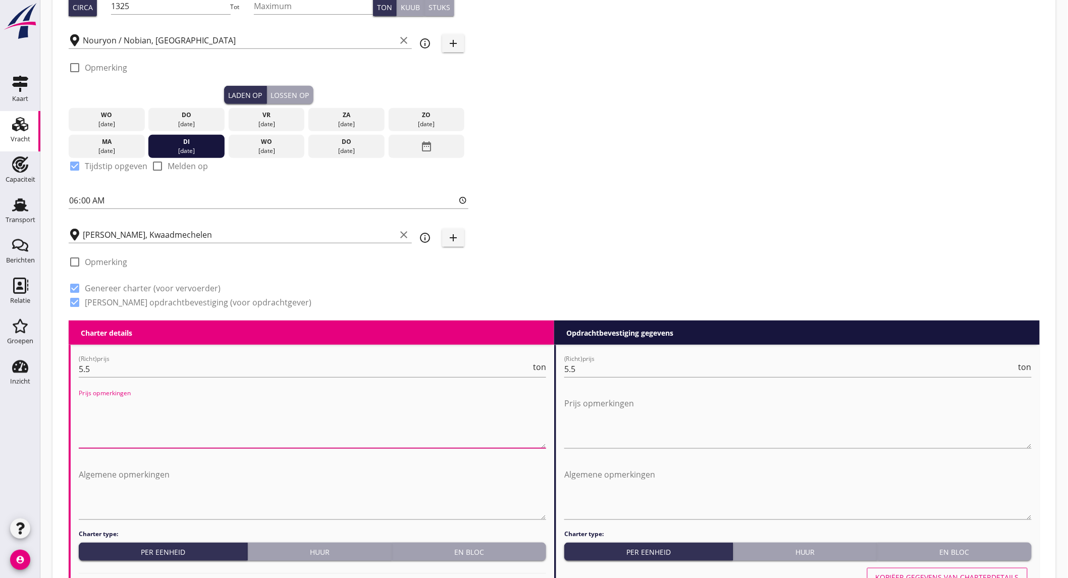
scroll to position [673, 0]
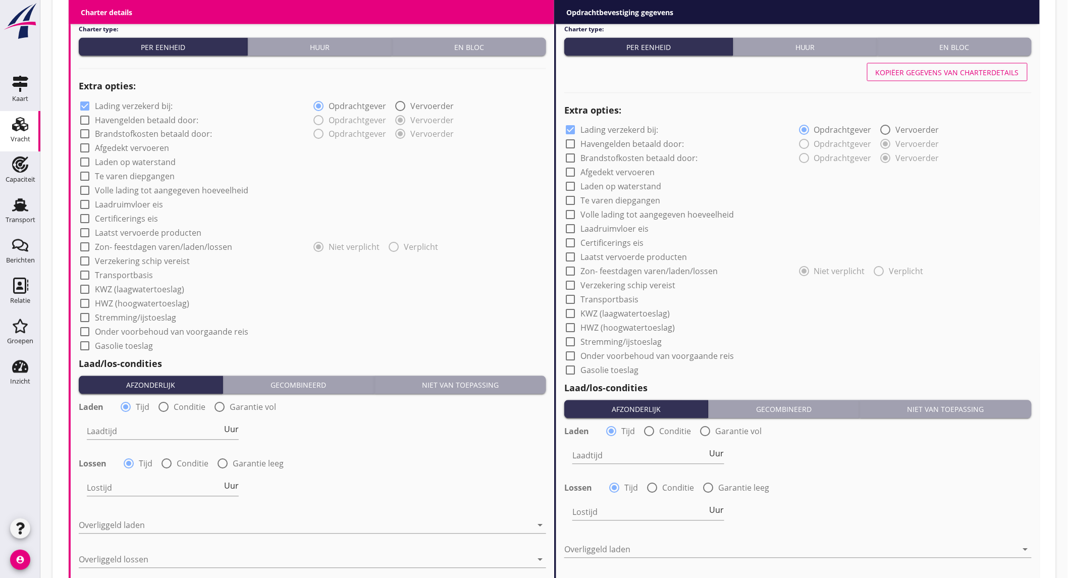
click at [157, 108] on label "Lading verzekerd bij:" at bounding box center [134, 106] width 78 height 10
checkbox input "false"
click at [139, 149] on label "Afgedekt vervoeren" at bounding box center [132, 148] width 74 height 10
checkbox input "true"
drag, startPoint x: 157, startPoint y: 162, endPoint x: 154, endPoint y: 185, distance: 23.4
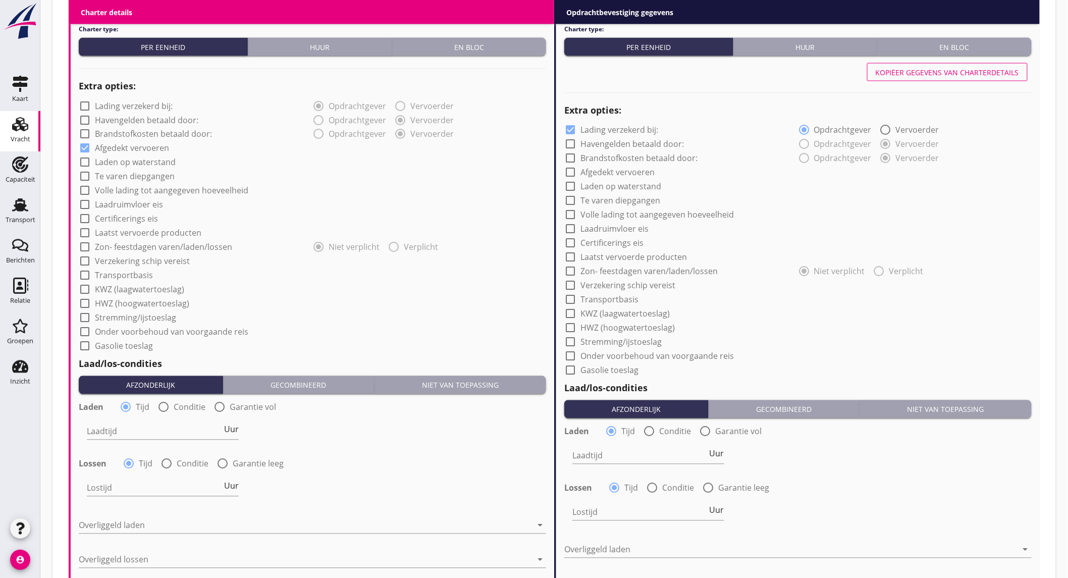
click at [157, 162] on label "Laden op waterstand" at bounding box center [135, 163] width 81 height 10
checkbox input "true"
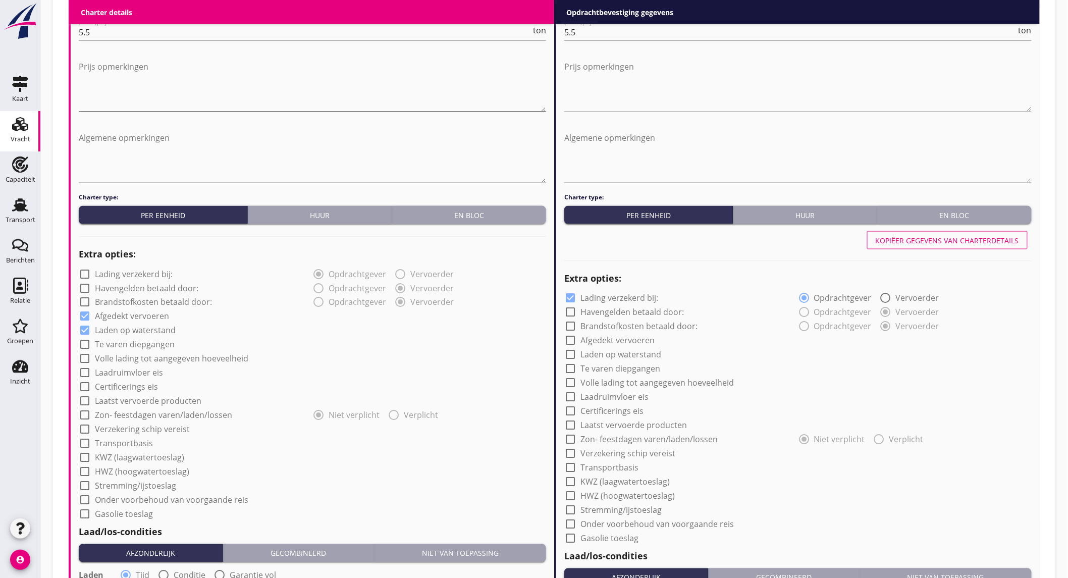
scroll to position [448, 0]
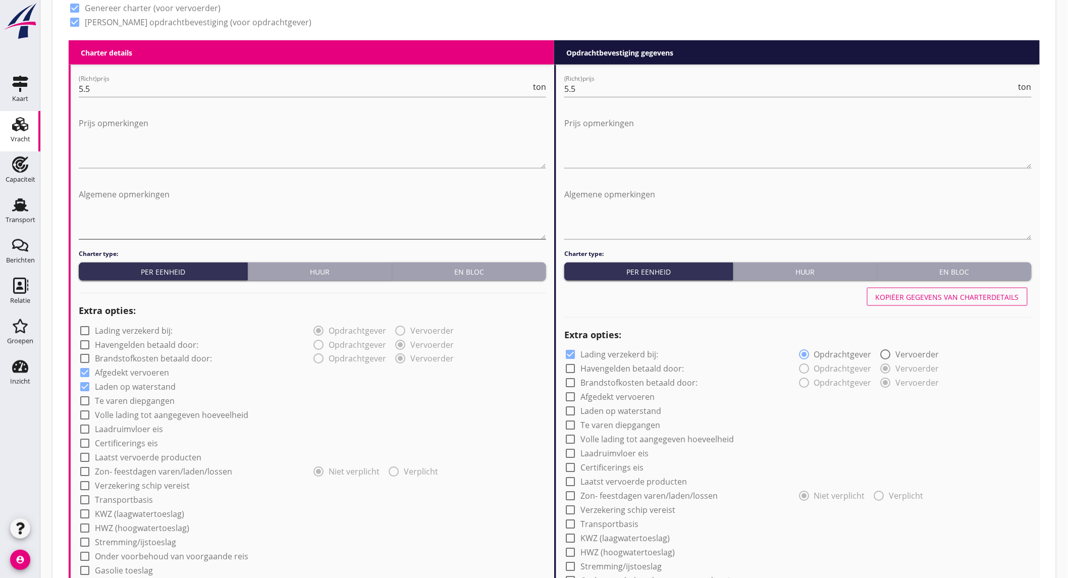
click at [142, 200] on textarea "Algemene opmerkingen" at bounding box center [313, 212] width 468 height 53
drag, startPoint x: 160, startPoint y: 228, endPoint x: 66, endPoint y: 182, distance: 104.8
click at [66, 182] on div "Zoeken op opdrachtgever... [PERSON_NAME] & PARTNERS clear arrow_drop_down add (…" at bounding box center [555, 326] width 988 height 1447
type textarea "minst gepeilde diepgang ijsel aanhouden 1325 ton = 2.8 meter 60 ton per dm"
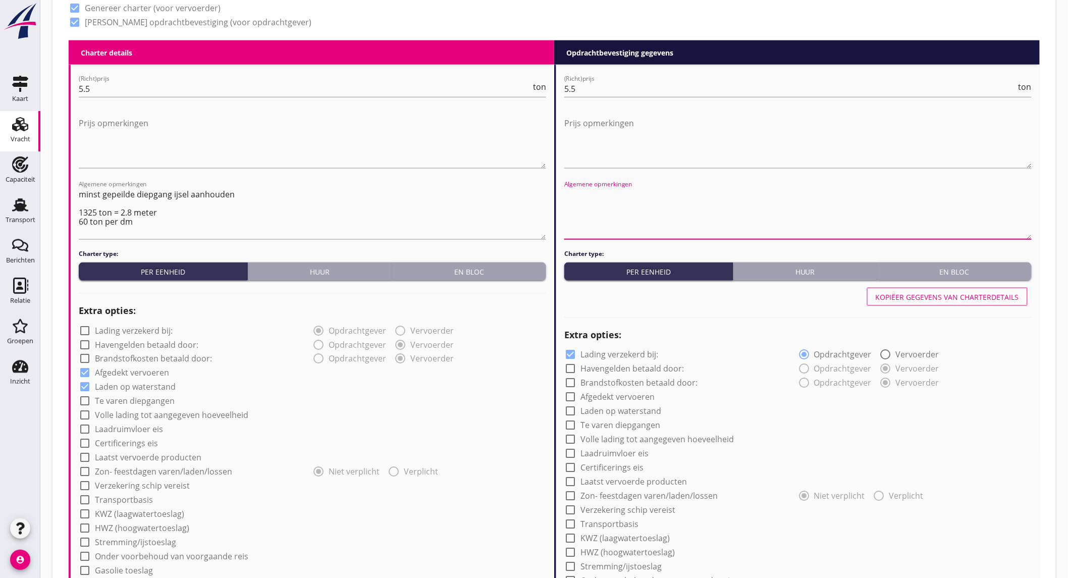
click at [587, 195] on textarea "Algemene opmerkingen" at bounding box center [798, 212] width 468 height 53
paste textarea "minst gepeilde diepgang ijsel aanhouden 1325 ton = 2.8 meter 60 ton per dm"
type textarea "minst gepeilde diepgang ijsel aanhouden 1325 ton = 2.8 meter 60 ton per dm"
click at [392, 204] on textarea "minst gepeilde diepgang ijsel aanhouden 1325 ton = 2.8 meter 60 ton per dm" at bounding box center [313, 212] width 468 height 53
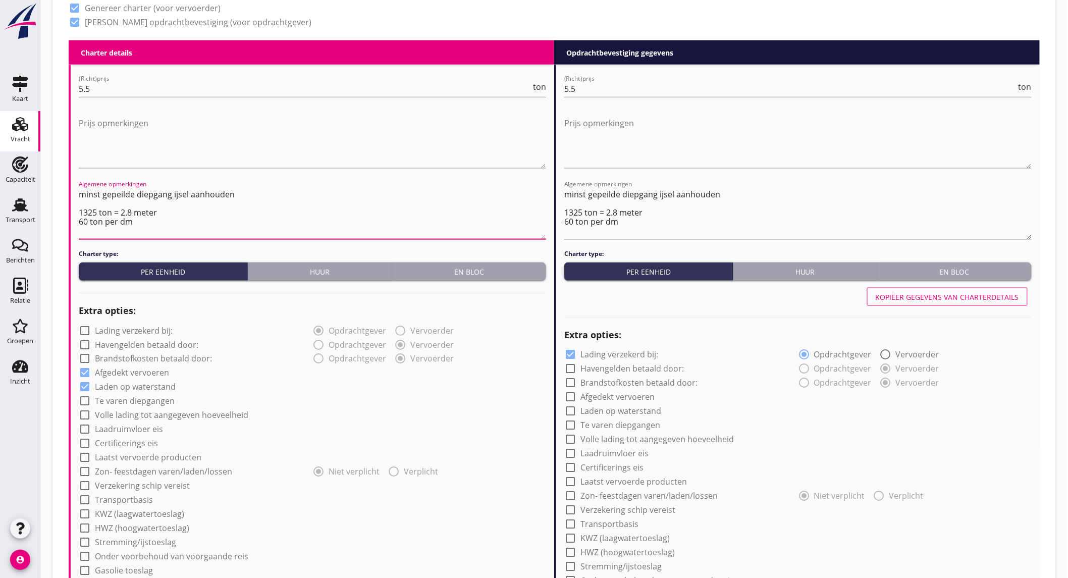
scroll to position [939, 0]
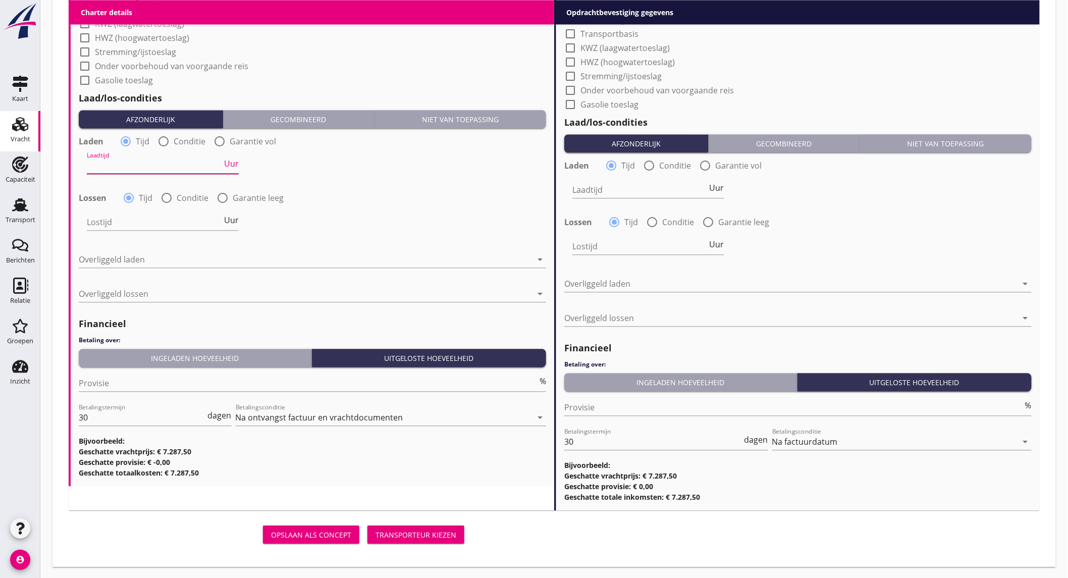
click at [155, 163] on input "Laadtijd" at bounding box center [154, 166] width 135 height 16
type input "24"
click at [221, 193] on div at bounding box center [222, 197] width 17 height 17
radio input "false"
radio input "true"
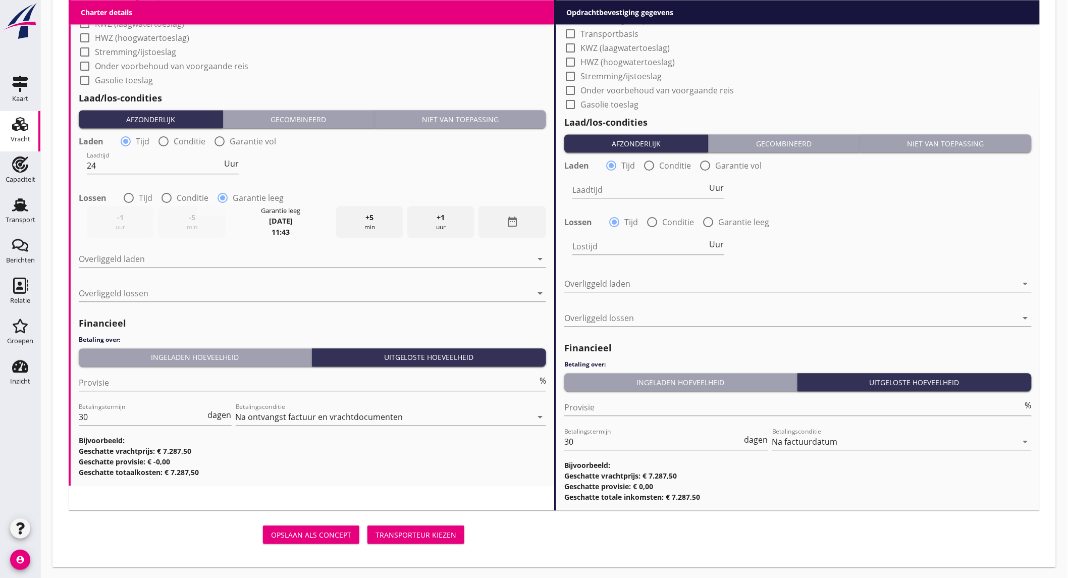
click at [494, 225] on div "date_range" at bounding box center [512, 222] width 67 height 32
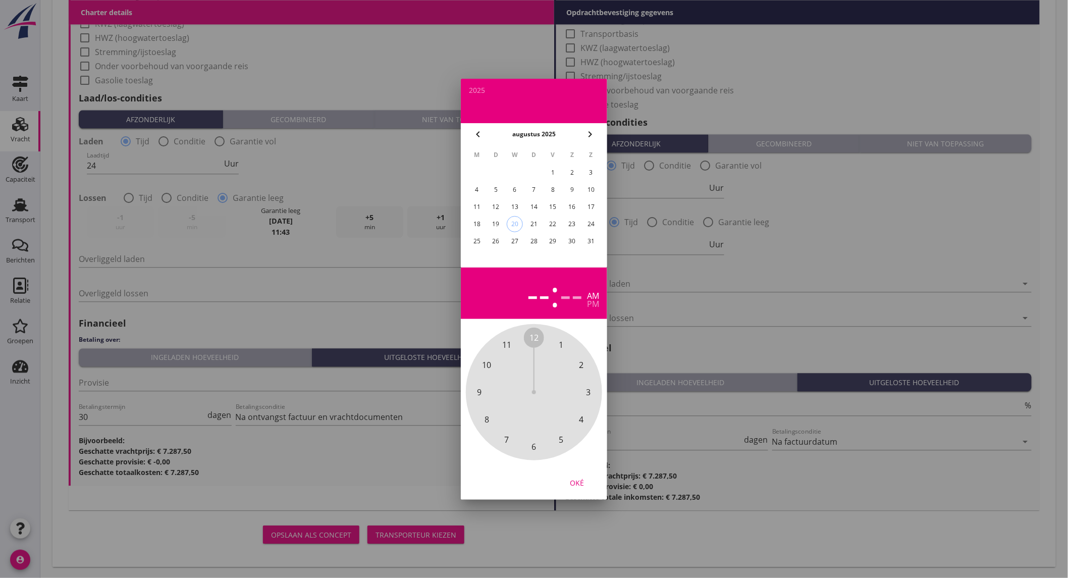
click at [555, 238] on div "29" at bounding box center [553, 241] width 16 height 16
click at [579, 480] on div "Oké" at bounding box center [577, 482] width 28 height 11
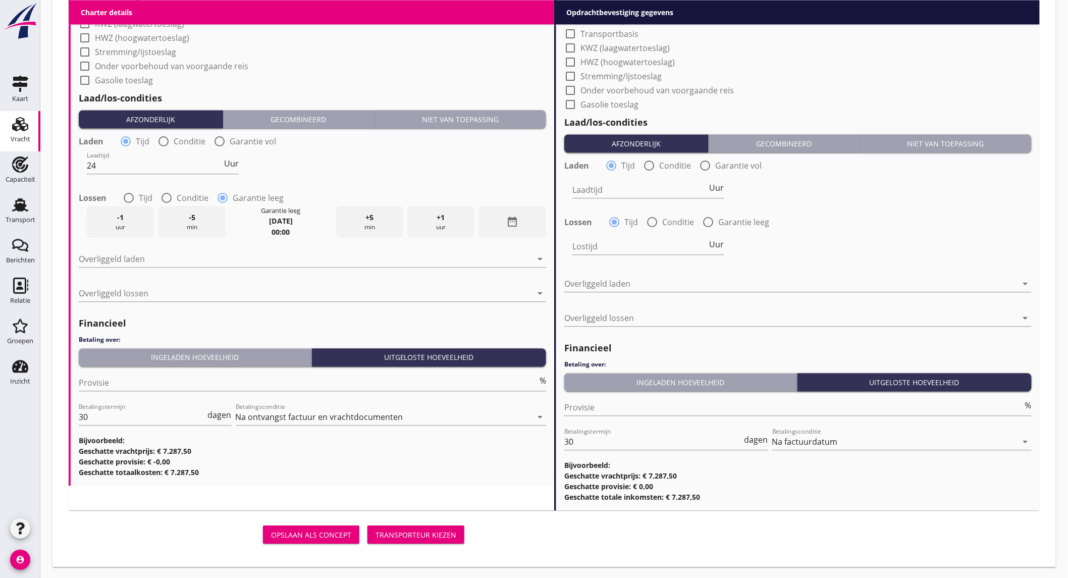
click at [292, 220] on strong "[DATE]" at bounding box center [281, 221] width 24 height 10
click at [506, 217] on icon "date_range" at bounding box center [512, 222] width 12 height 12
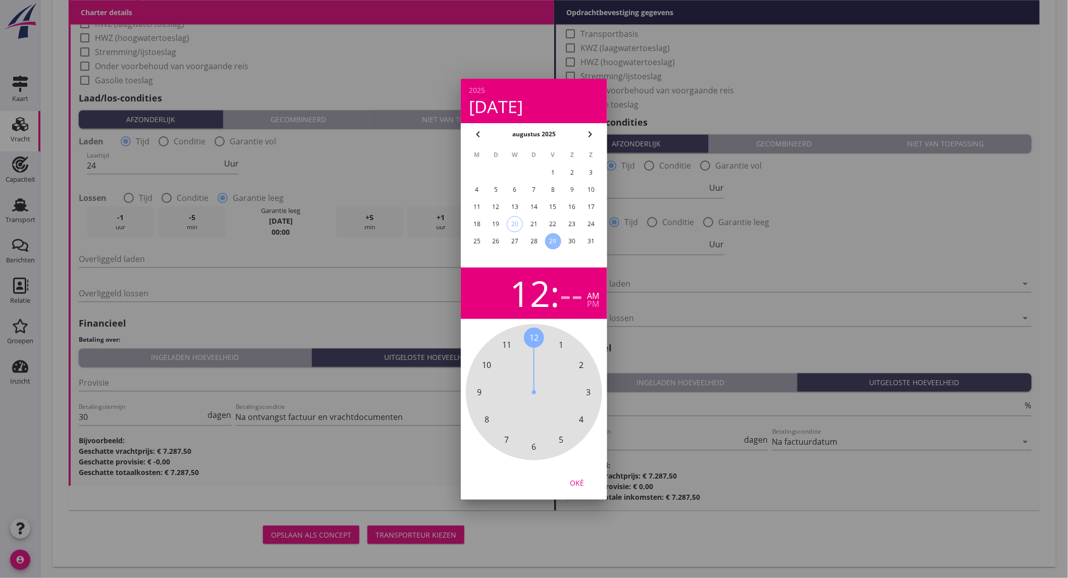
drag, startPoint x: 534, startPoint y: 338, endPoint x: 512, endPoint y: 341, distance: 21.9
click at [512, 341] on div "12 1 2 3 4 5 6 7 8 9 10 11" at bounding box center [534, 392] width 109 height 109
click at [528, 340] on div "00 05 10 15 20 25 30 35 40 45 50 55" at bounding box center [534, 392] width 109 height 109
click at [591, 305] on div "pm" at bounding box center [593, 304] width 12 height 8
click at [579, 483] on div "Oké" at bounding box center [577, 482] width 28 height 11
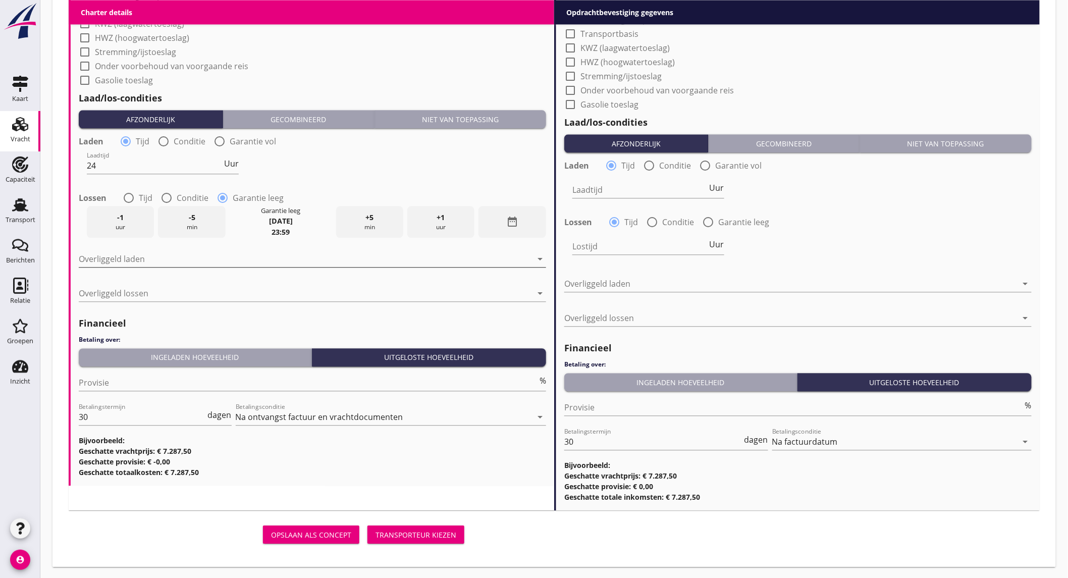
click at [158, 259] on div at bounding box center [305, 259] width 453 height 16
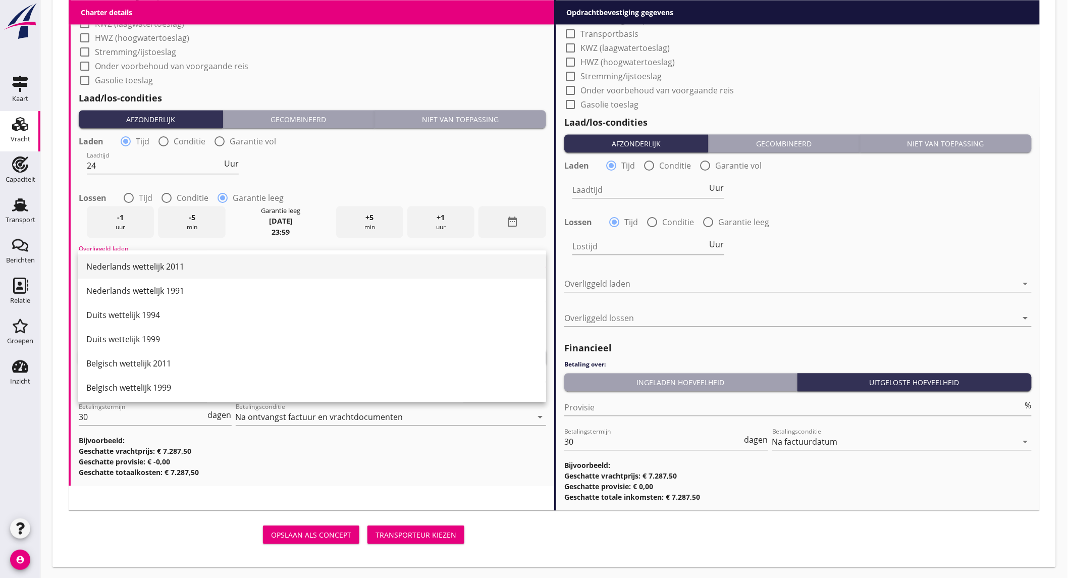
click at [159, 268] on div "Nederlands wettelijk 2011" at bounding box center [312, 267] width 452 height 12
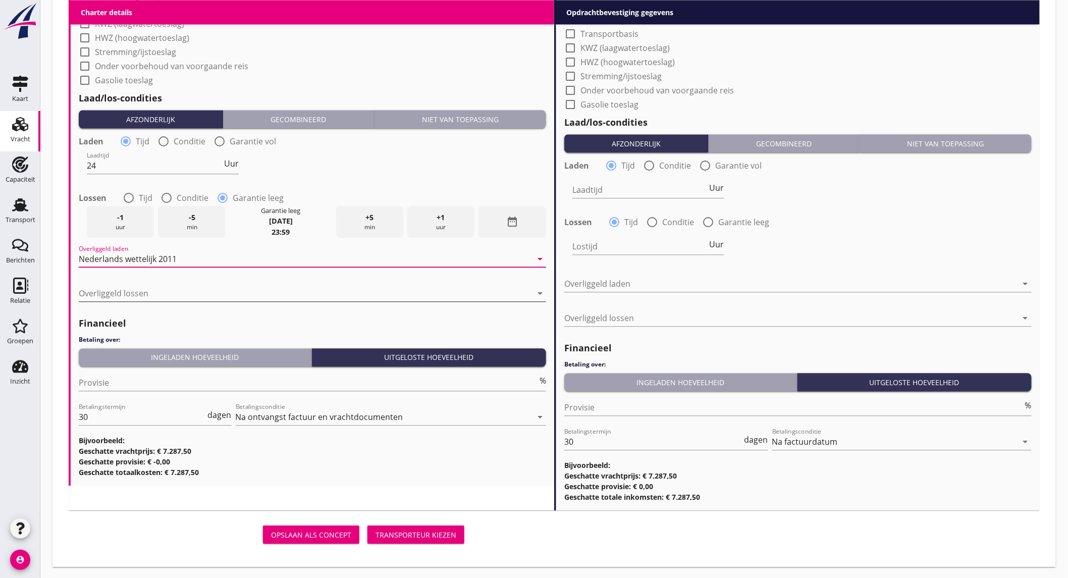
click at [149, 288] on div at bounding box center [305, 293] width 453 height 16
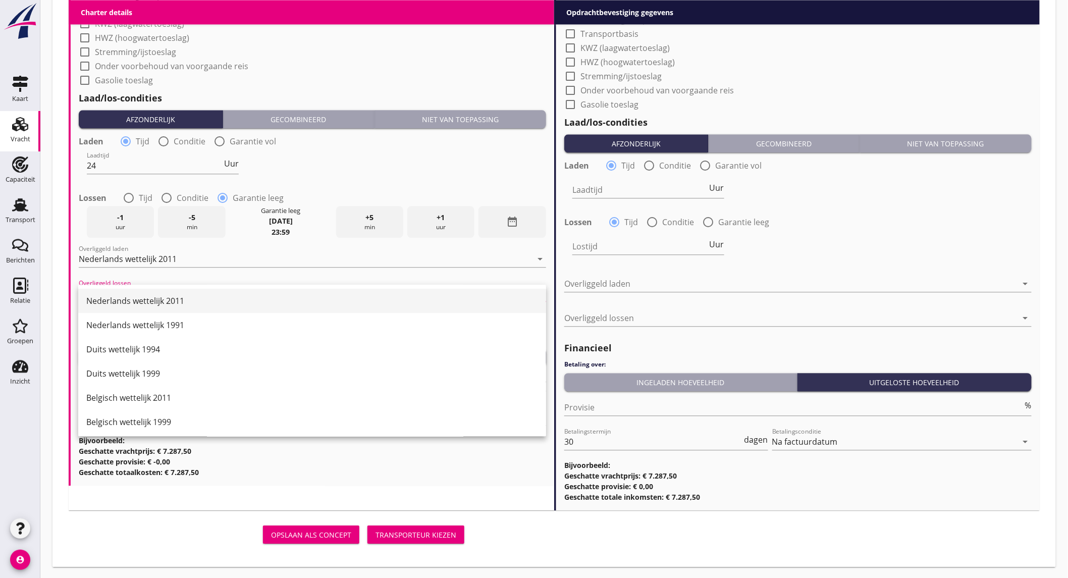
click at [147, 294] on div "Nederlands wettelijk 2011" at bounding box center [312, 301] width 452 height 24
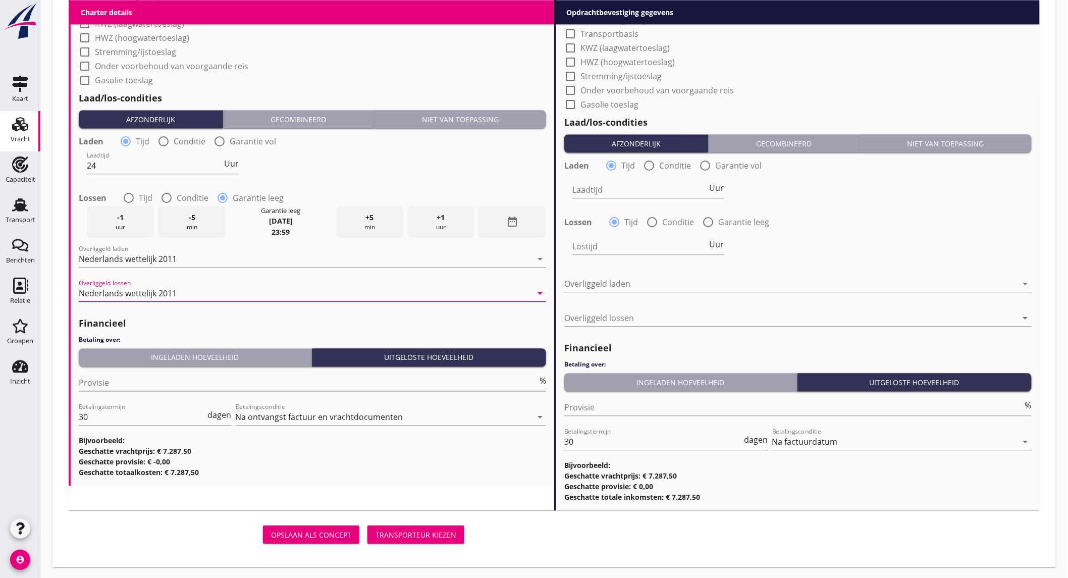
click at [135, 384] on input "Provisie" at bounding box center [308, 383] width 459 height 16
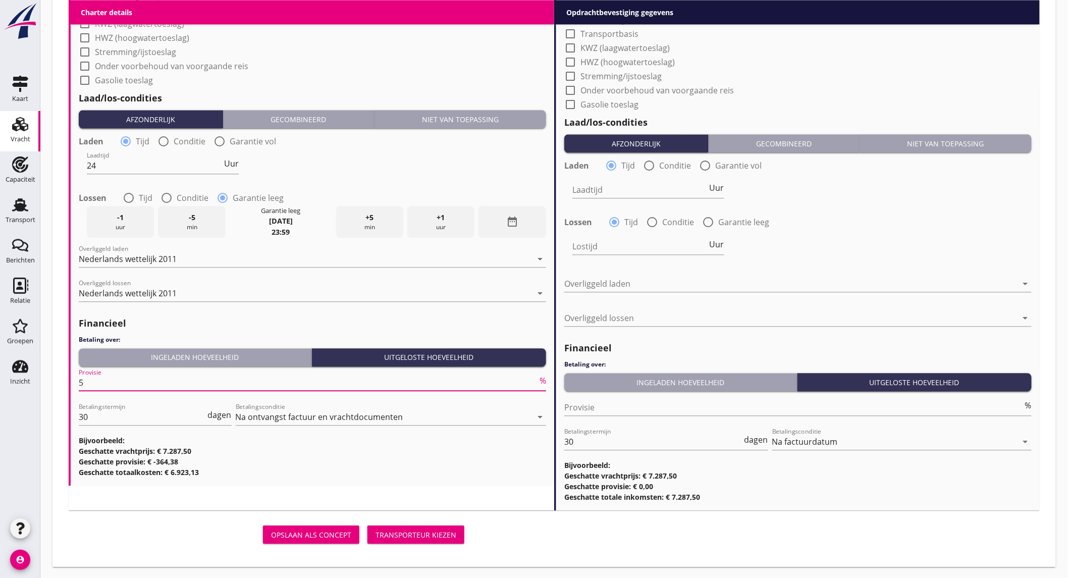
type input "5"
click at [393, 140] on div "Laden radio_button_checked Tijd radio_button_unchecked Conditie radio_button_un…" at bounding box center [313, 140] width 468 height 14
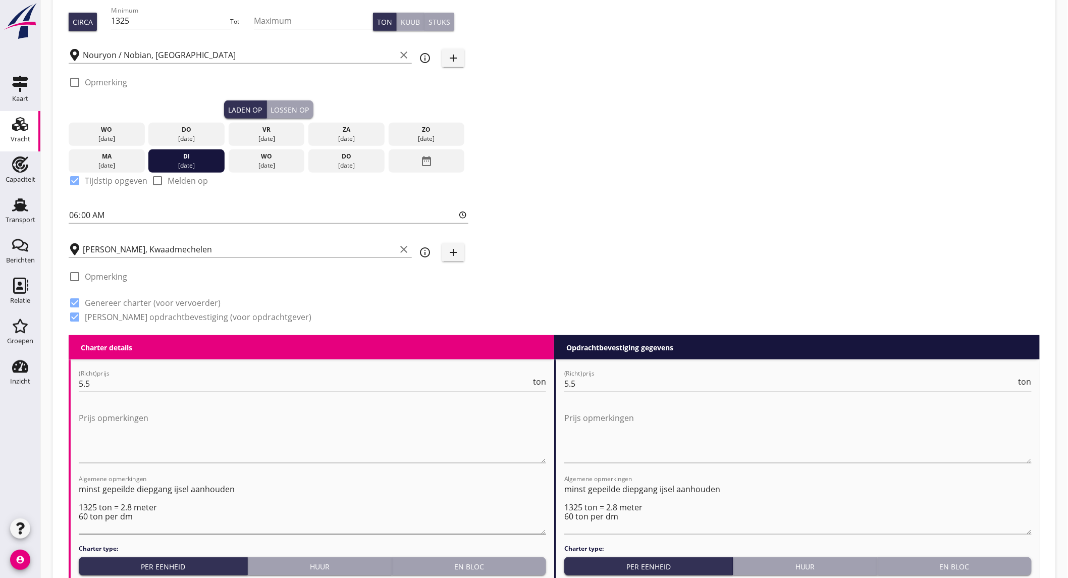
scroll to position [266, 0]
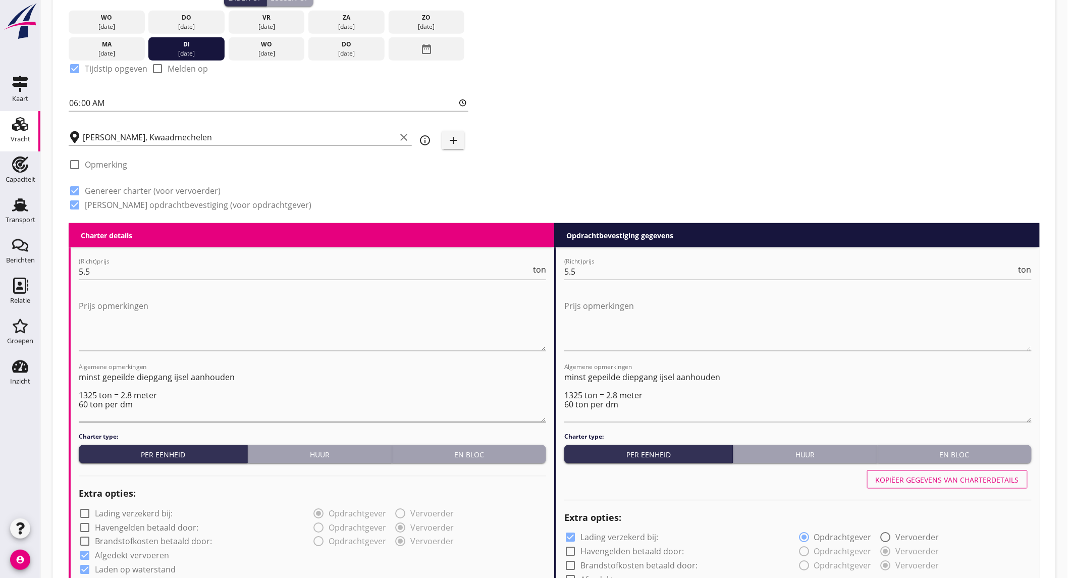
click at [149, 406] on textarea "minst gepeilde diepgang ijsel aanhouden 1325 ton = 2.8 meter 60 ton per dm" at bounding box center [313, 395] width 468 height 53
click at [131, 419] on textarea "minst gepeilde diepgang ijsel aanhouden 1325 ton = 2.8 meter 60 ton per dm Schi…" at bounding box center [313, 395] width 468 height 53
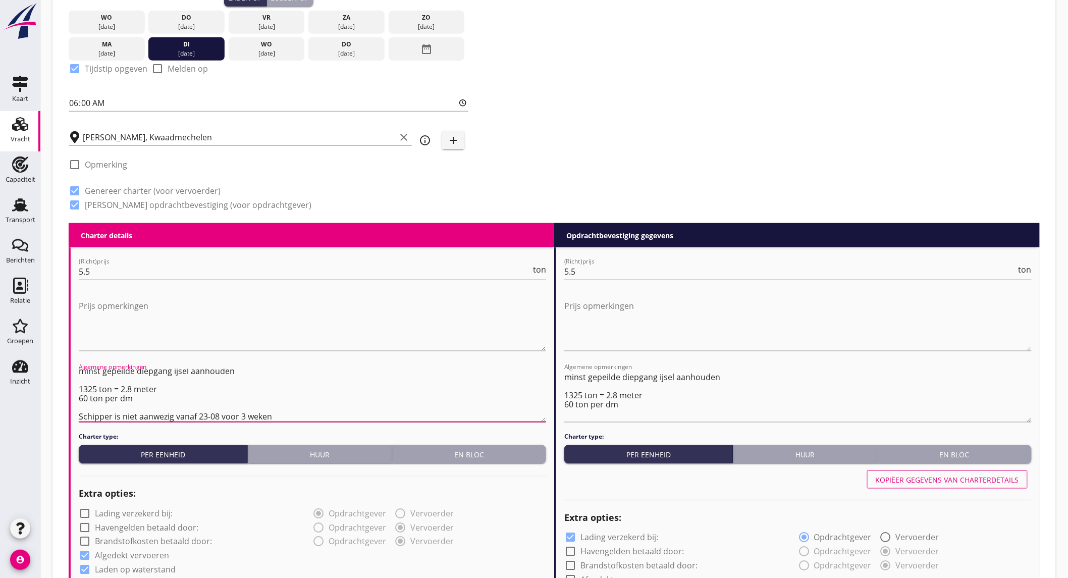
click at [131, 419] on textarea "minst gepeilde diepgang ijsel aanhouden 1325 ton = 2.8 meter 60 ton per dm Schi…" at bounding box center [313, 395] width 468 height 53
type textarea "minst gepeilde diepgang ijsel aanhouden 1325 ton = 2.8 meter 60 ton per dm Schi…"
click at [630, 407] on textarea "minst gepeilde diepgang ijsel aanhouden 1325 ton = 2.8 meter 60 ton per dm" at bounding box center [798, 395] width 468 height 53
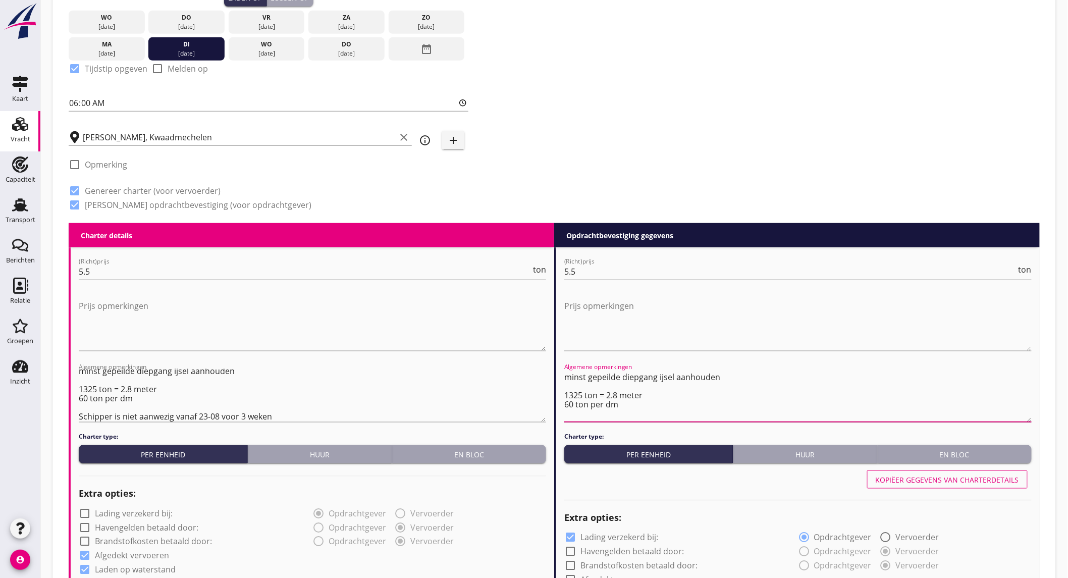
paste textarea "Schipper is niet aanwezig vanaf 23-08 voor 3 weken"
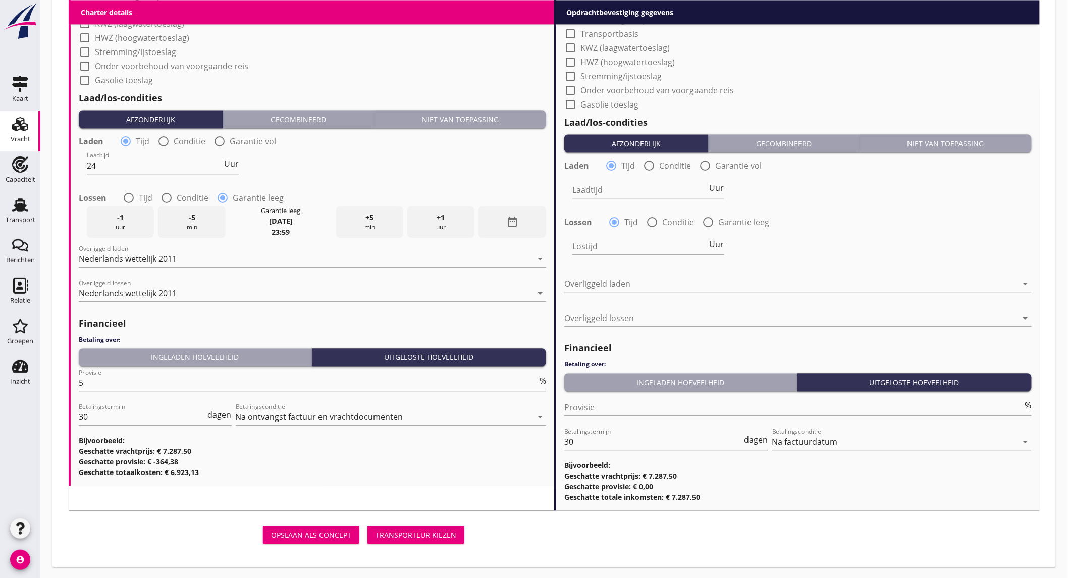
scroll to position [602, 0]
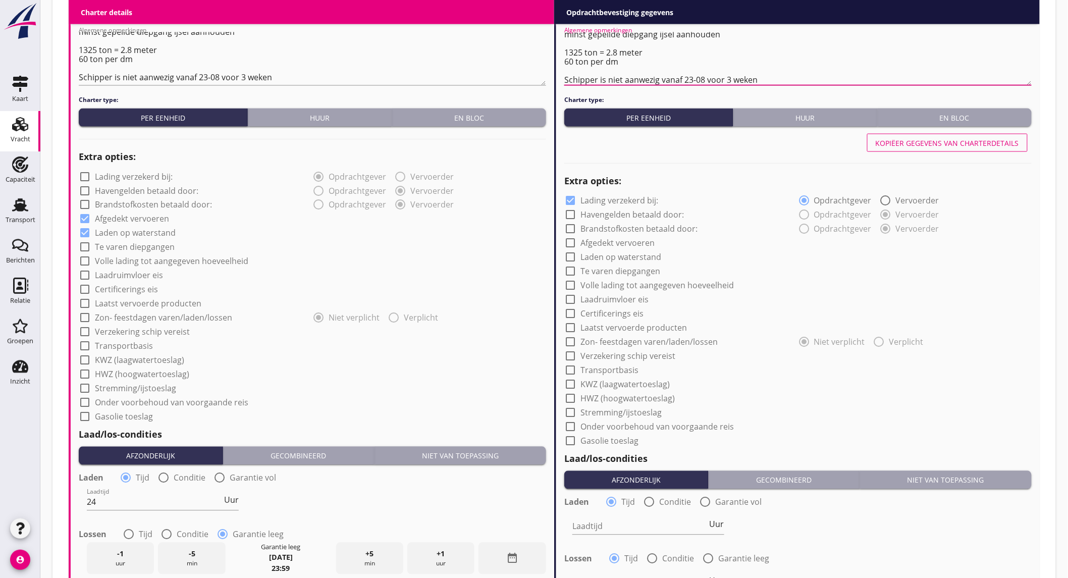
type textarea "minst gepeilde diepgang ijsel aanhouden 1325 ton = 2.8 meter 60 ton per dm Schi…"
click at [895, 144] on div "Kopiëer gegevens van charterdetails" at bounding box center [947, 143] width 143 height 11
checkbox input "false"
checkbox input "true"
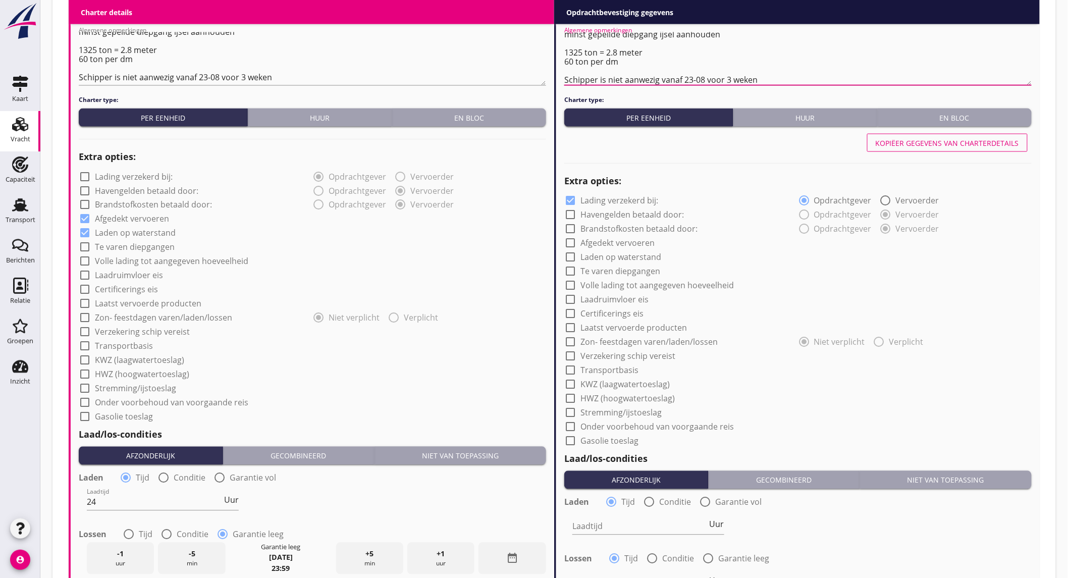
type input "24"
radio input "false"
radio input "true"
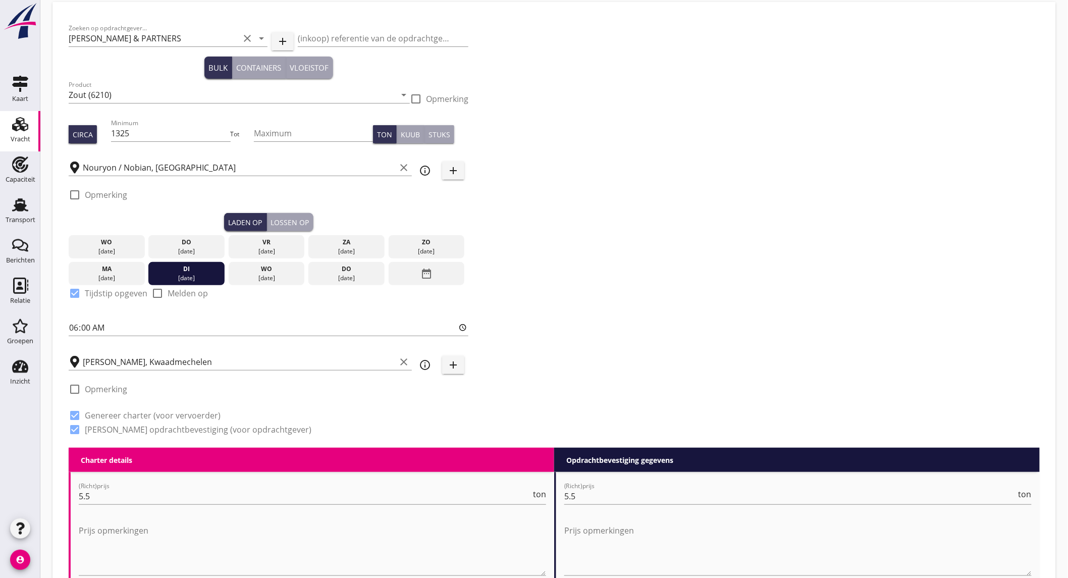
scroll to position [0, 0]
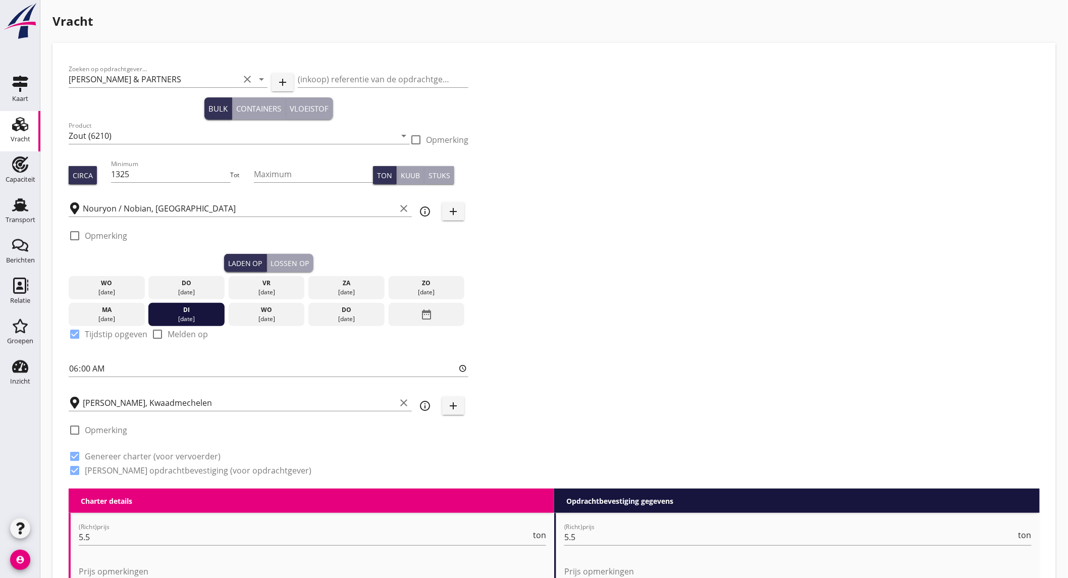
click at [288, 256] on button "Lossen op" at bounding box center [290, 263] width 46 height 18
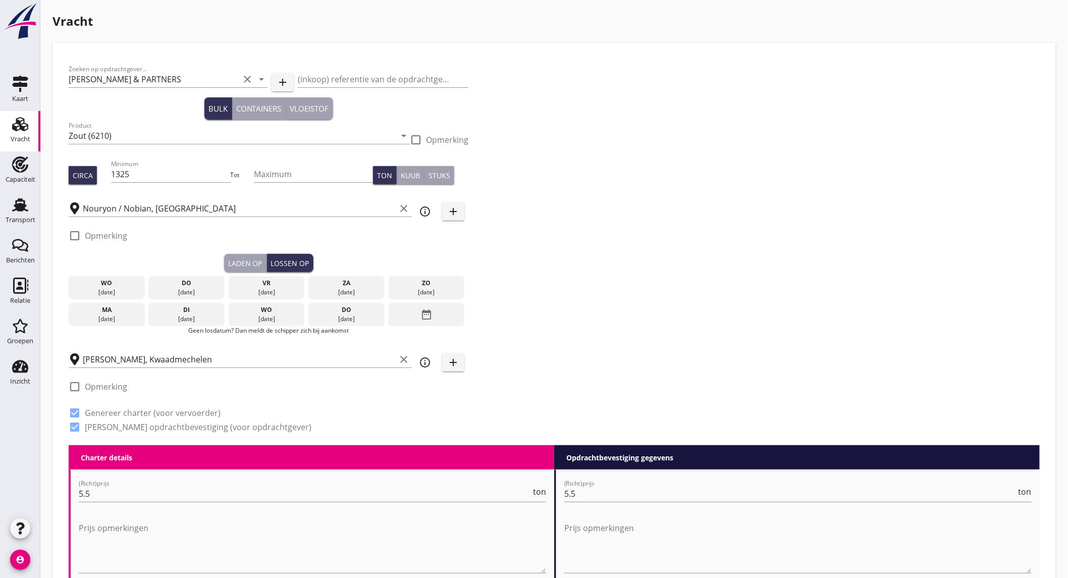
click at [433, 305] on div "date_range" at bounding box center [427, 314] width 76 height 23
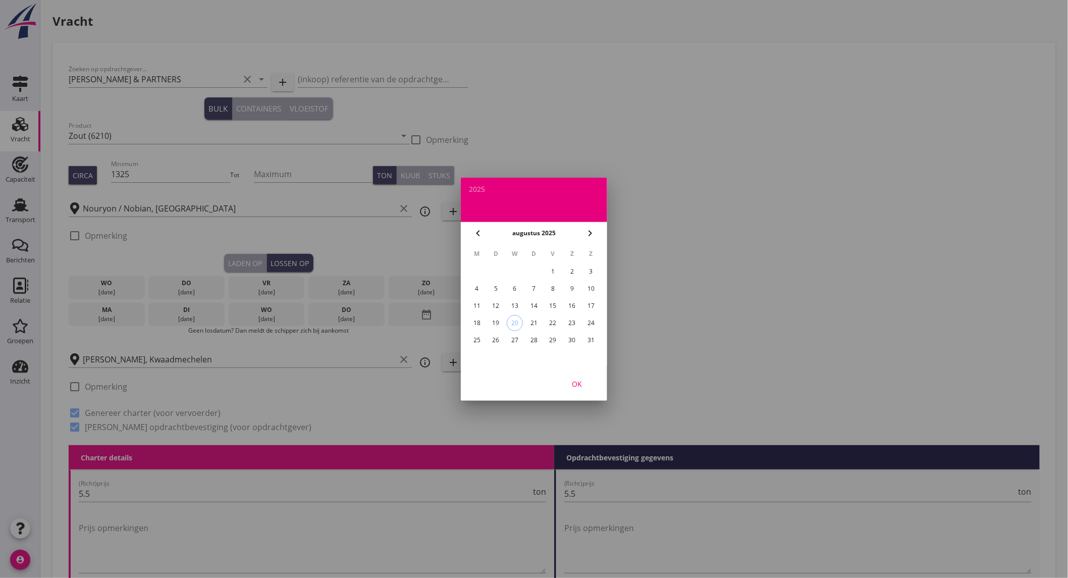
click at [558, 324] on div "22" at bounding box center [553, 323] width 16 height 16
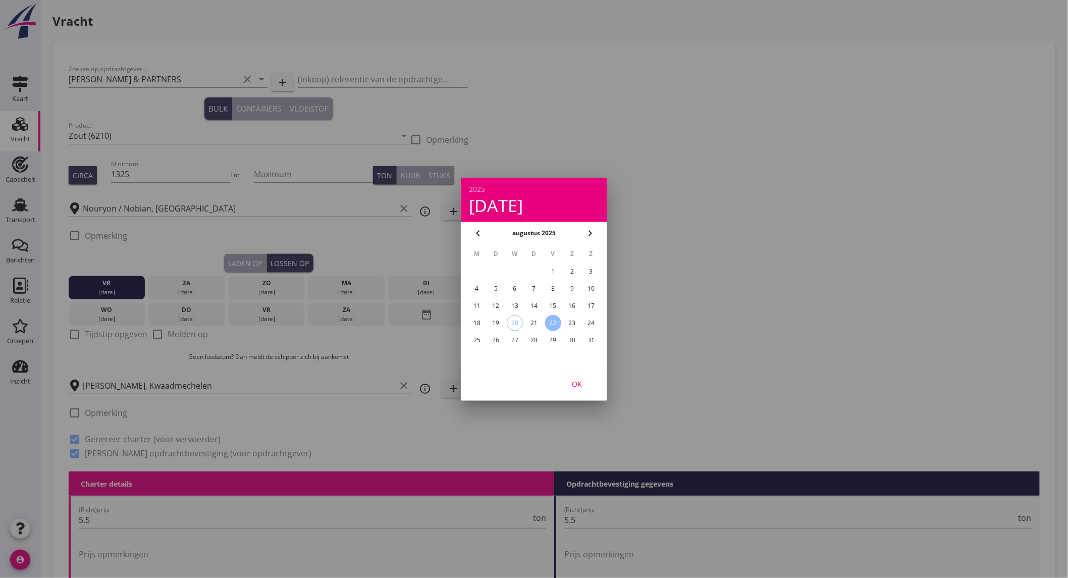
click at [551, 337] on div "29" at bounding box center [553, 340] width 16 height 16
click at [574, 379] on div "OK" at bounding box center [577, 383] width 28 height 11
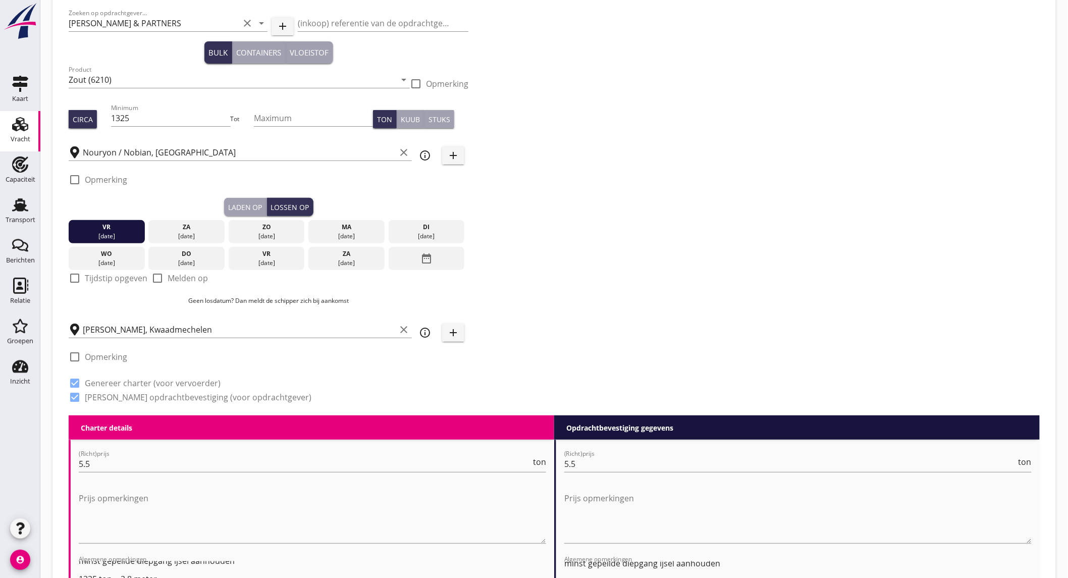
scroll to position [336, 0]
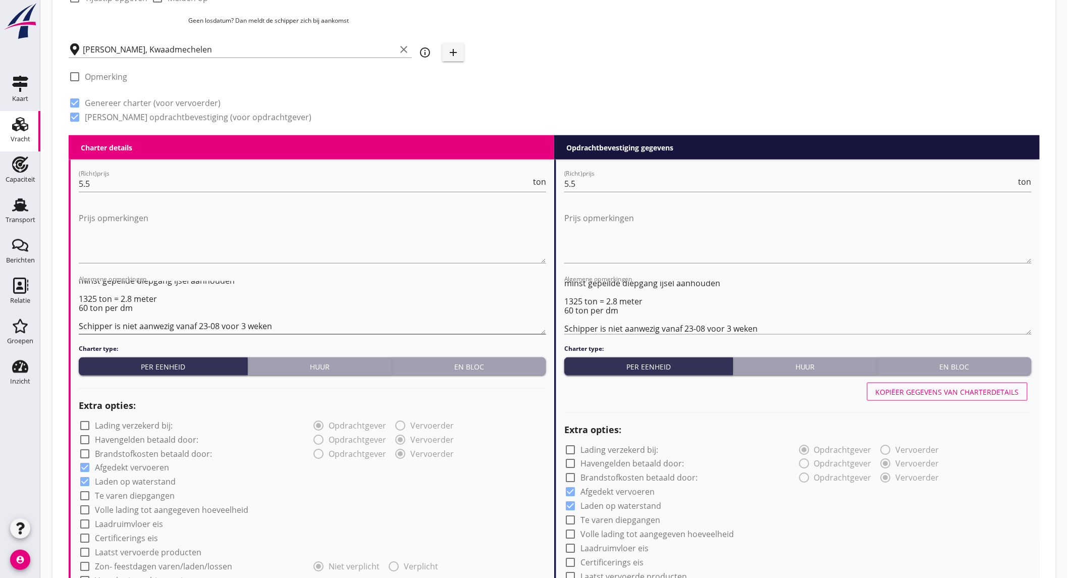
click at [205, 324] on textarea "minst gepeilde diepgang ijsel aanhouden 1325 ton = 2.8 meter 60 ton per dm Schi…" at bounding box center [313, 307] width 468 height 53
type textarea "minst gepeilde diepgang ijsel aanhouden 1325 ton = 2.8 meter 60 ton per dm Schi…"
click at [689, 329] on textarea "minst gepeilde diepgang ijsel aanhouden 1325 ton = 2.8 meter 60 ton per dm Schi…" at bounding box center [798, 307] width 468 height 53
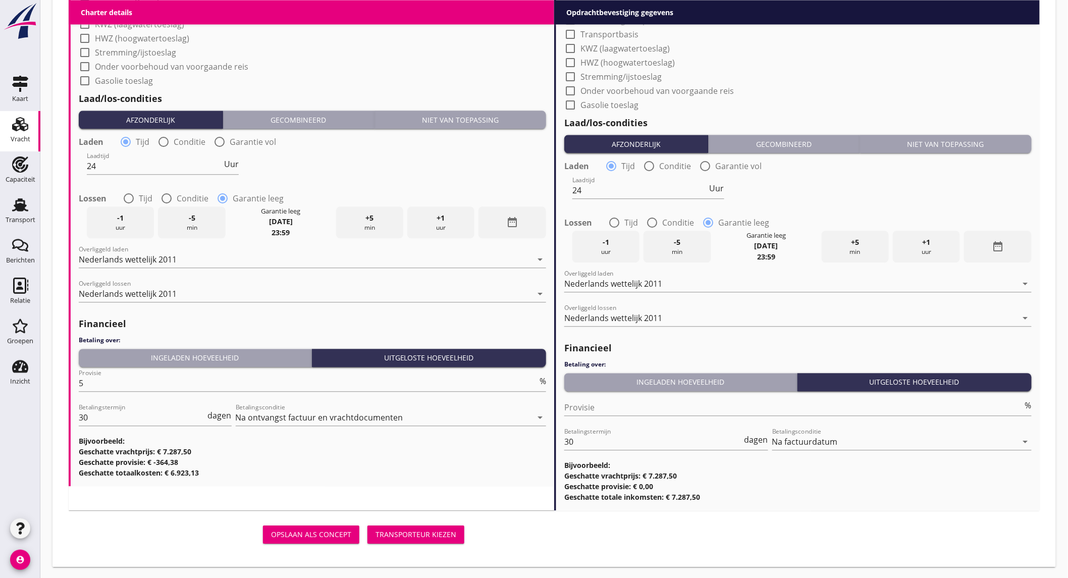
type textarea "minst gepeilde diepgang ijsel aanhouden 1325 ton = 2.8 meter 60 ton per dm Schi…"
click at [434, 539] on button "Transporteur kiezen" at bounding box center [416, 535] width 97 height 18
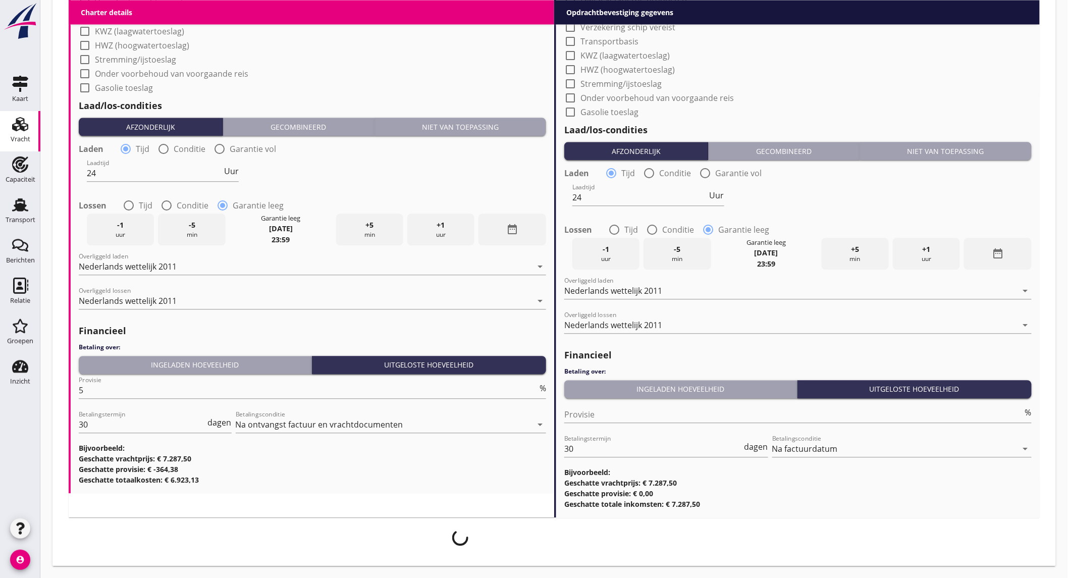
scroll to position [913, 0]
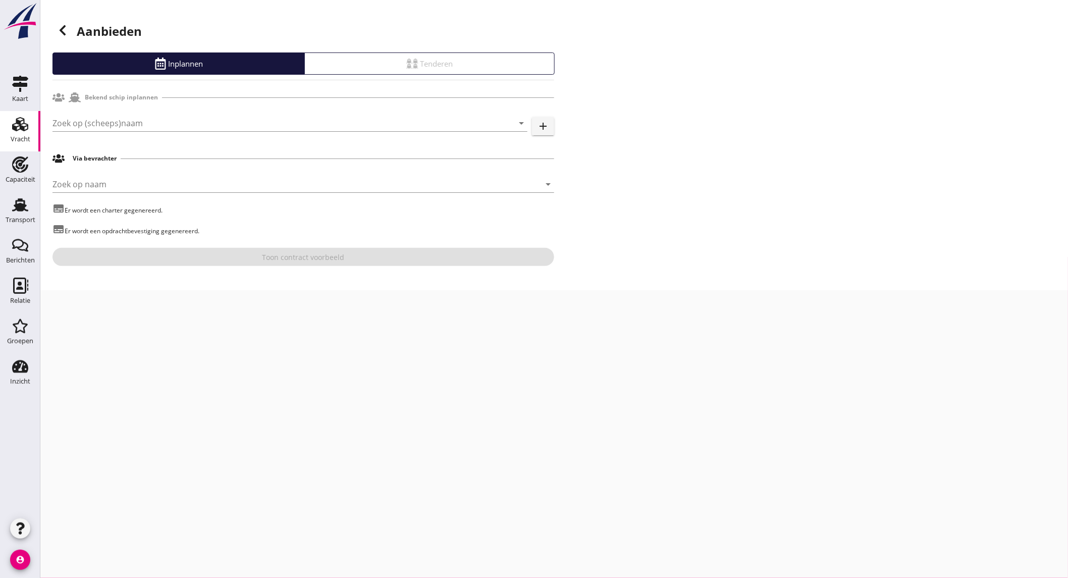
click at [304, 110] on div "Zoek op (scheeps)naam arrow_drop_down add" at bounding box center [304, 125] width 502 height 32
click at [302, 120] on input "Zoek op (scheeps)naam" at bounding box center [276, 123] width 447 height 16
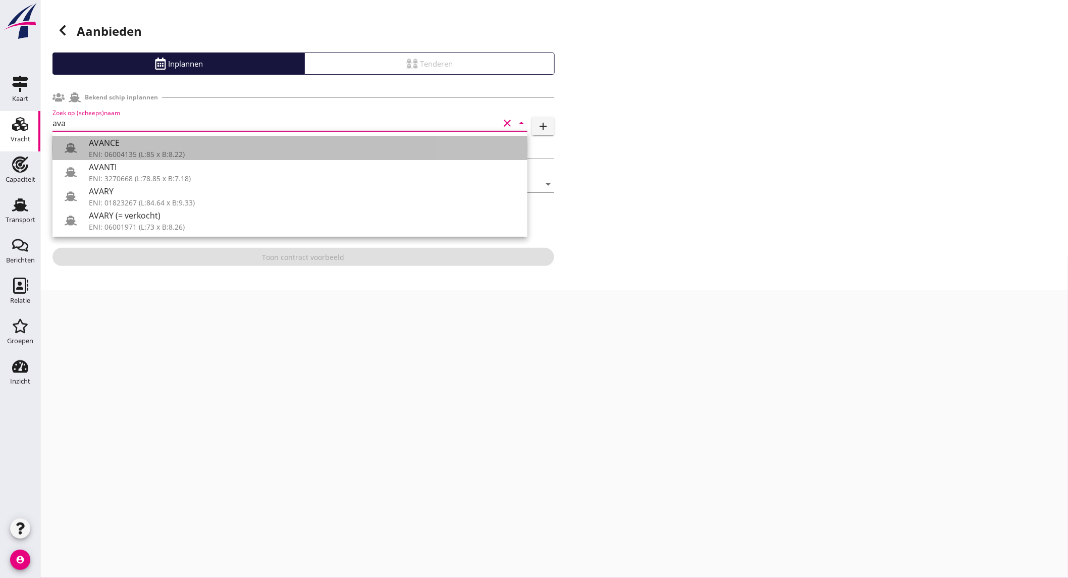
click at [246, 154] on div "ENI: 06004135 (L:85 x B:8.22)" at bounding box center [304, 154] width 431 height 11
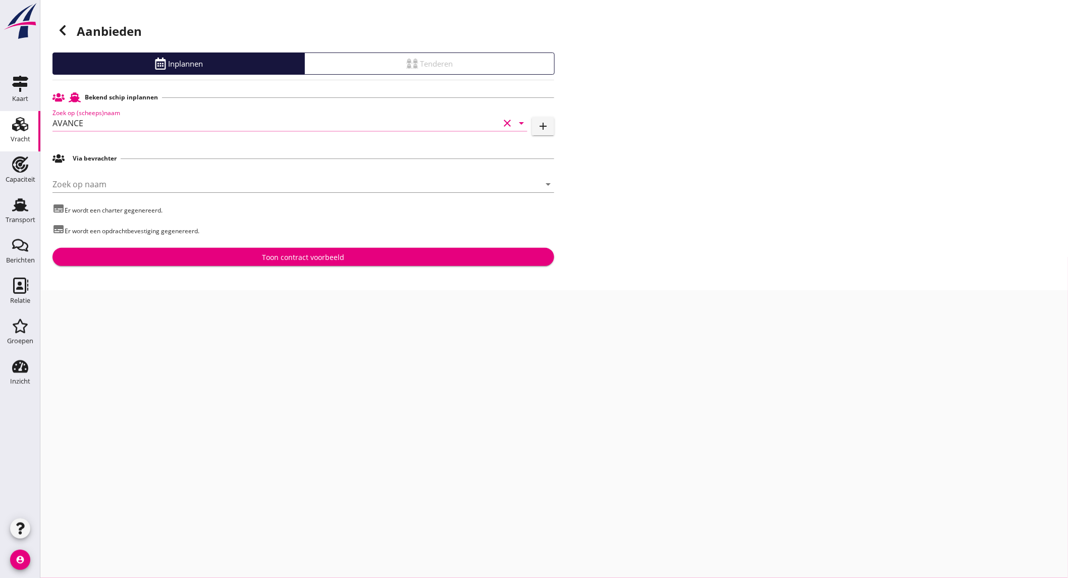
type input "AVANCE"
click at [332, 254] on div "Toon contract voorbeeld" at bounding box center [304, 257] width 82 height 11
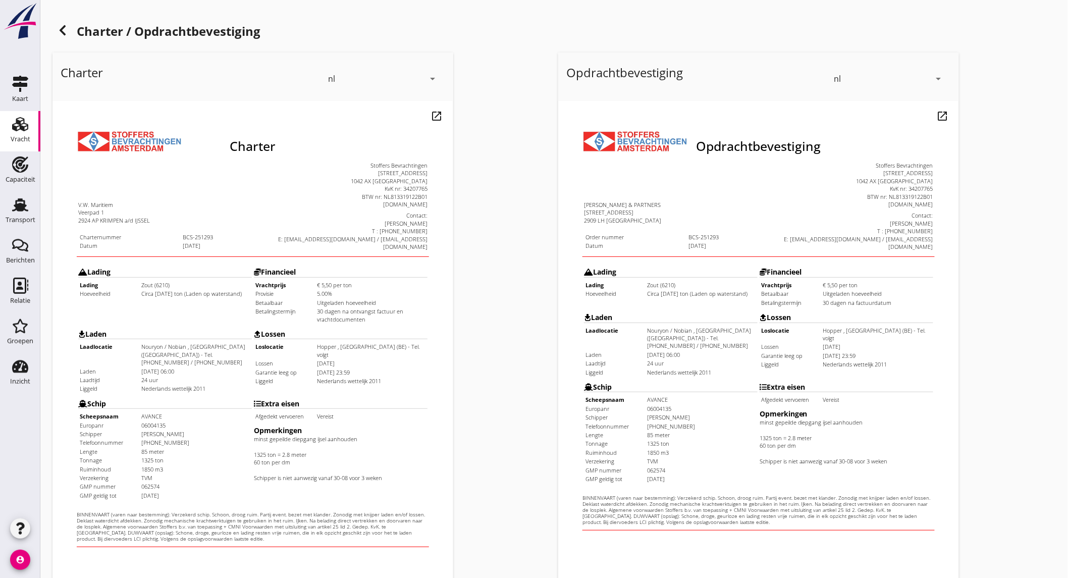
scroll to position [169, 0]
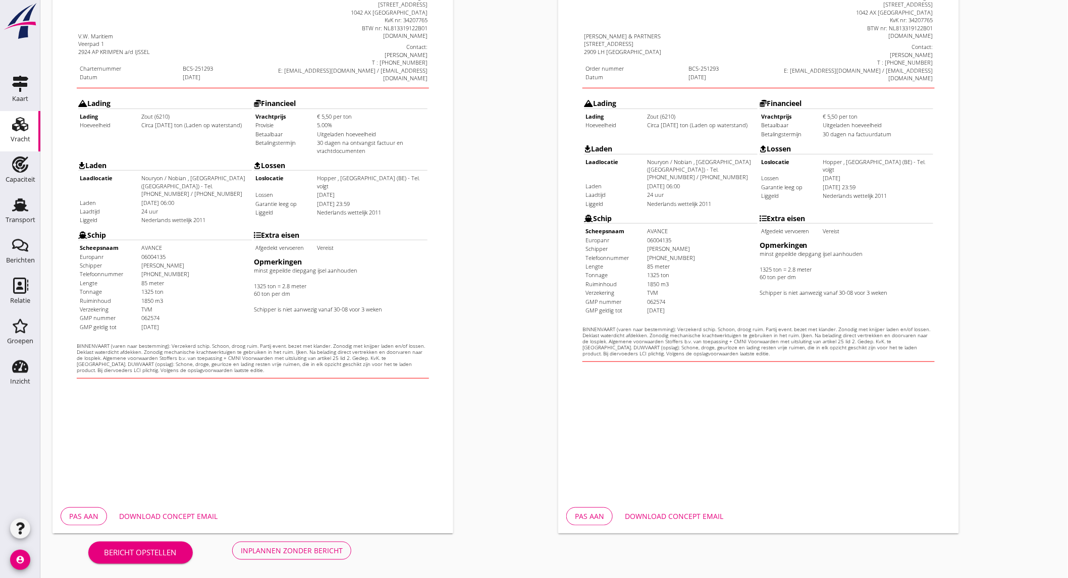
click at [197, 516] on div "Download concept email" at bounding box center [168, 516] width 98 height 11
click at [672, 517] on div "Download concept email" at bounding box center [674, 516] width 98 height 11
click at [277, 551] on div "Inplannen zonder bericht" at bounding box center [292, 550] width 102 height 11
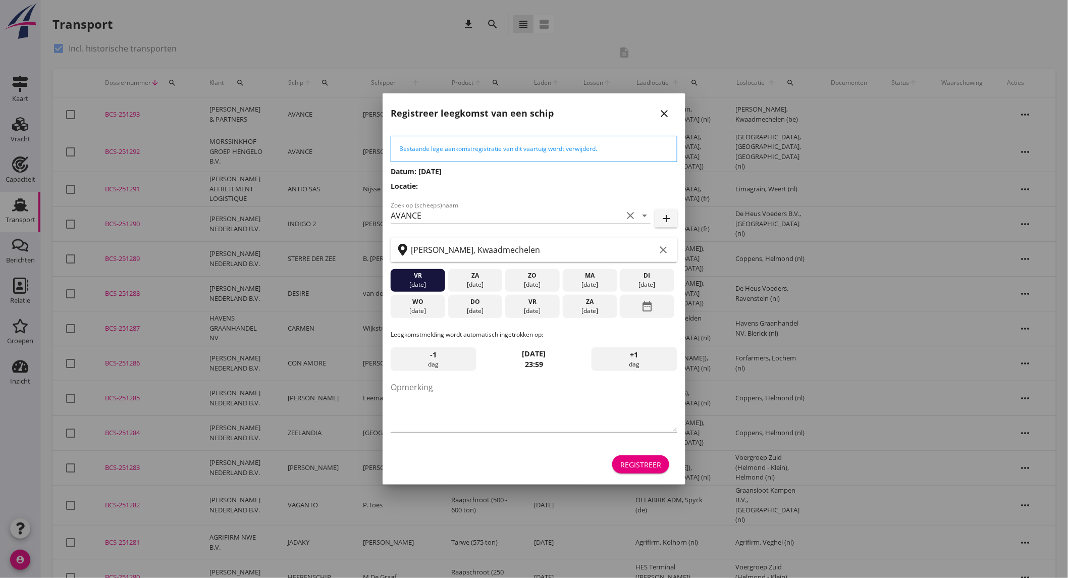
click at [644, 461] on div "Registreer" at bounding box center [641, 464] width 41 height 11
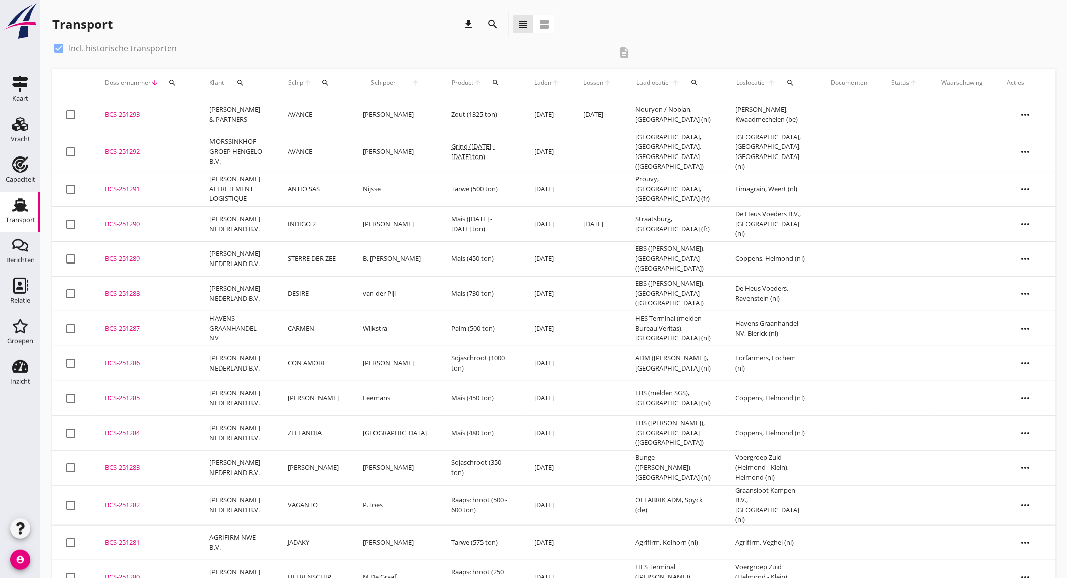
click at [491, 23] on icon "search" at bounding box center [493, 24] width 12 height 12
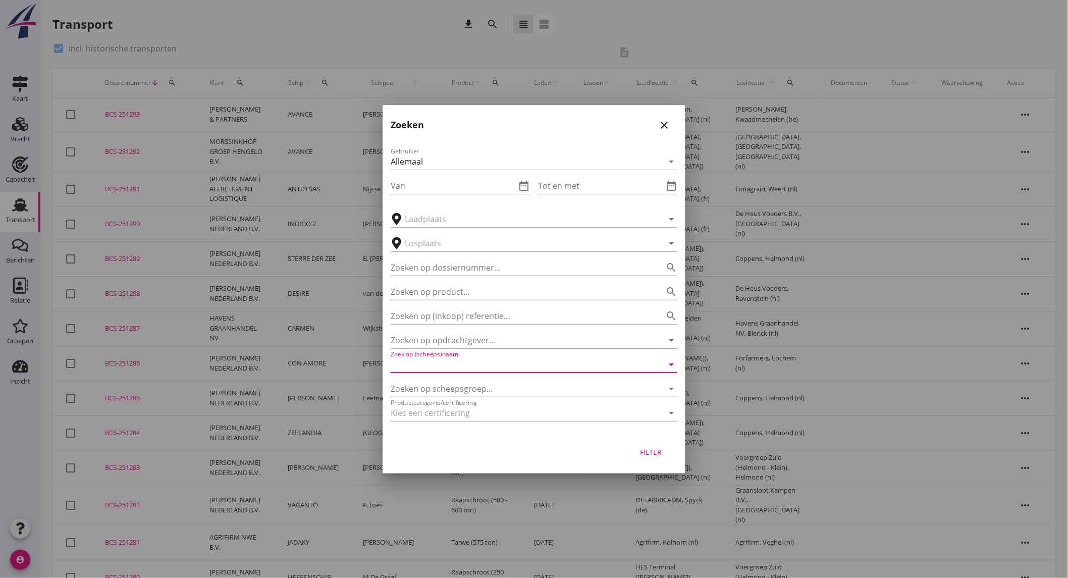
click at [467, 367] on input "Zoek op (scheeps)naam" at bounding box center [520, 364] width 259 height 16
click at [664, 129] on icon "close" at bounding box center [664, 125] width 12 height 12
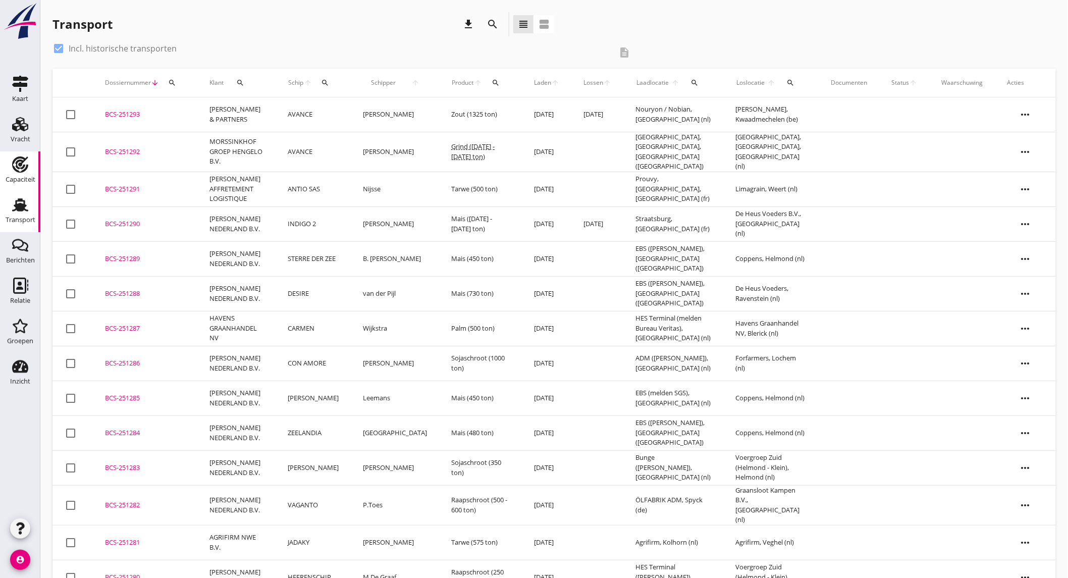
click at [28, 168] on div "Capaciteit" at bounding box center [20, 165] width 24 height 16
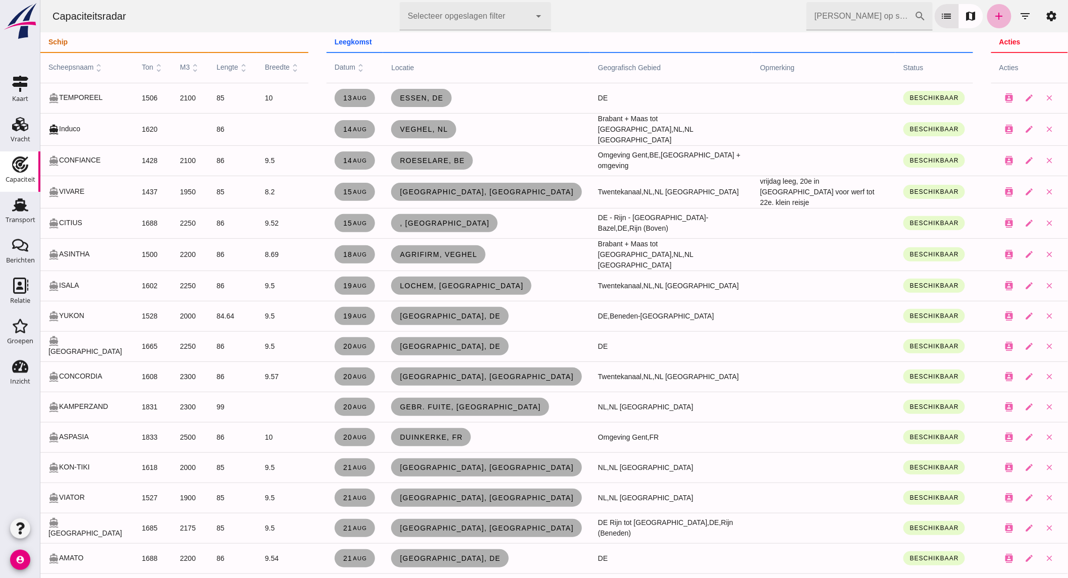
click at [993, 15] on icon "add" at bounding box center [999, 16] width 12 height 12
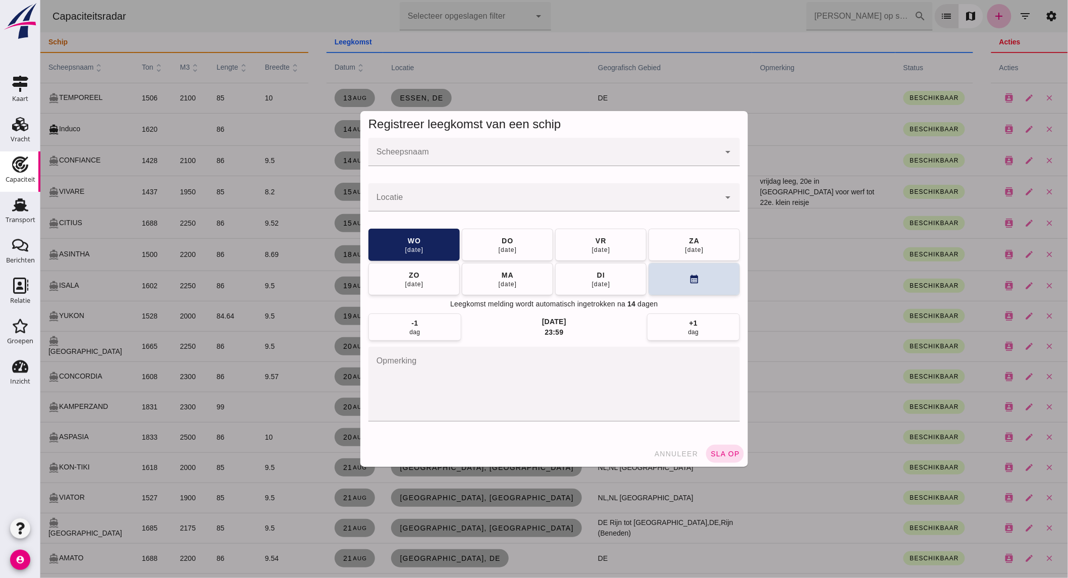
click input "Scheepsnaam"
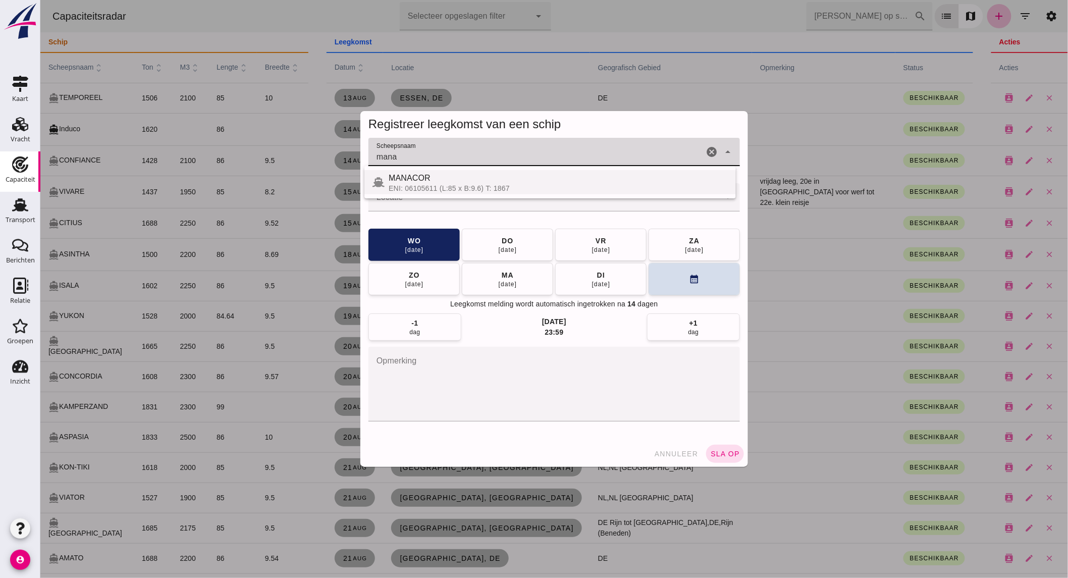
click at [395, 187] on div "ENI: 06105611 (L:85 x B:9.6) T: 1867" at bounding box center [557, 188] width 339 height 8
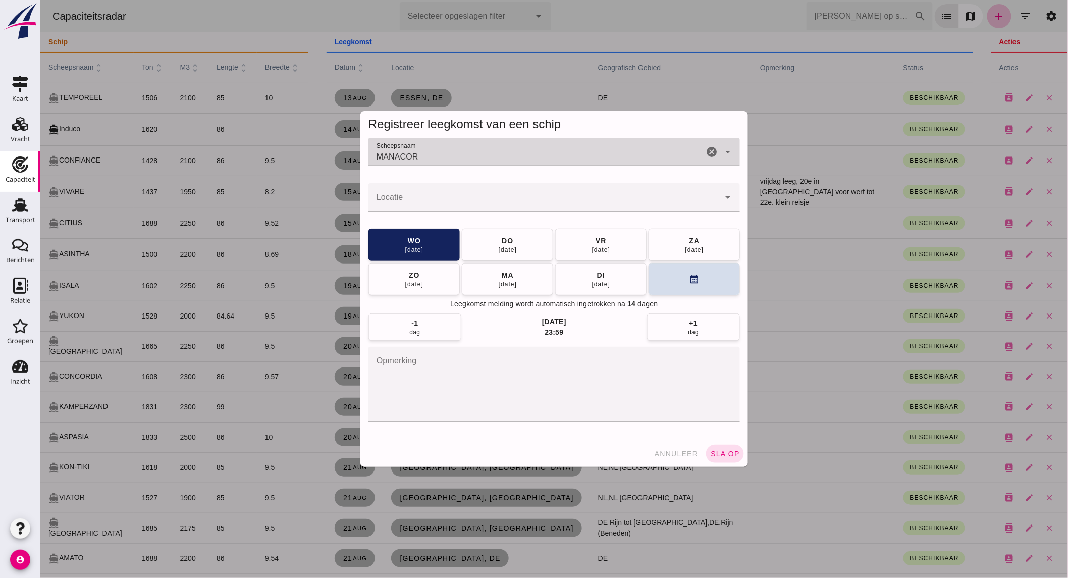
type input "MANACOR"
click input "Locatie"
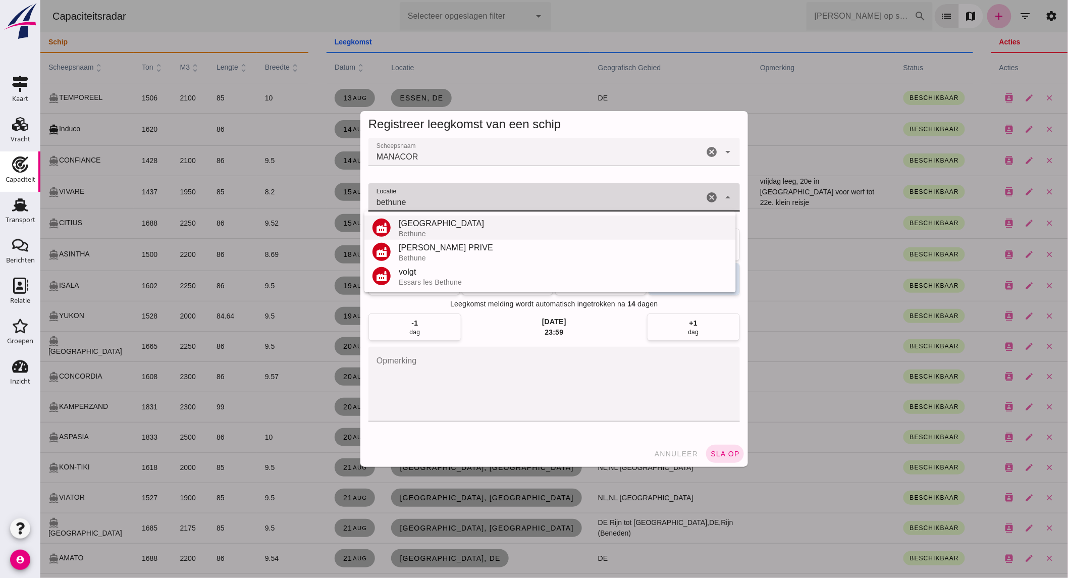
click at [468, 230] on div "Bethune" at bounding box center [562, 234] width 329 height 8
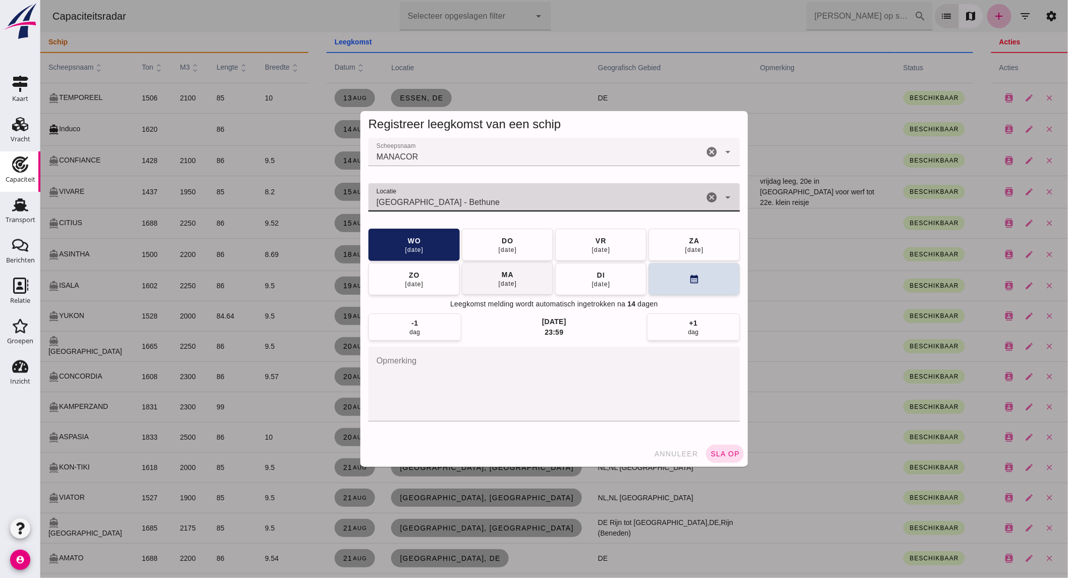
type input "[GEOGRAPHIC_DATA] - Bethune"
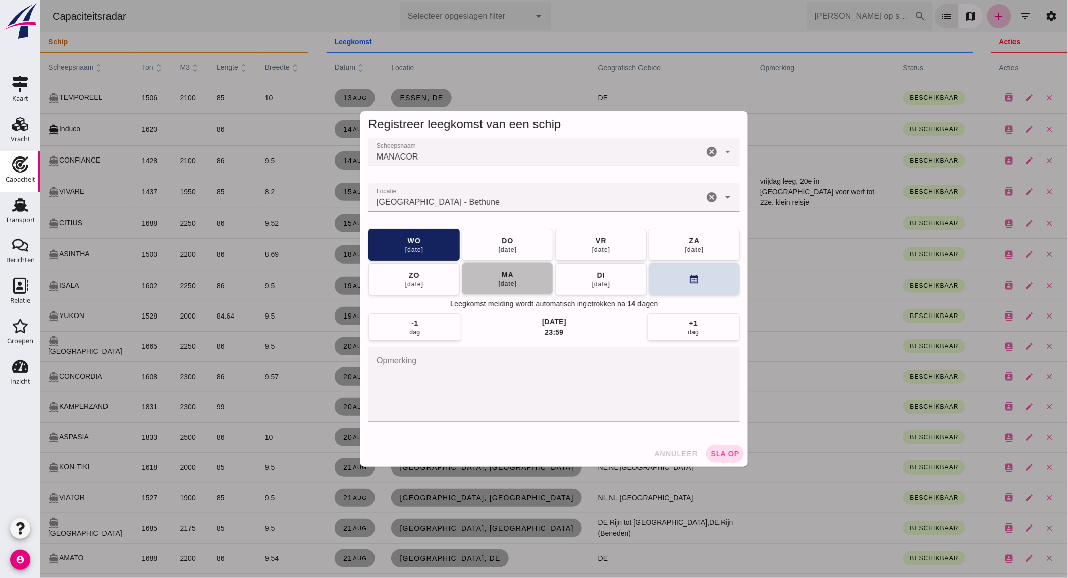
click button "[DATE]"
click span "sla op"
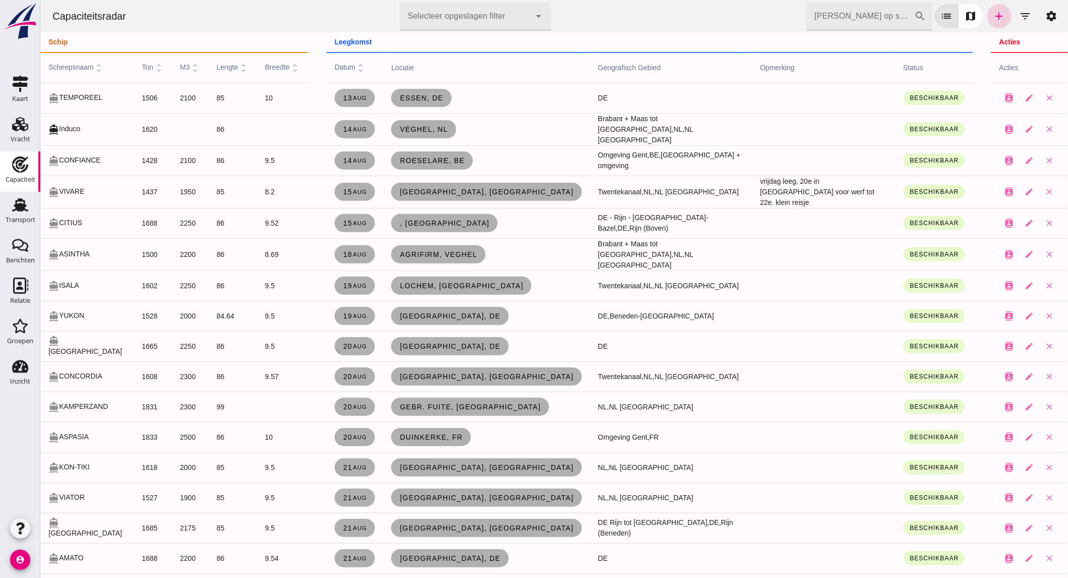
click at [996, 19] on icon "add" at bounding box center [999, 16] width 12 height 12
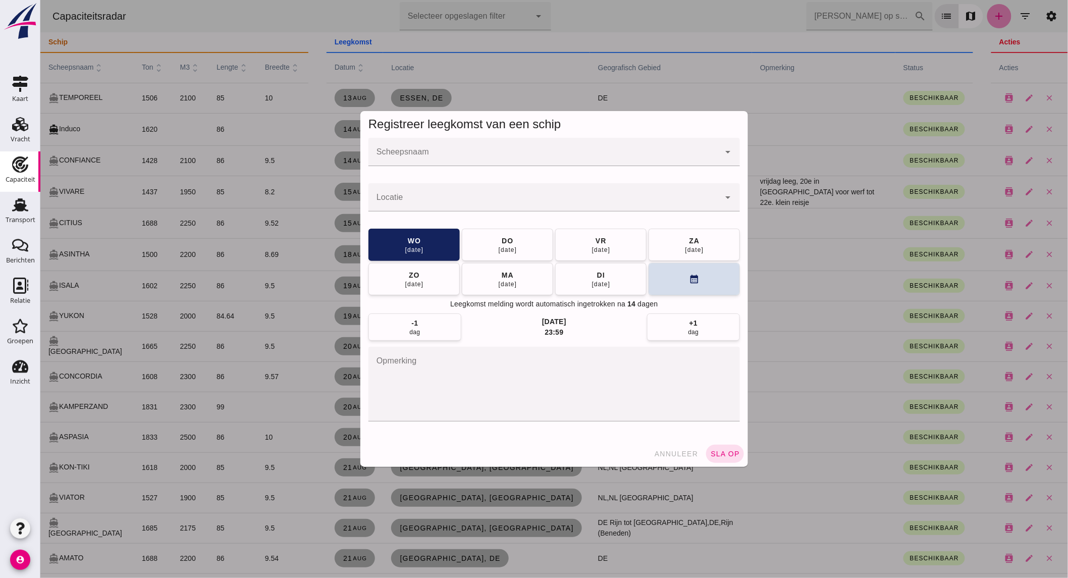
click at [983, 15] on div at bounding box center [554, 289] width 1028 height 578
click at [510, 157] on div at bounding box center [554, 289] width 1028 height 578
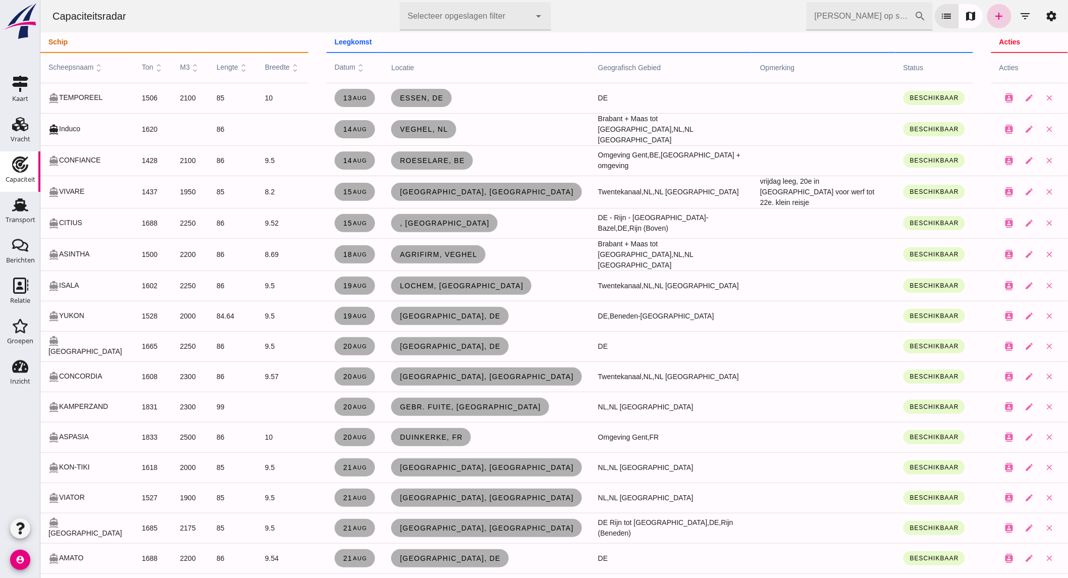
click at [993, 18] on icon "add" at bounding box center [999, 16] width 12 height 12
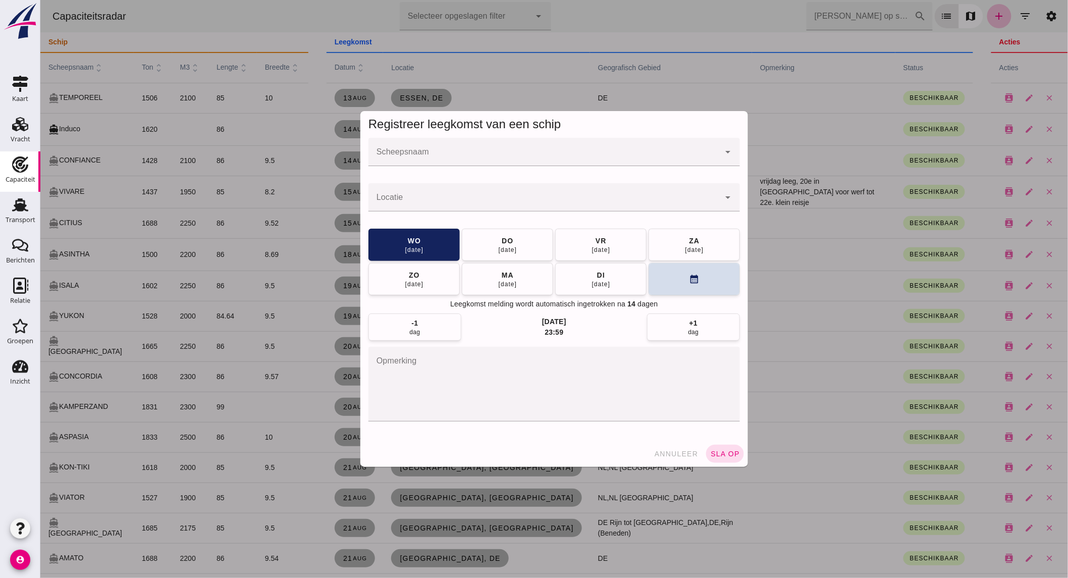
click div
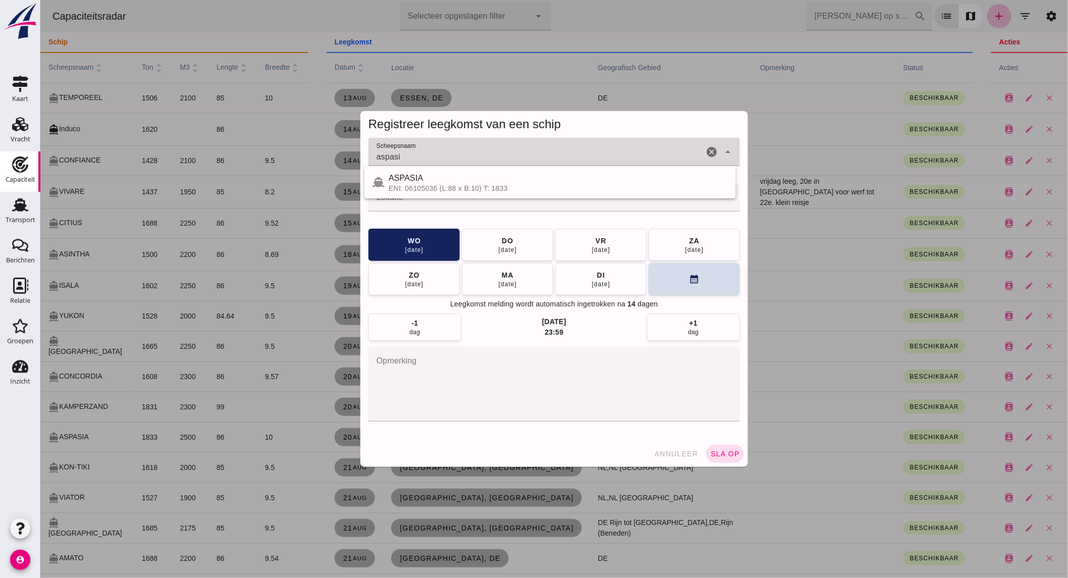
click at [402, 176] on div "ASPASIA" at bounding box center [557, 178] width 339 height 12
type input "ASPASIA"
click input "Locatie"
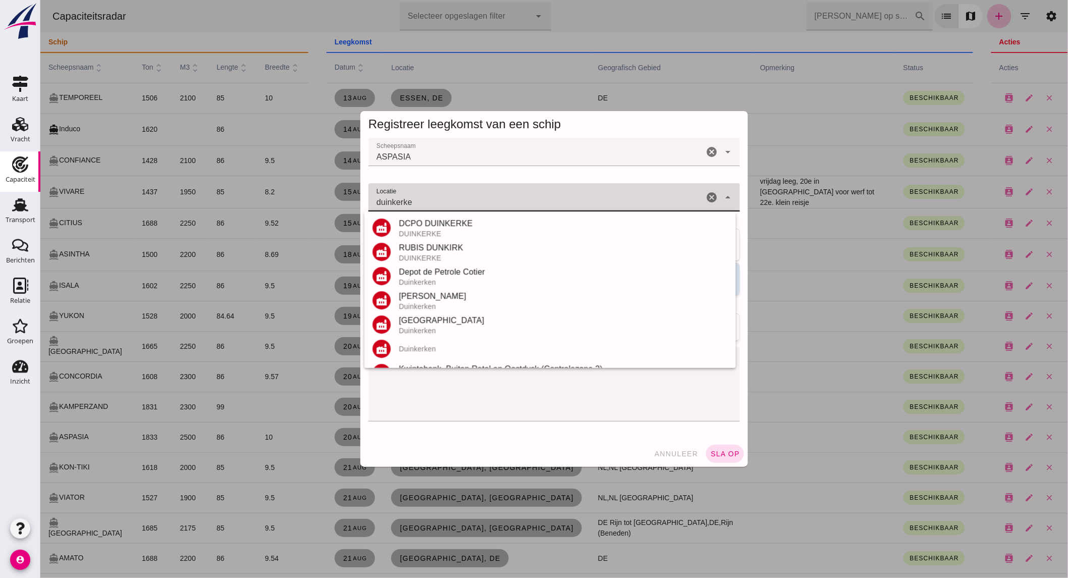
scroll to position [118, 0]
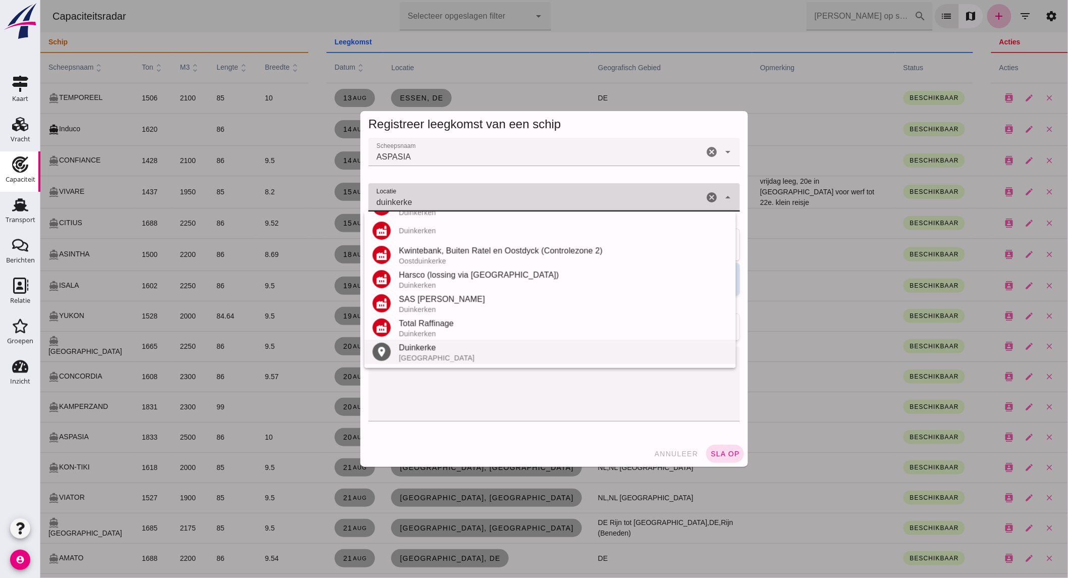
click at [434, 349] on div "Duinkerke" at bounding box center [562, 348] width 329 height 12
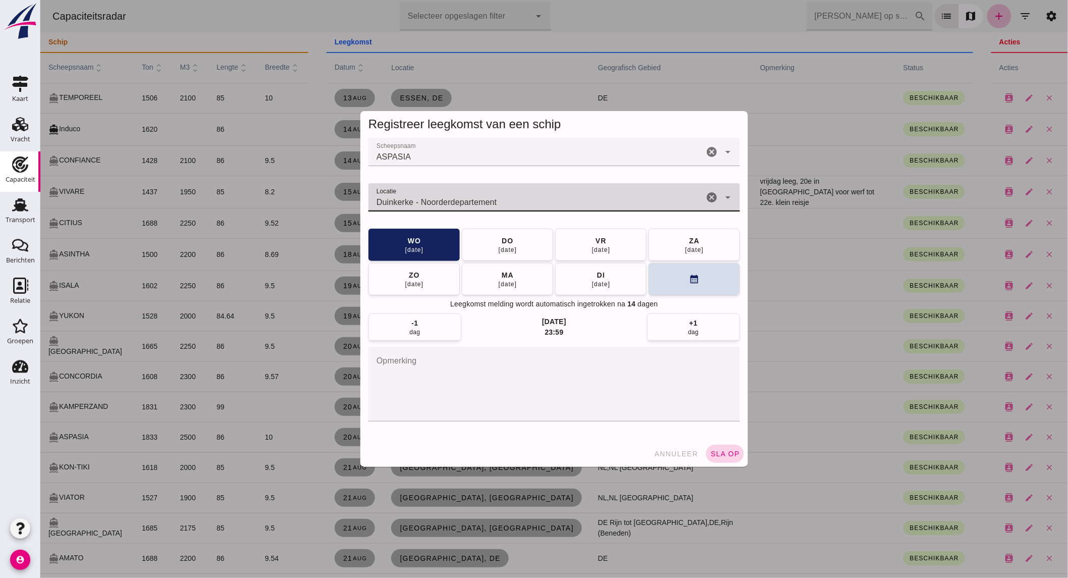
type input "Duinkerke - Noorderdepartement"
click span "sla op"
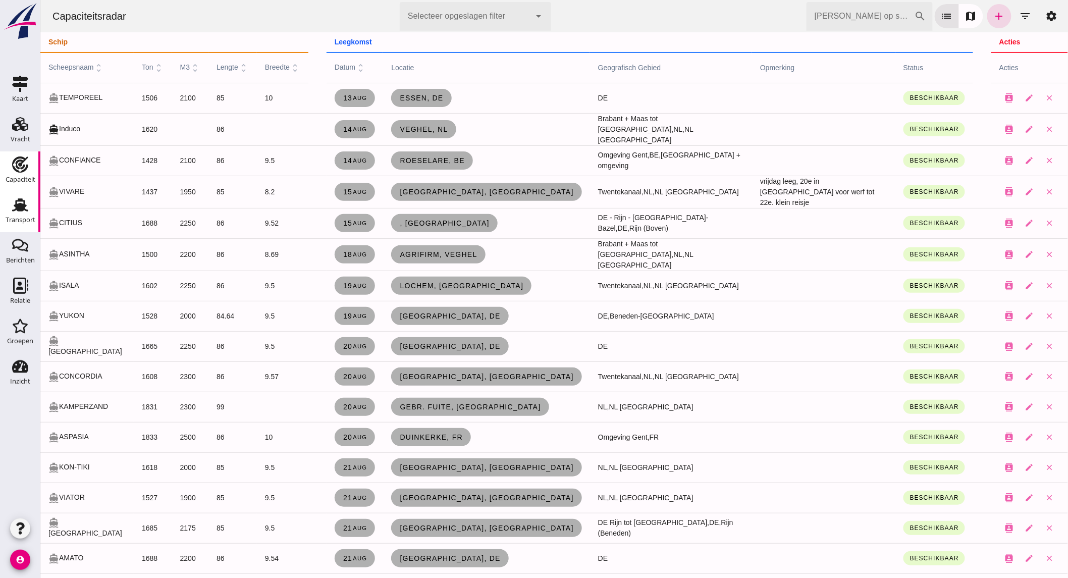
click at [22, 216] on div "Transport" at bounding box center [21, 220] width 30 height 14
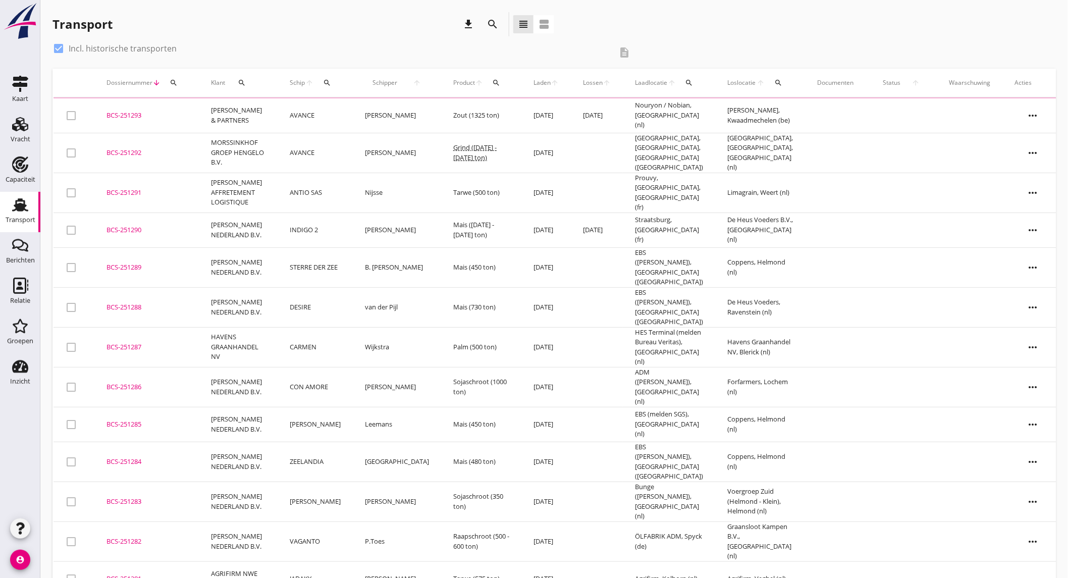
click at [154, 114] on div "BCS-251293" at bounding box center [147, 116] width 80 height 10
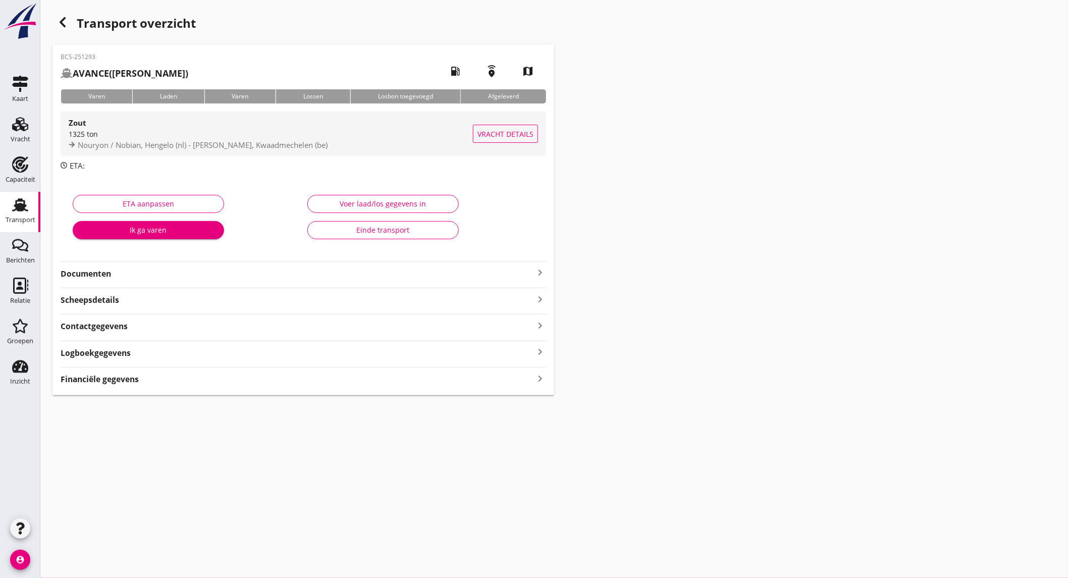
click at [197, 132] on div "1325 ton" at bounding box center [271, 134] width 404 height 11
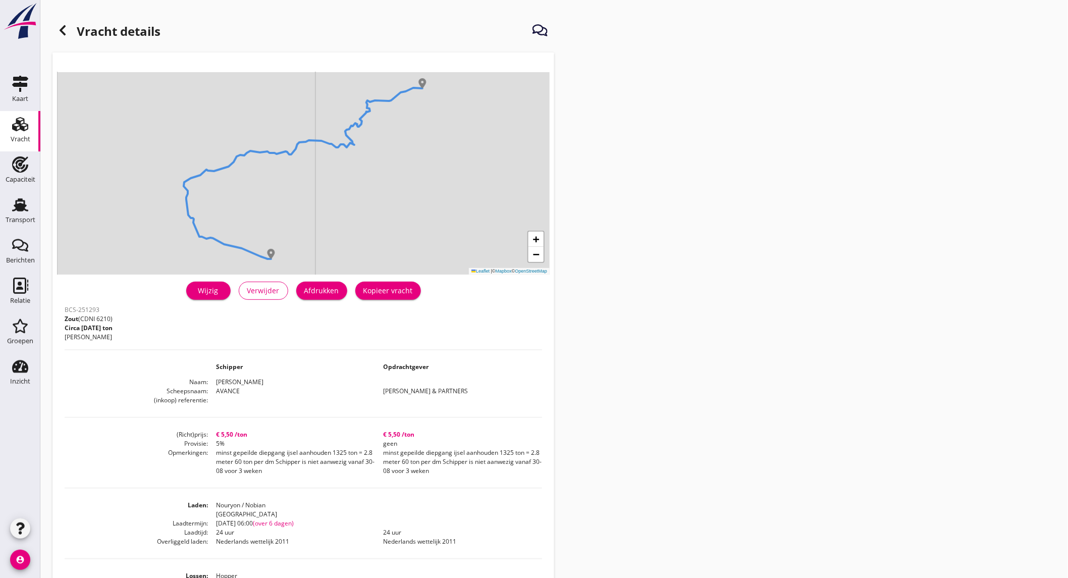
scroll to position [56, 0]
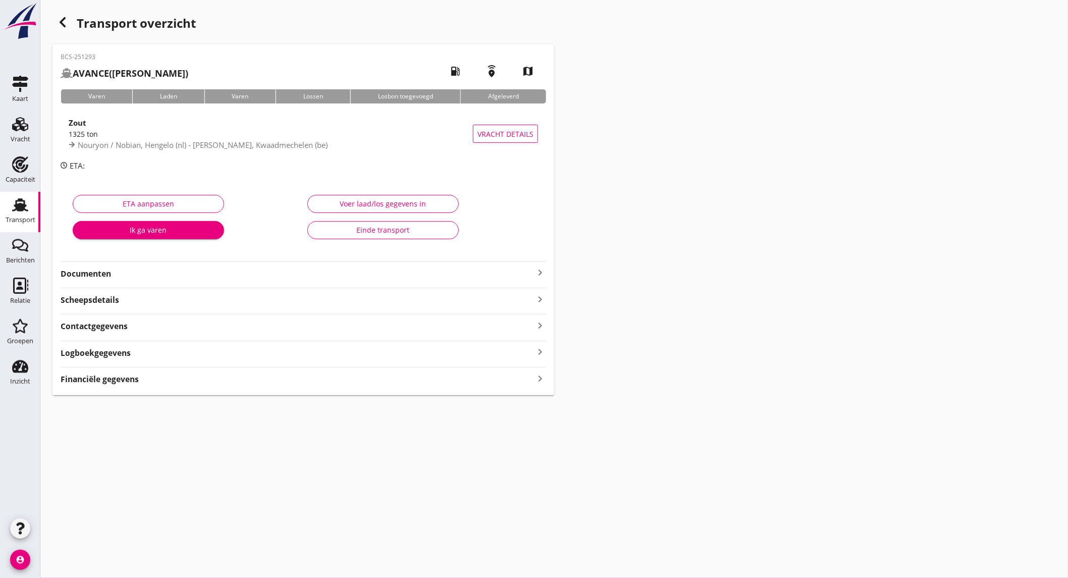
click at [65, 13] on div "button" at bounding box center [63, 22] width 20 height 20
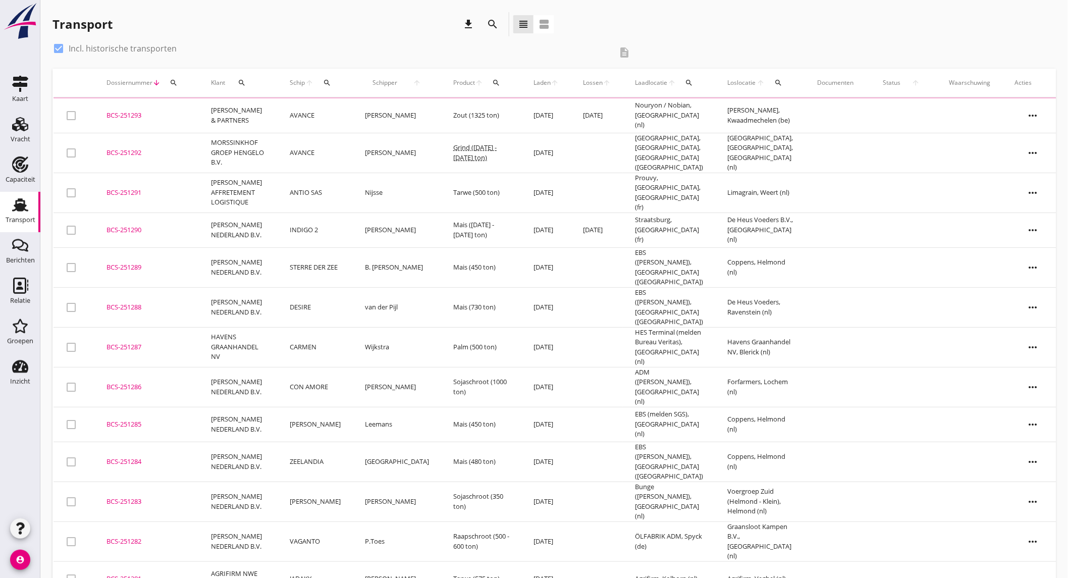
click at [201, 151] on td "MORSSINKHOF GROEP HENGELO B.V." at bounding box center [238, 153] width 79 height 40
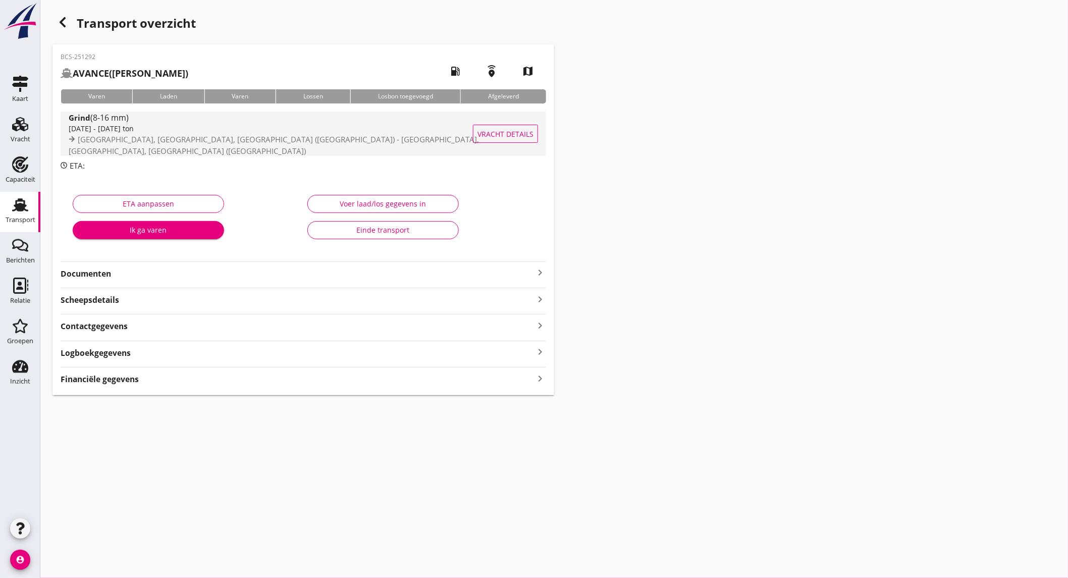
click at [175, 148] on span "[GEOGRAPHIC_DATA], [GEOGRAPHIC_DATA], [GEOGRAPHIC_DATA] ([GEOGRAPHIC_DATA]) - […" at bounding box center [274, 145] width 410 height 22
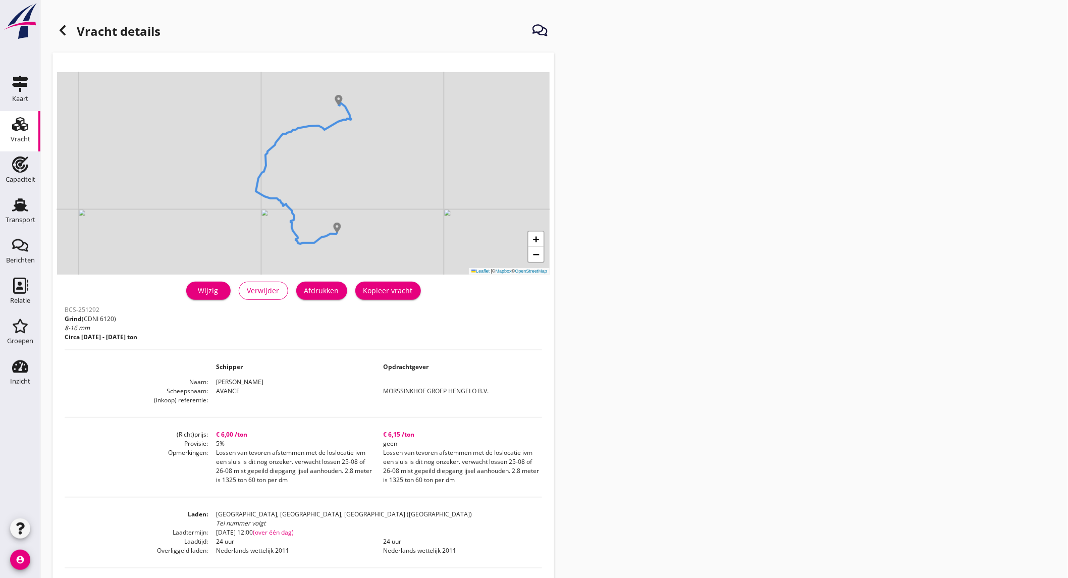
click at [63, 28] on use at bounding box center [63, 30] width 6 height 10
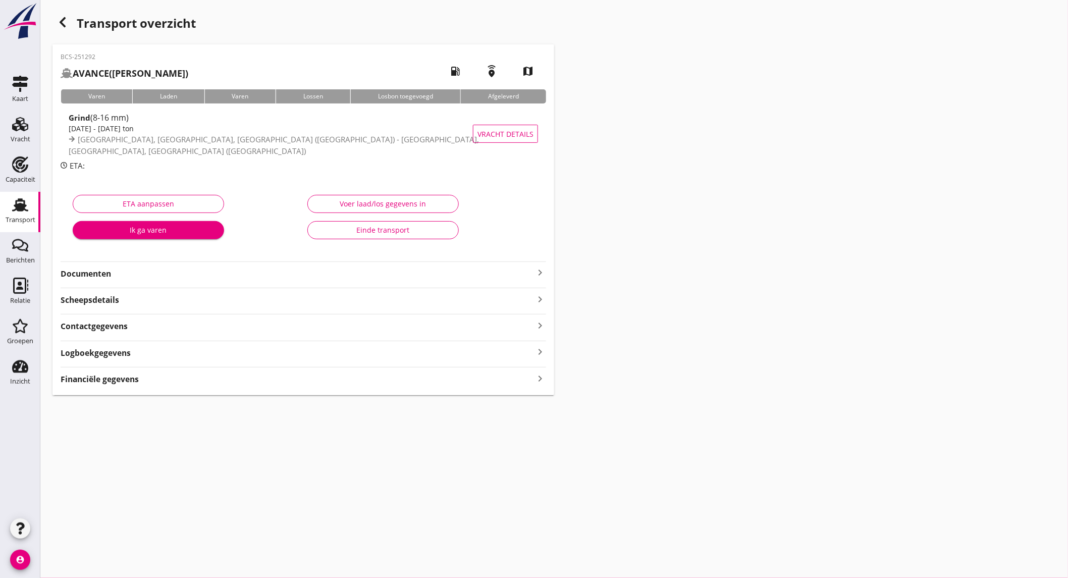
click at [154, 279] on strong "Documenten" at bounding box center [298, 274] width 474 height 12
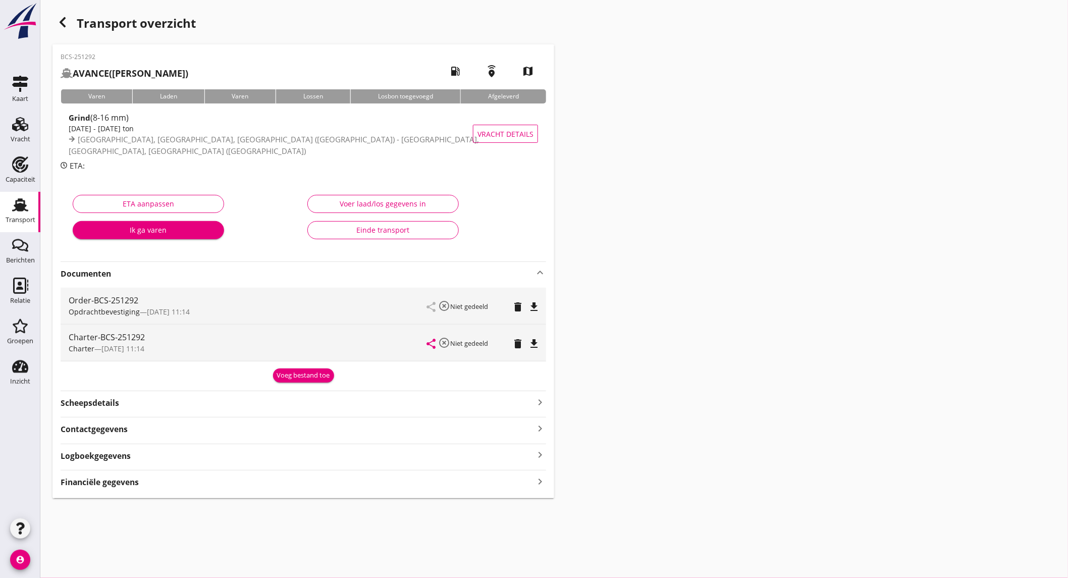
click at [530, 309] on icon "file_download" at bounding box center [534, 307] width 12 height 12
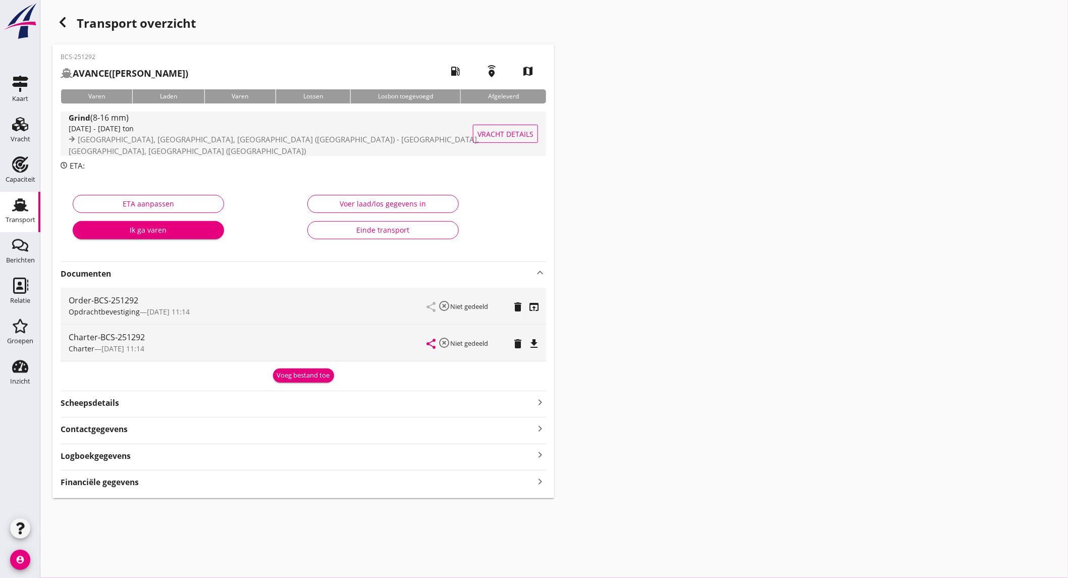
click at [272, 132] on div "[DATE] - [DATE] ton" at bounding box center [282, 128] width 427 height 11
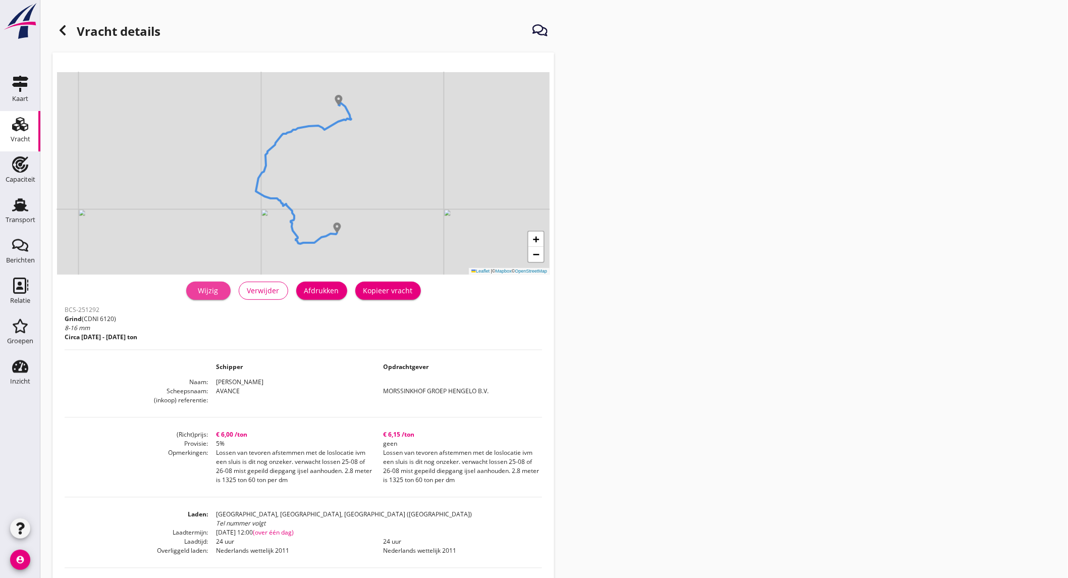
click at [200, 286] on div "Wijzig" at bounding box center [208, 290] width 28 height 11
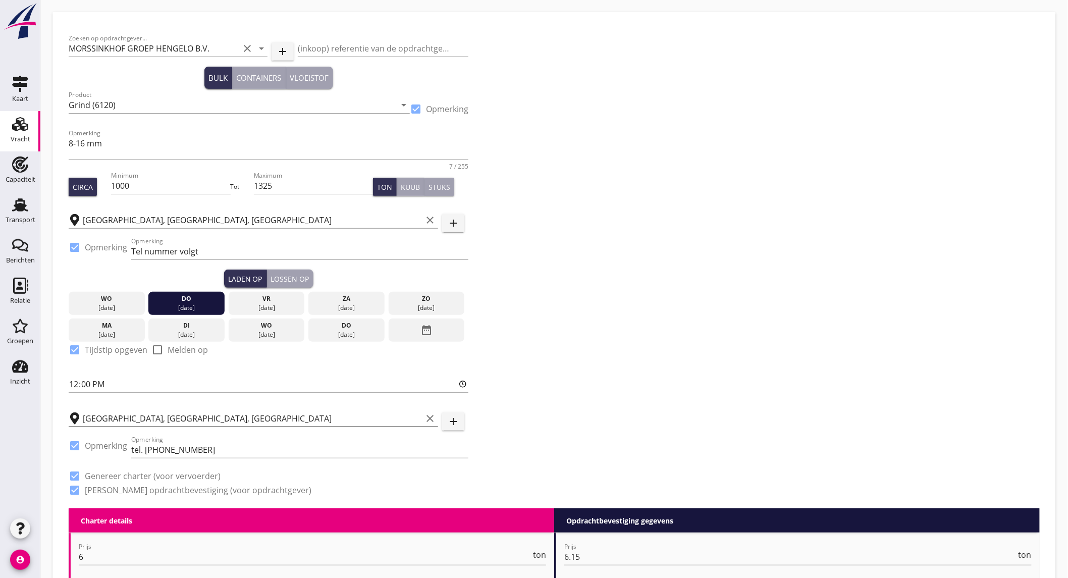
scroll to position [336, 0]
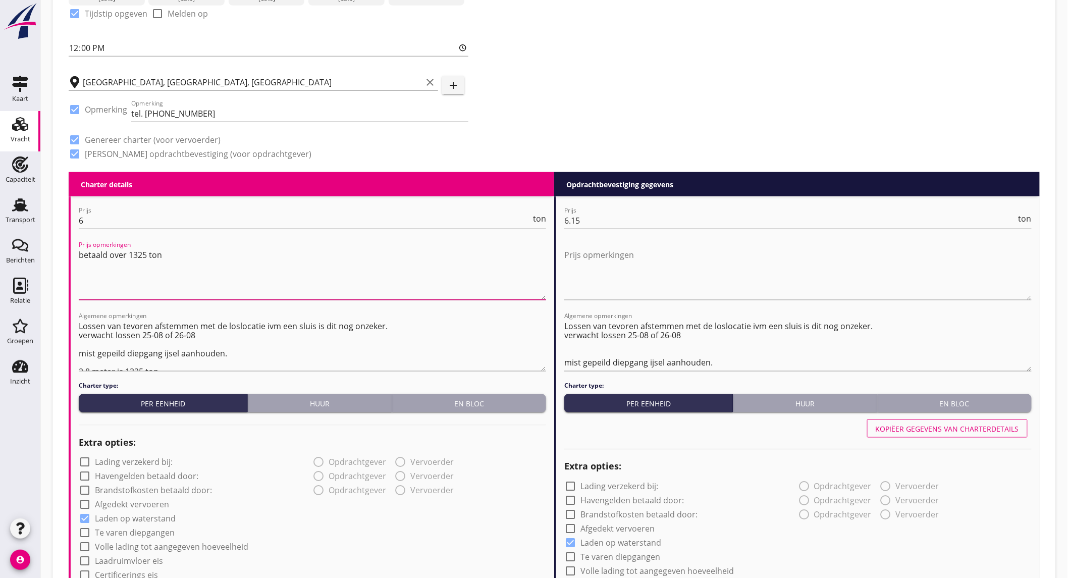
click at [105, 255] on textarea "betaald over 1325 ton" at bounding box center [313, 273] width 468 height 53
click at [105, 254] on textarea "betaald over 1325 ton" at bounding box center [313, 273] width 468 height 53
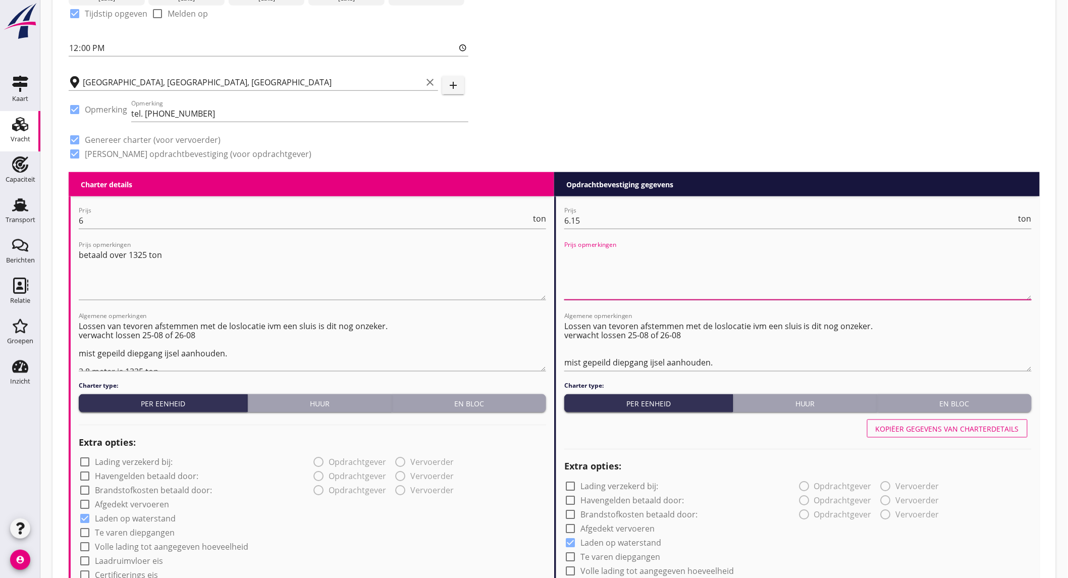
click at [628, 254] on textarea "Prijs opmerkingen" at bounding box center [798, 273] width 468 height 53
paste textarea "betaald over 1325 ton"
click at [665, 267] on textarea "betaald over 1325 ton" at bounding box center [798, 273] width 468 height 53
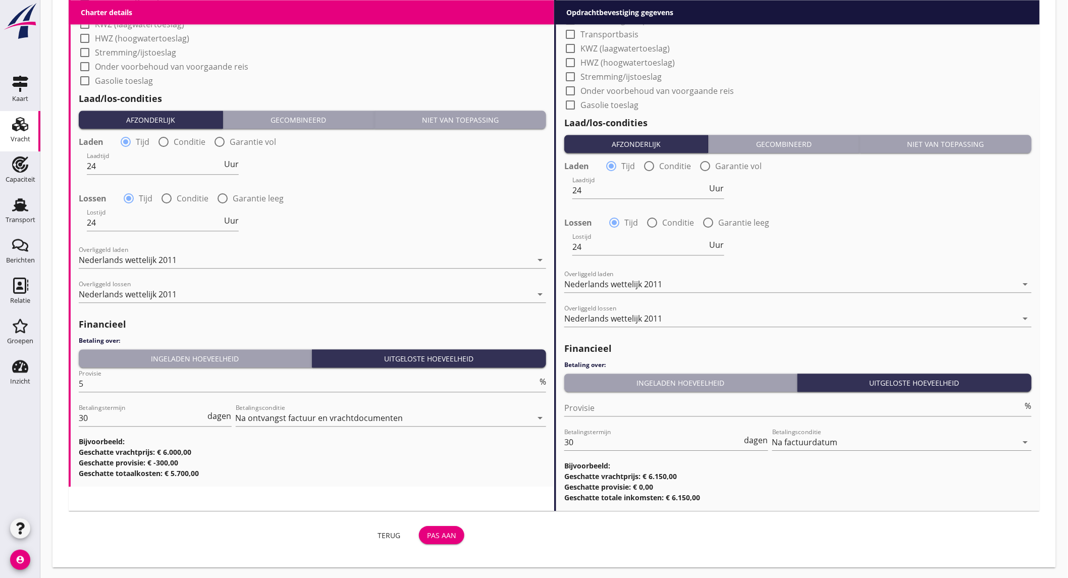
type textarea "betaald over 1325 ton"
click at [434, 537] on div "Pas aan" at bounding box center [441, 535] width 29 height 11
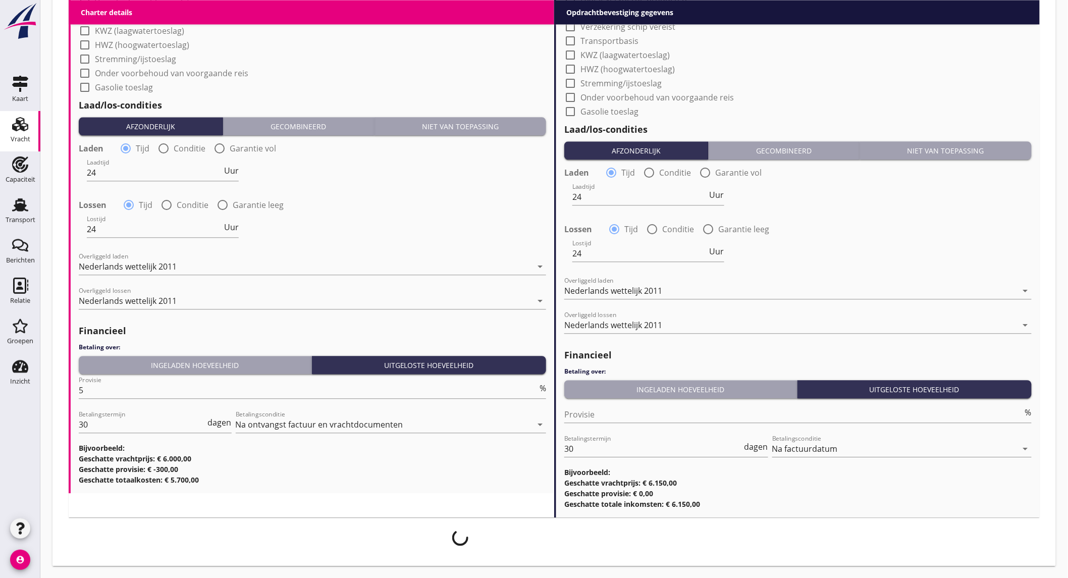
scroll to position [951, 0]
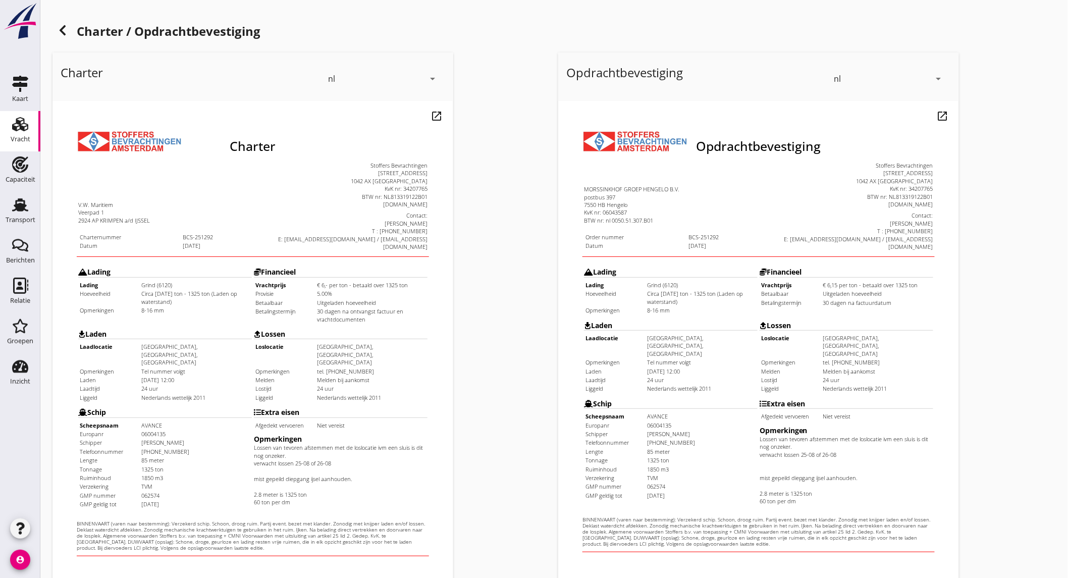
scroll to position [169, 0]
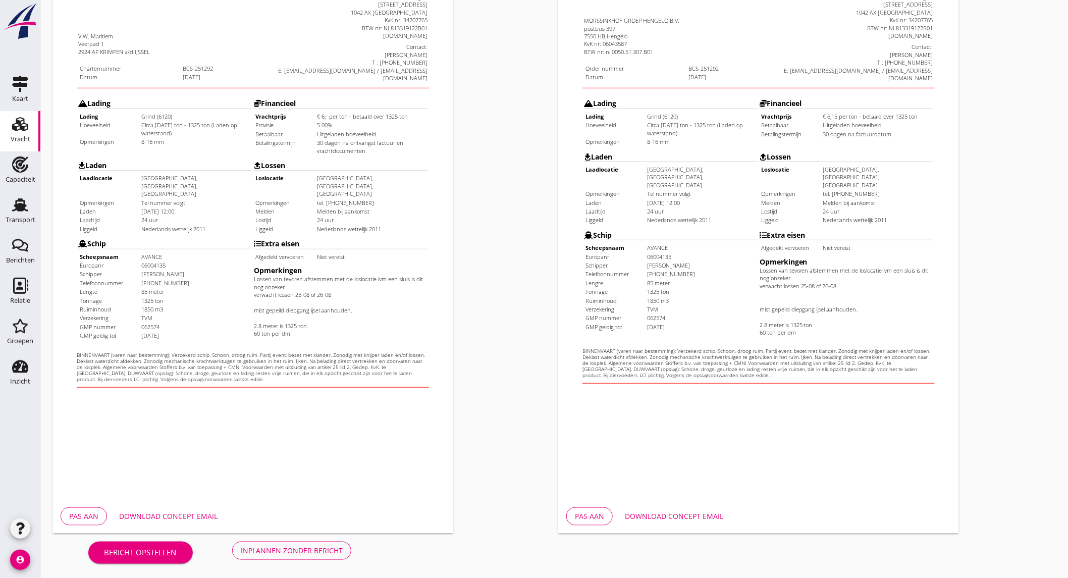
click at [660, 518] on div "Download concept email" at bounding box center [674, 516] width 98 height 11
click at [291, 549] on div "Inplannen zonder bericht" at bounding box center [292, 550] width 102 height 11
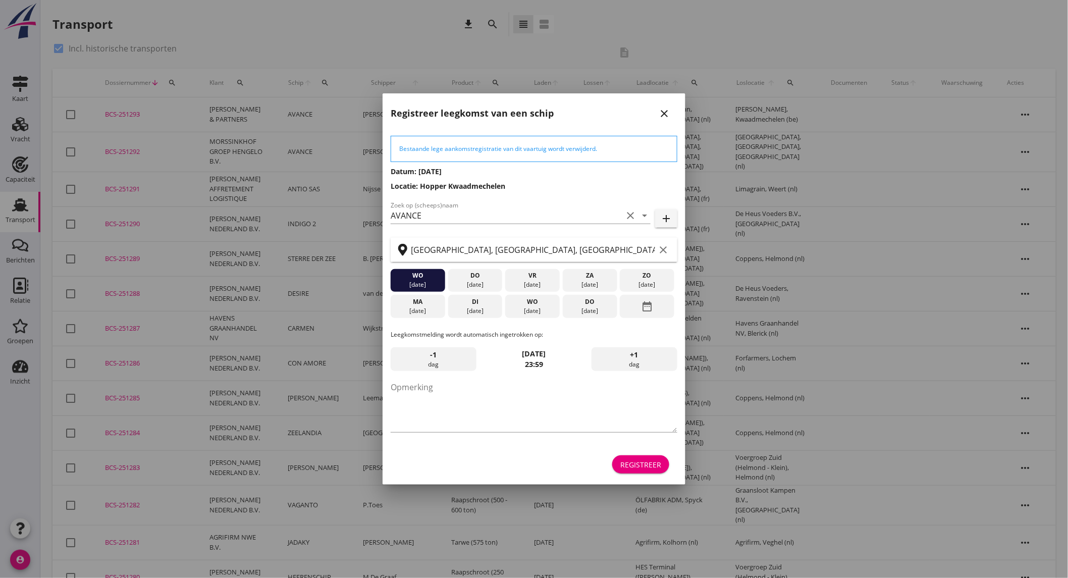
click at [665, 113] on icon "close" at bounding box center [664, 114] width 12 height 12
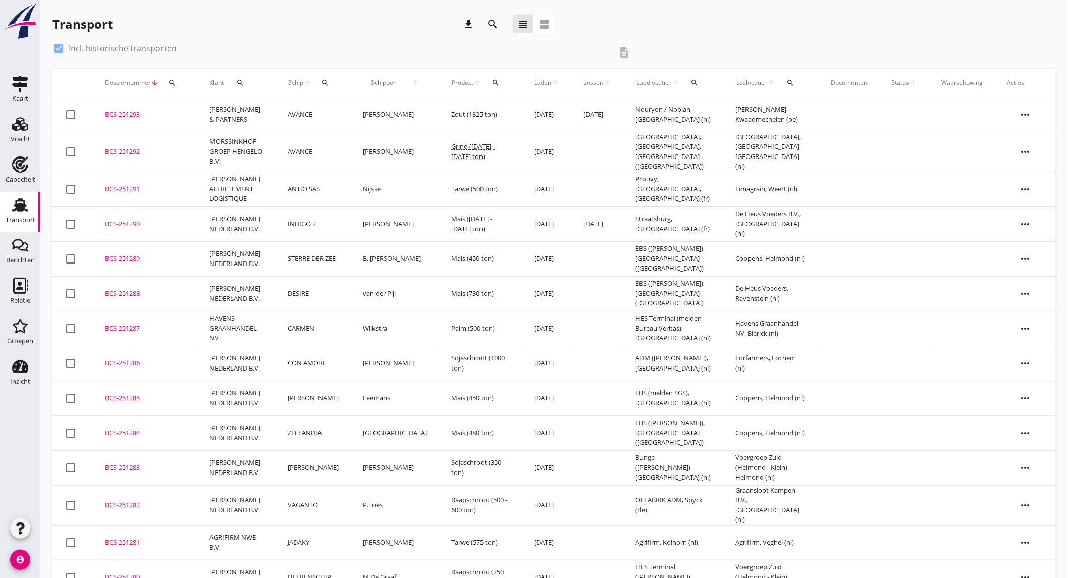
click at [211, 113] on td "[PERSON_NAME] & PARTNERS" at bounding box center [236, 114] width 79 height 35
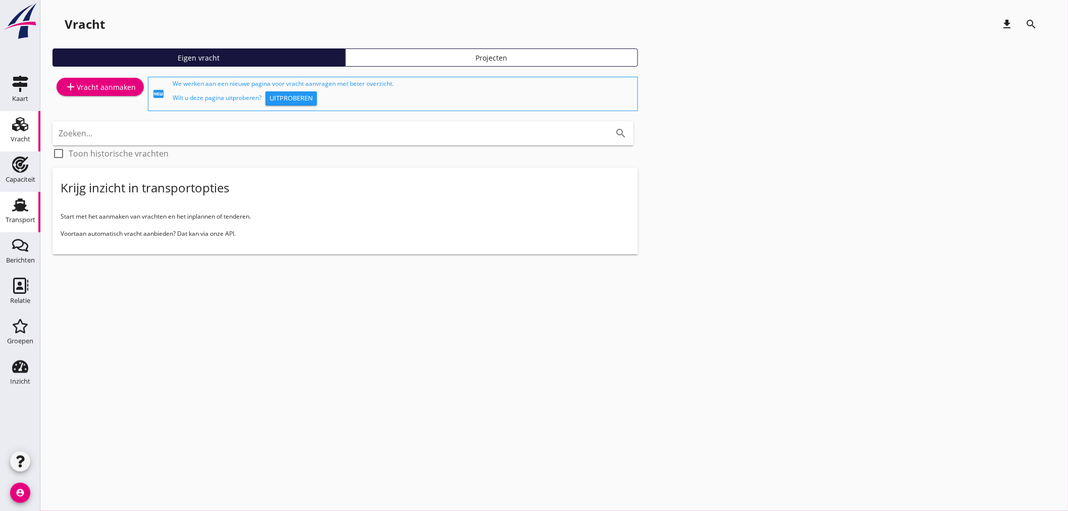
click at [18, 199] on use at bounding box center [20, 204] width 16 height 13
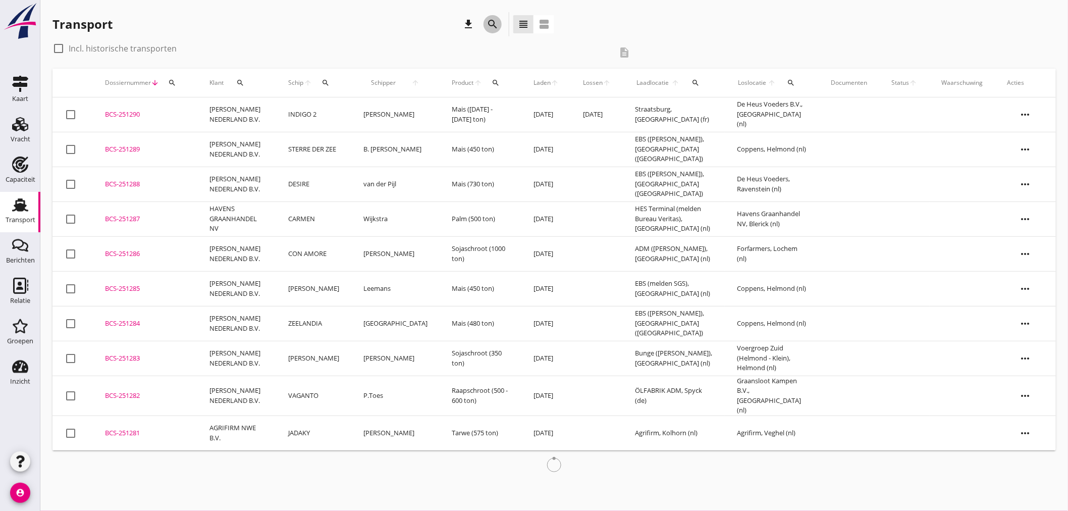
click at [490, 29] on icon "search" at bounding box center [493, 24] width 12 height 12
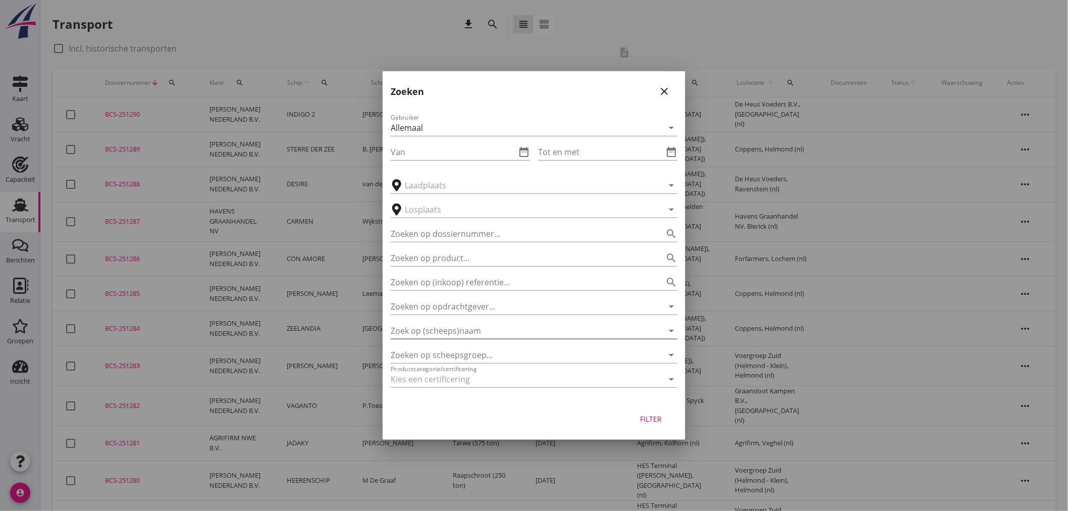
click at [477, 327] on input "Zoek op (scheeps)naam" at bounding box center [520, 331] width 259 height 16
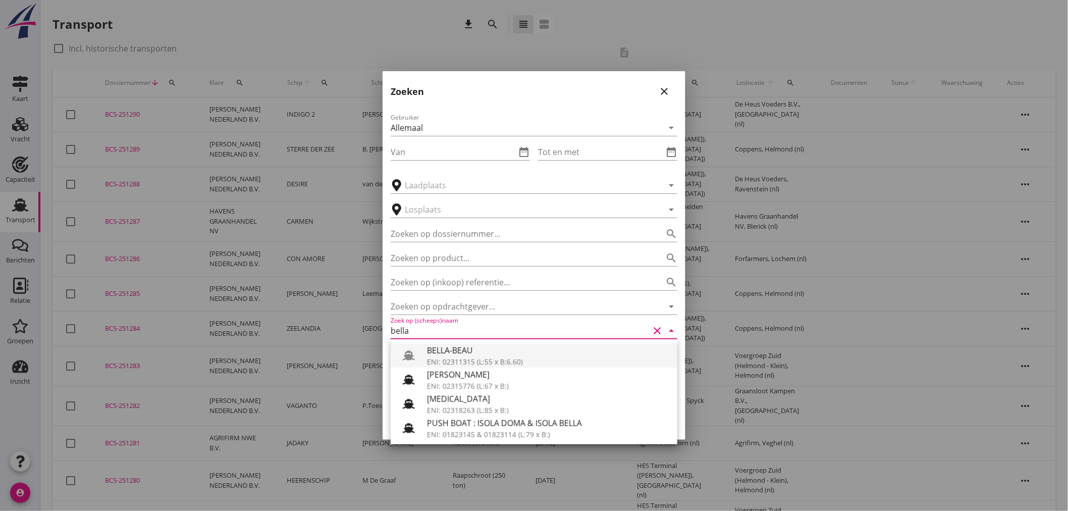
click at [490, 358] on div "ENI: 02311315 (L:55 x B:6.60)" at bounding box center [548, 361] width 242 height 11
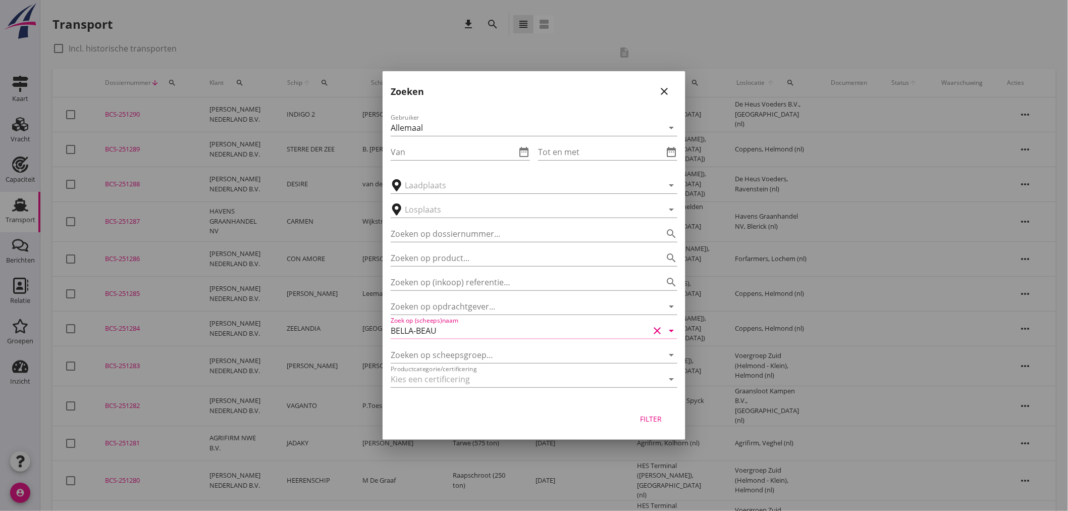
click at [664, 416] on div "Filter" at bounding box center [651, 419] width 28 height 11
type input "BELLA-BEAU"
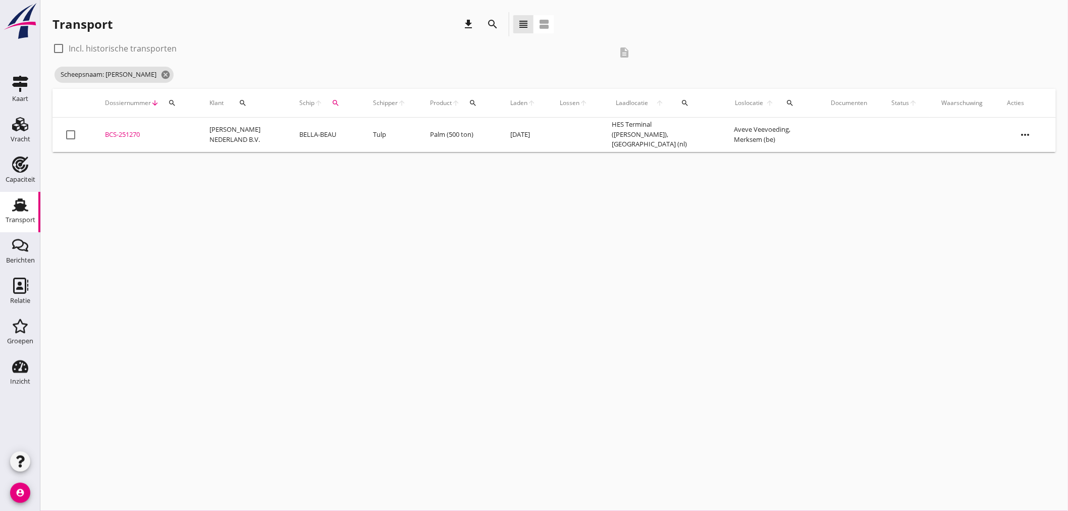
click at [488, 26] on icon "search" at bounding box center [493, 24] width 12 height 12
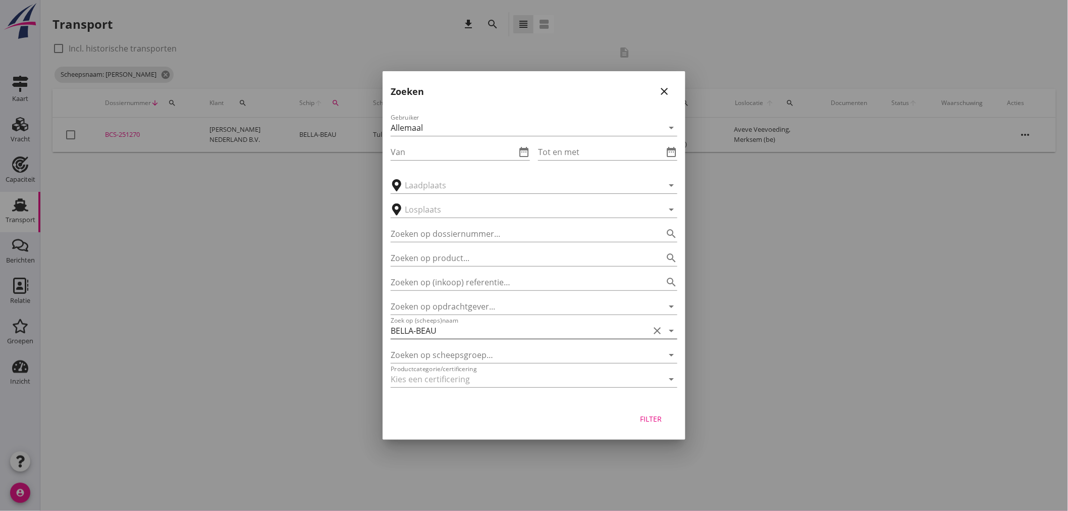
click at [660, 335] on icon "clear" at bounding box center [657, 331] width 12 height 12
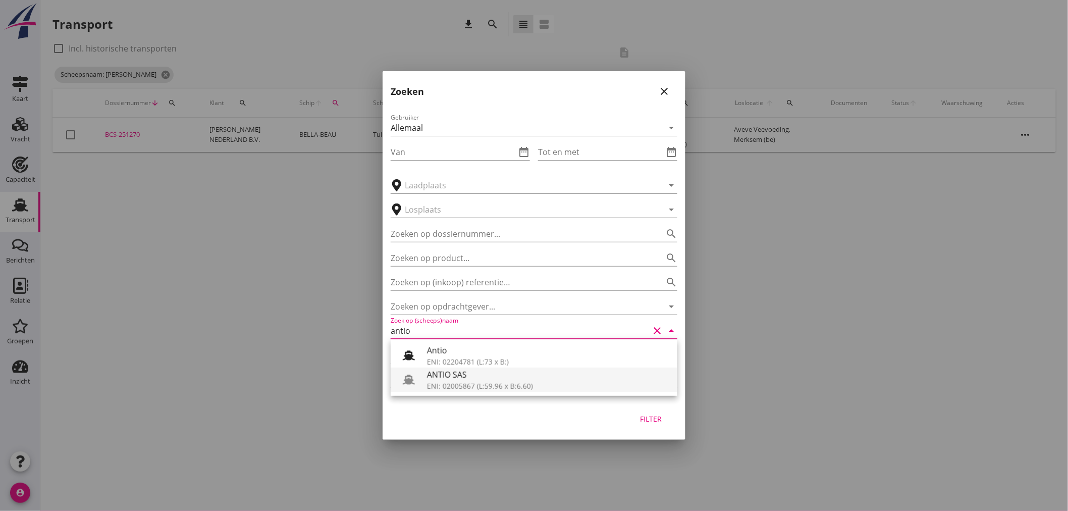
click at [521, 388] on div "ENI: 02005867 (L:59.96 x B:6.60)" at bounding box center [548, 386] width 242 height 11
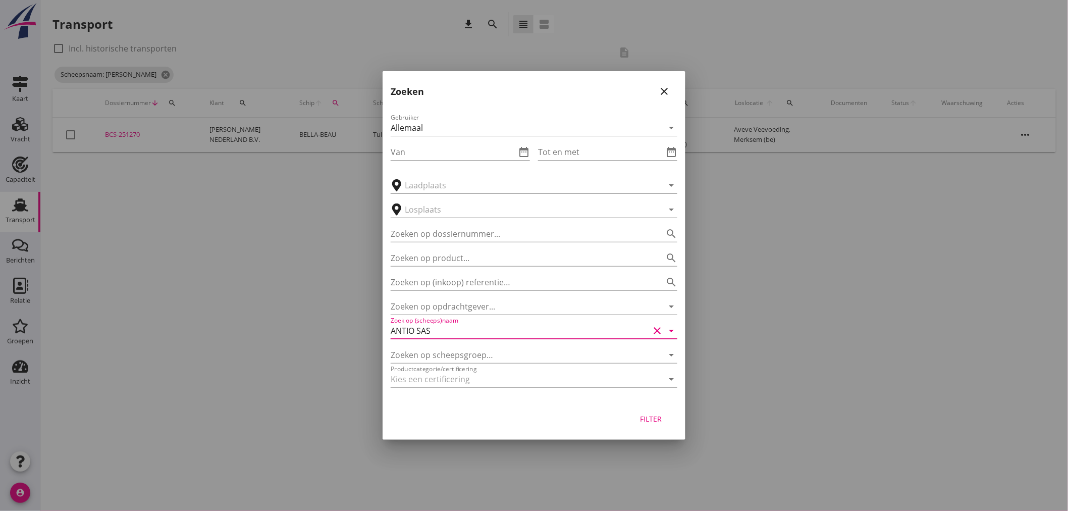
click at [641, 417] on div "Filter" at bounding box center [651, 419] width 28 height 11
type input "ANTIO SAS"
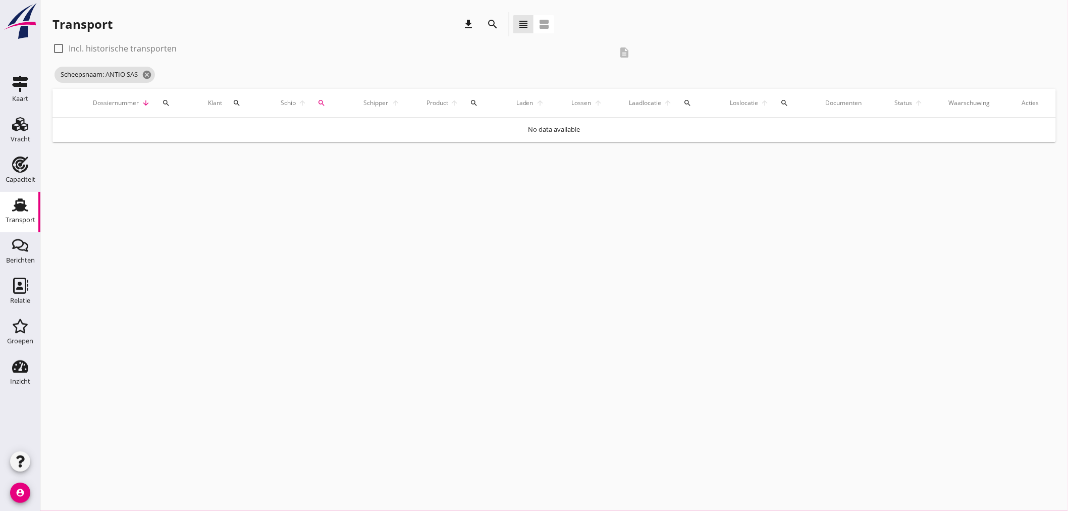
click at [150, 51] on label "Incl. historische transporten" at bounding box center [123, 48] width 108 height 10
checkbox input "true"
